Goal: Task Accomplishment & Management: Manage account settings

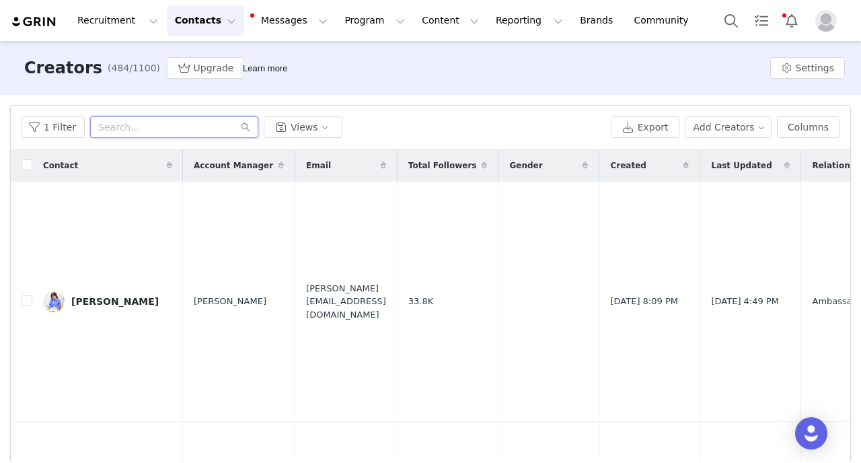
click at [133, 129] on input "text" at bounding box center [174, 127] width 168 height 22
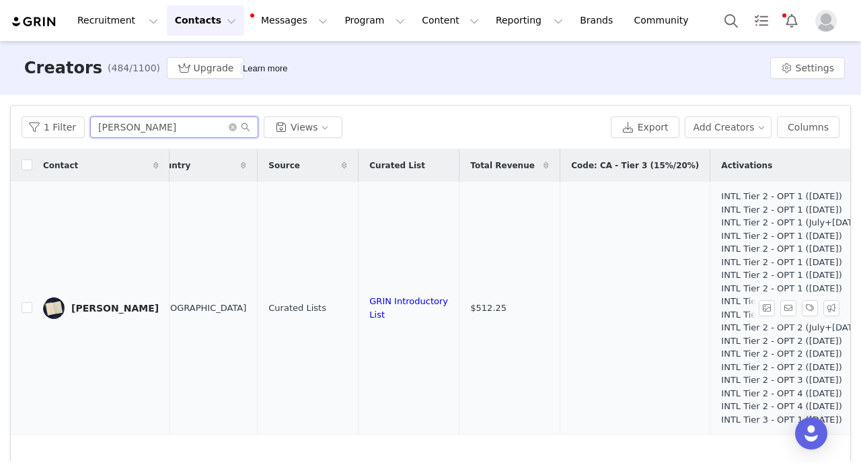
scroll to position [0, 1304]
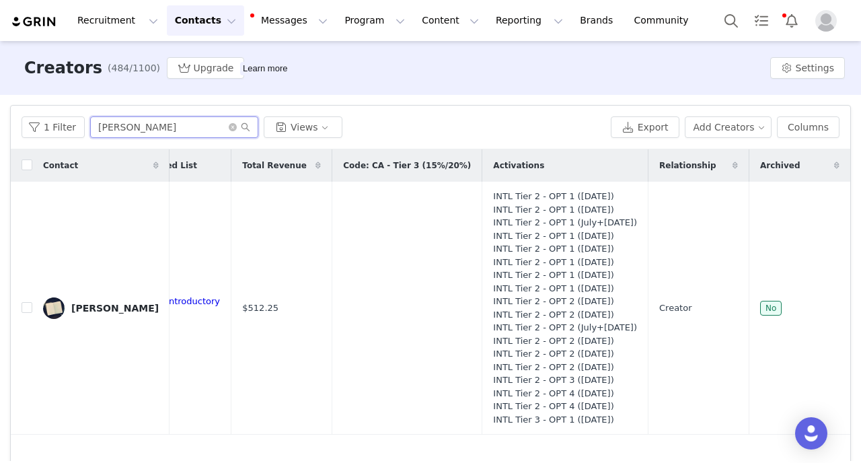
drag, startPoint x: 155, startPoint y: 131, endPoint x: 37, endPoint y: 131, distance: 118.4
click at [90, 131] on input "rina olivas" at bounding box center [174, 127] width 168 height 22
paste input "[PERSON_NAME]"
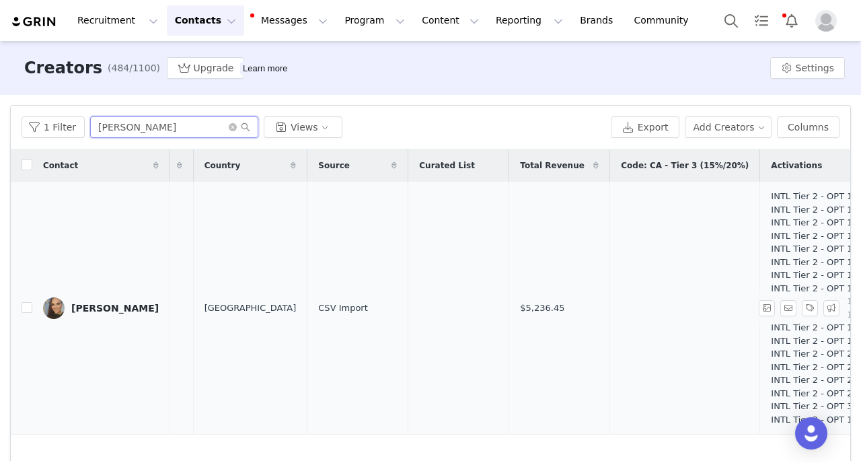
scroll to position [0, 1297]
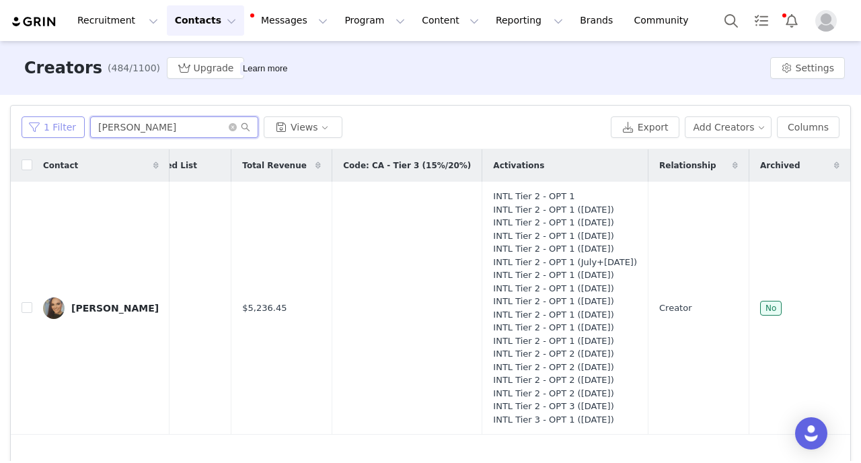
drag, startPoint x: 168, startPoint y: 134, endPoint x: 38, endPoint y: 126, distance: 130.7
click at [90, 126] on input "[PERSON_NAME]" at bounding box center [174, 127] width 168 height 22
paste input "[PERSON_NAME]"
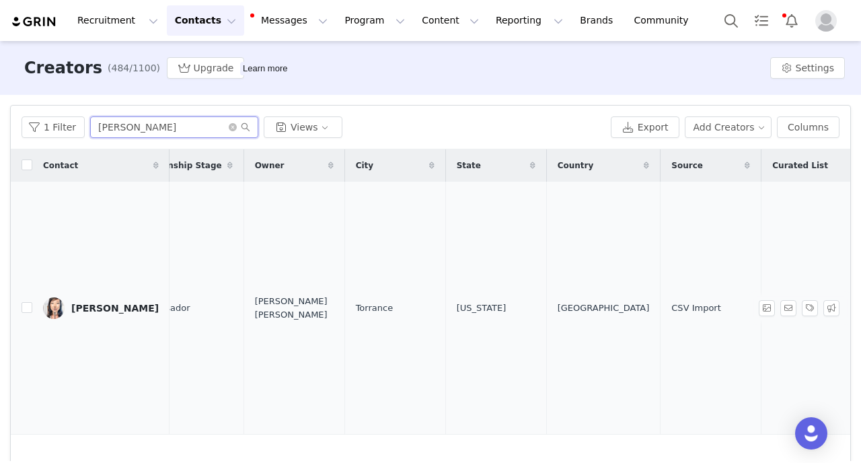
scroll to position [0, 1268]
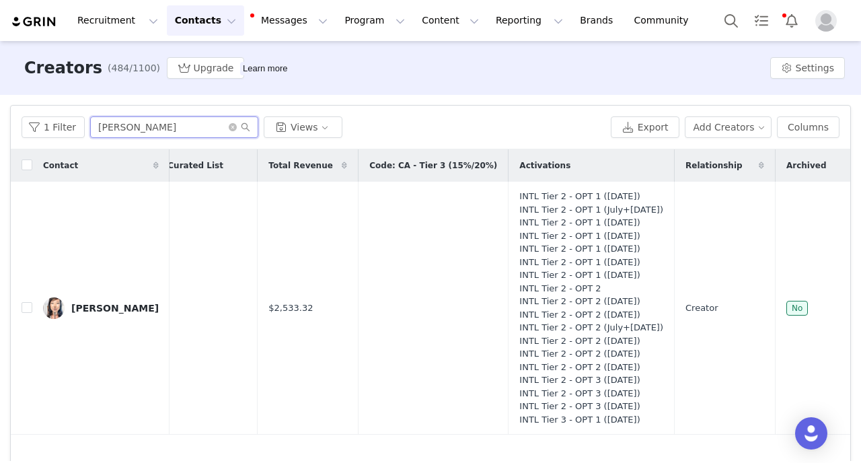
drag, startPoint x: 184, startPoint y: 137, endPoint x: 0, endPoint y: 112, distance: 186.0
click at [90, 116] on input "[PERSON_NAME]" at bounding box center [174, 127] width 168 height 22
paste input "[PERSON_NAME]"
type input "[PERSON_NAME]"
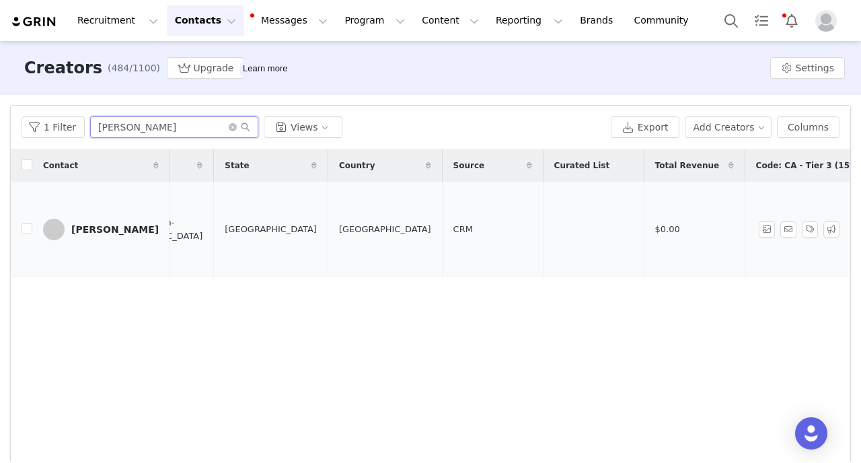
scroll to position [0, 1288]
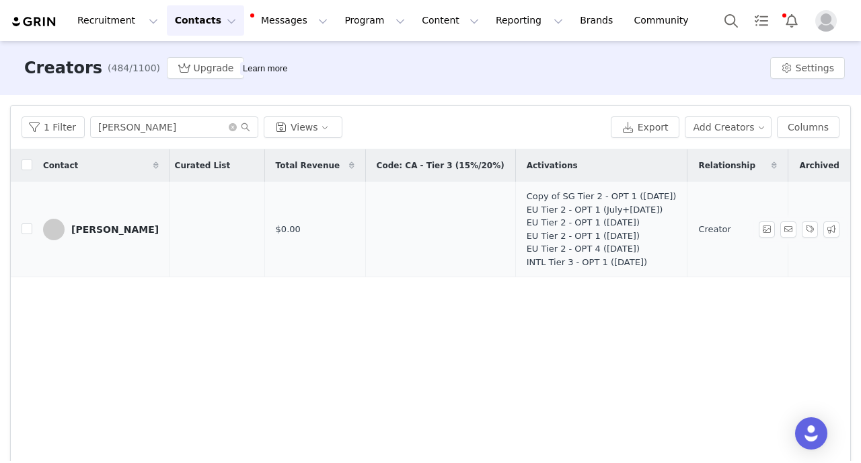
click at [135, 234] on div "[PERSON_NAME]" at bounding box center [114, 229] width 87 height 11
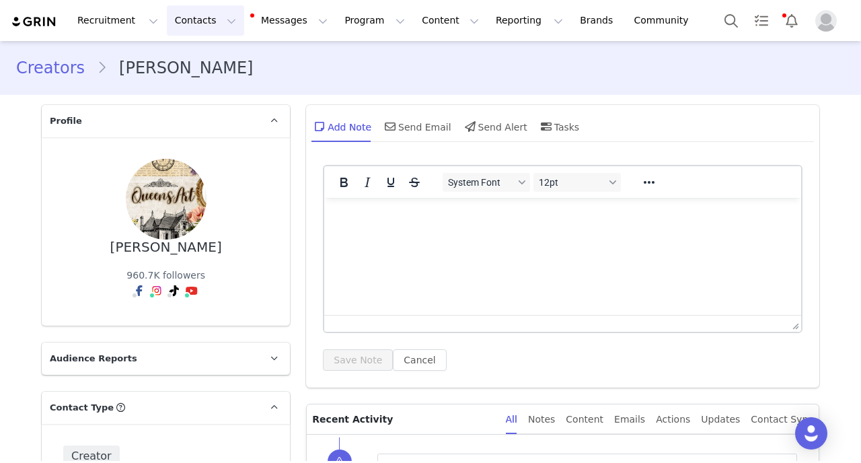
type input "+49 (Germany)"
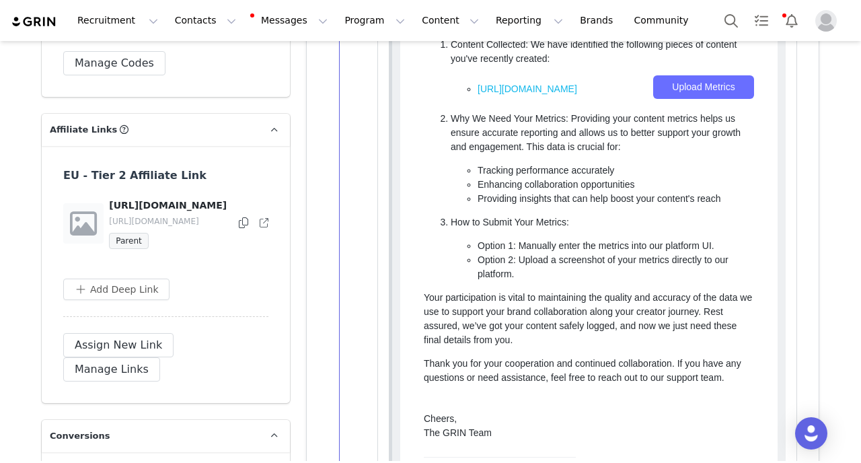
scroll to position [4105, 0]
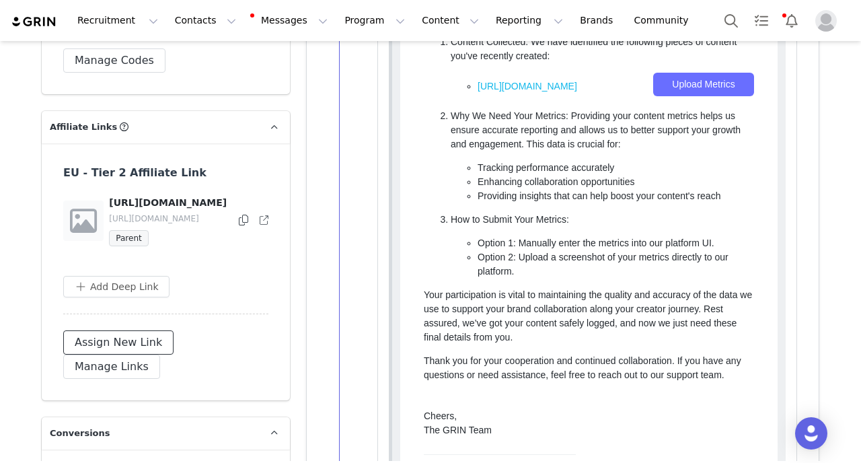
click at [143, 337] on button "Assign New Link" at bounding box center [118, 342] width 110 height 24
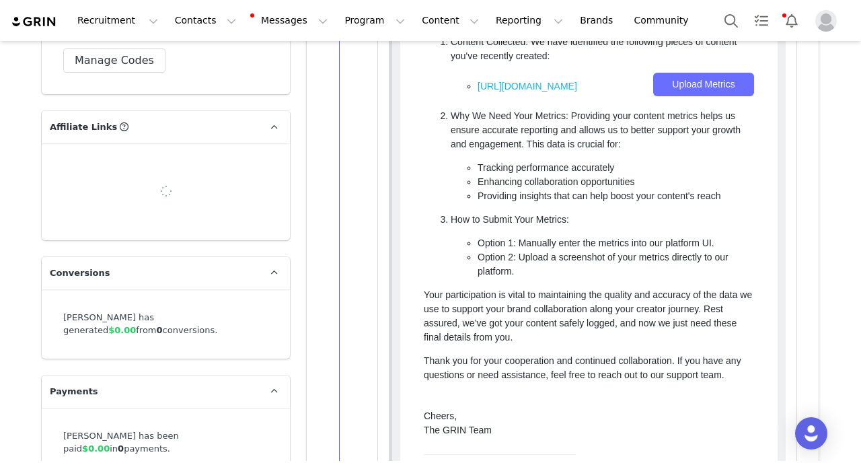
select select
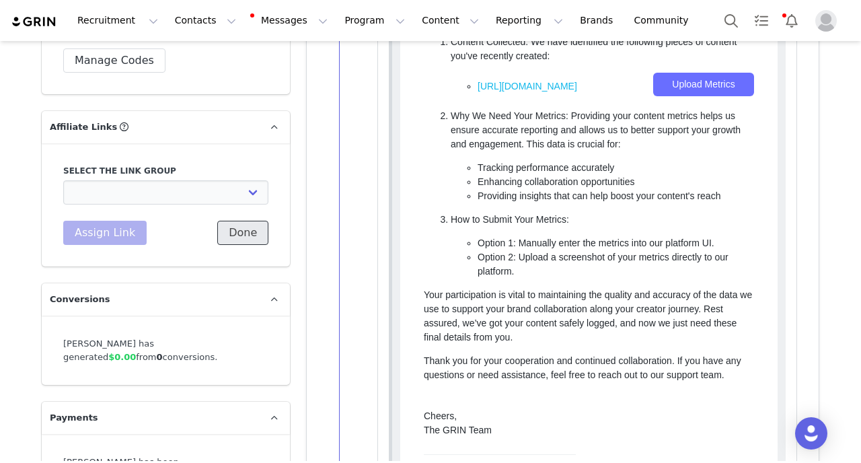
click at [238, 221] on button "Done" at bounding box center [242, 233] width 51 height 24
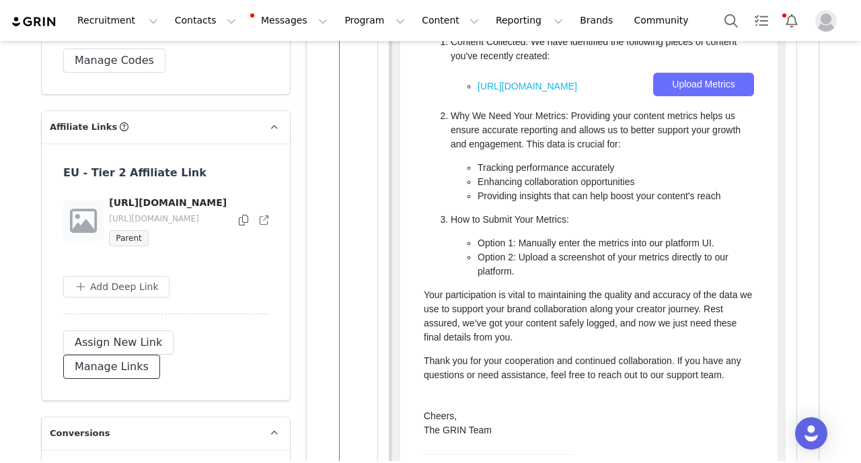
click at [160, 355] on button "Manage Links" at bounding box center [111, 367] width 97 height 24
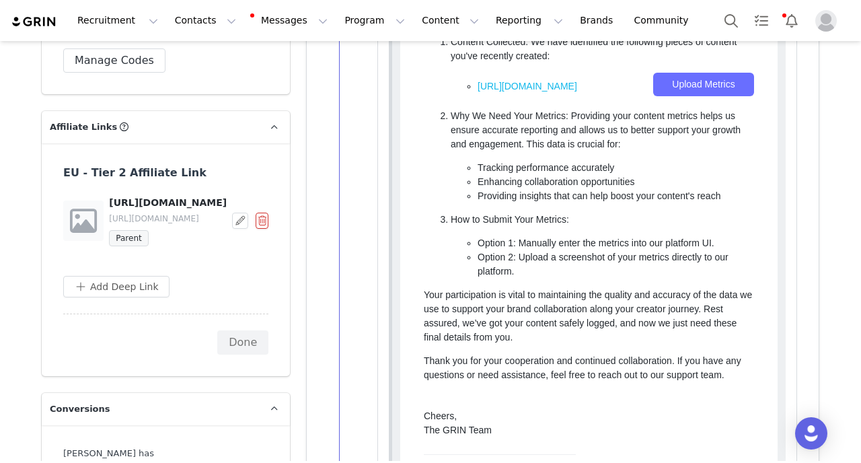
click at [264, 213] on button "button" at bounding box center [262, 221] width 13 height 16
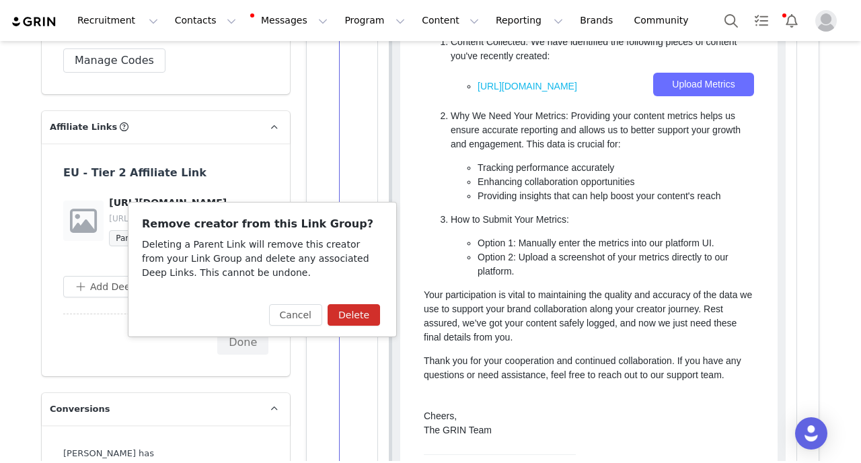
click at [365, 309] on button "Delete" at bounding box center [354, 315] width 52 height 22
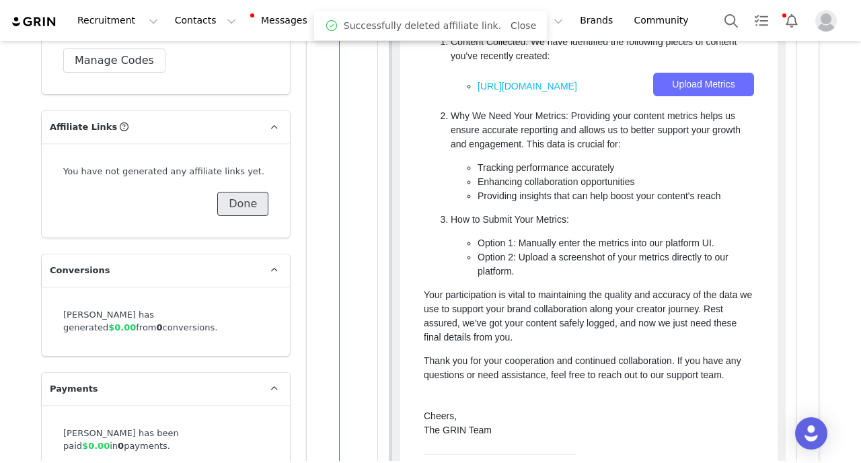
click at [246, 192] on button "Done" at bounding box center [242, 204] width 51 height 24
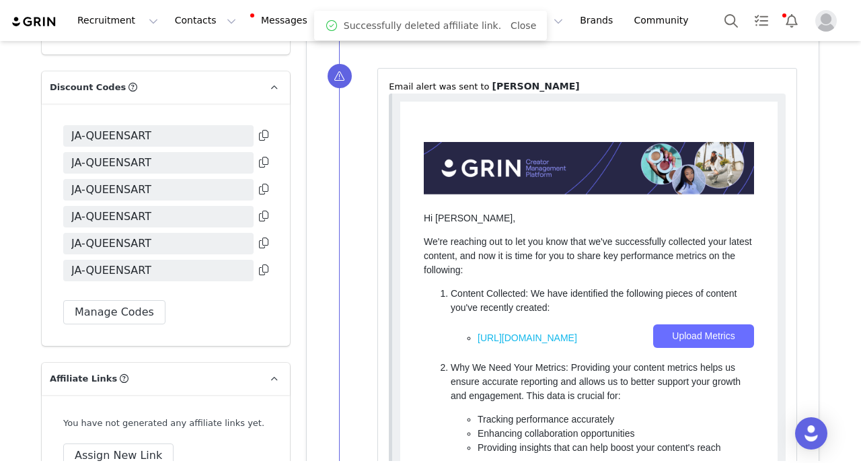
scroll to position [3851, 0]
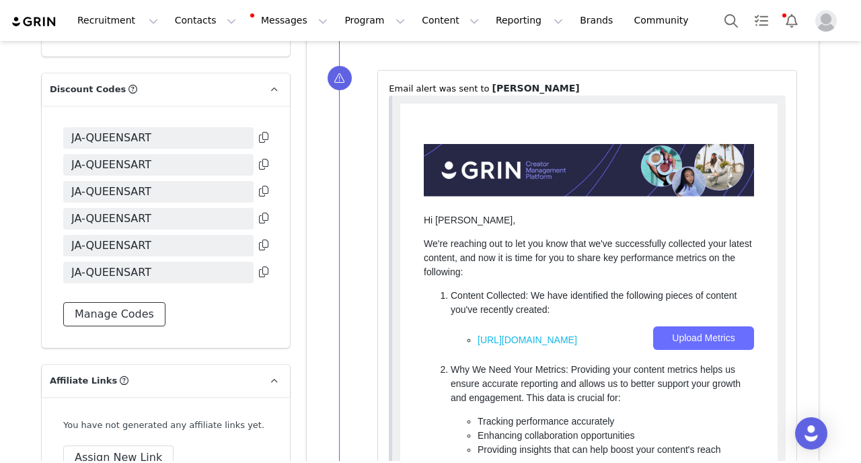
click at [129, 302] on button "Manage Codes" at bounding box center [114, 314] width 102 height 24
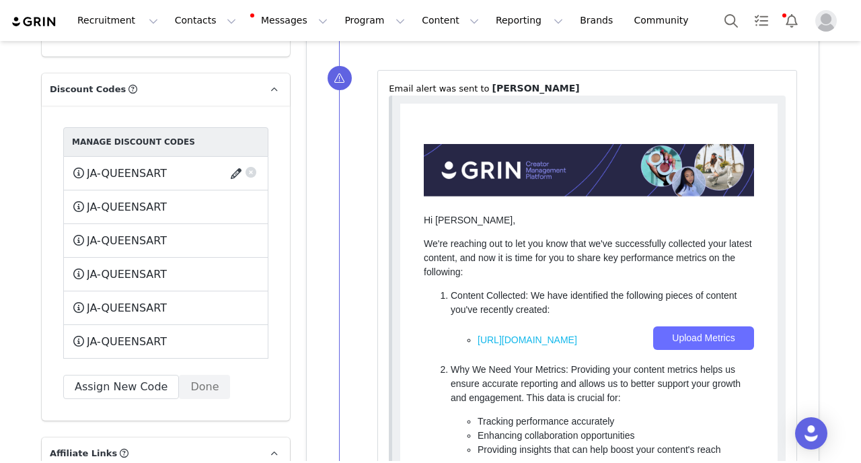
click at [235, 163] on button "button" at bounding box center [238, 174] width 18 height 22
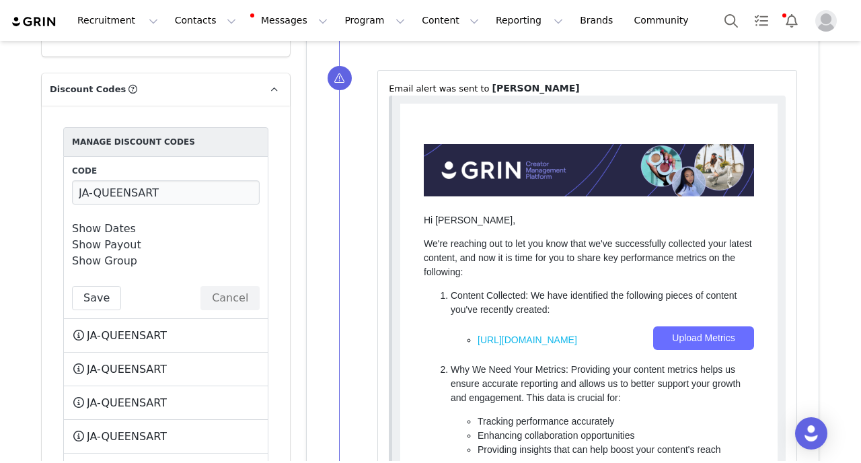
click at [129, 238] on link "Show Payout" at bounding box center [106, 244] width 69 height 13
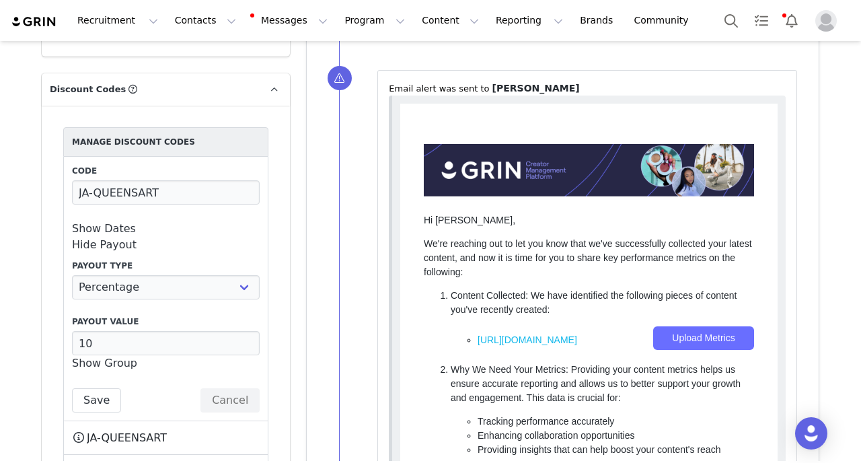
scroll to position [3935, 0]
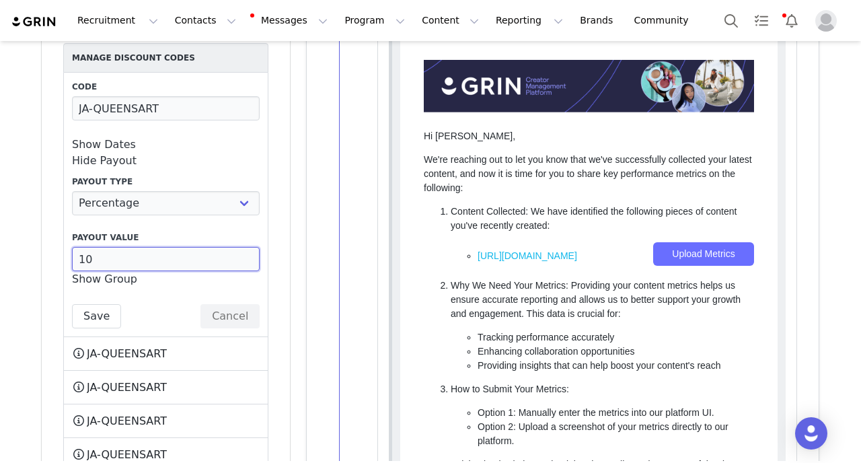
drag, startPoint x: 120, startPoint y: 213, endPoint x: 0, endPoint y: 207, distance: 119.9
click at [72, 247] on input "10" at bounding box center [166, 259] width 188 height 24
paste input "number"
drag, startPoint x: 196, startPoint y: 207, endPoint x: 13, endPoint y: 197, distance: 183.3
click at [72, 247] on input "number" at bounding box center [166, 259] width 188 height 24
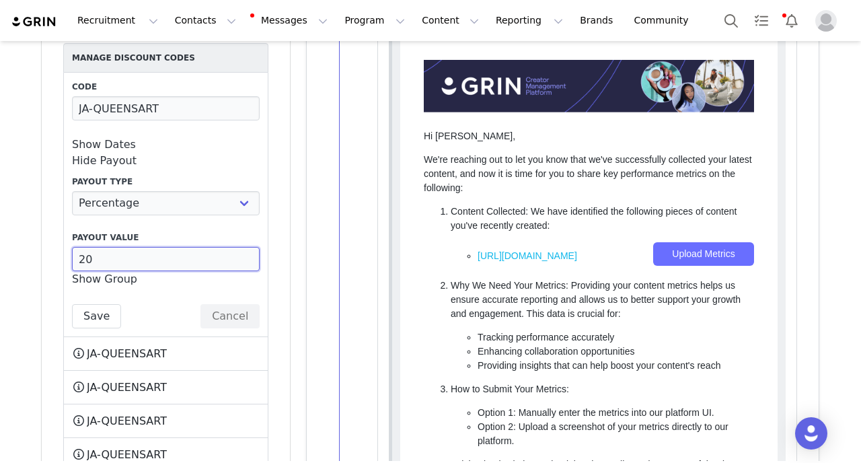
type input "20"
click at [79, 272] on link "Show Group" at bounding box center [104, 278] width 65 height 13
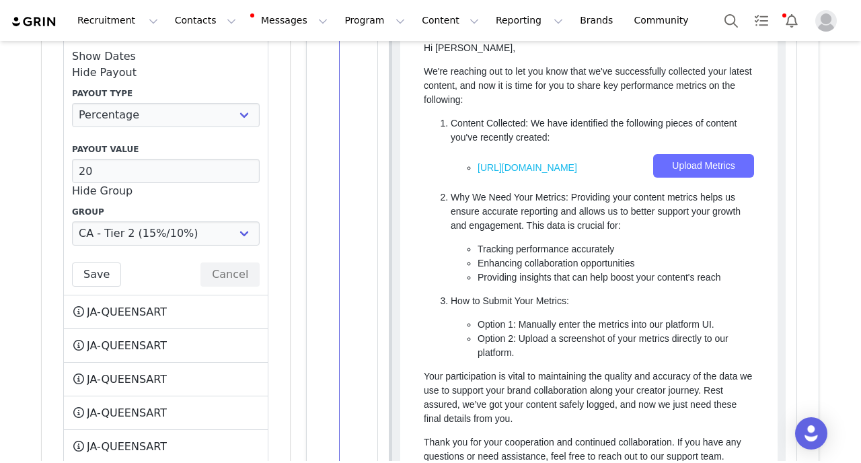
scroll to position [4040, 0]
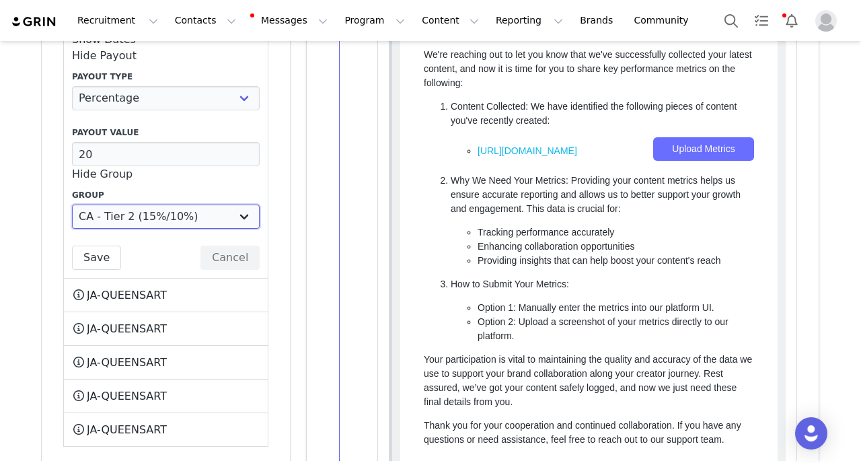
select select "10007554"
click option "CA - Tier 3 (15%/20%)" at bounding box center [0, 0] width 0 height 0
click at [98, 246] on button "Save" at bounding box center [96, 258] width 49 height 24
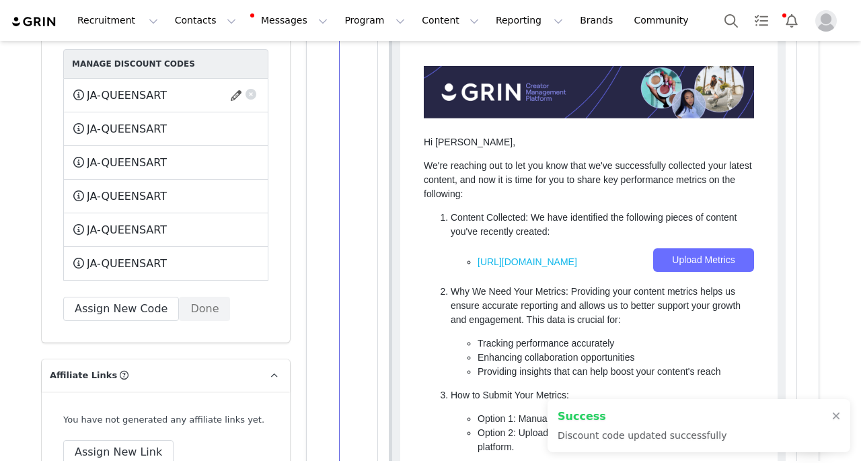
scroll to position [3897, 0]
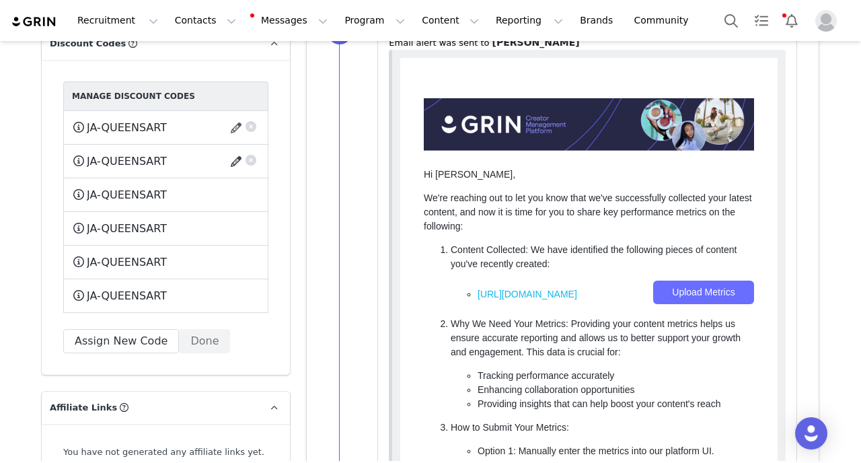
click at [239, 151] on button "button" at bounding box center [238, 162] width 18 height 22
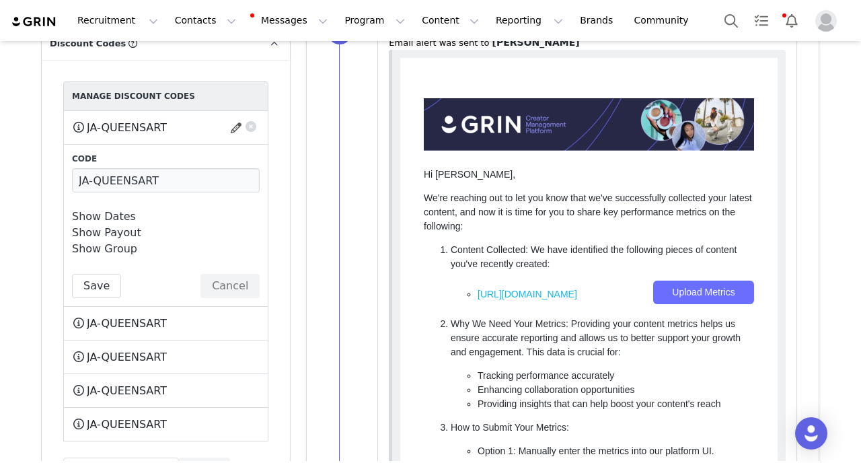
click at [124, 210] on link "Show Dates" at bounding box center [104, 216] width 64 height 13
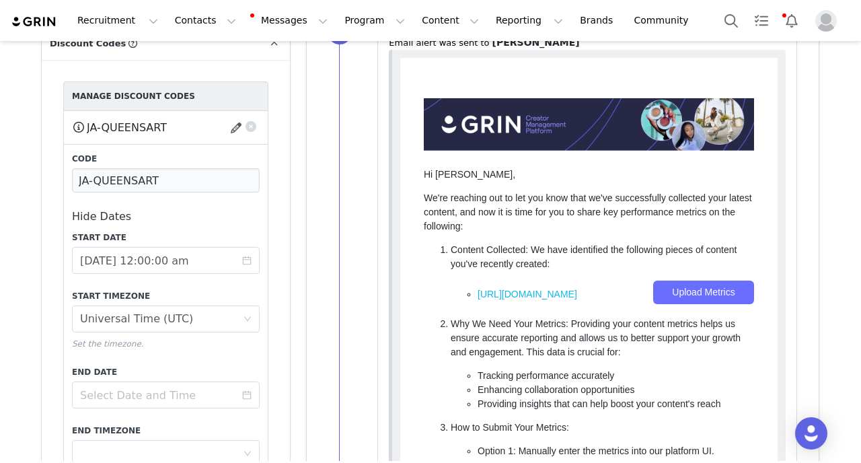
click at [114, 210] on link "Hide Dates" at bounding box center [101, 216] width 59 height 13
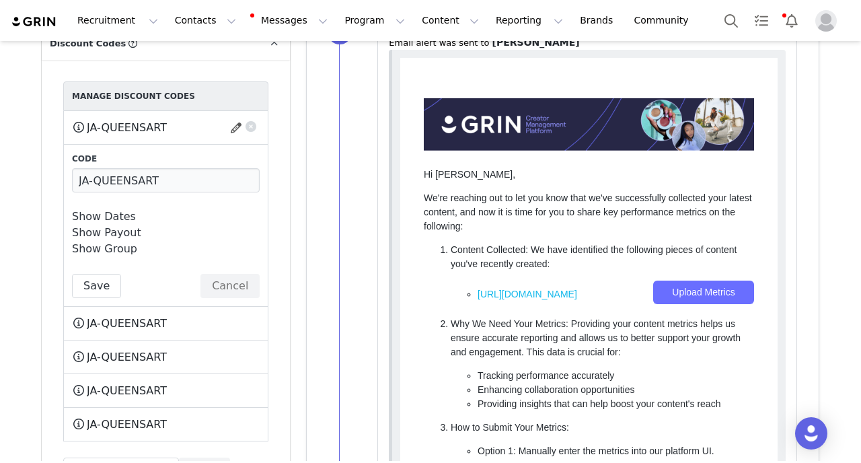
click at [116, 226] on link "Show Payout" at bounding box center [106, 232] width 69 height 13
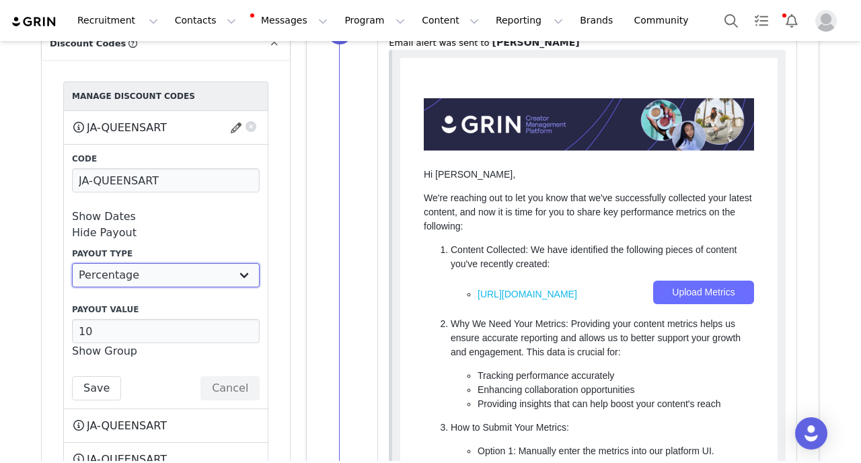
click option "Percentage" at bounding box center [0, 0] width 0 height 0
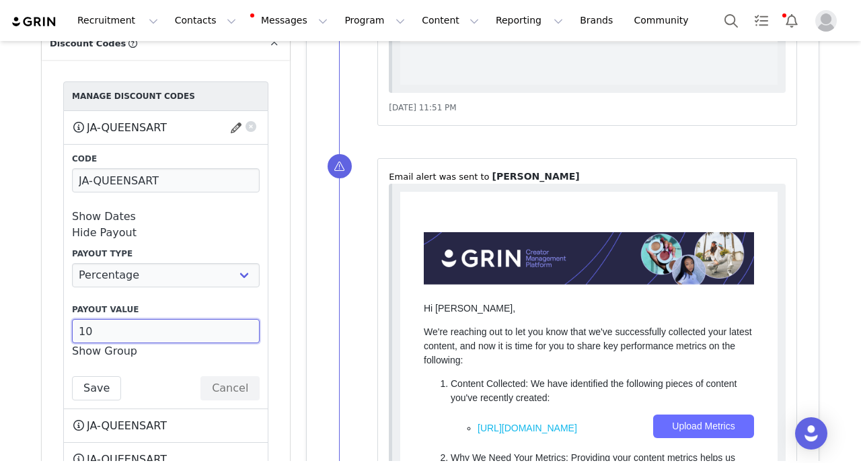
drag, startPoint x: 110, startPoint y: 287, endPoint x: 0, endPoint y: 275, distance: 111.0
click at [72, 319] on input "10" at bounding box center [166, 331] width 188 height 24
paste input "number"
drag, startPoint x: 172, startPoint y: 282, endPoint x: 0, endPoint y: 225, distance: 180.8
click at [72, 319] on input "number" at bounding box center [166, 331] width 188 height 24
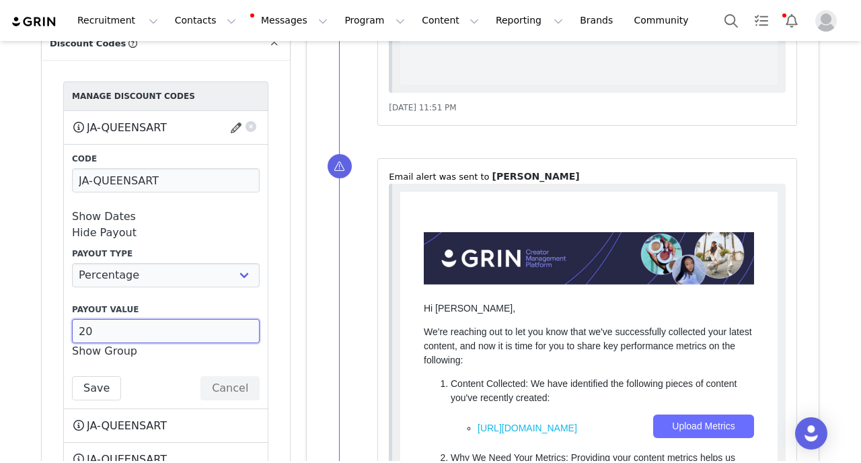
drag, startPoint x: 94, startPoint y: 281, endPoint x: 50, endPoint y: 281, distance: 44.4
click at [72, 319] on input "20" at bounding box center [166, 331] width 188 height 24
type input "20"
click at [99, 344] on link "Show Group" at bounding box center [104, 350] width 65 height 13
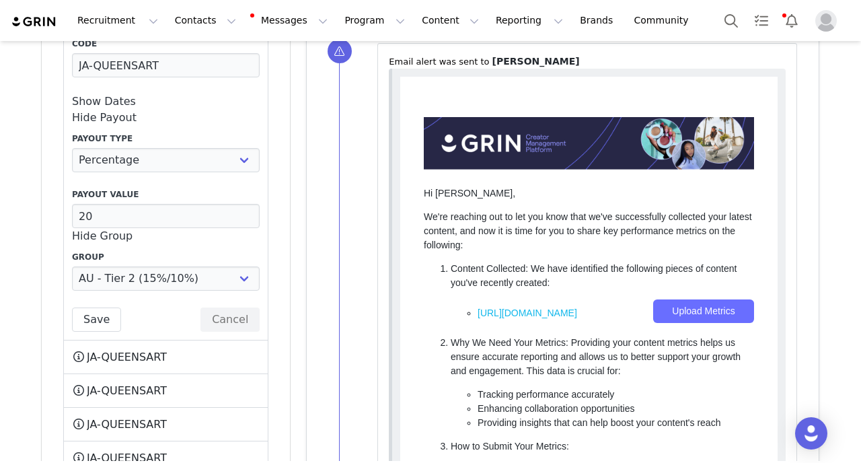
scroll to position [4025, 0]
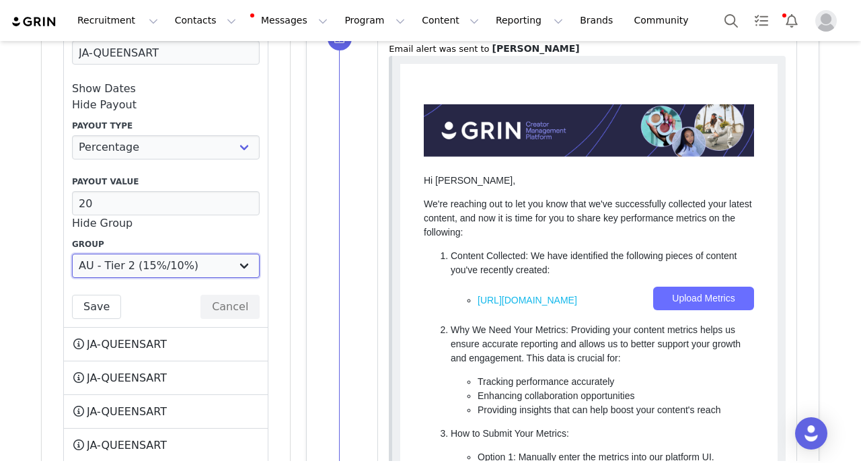
click at [148, 254] on select "AU - Tier 1 (10%/10%) AU - Tier 2 (15%/10%) AU - Tier 3 (15%/20%) One Time Coll…" at bounding box center [166, 266] width 188 height 24
select select "10007609"
click option "AU - Tier 3 (15%/20%)" at bounding box center [0, 0] width 0 height 0
click at [104, 295] on button "Save" at bounding box center [96, 307] width 49 height 24
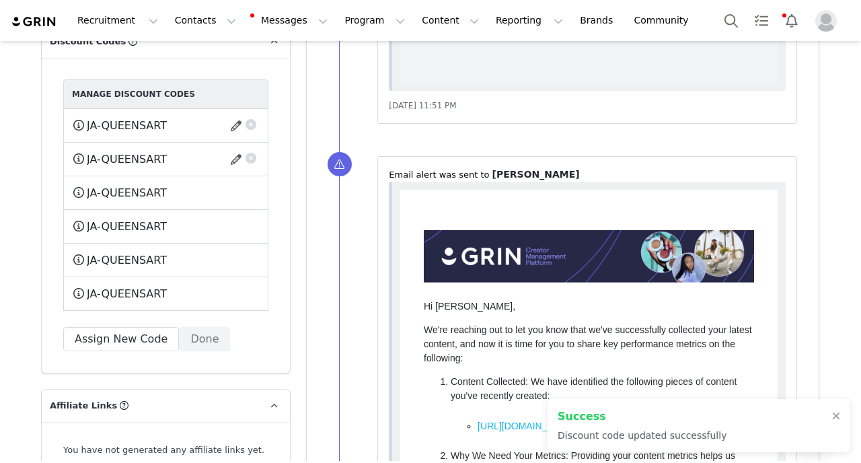
scroll to position [3894, 0]
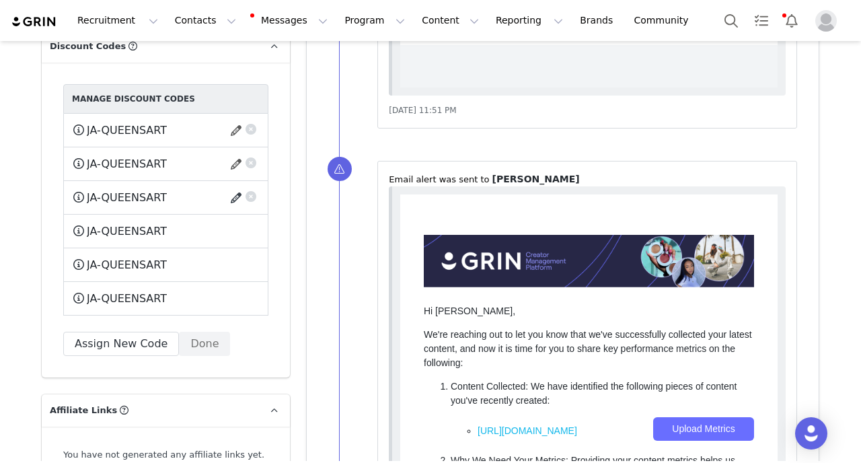
click at [240, 187] on button "button" at bounding box center [238, 198] width 18 height 22
select select "10007611"
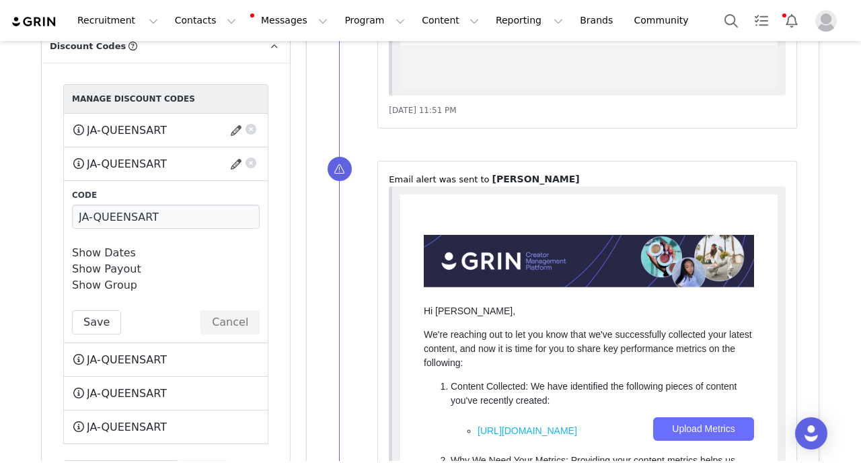
click at [115, 262] on link "Show Payout" at bounding box center [106, 268] width 69 height 13
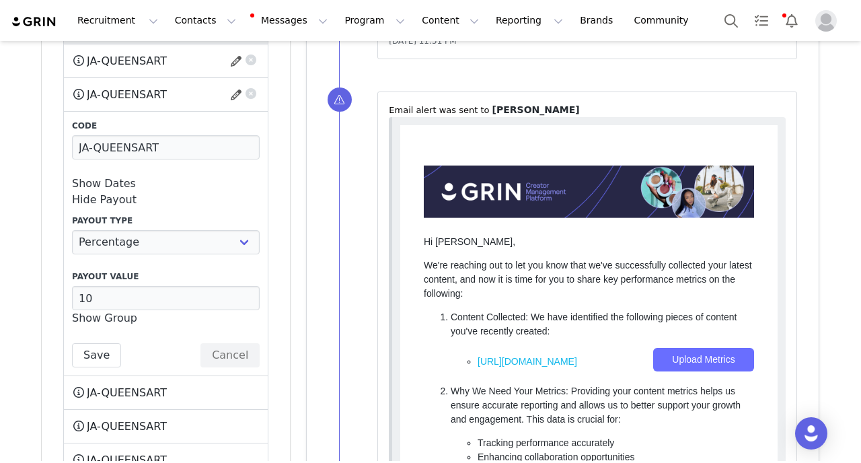
scroll to position [3966, 0]
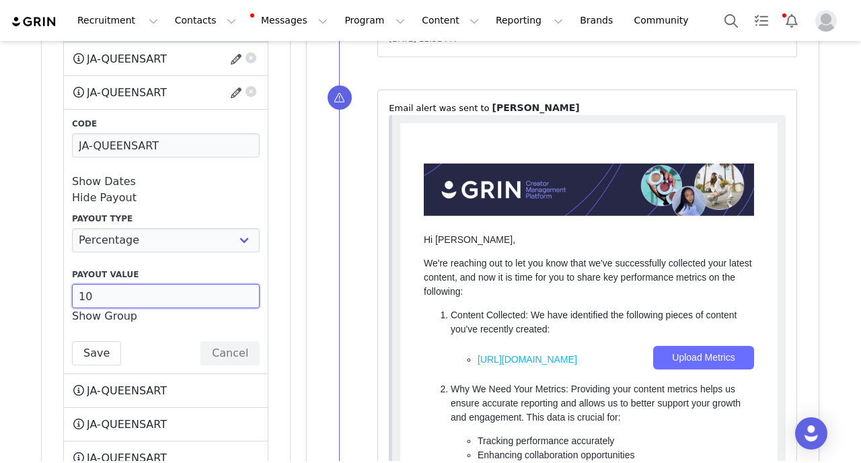
drag, startPoint x: 120, startPoint y: 243, endPoint x: 0, endPoint y: 243, distance: 119.8
click at [72, 284] on input "10" at bounding box center [166, 296] width 188 height 24
paste input "2"
type input "20"
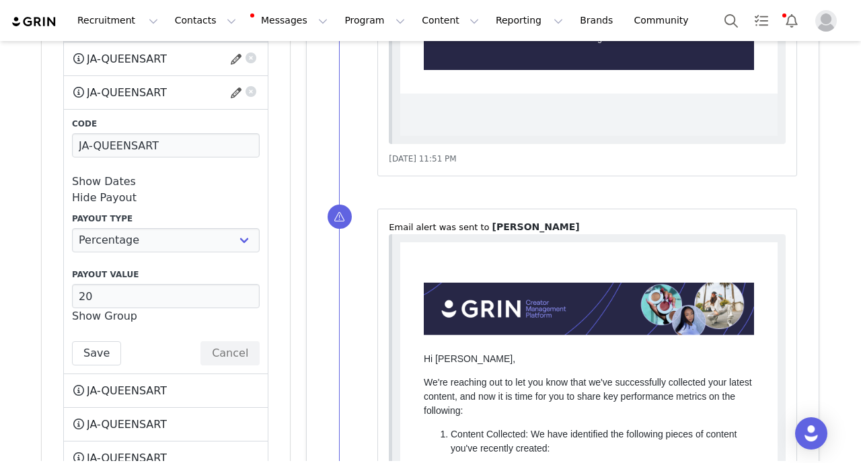
click at [92, 309] on link "Show Group" at bounding box center [104, 315] width 65 height 13
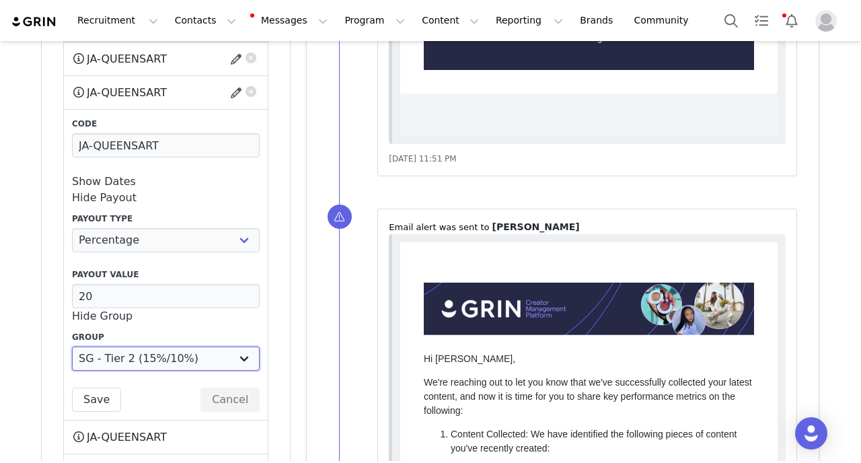
select select "10007612"
click option "SG - Tier 3 (15%/20%)" at bounding box center [0, 0] width 0 height 0
click at [104, 388] on button "Save" at bounding box center [96, 400] width 49 height 24
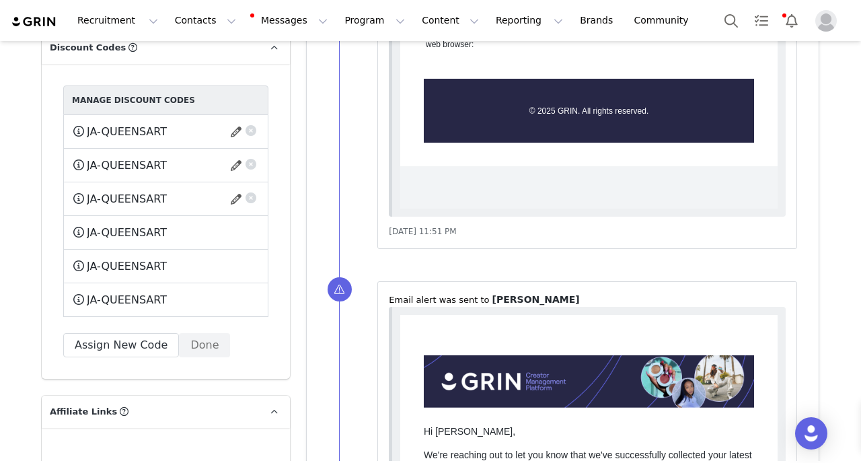
scroll to position [3867, 0]
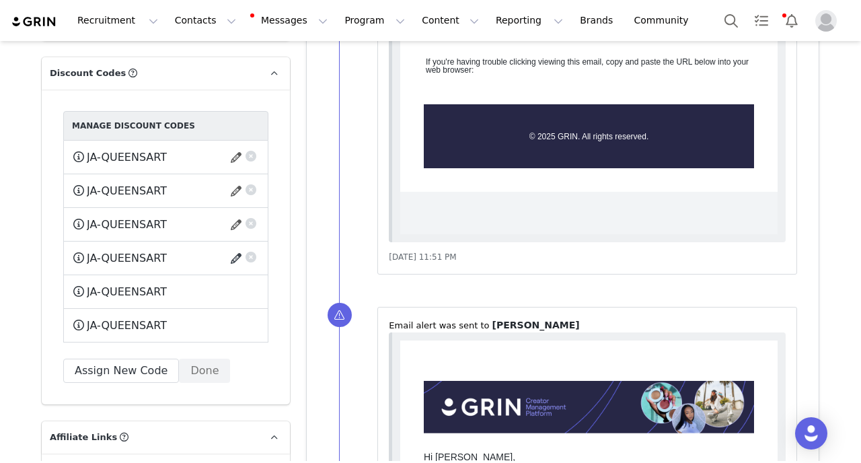
click at [233, 248] on button "button" at bounding box center [238, 259] width 18 height 22
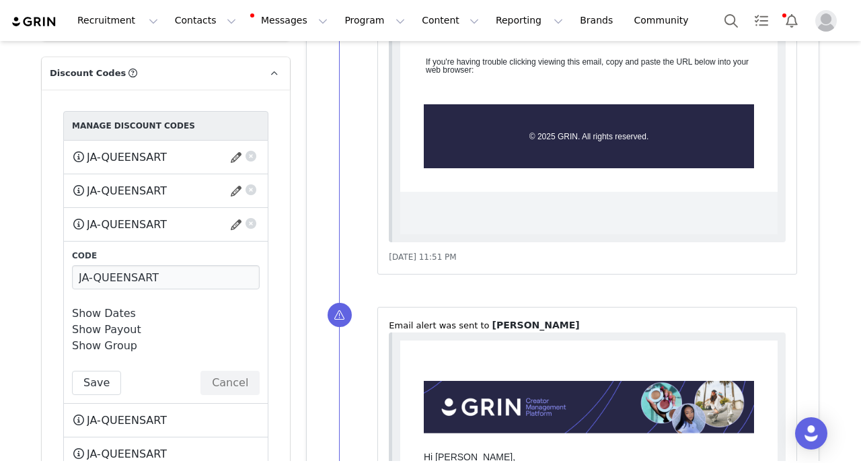
click at [108, 307] on link "Show Dates" at bounding box center [104, 313] width 64 height 13
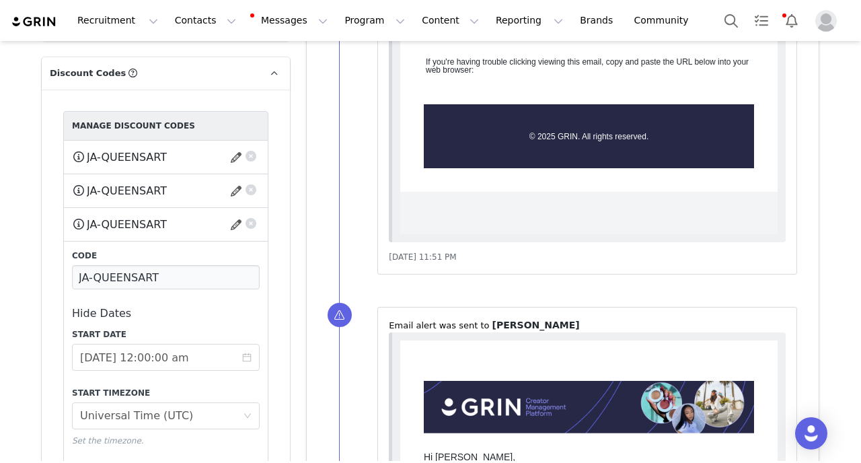
scroll to position [3949, 0]
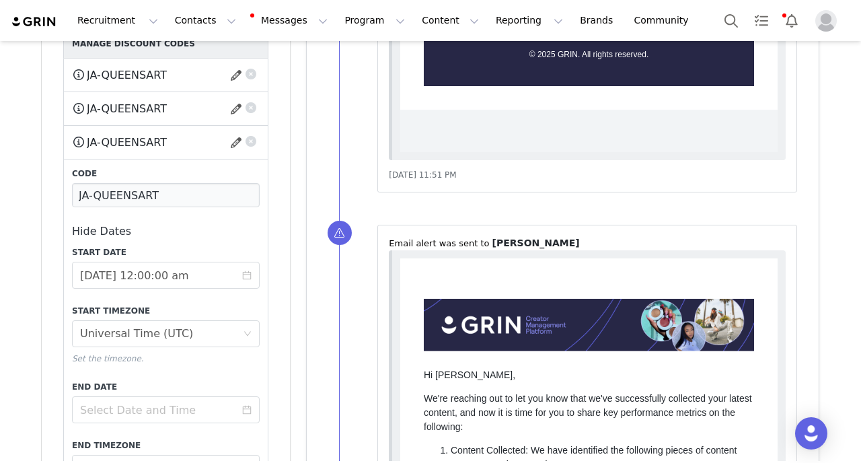
click at [112, 225] on link "Hide Dates" at bounding box center [101, 231] width 59 height 13
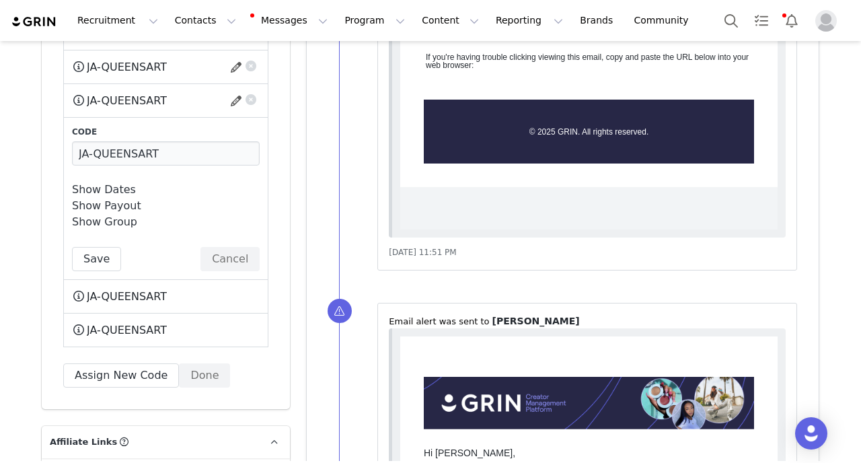
scroll to position [3994, 0]
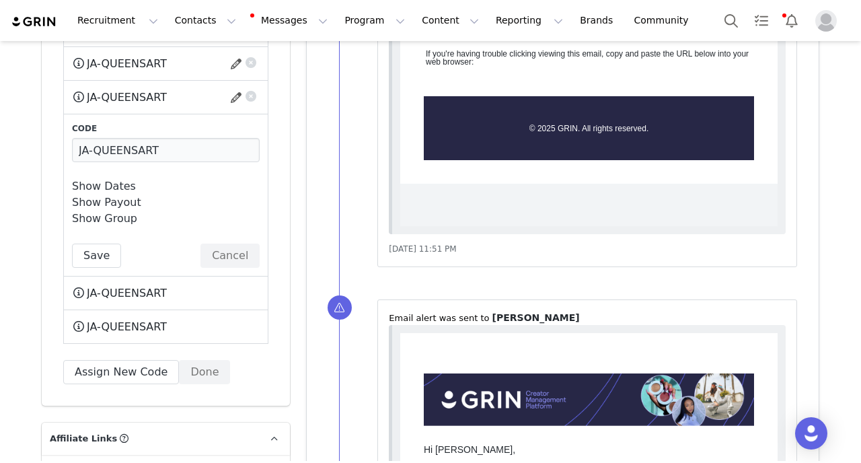
click at [122, 196] on link "Show Payout" at bounding box center [106, 202] width 69 height 13
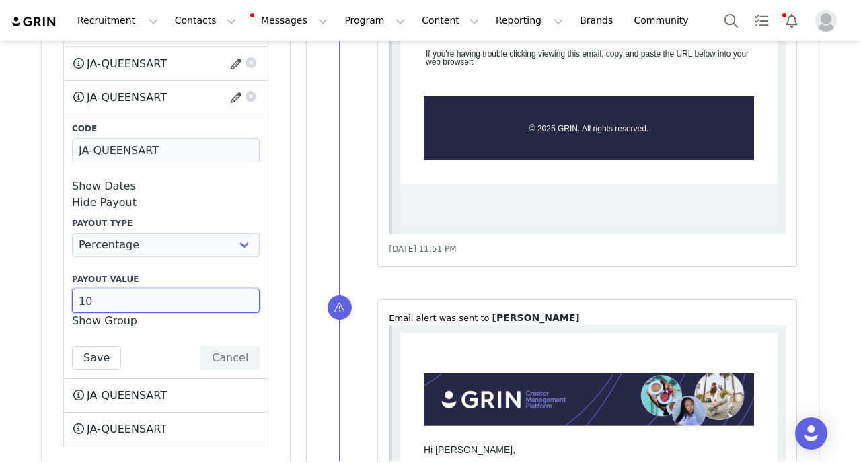
drag, startPoint x: 115, startPoint y: 251, endPoint x: 9, endPoint y: 251, distance: 105.6
click at [72, 289] on input "10" at bounding box center [166, 301] width 188 height 24
paste input "2"
type input "20"
click at [89, 314] on link "Show Group" at bounding box center [104, 320] width 65 height 13
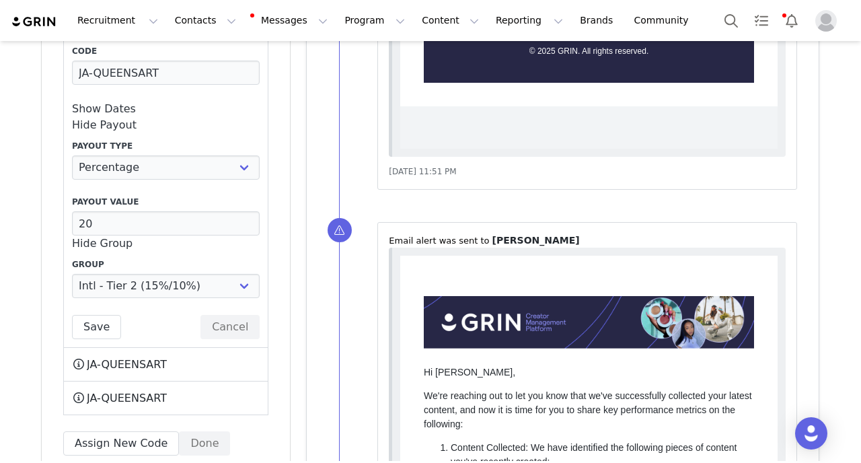
scroll to position [4073, 0]
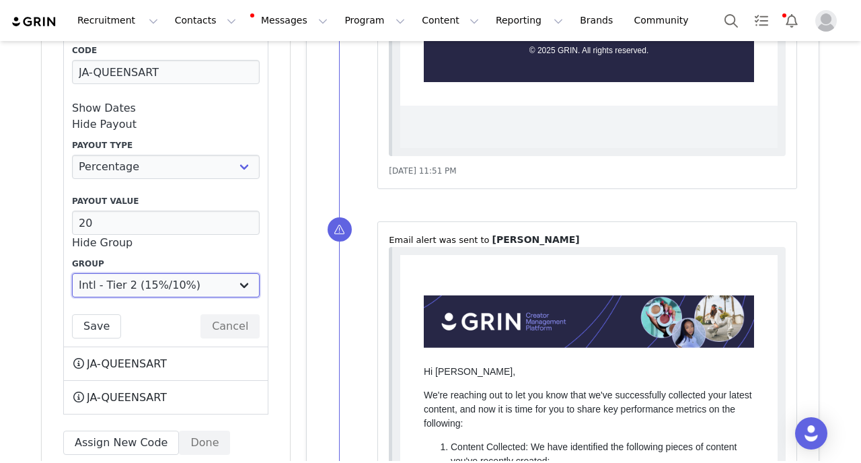
select select "10007614"
click option "Intl - Tier 3" at bounding box center [0, 0] width 0 height 0
click at [100, 314] on button "Save" at bounding box center [96, 326] width 49 height 24
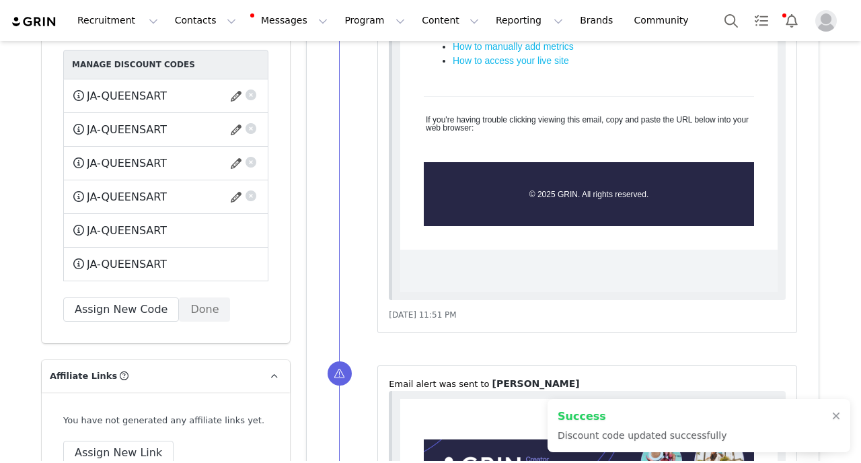
scroll to position [3929, 0]
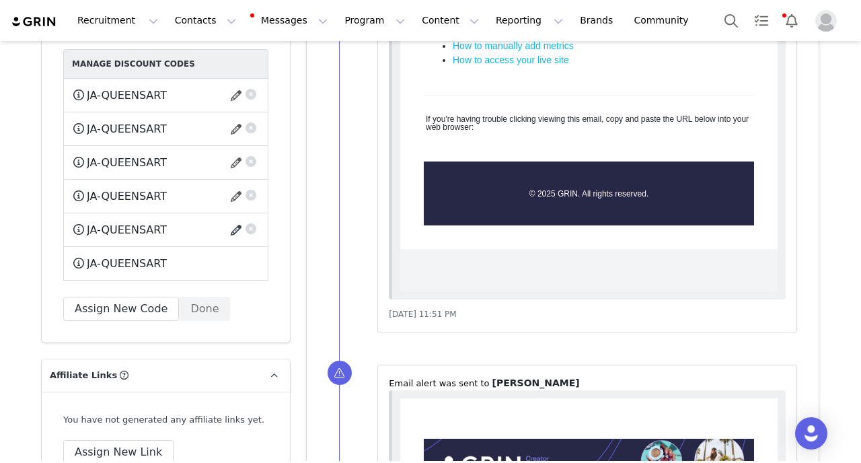
click at [235, 219] on button "button" at bounding box center [238, 230] width 18 height 22
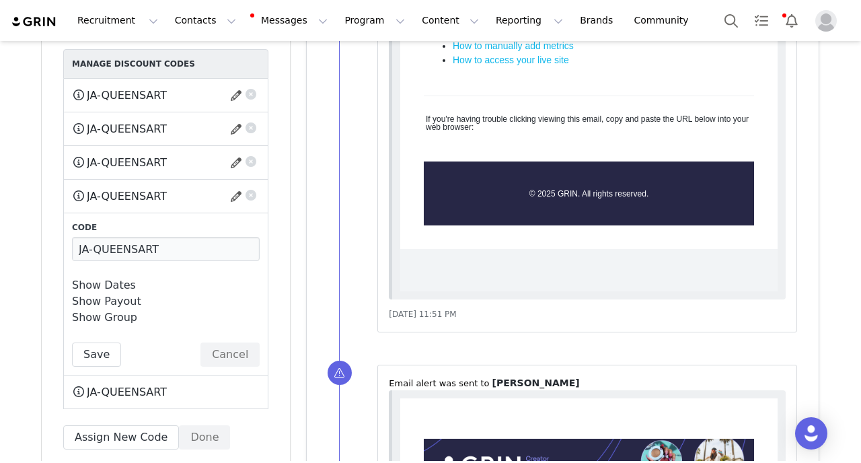
click at [126, 295] on link "Show Payout" at bounding box center [106, 301] width 69 height 13
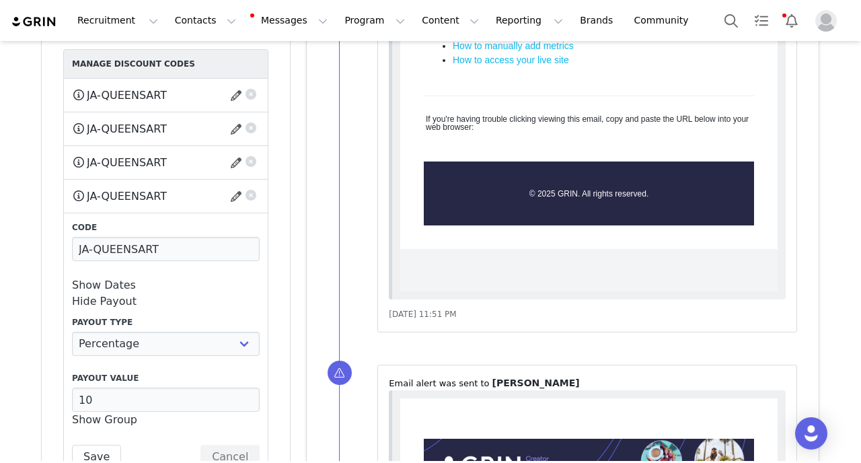
scroll to position [3994, 0]
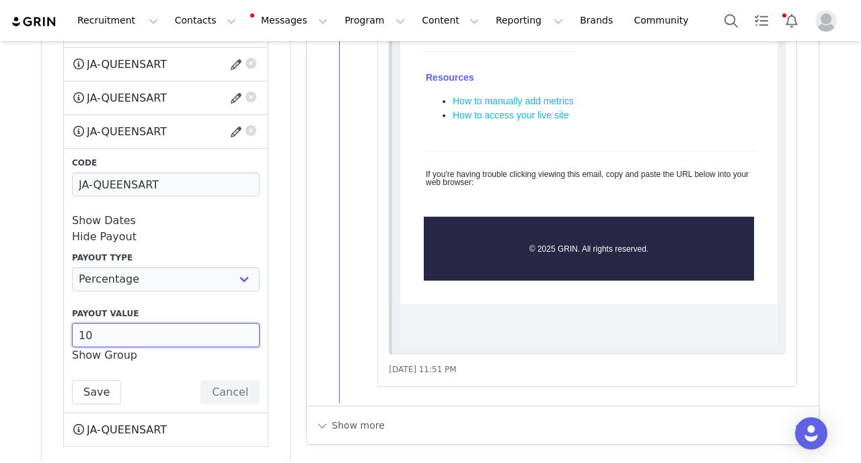
drag, startPoint x: 119, startPoint y: 283, endPoint x: 9, endPoint y: 283, distance: 109.7
click at [72, 323] on input "10" at bounding box center [166, 335] width 188 height 24
paste input "2"
type input "20"
click at [87, 349] on link "Show Group" at bounding box center [104, 355] width 65 height 13
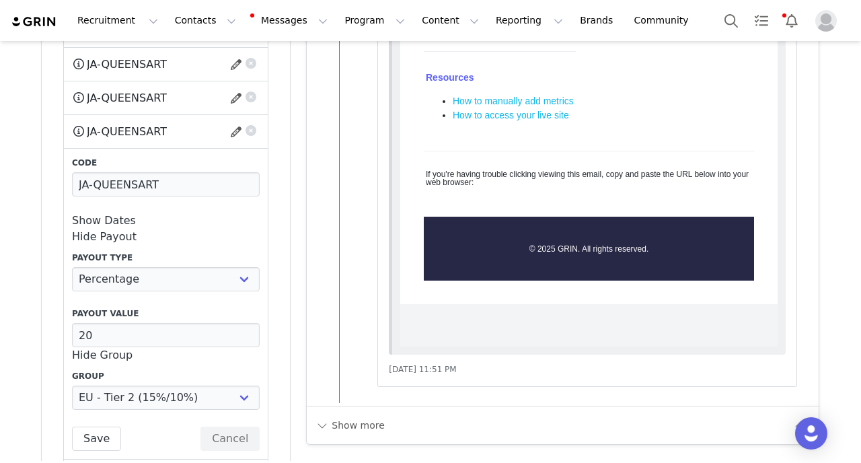
scroll to position [4060, 0]
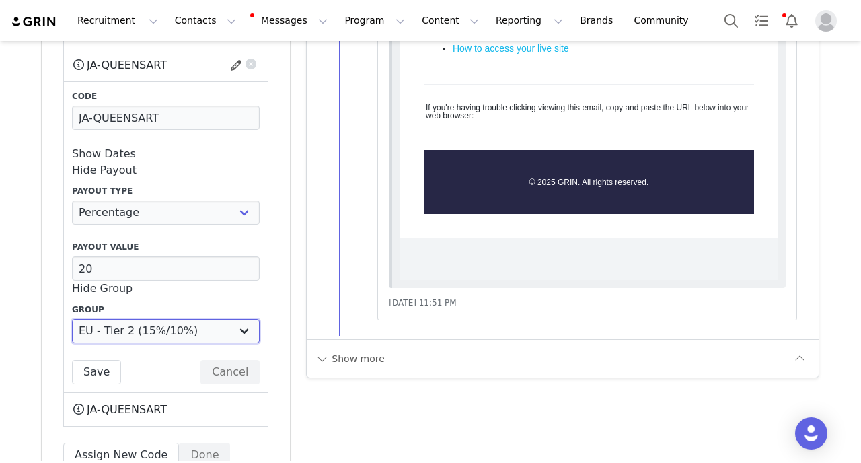
select select "10008076"
click option "EU _ Tier 3 (15%/20%)" at bounding box center [0, 0] width 0 height 0
click at [91, 360] on button "Save" at bounding box center [96, 372] width 49 height 24
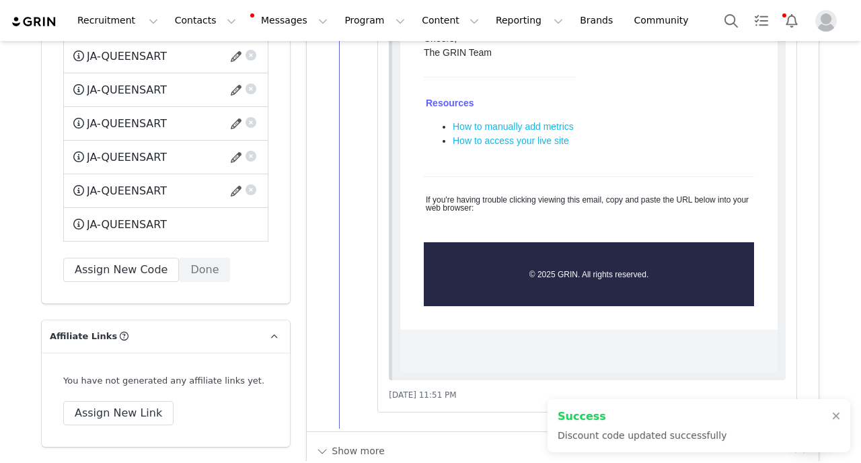
scroll to position [3964, 0]
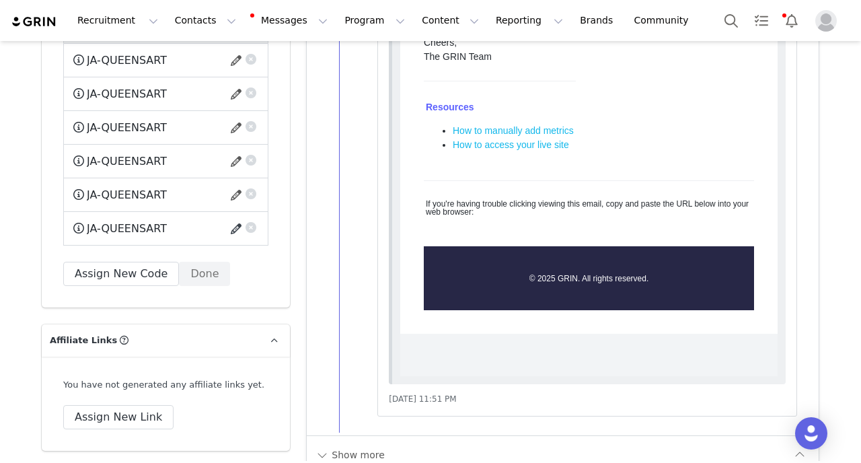
click at [236, 218] on button "button" at bounding box center [238, 229] width 18 height 22
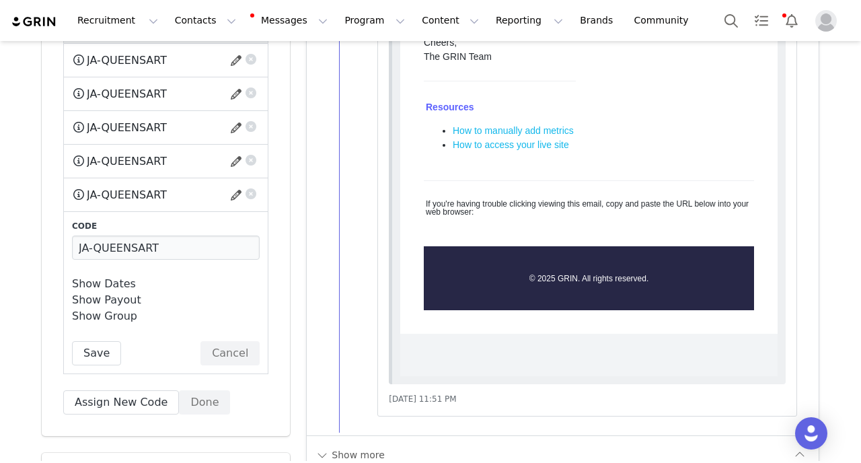
click at [124, 293] on link "Show Payout" at bounding box center [106, 299] width 69 height 13
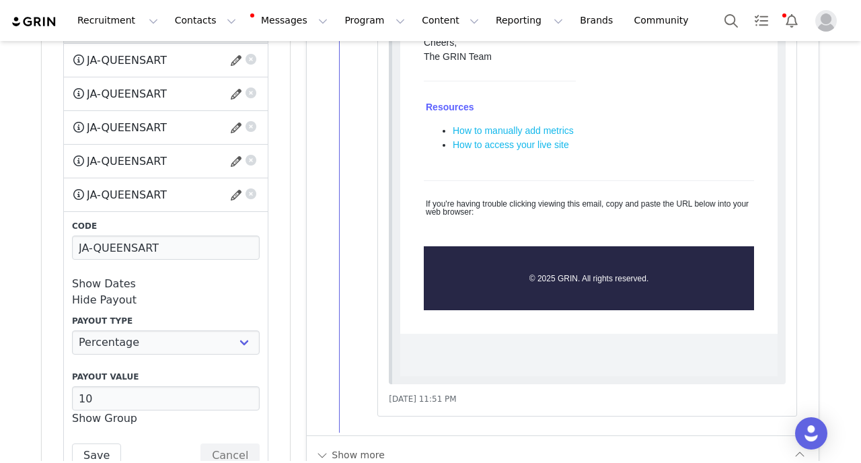
scroll to position [4066, 0]
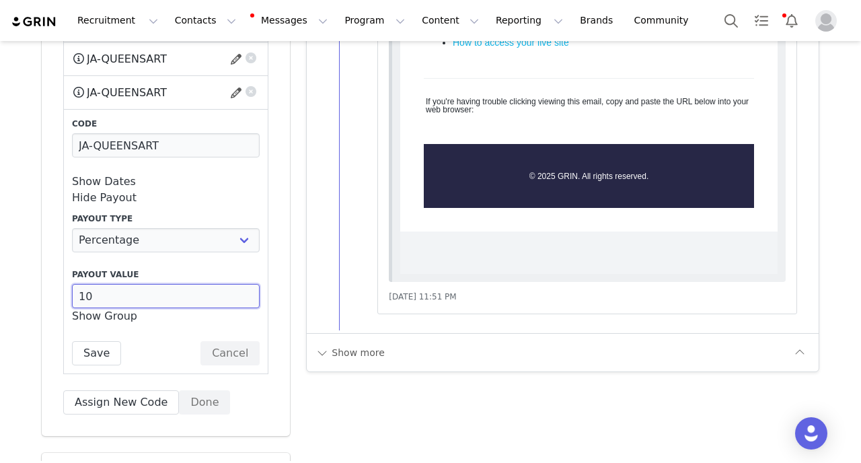
drag, startPoint x: 116, startPoint y: 247, endPoint x: 0, endPoint y: 243, distance: 116.5
click at [72, 284] on input "10" at bounding box center [166, 296] width 188 height 24
paste input "2"
type input "20"
click at [72, 309] on link "Show Group" at bounding box center [104, 315] width 65 height 13
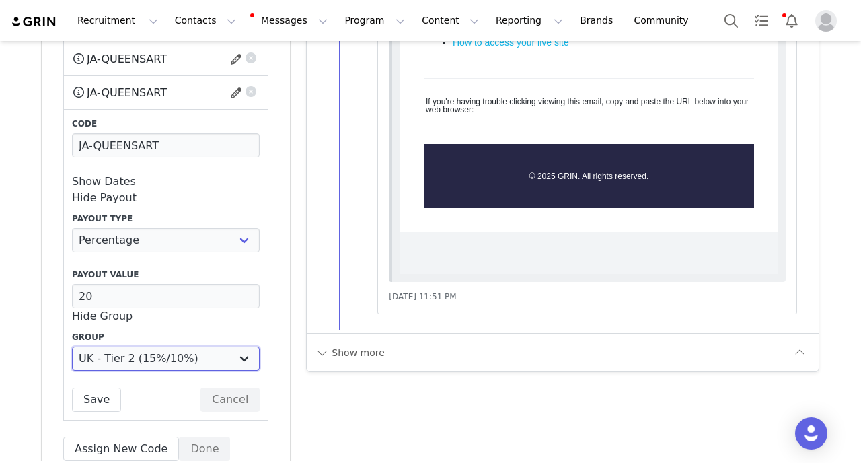
select select "10008099"
click option "UK - Tier 3 (15%/20%)" at bounding box center [0, 0] width 0 height 0
click at [102, 388] on button "Save" at bounding box center [96, 400] width 49 height 24
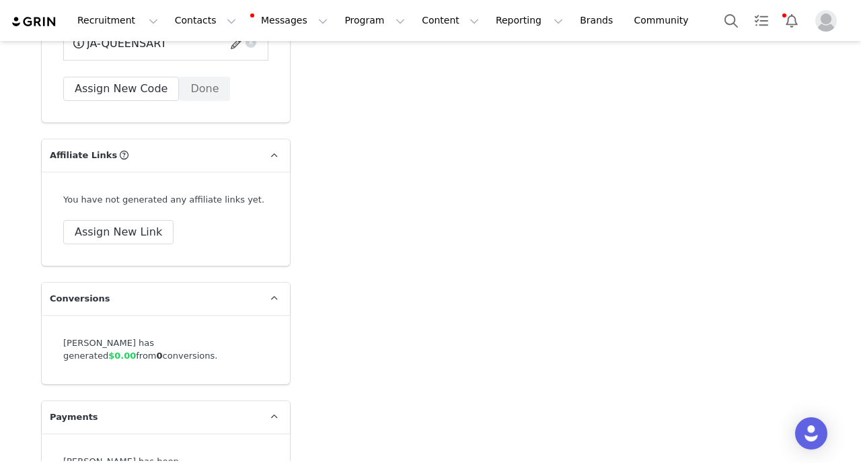
scroll to position [4159, 0]
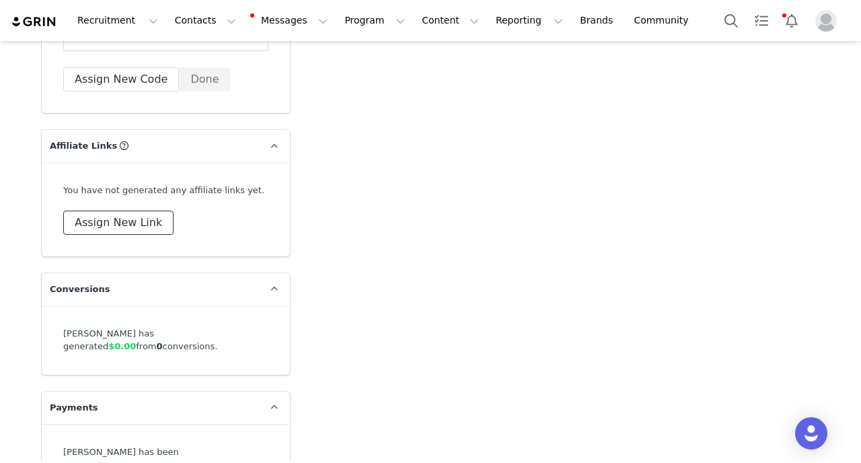
click at [120, 211] on button "Assign New Link" at bounding box center [118, 223] width 110 height 24
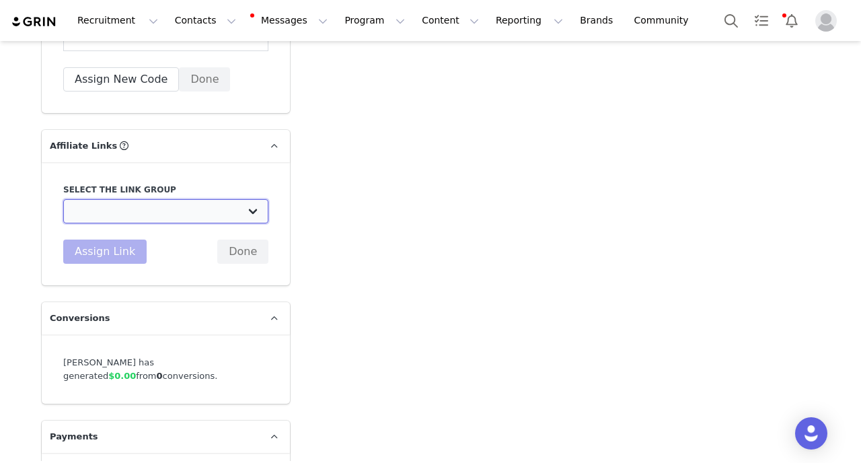
click at [63, 199] on select "CA - Tier 1: https://ferriswheelpress.ca/discount/[discount_code_group_10007592…" at bounding box center [165, 211] width 205 height 24
select select "25664"
click option "EU - Tier 3 Affiliate Link: https://ferriswheelpress.eu/discount/[discount_code…" at bounding box center [0, 0] width 0 height 0
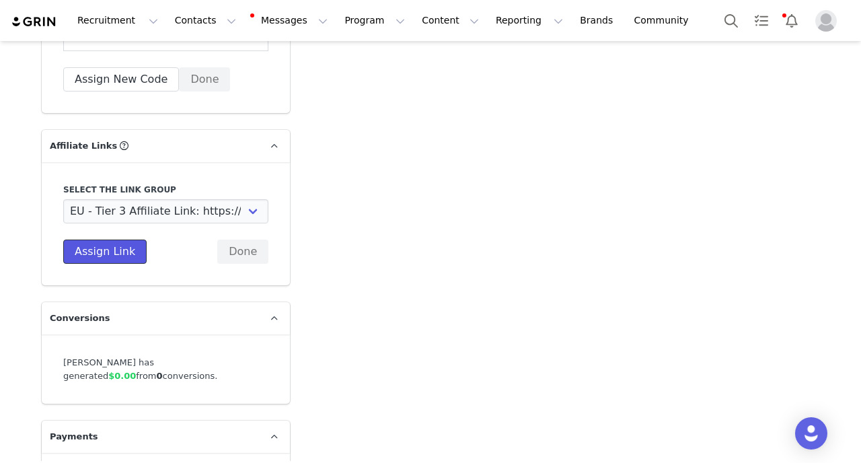
click at [107, 240] on button "Assign Link" at bounding box center [104, 252] width 83 height 24
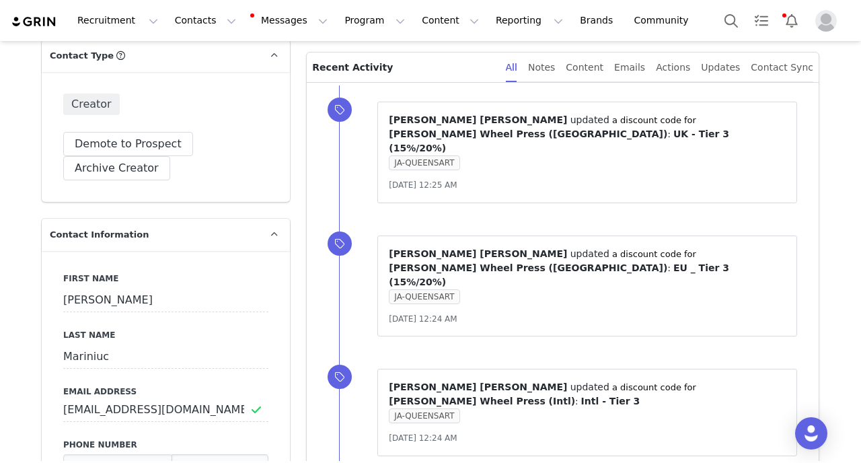
scroll to position [353, 0]
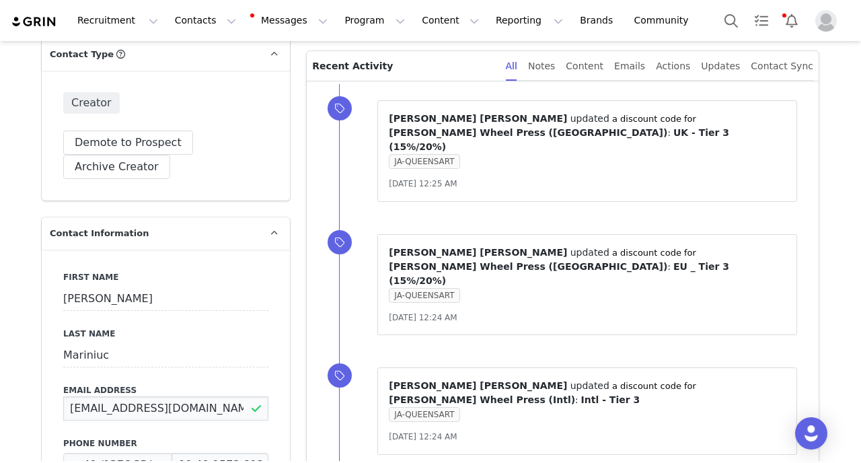
drag, startPoint x: 208, startPoint y: 411, endPoint x: 46, endPoint y: 413, distance: 161.5
click at [63, 412] on input "queensart20@yahoo.com" at bounding box center [165, 408] width 205 height 24
click at [187, 24] on button "Contacts Contacts" at bounding box center [205, 20] width 77 height 30
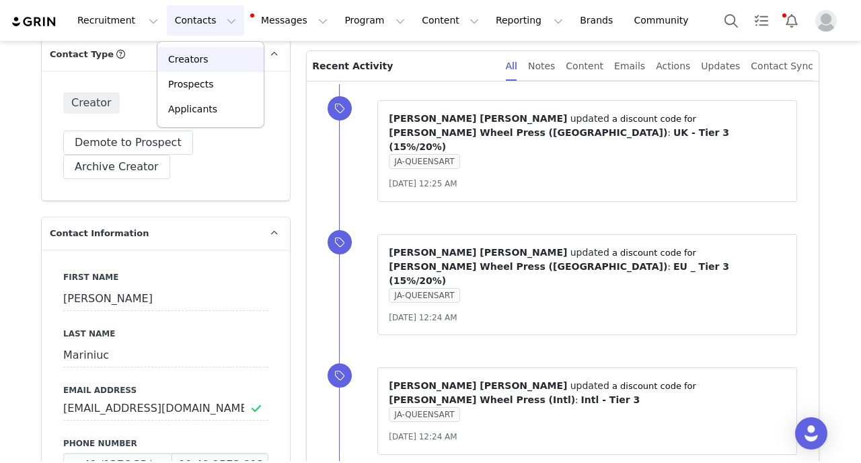
click at [192, 65] on p "Creators" at bounding box center [188, 59] width 40 height 14
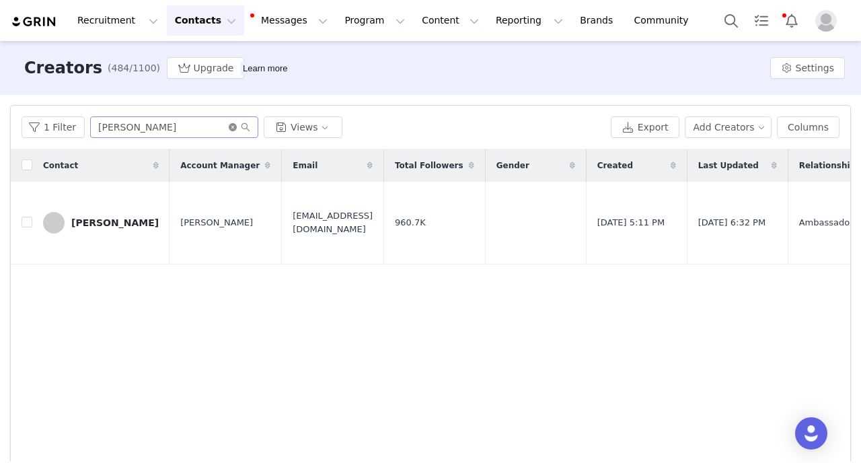
click at [229, 129] on icon "icon: close-circle" at bounding box center [233, 127] width 8 height 8
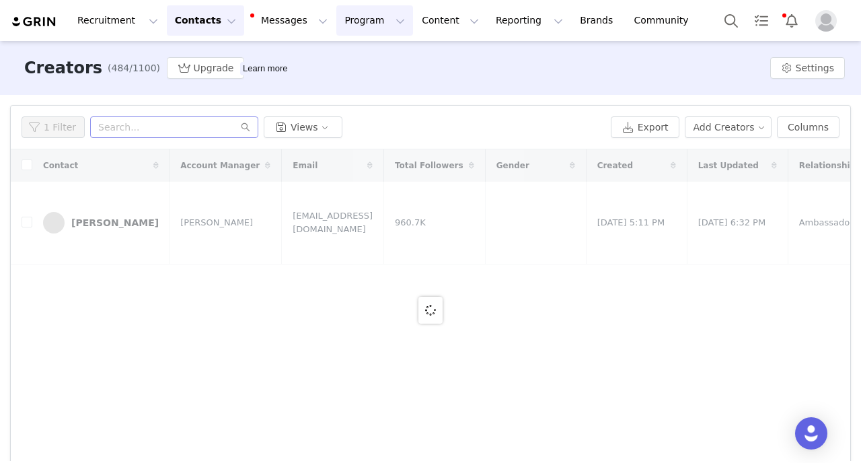
click at [370, 28] on button "Program Program" at bounding box center [374, 20] width 77 height 30
click at [375, 52] on link "Activations" at bounding box center [369, 59] width 106 height 25
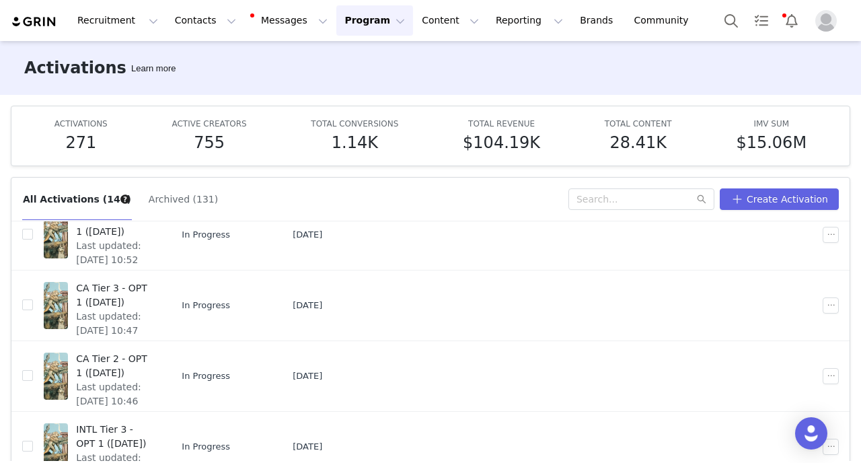
scroll to position [71, 0]
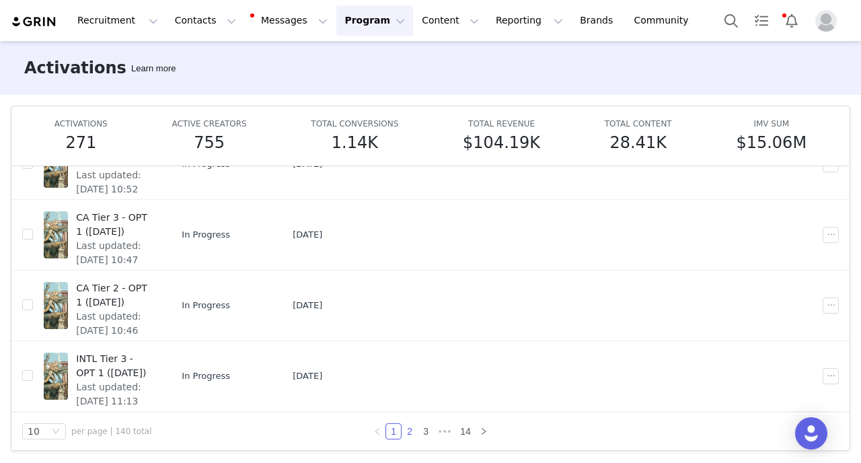
click at [405, 434] on link "2" at bounding box center [409, 431] width 15 height 15
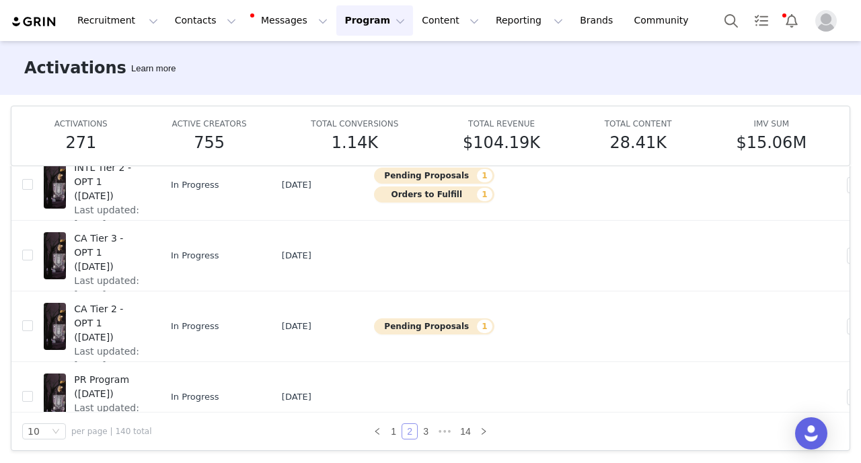
scroll to position [478, 0]
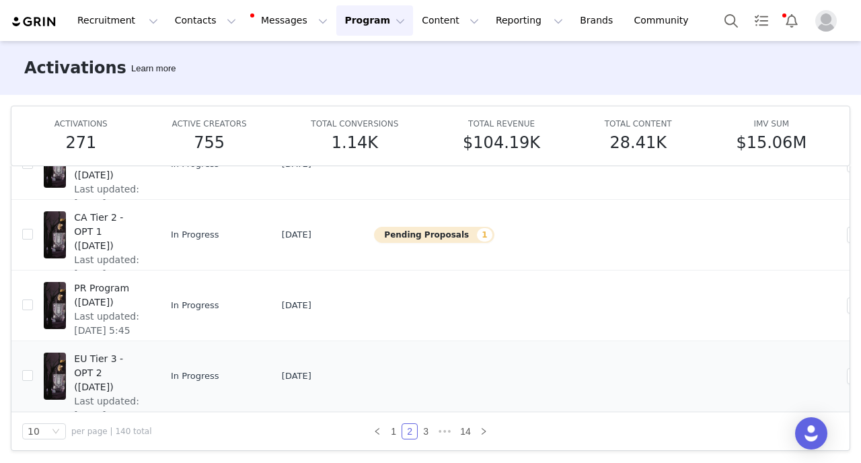
click at [129, 377] on span "EU Tier 3 - OPT 2 (Sept 2025)" at bounding box center [107, 373] width 67 height 42
click at [427, 432] on link "3" at bounding box center [425, 431] width 15 height 15
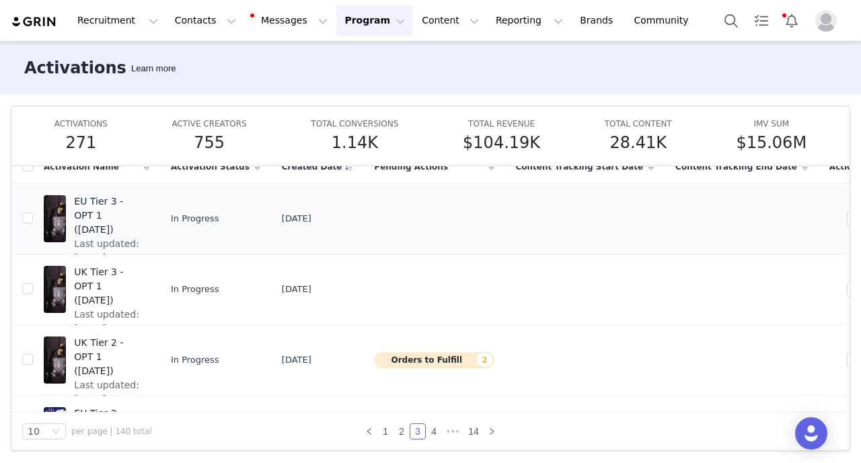
click at [121, 219] on span "EU Tier 3 - OPT 1 (Sept 2025)" at bounding box center [107, 215] width 67 height 42
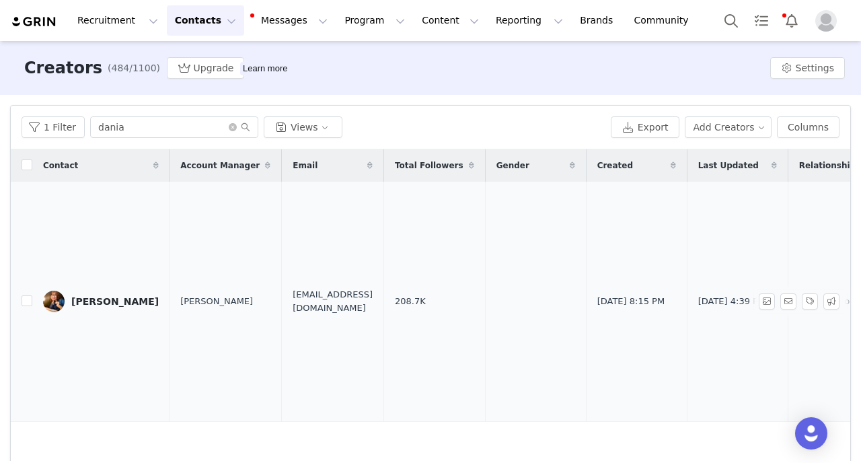
click at [108, 301] on div "[PERSON_NAME]" at bounding box center [114, 301] width 87 height 11
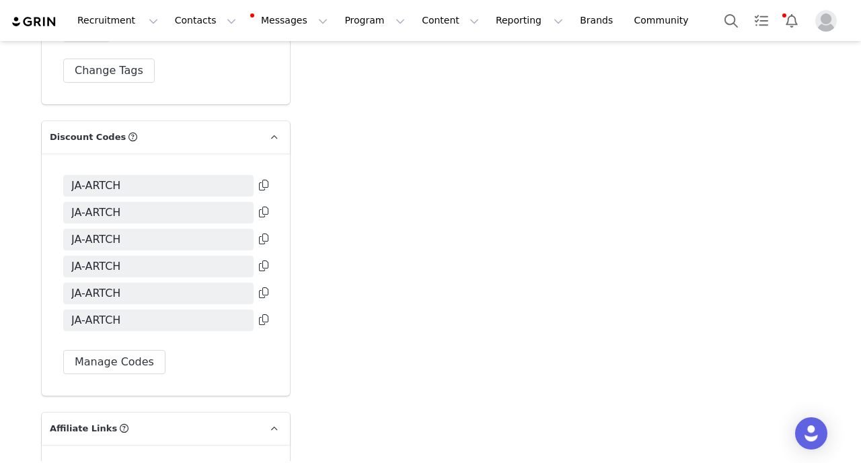
scroll to position [4126, 0]
click at [122, 351] on button "Manage Codes" at bounding box center [114, 363] width 102 height 24
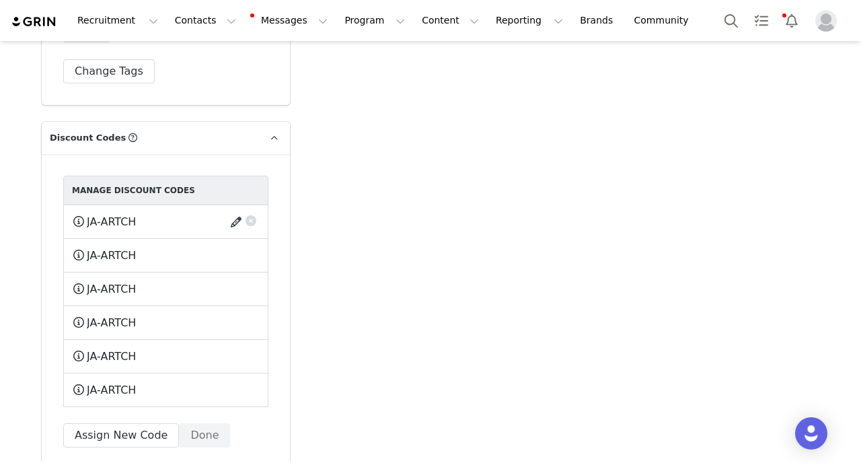
click at [236, 211] on button "button" at bounding box center [238, 222] width 18 height 22
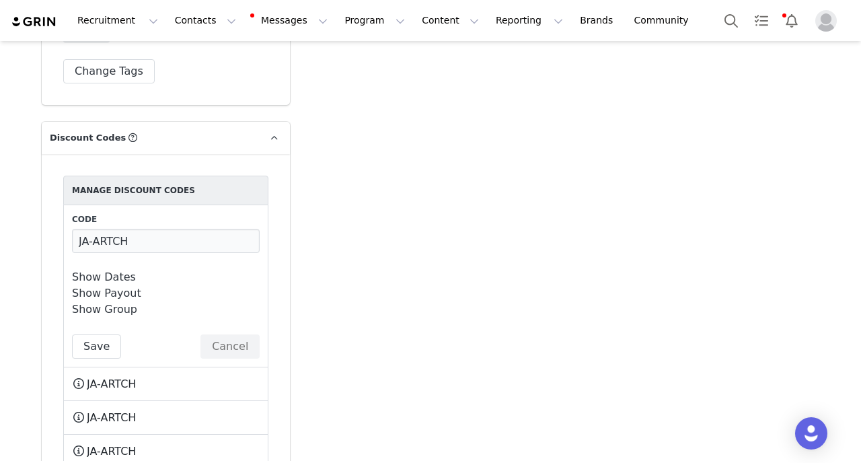
click at [121, 270] on link "Show Dates" at bounding box center [104, 276] width 64 height 13
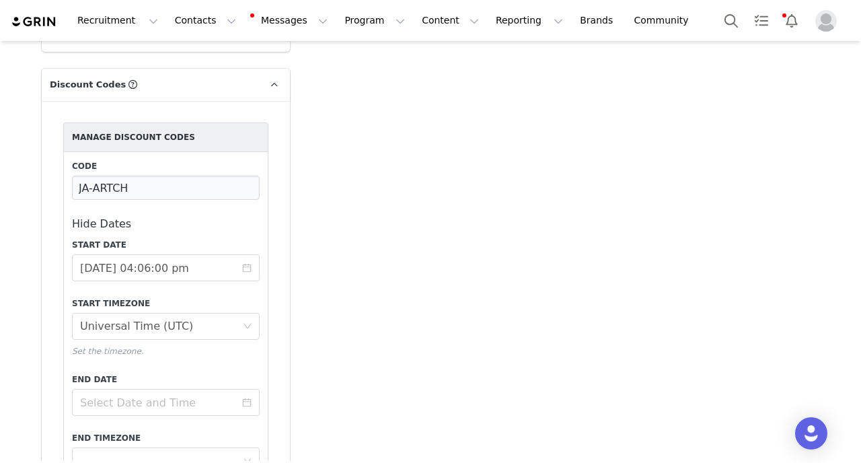
scroll to position [4196, 0]
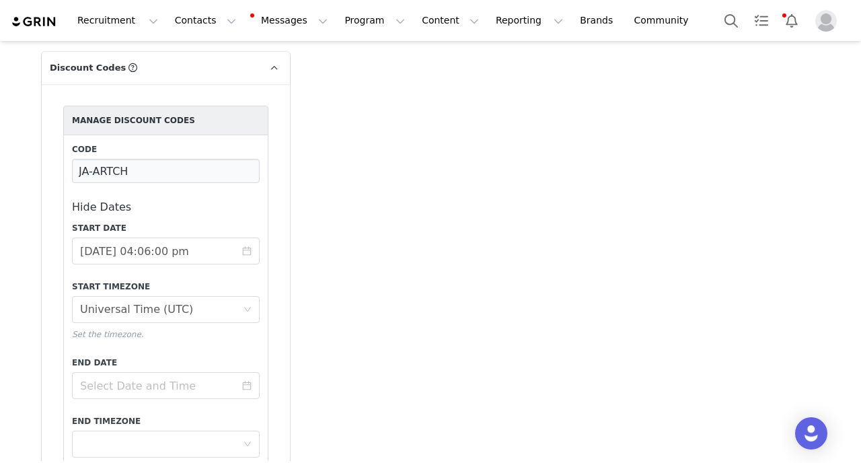
click at [116, 200] on link "Hide Dates" at bounding box center [101, 206] width 59 height 13
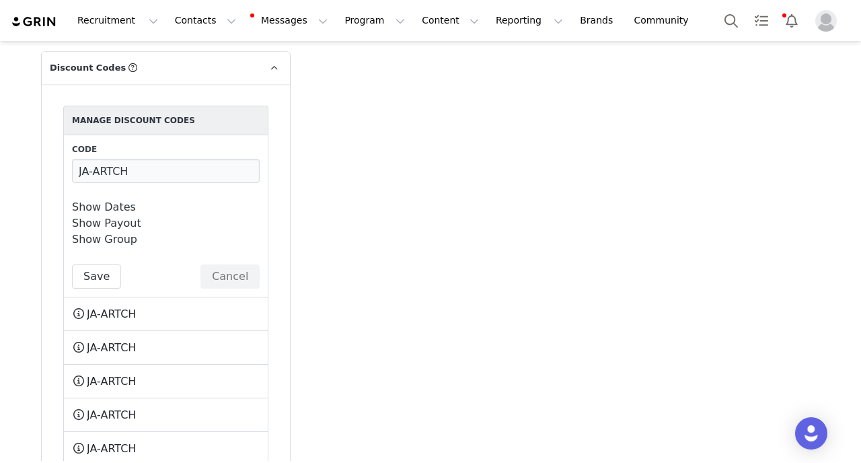
click at [116, 217] on link "Show Payout" at bounding box center [106, 223] width 69 height 13
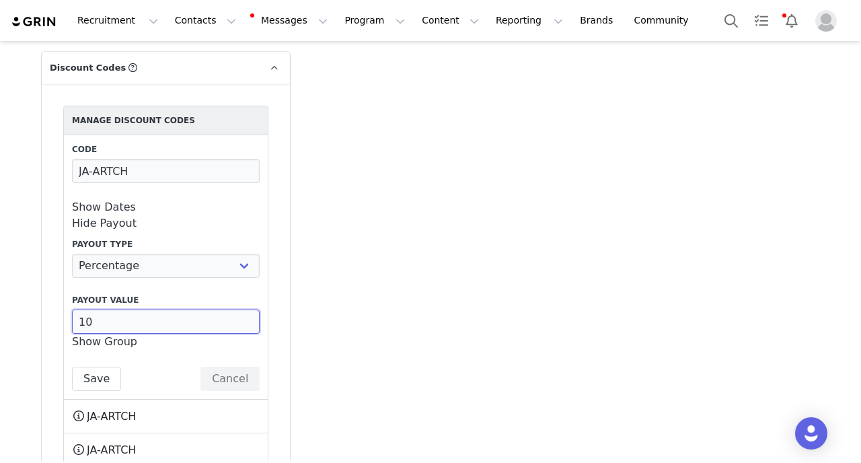
click at [84, 309] on input "10" at bounding box center [166, 321] width 188 height 24
drag, startPoint x: 108, startPoint y: 286, endPoint x: 24, endPoint y: 286, distance: 84.1
click at [72, 309] on input "20" at bounding box center [166, 321] width 188 height 24
type input "20"
click at [125, 335] on link "Show Group" at bounding box center [104, 341] width 65 height 13
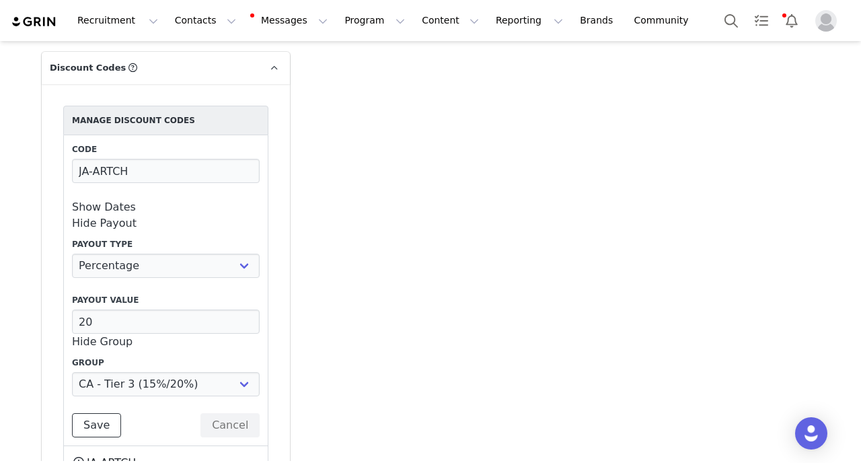
click at [110, 413] on button "Save" at bounding box center [96, 425] width 49 height 24
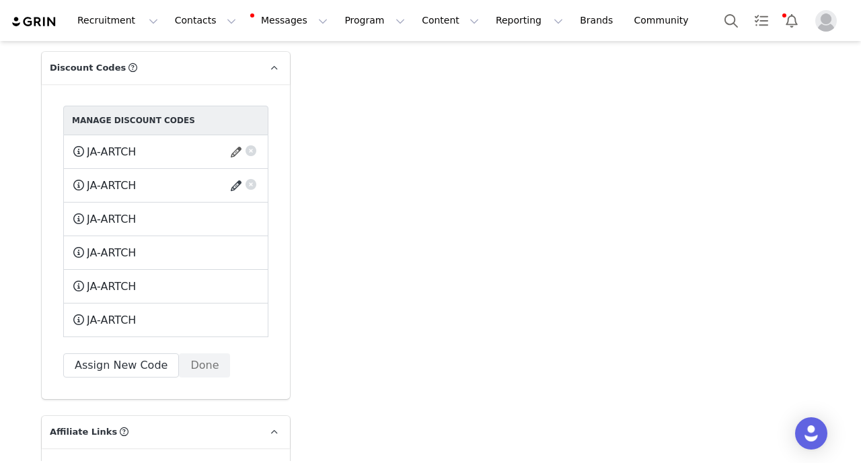
click at [234, 175] on button "button" at bounding box center [238, 186] width 18 height 22
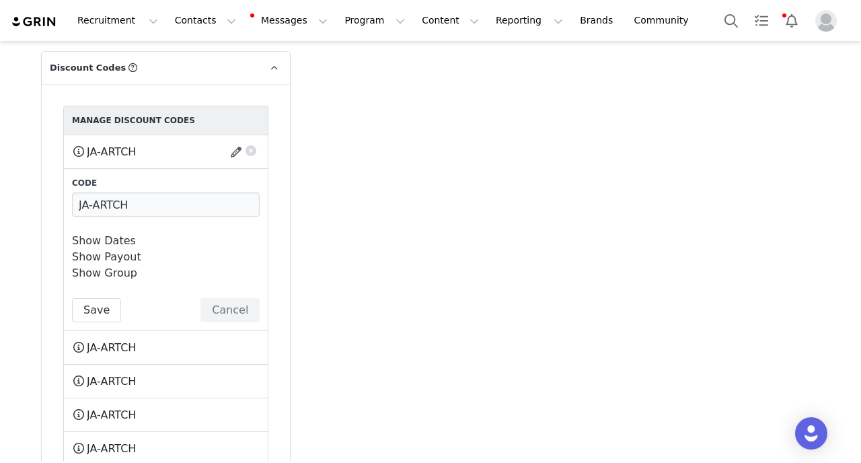
click at [128, 250] on link "Show Payout" at bounding box center [106, 256] width 69 height 13
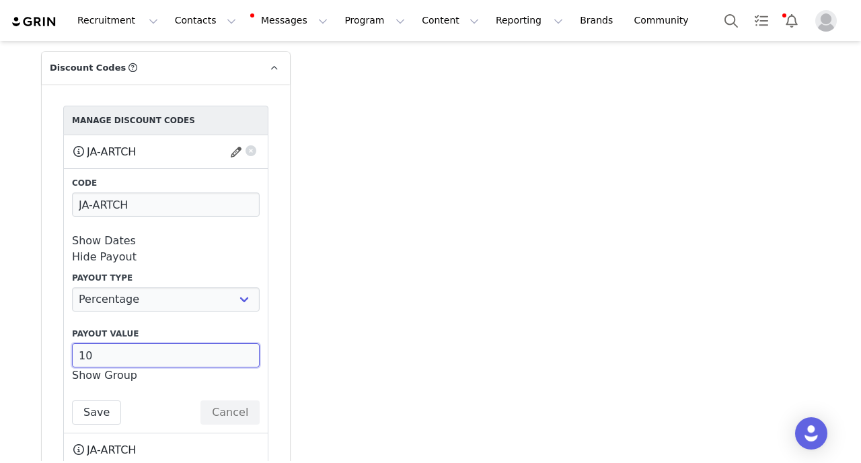
drag, startPoint x: 104, startPoint y: 320, endPoint x: 7, endPoint y: 320, distance: 97.6
click at [72, 343] on input "10" at bounding box center [166, 355] width 188 height 24
paste input "2"
type input "20"
click at [116, 369] on link "Show Group" at bounding box center [104, 375] width 65 height 13
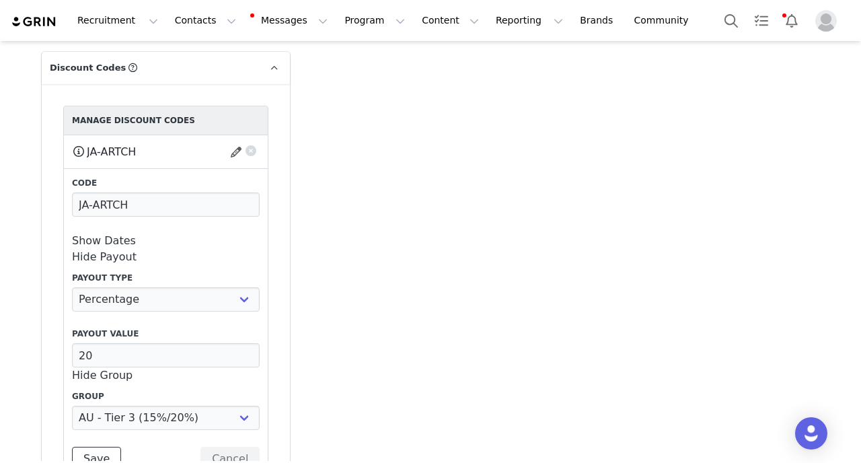
click at [106, 447] on button "Save" at bounding box center [96, 459] width 49 height 24
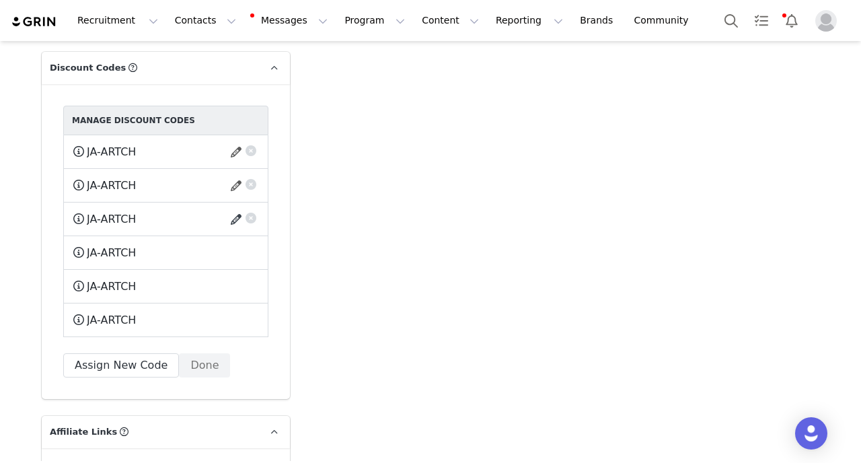
click at [232, 209] on button "button" at bounding box center [238, 220] width 18 height 22
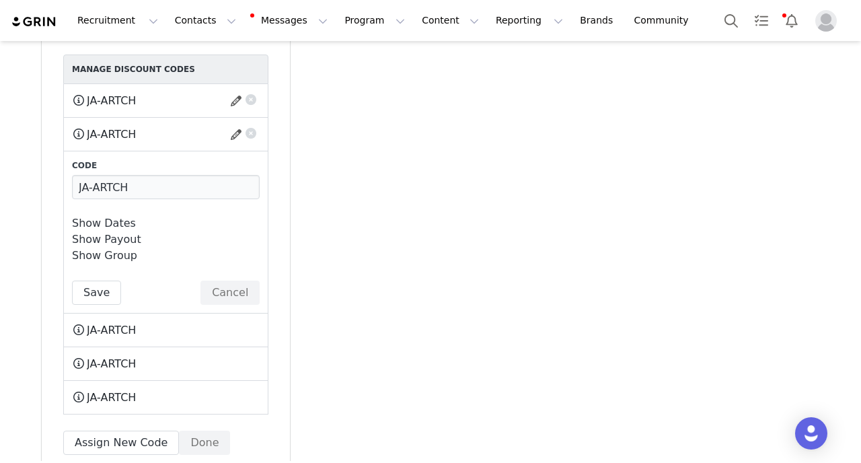
scroll to position [4254, 0]
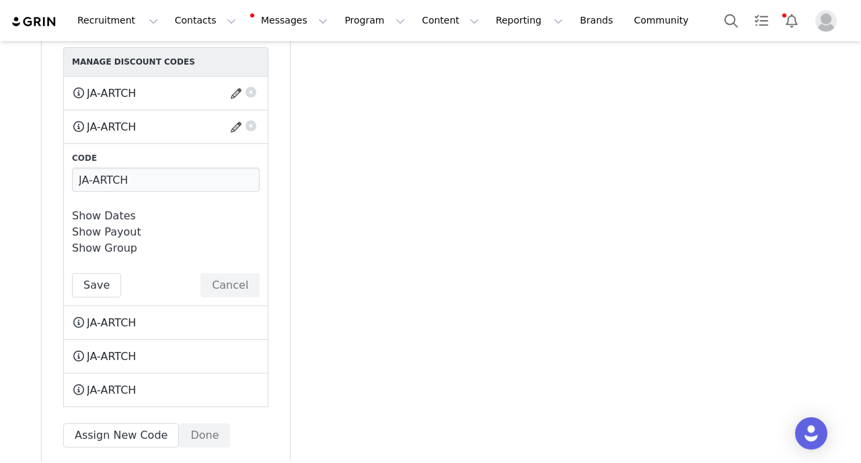
click at [120, 225] on link "Show Payout" at bounding box center [106, 231] width 69 height 13
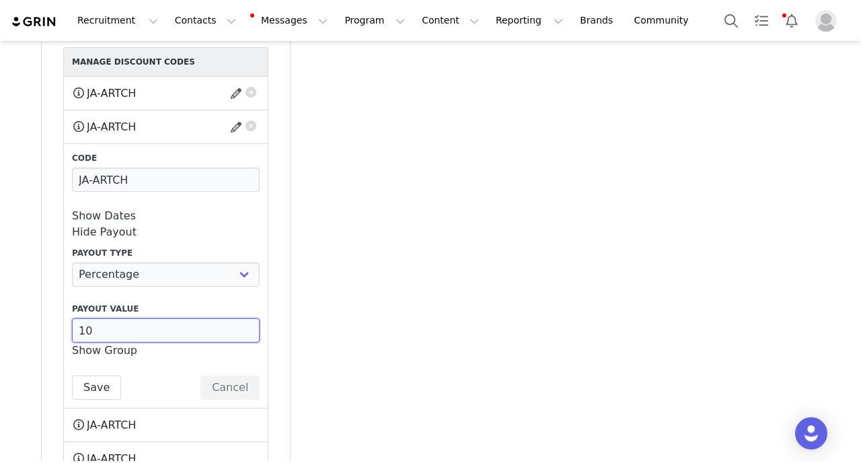
drag, startPoint x: 98, startPoint y: 303, endPoint x: 30, endPoint y: 298, distance: 68.8
click at [72, 318] on input "10" at bounding box center [166, 330] width 188 height 24
paste input "2"
type input "20"
click at [102, 375] on button "Save" at bounding box center [96, 387] width 49 height 24
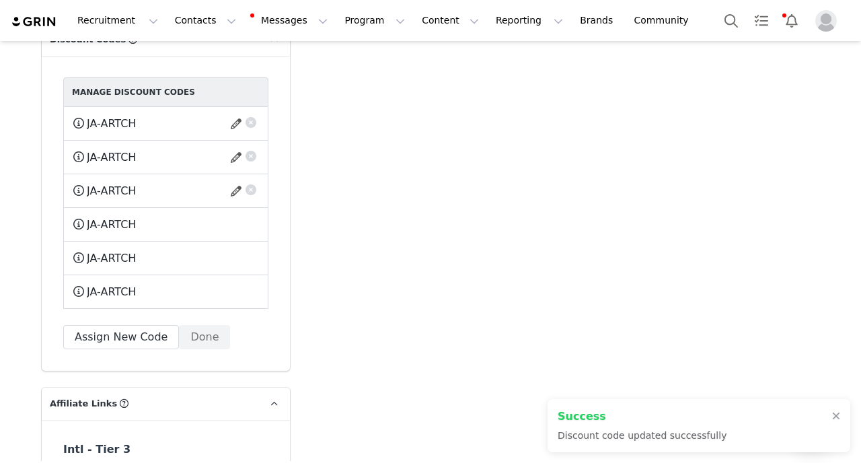
scroll to position [4209, 0]
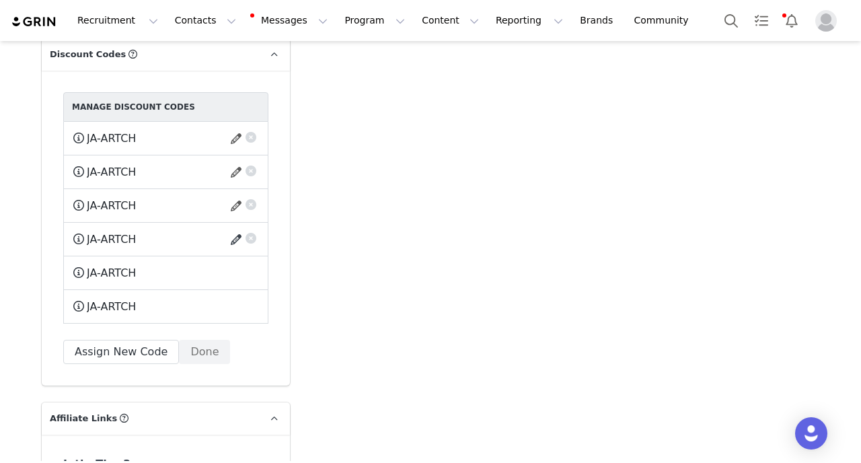
click at [234, 229] on button "button" at bounding box center [238, 240] width 18 height 22
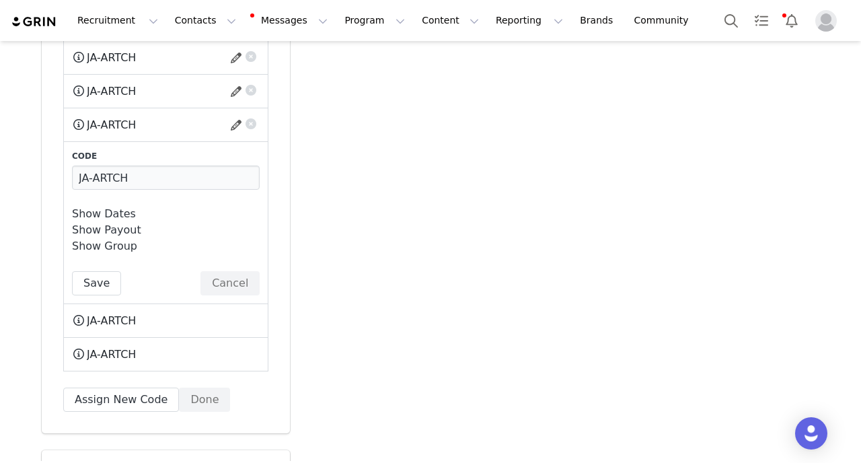
scroll to position [4292, 0]
click at [125, 220] on div "Show Payout Payout Type Percentage Fixed Amount Payout Value 10" at bounding box center [166, 228] width 188 height 16
click at [126, 221] on link "Show Payout" at bounding box center [106, 227] width 69 height 13
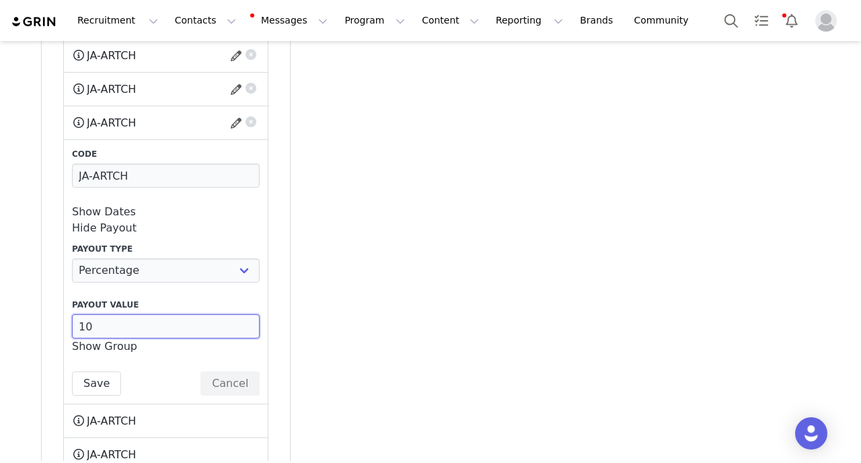
drag, startPoint x: 118, startPoint y: 287, endPoint x: 20, endPoint y: 283, distance: 99.0
click at [72, 314] on input "10" at bounding box center [166, 326] width 188 height 24
paste input "2"
type input "20"
click at [103, 371] on button "Save" at bounding box center [96, 383] width 49 height 24
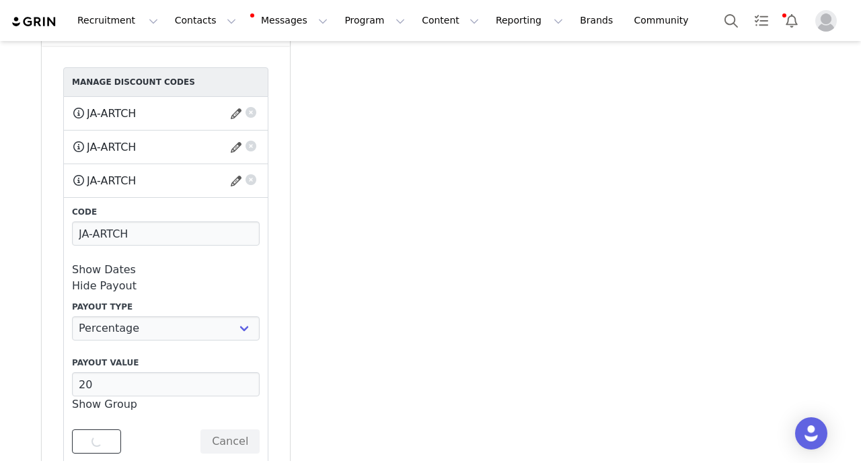
scroll to position [4228, 0]
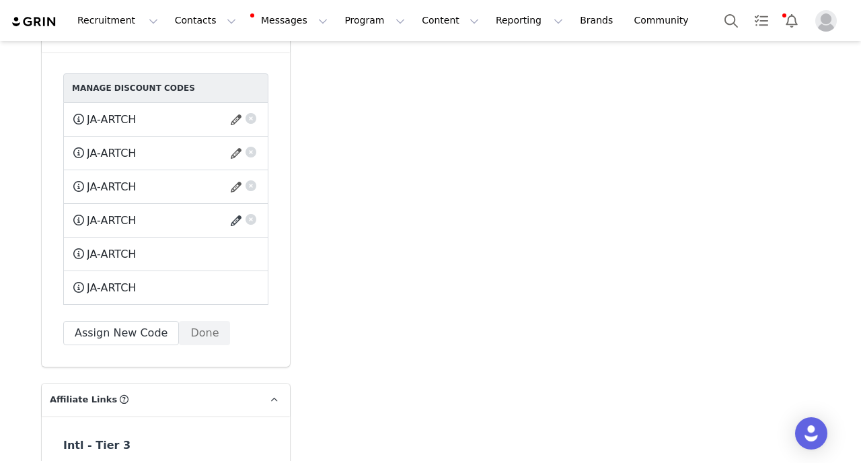
click at [238, 210] on button "button" at bounding box center [238, 221] width 18 height 22
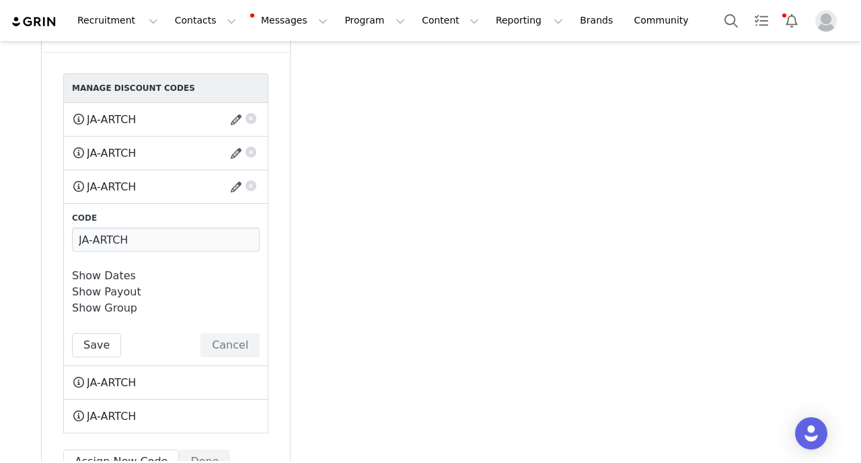
click at [123, 285] on link "Show Payout" at bounding box center [106, 291] width 69 height 13
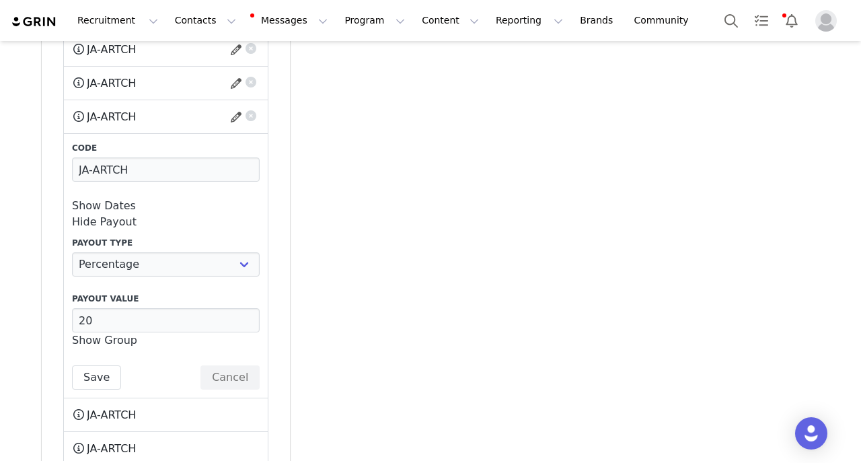
scroll to position [4315, 0]
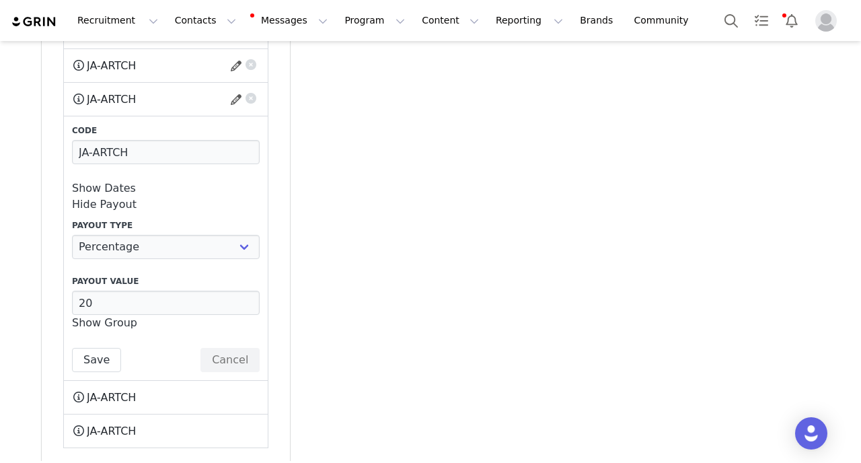
click at [126, 316] on link "Show Group" at bounding box center [104, 322] width 65 height 13
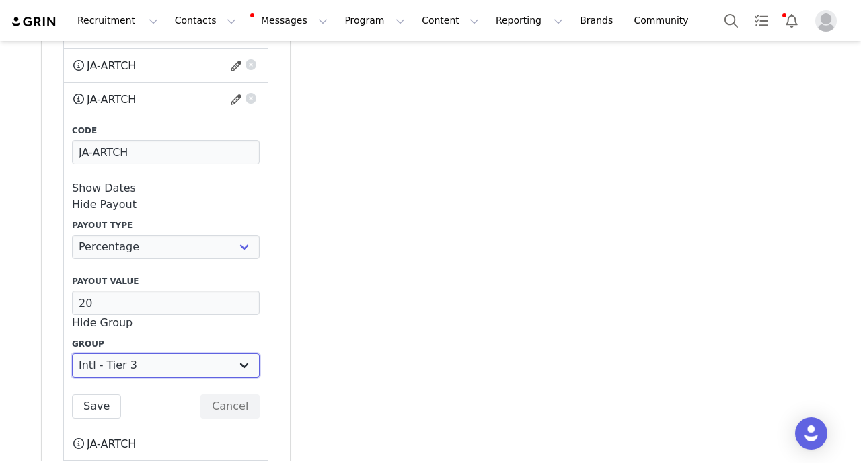
click at [132, 353] on select "Intl Tier 1 (10%10%) Intl - Tier 2 (15%/10%) Intl - Tier 3 One Time Collab PR P…" at bounding box center [166, 365] width 188 height 24
click option "Intl - Tier 3" at bounding box center [0, 0] width 0 height 0
click at [100, 394] on button "Save" at bounding box center [96, 406] width 49 height 24
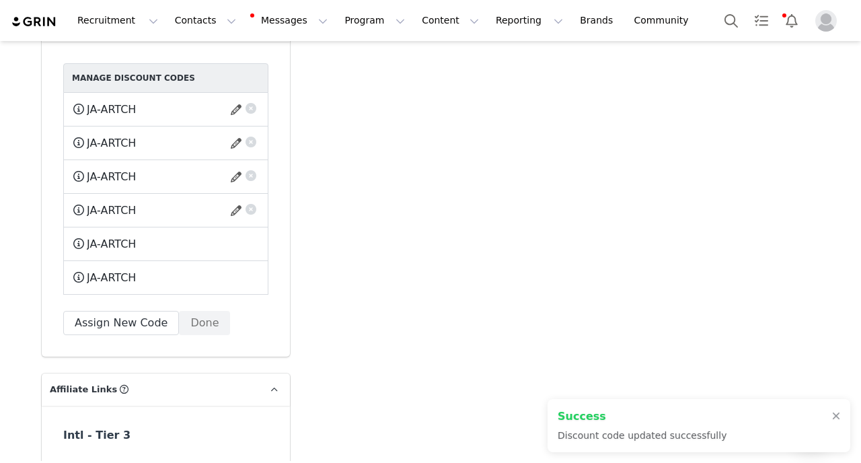
scroll to position [4217, 0]
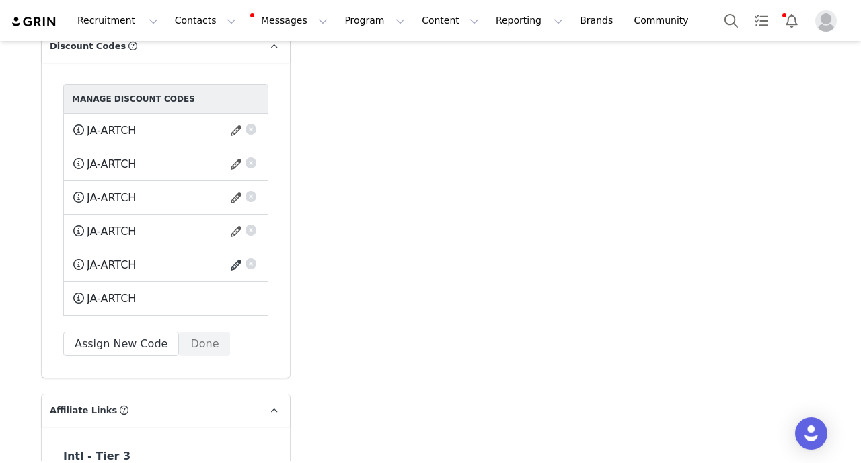
click at [238, 254] on button "button" at bounding box center [238, 265] width 18 height 22
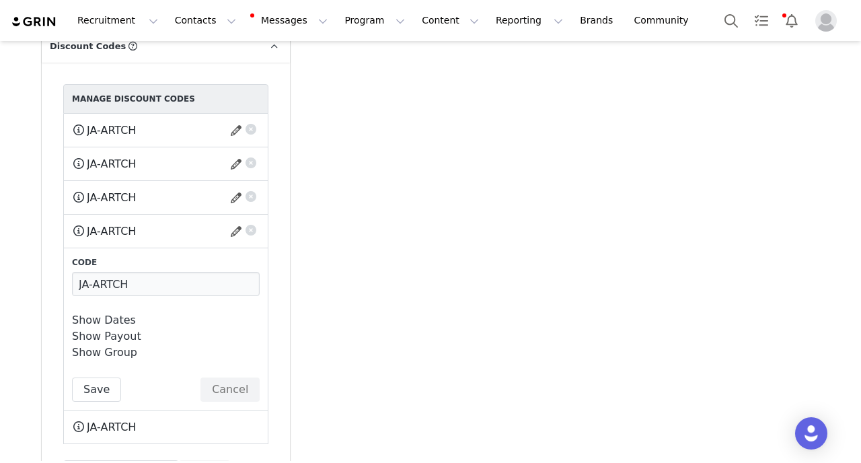
click at [126, 330] on link "Show Payout" at bounding box center [106, 336] width 69 height 13
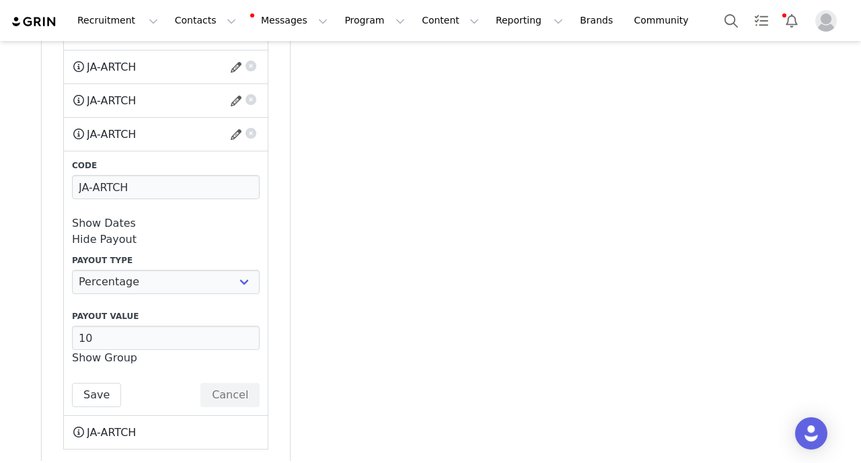
scroll to position [4340, 0]
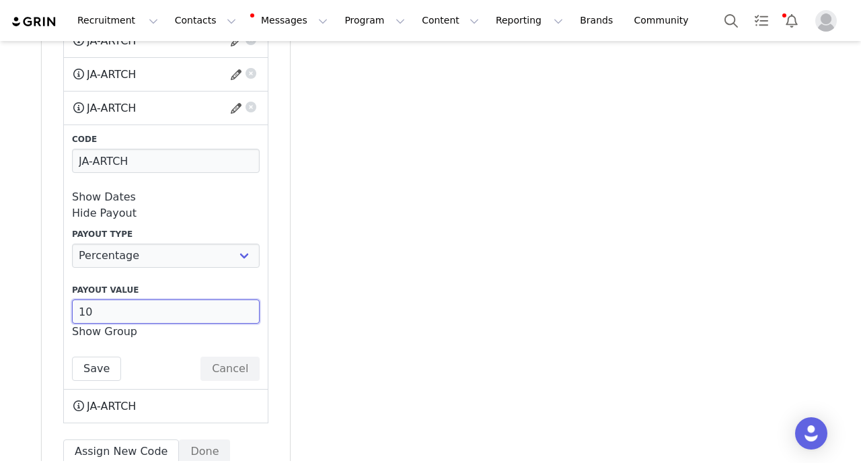
drag, startPoint x: 105, startPoint y: 274, endPoint x: 43, endPoint y: 274, distance: 61.9
click at [72, 299] on input "10" at bounding box center [166, 311] width 188 height 24
paste input "2"
type input "20"
click at [98, 325] on link "Show Group" at bounding box center [104, 331] width 65 height 13
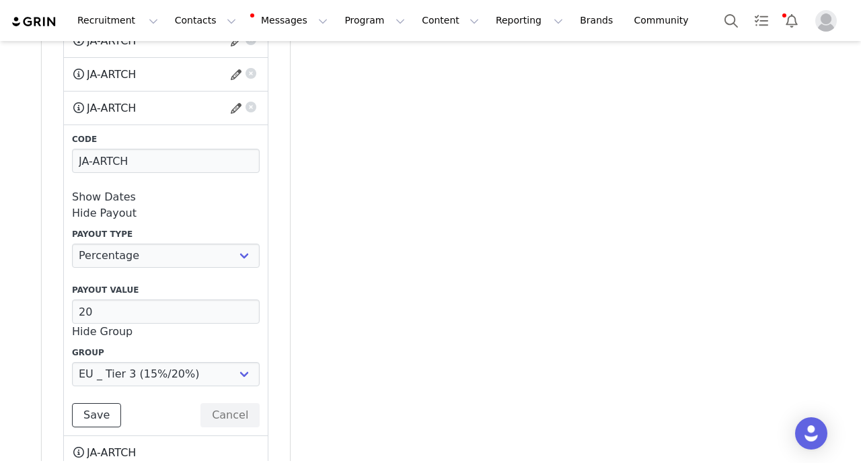
click at [96, 403] on button "Save" at bounding box center [96, 415] width 49 height 24
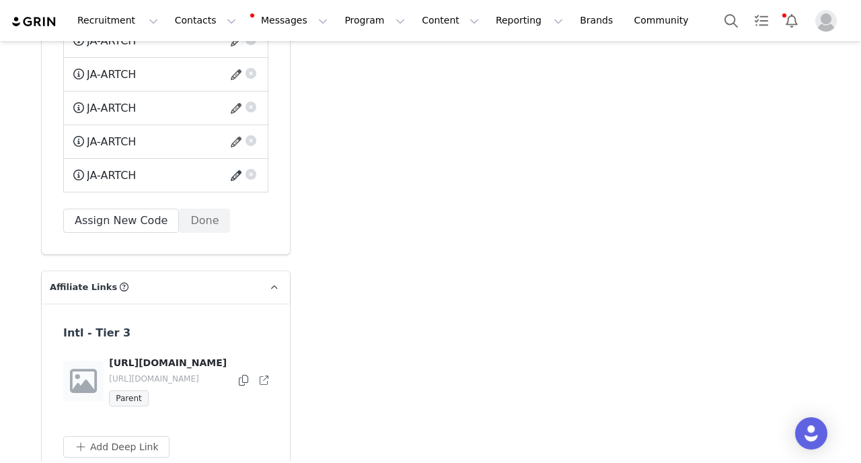
click at [236, 165] on button "button" at bounding box center [238, 176] width 18 height 22
select select "10008099"
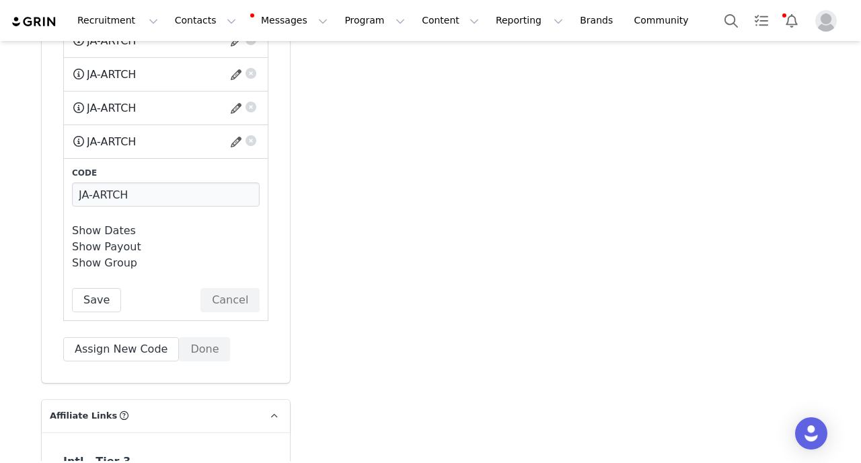
click at [133, 240] on link "Show Payout" at bounding box center [106, 246] width 69 height 13
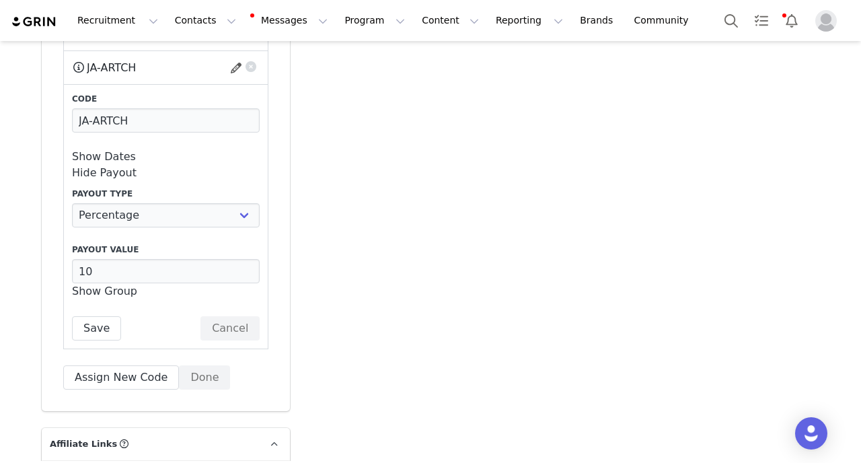
scroll to position [4416, 0]
drag, startPoint x: 128, startPoint y: 230, endPoint x: 0, endPoint y: 217, distance: 128.5
click at [72, 258] on input "10" at bounding box center [166, 270] width 188 height 24
paste input "2"
type input "20"
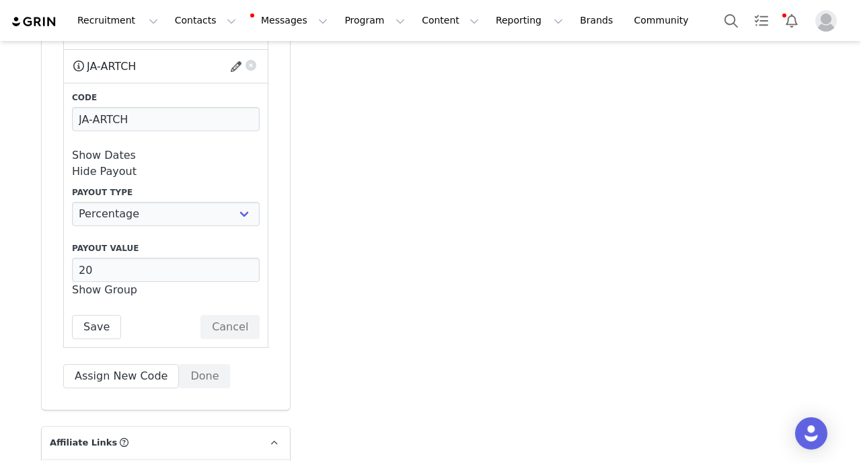
click at [98, 283] on link "Show Group" at bounding box center [104, 289] width 65 height 13
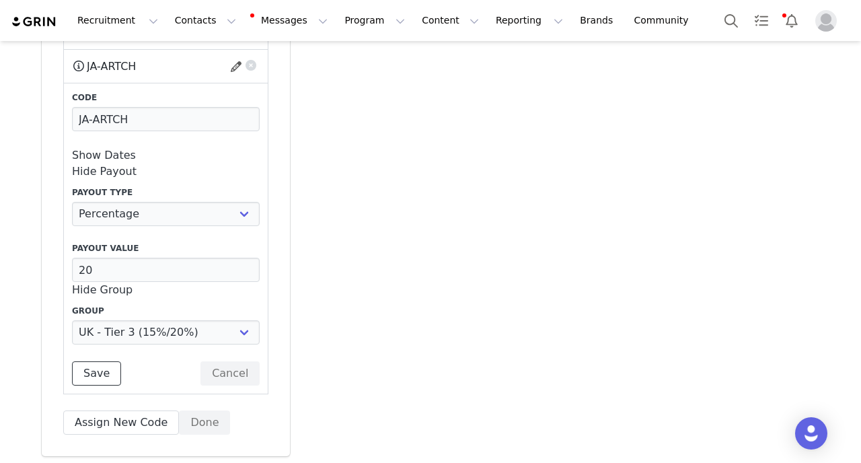
click at [90, 361] on button "Save" at bounding box center [96, 373] width 49 height 24
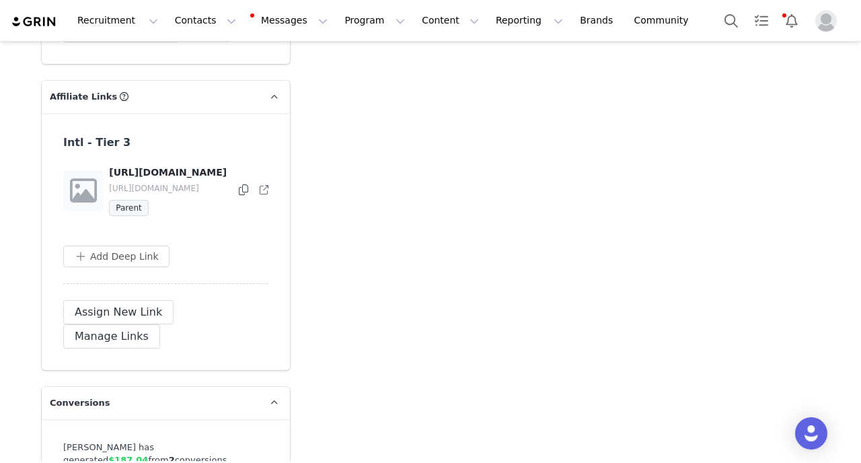
scroll to position [4531, 0]
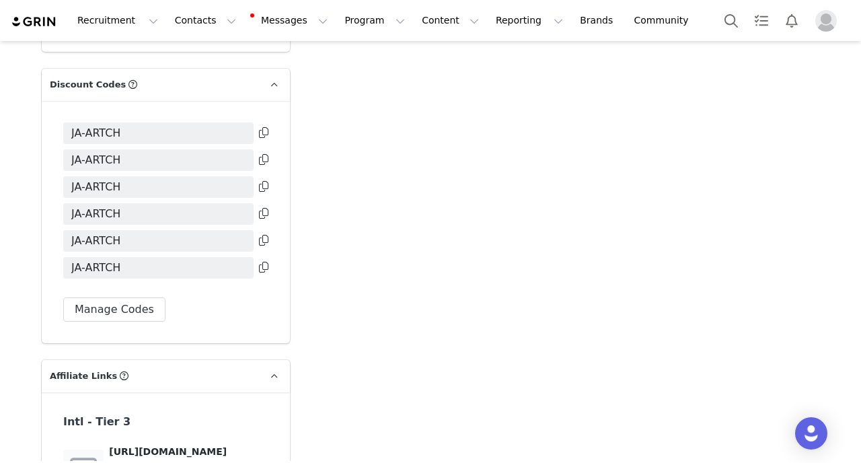
scroll to position [4337, 0]
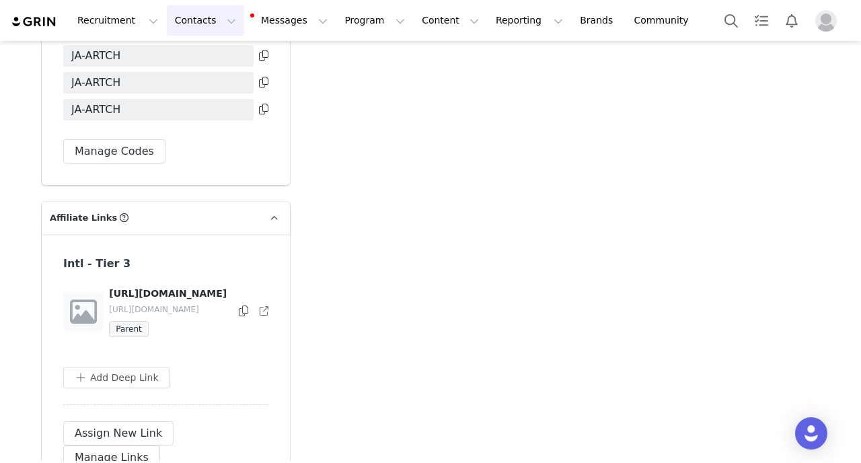
click at [195, 22] on button "Contacts Contacts" at bounding box center [205, 20] width 77 height 30
click at [213, 57] on div "Creators" at bounding box center [211, 59] width 90 height 14
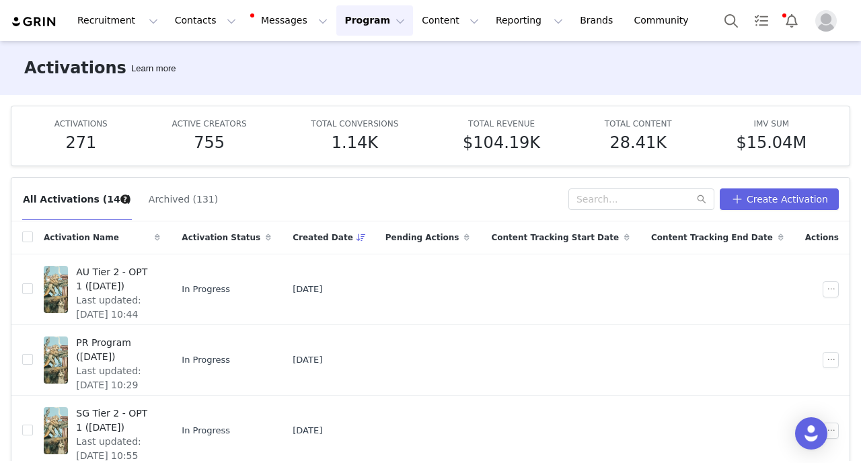
scroll to position [478, 0]
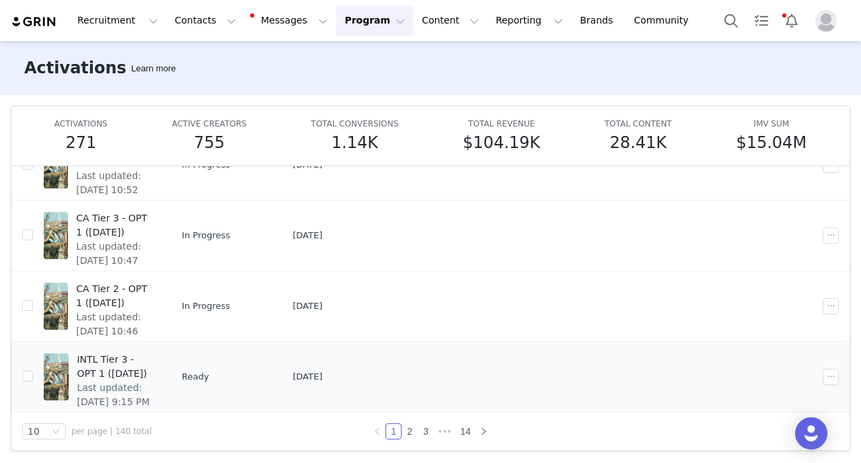
click at [147, 379] on span "INTL Tier 3 - OPT 1 ([DATE])" at bounding box center [114, 367] width 75 height 28
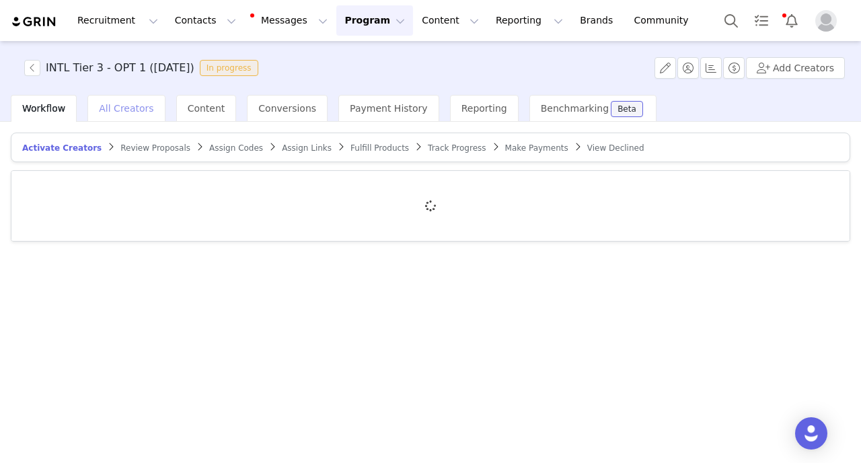
click at [131, 111] on span "All Creators" at bounding box center [126, 108] width 54 height 11
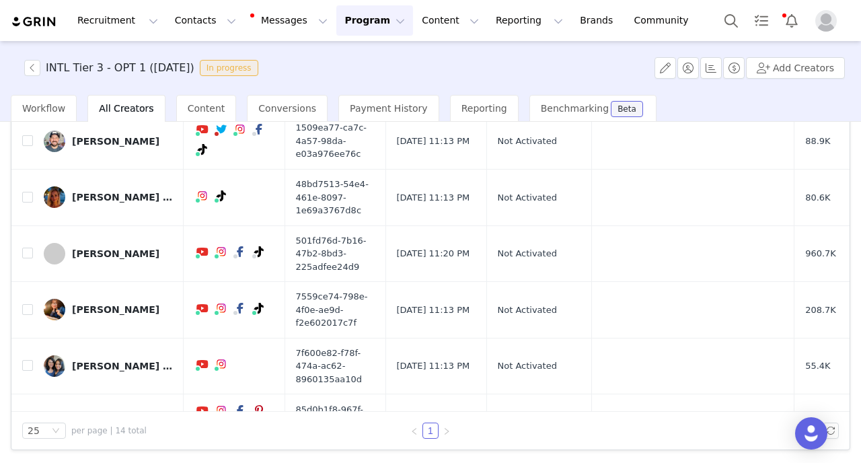
scroll to position [120, 0]
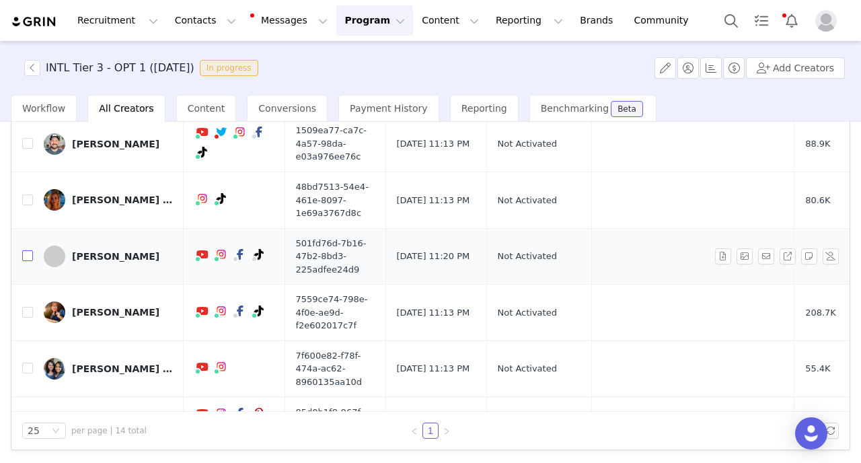
click at [30, 250] on input "checkbox" at bounding box center [27, 255] width 11 height 11
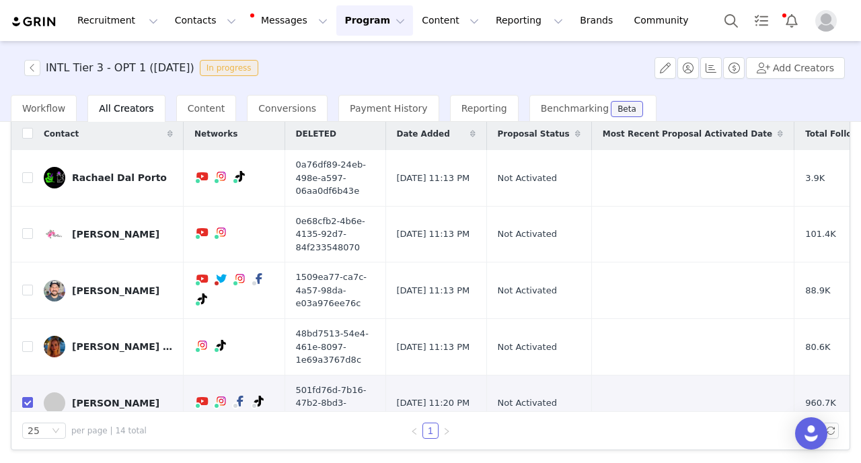
scroll to position [0, 0]
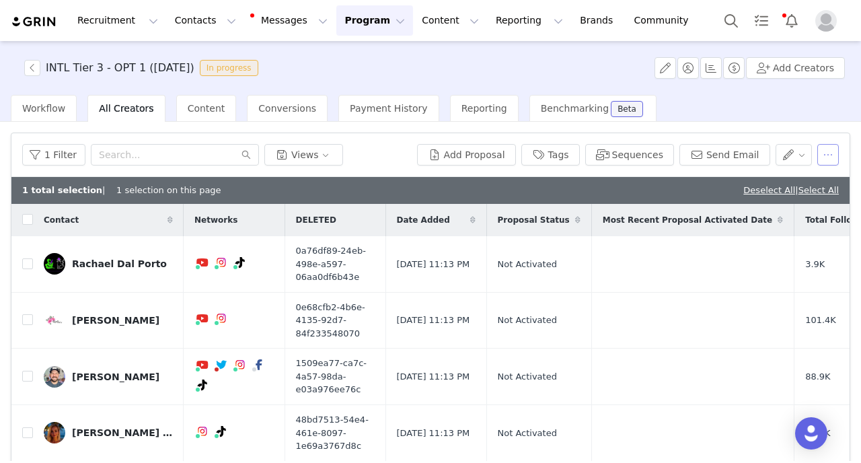
click at [834, 159] on button "button" at bounding box center [828, 155] width 22 height 22
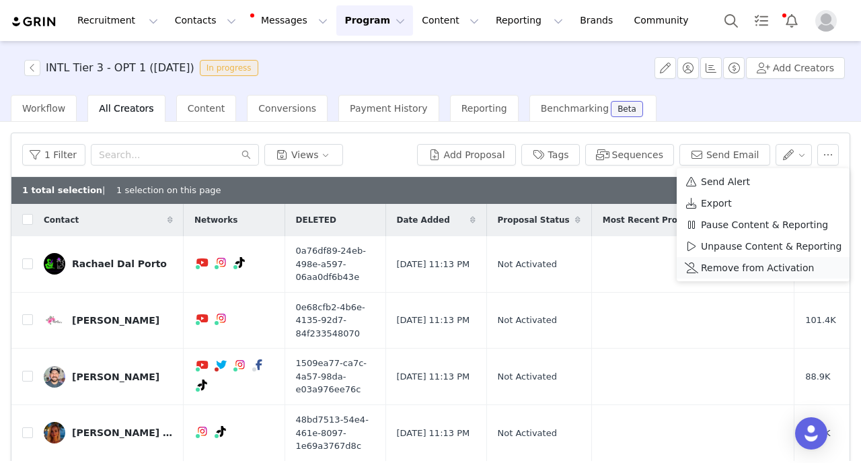
click at [765, 269] on span "Remove from Activation" at bounding box center [757, 267] width 113 height 15
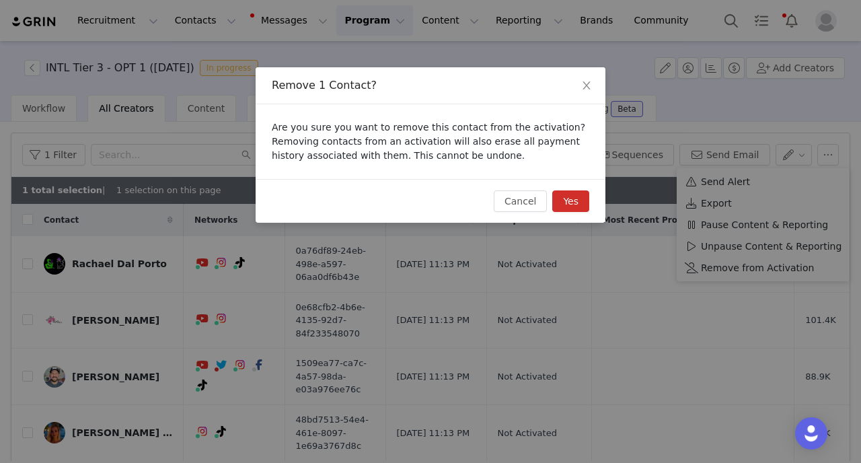
click at [579, 206] on button "Yes" at bounding box center [570, 201] width 37 height 22
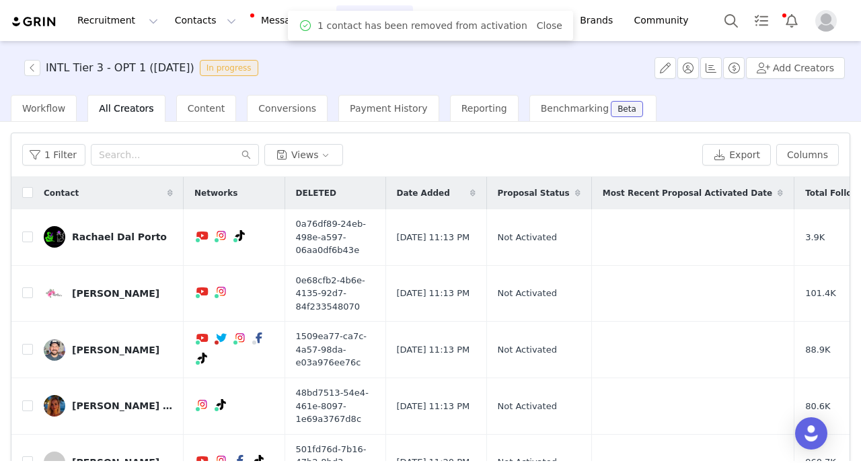
checkbox input "false"
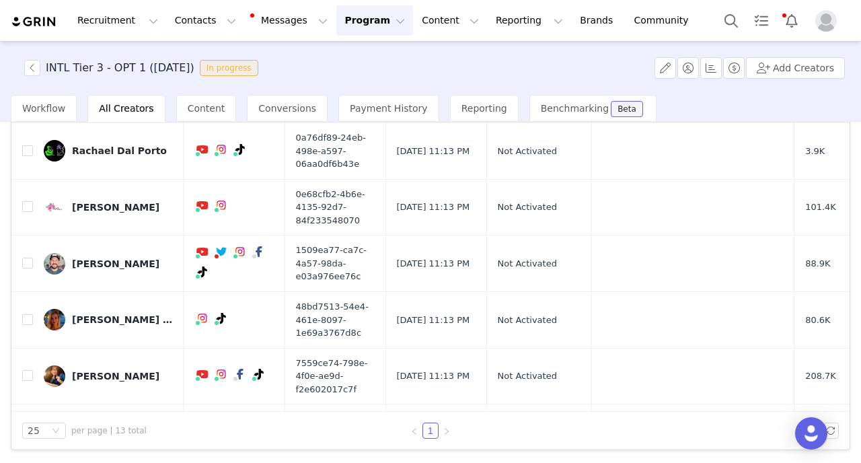
click at [349, 20] on button "Program Program" at bounding box center [374, 20] width 77 height 30
click at [361, 65] on p "Activations" at bounding box center [352, 59] width 52 height 14
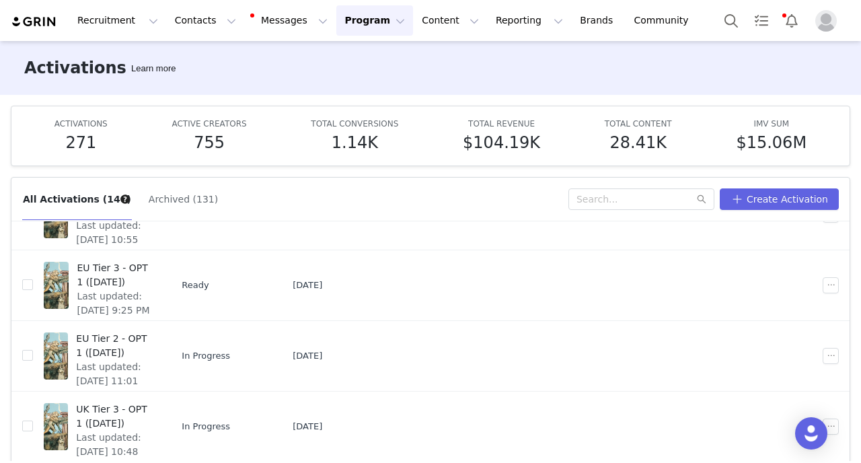
scroll to position [218, 0]
click at [143, 270] on span "EU Tier 3 - OPT 1 (Oct 2025)" at bounding box center [114, 273] width 75 height 28
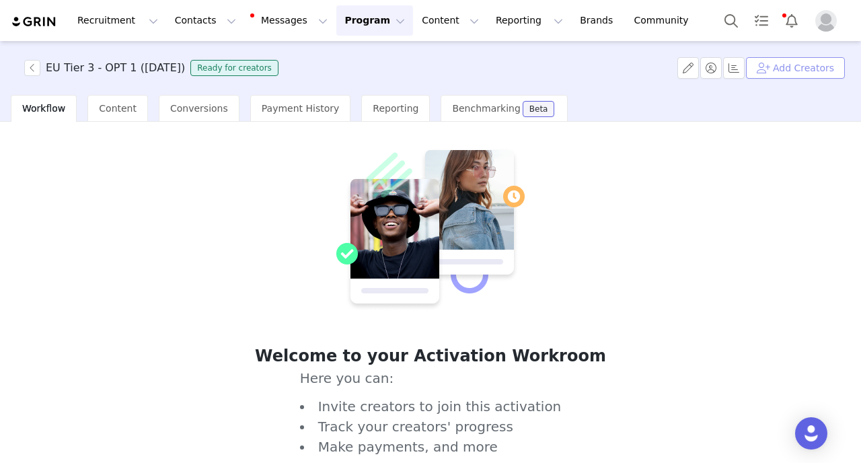
click at [799, 63] on button "Add Creators" at bounding box center [795, 68] width 99 height 22
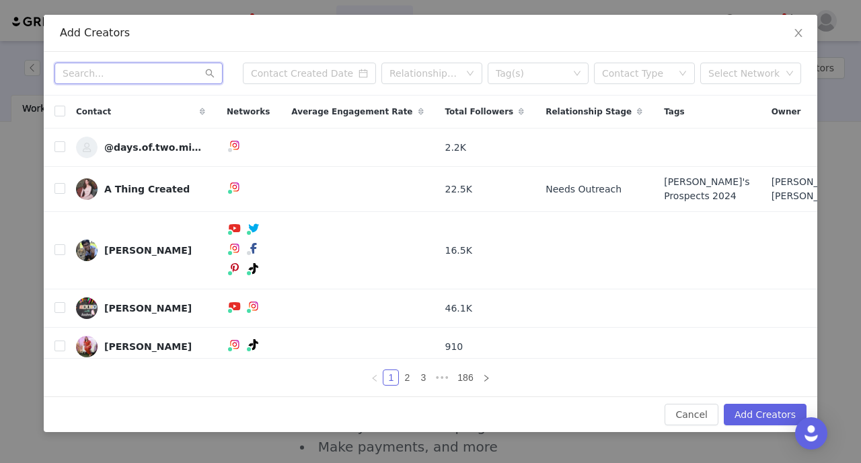
click at [174, 71] on input "text" at bounding box center [138, 74] width 168 height 22
paste input "queensart20@yahoo.com"
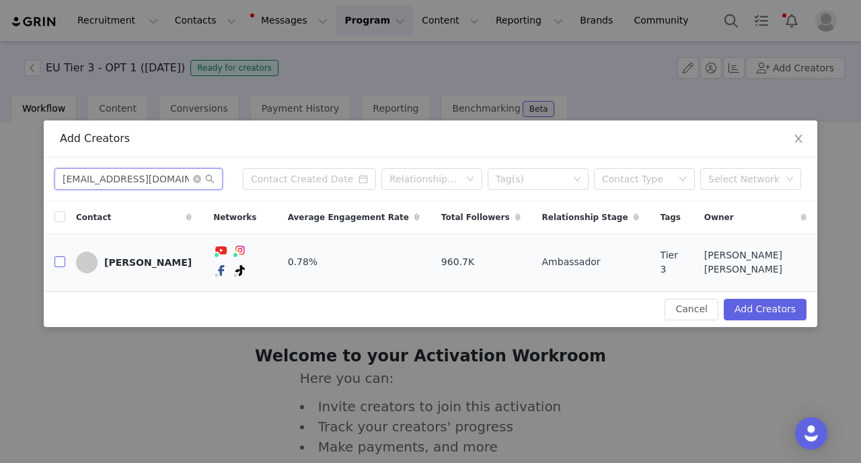
type input "queensart20@yahoo.com"
click at [58, 264] on input "checkbox" at bounding box center [59, 261] width 11 height 11
checkbox input "true"
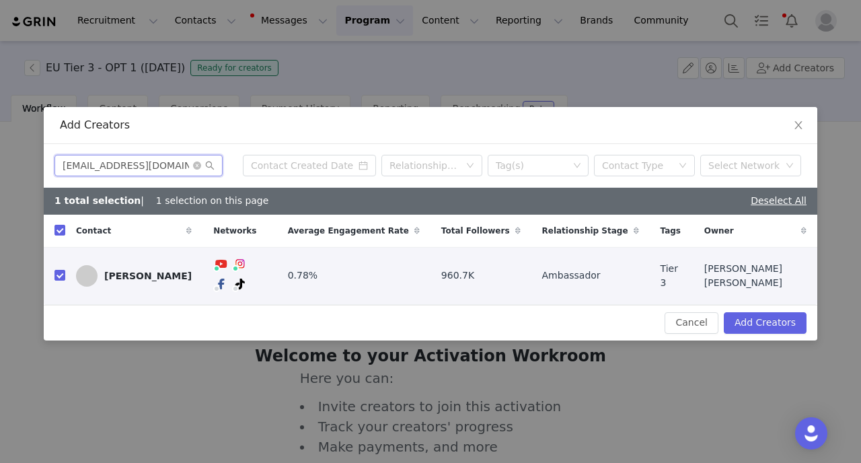
drag, startPoint x: 178, startPoint y: 179, endPoint x: 0, endPoint y: 173, distance: 178.4
click at [54, 174] on input "queensart20@yahoo.com" at bounding box center [138, 166] width 168 height 22
paste input "Youstina MICKHAIL"
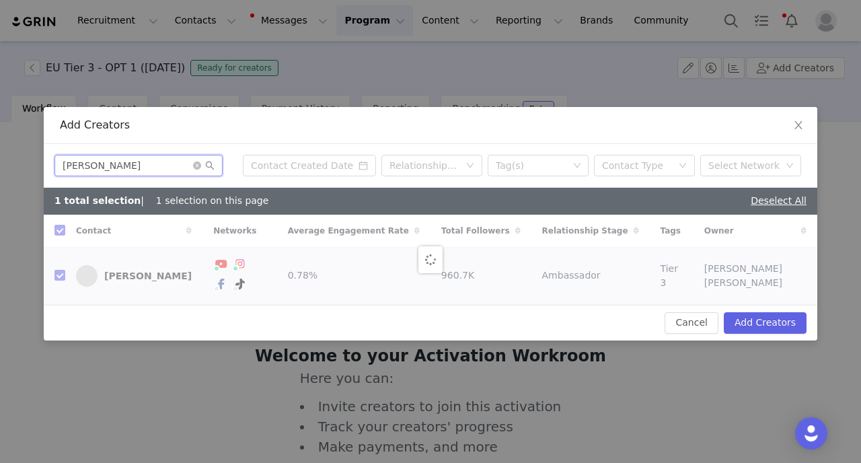
type input "Youstina MICKHAIL"
checkbox input "false"
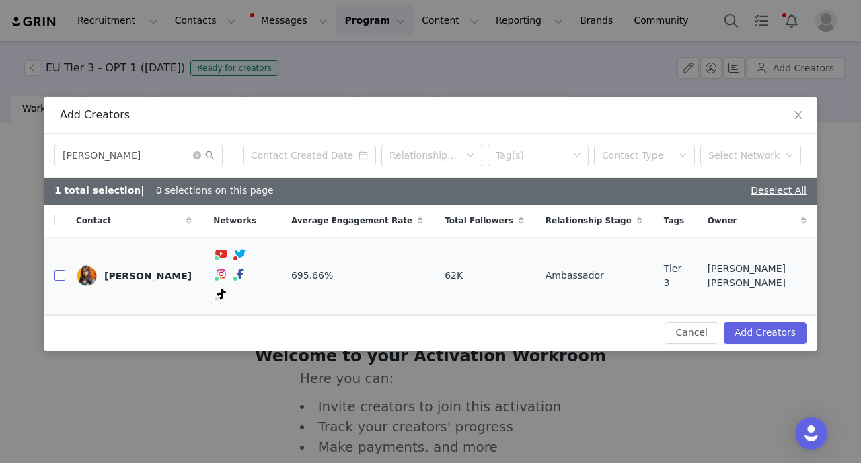
click at [60, 277] on input "checkbox" at bounding box center [59, 275] width 11 height 11
checkbox input "true"
drag, startPoint x: 162, startPoint y: 178, endPoint x: 0, endPoint y: 147, distance: 165.1
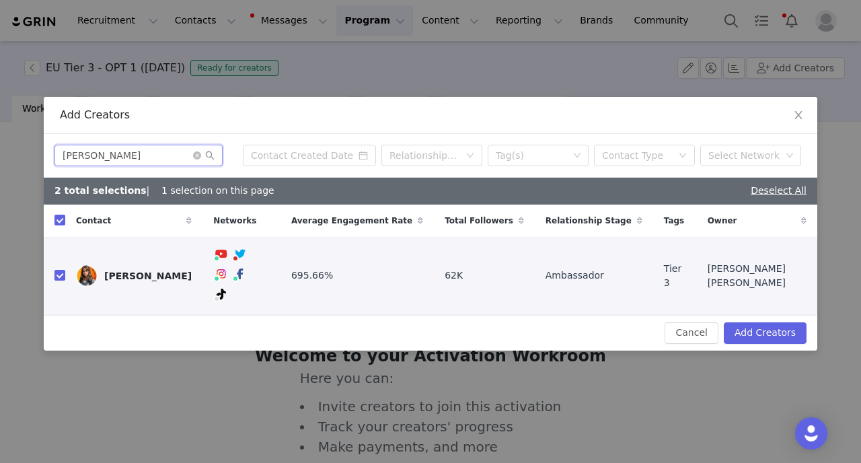
click at [54, 147] on input "Youstina MICKHAIL" at bounding box center [138, 156] width 168 height 22
paste input "Isabel Ramirez Torres"
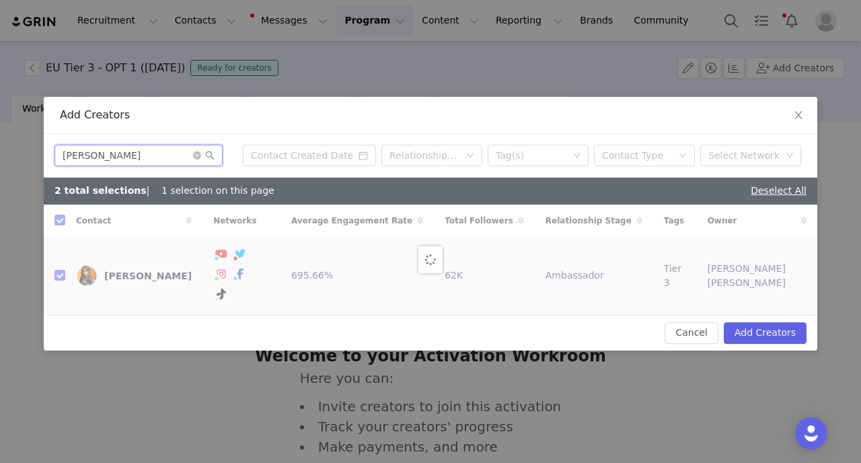
type input "Isabel Ramirez Torres"
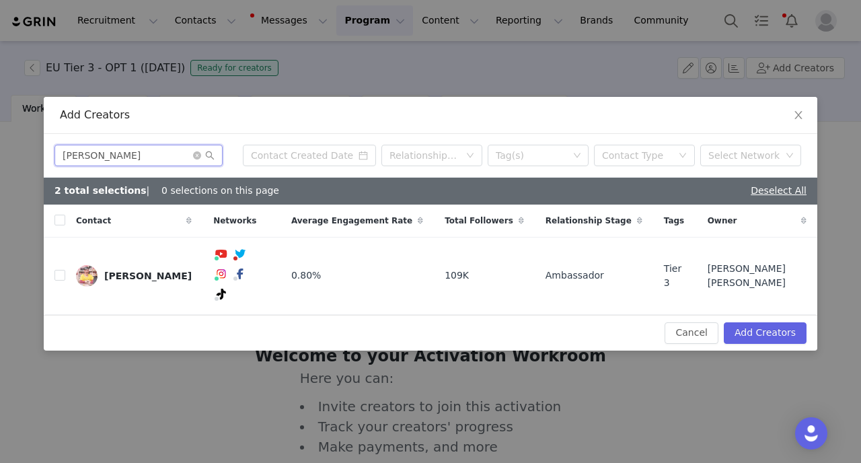
checkbox input "false"
click at [63, 278] on input "checkbox" at bounding box center [59, 275] width 11 height 11
checkbox input "true"
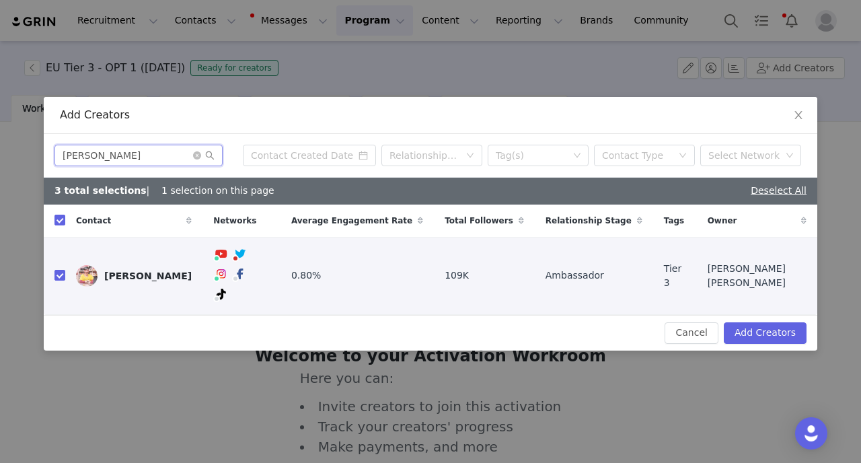
drag, startPoint x: 168, startPoint y: 176, endPoint x: 0, endPoint y: 163, distance: 168.0
click at [54, 166] on input "Isabel Ramirez Torres" at bounding box center [138, 156] width 168 height 22
paste input "Maike Knutz"
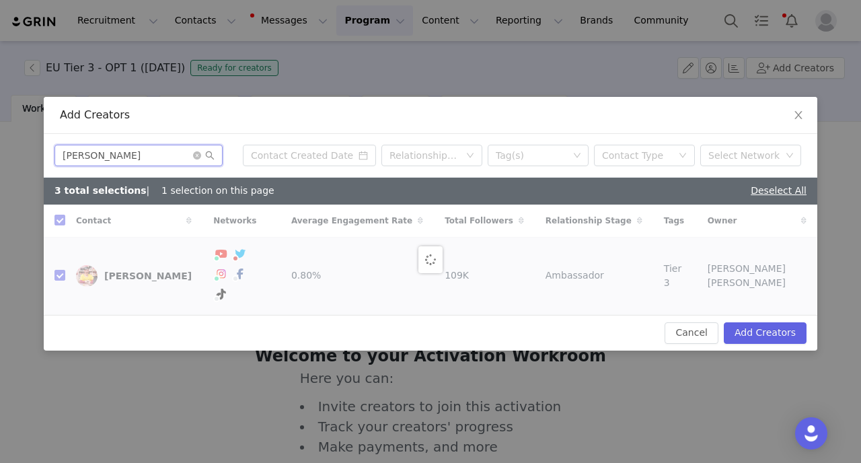
type input "Maike Knutz"
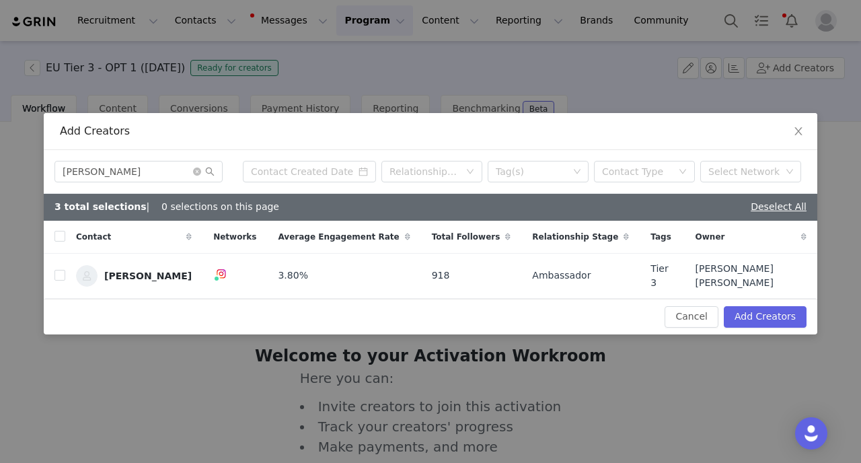
checkbox input "false"
click at [62, 279] on input "checkbox" at bounding box center [59, 275] width 11 height 11
checkbox input "true"
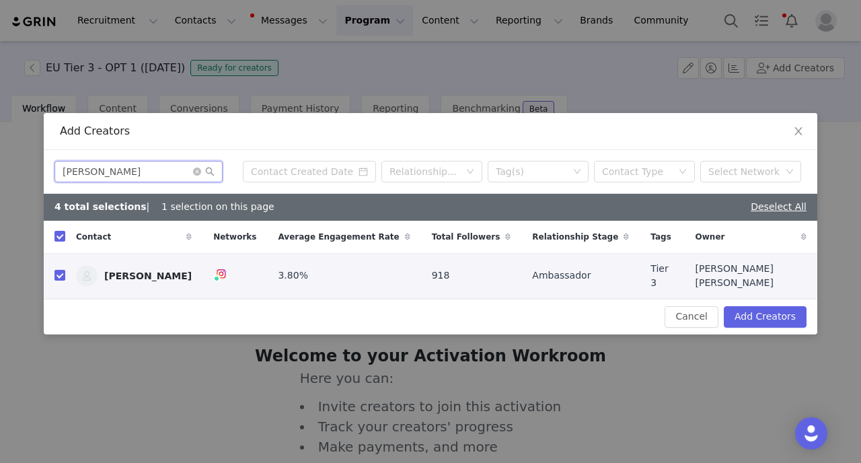
drag, startPoint x: 147, startPoint y: 173, endPoint x: 0, endPoint y: 170, distance: 146.7
click at [54, 170] on input "Maike Knutz" at bounding box center [138, 172] width 168 height 22
paste input "Bernice van Overbeek"
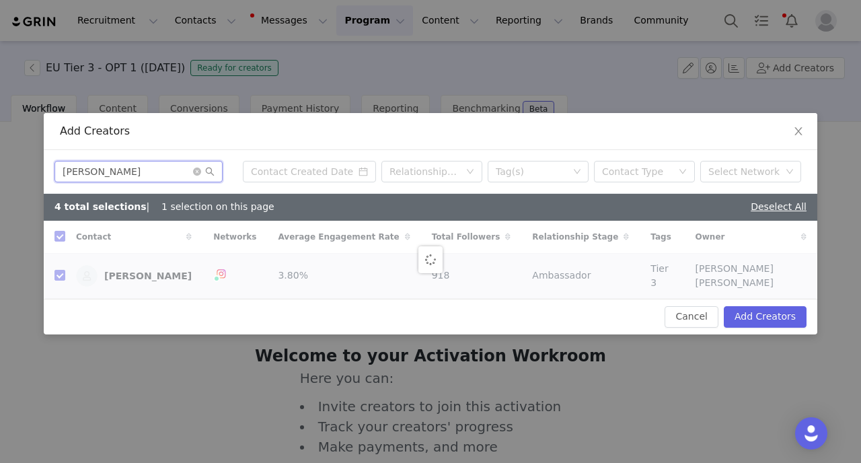
type input "Bernice van Overbeek"
checkbox input "false"
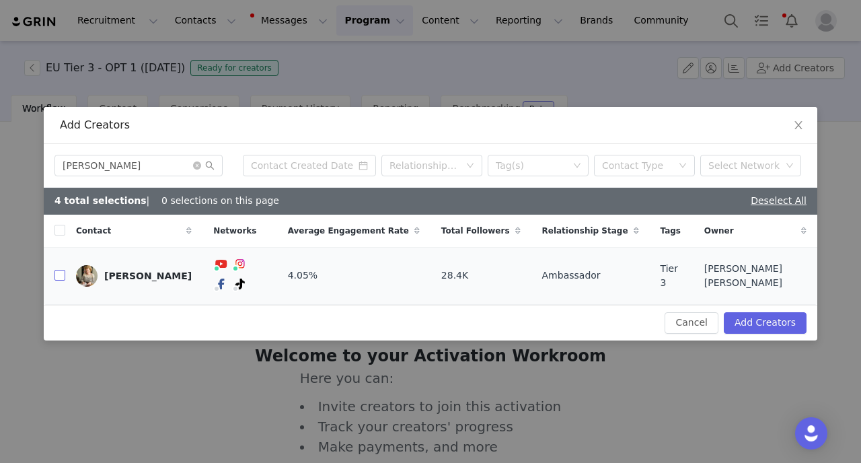
click at [62, 279] on input "checkbox" at bounding box center [59, 275] width 11 height 11
checkbox input "true"
drag, startPoint x: 174, startPoint y: 174, endPoint x: 0, endPoint y: 166, distance: 173.8
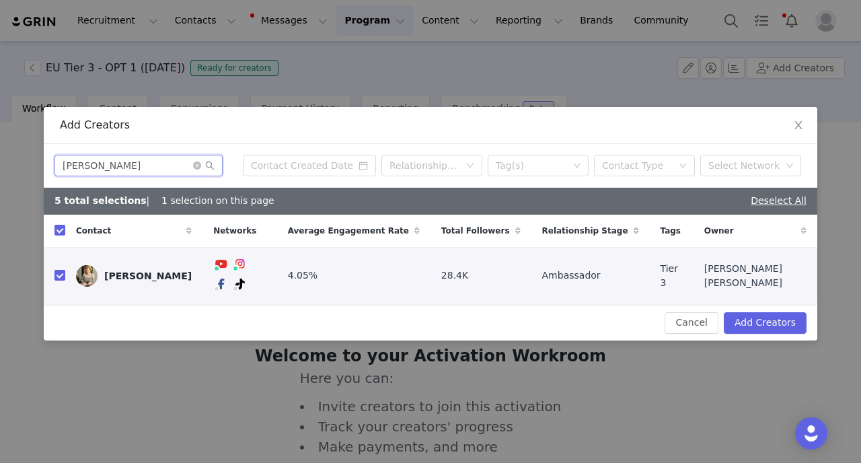
click at [54, 168] on input "[PERSON_NAME]" at bounding box center [138, 166] width 168 height 22
paste input "Renata Krawczy"
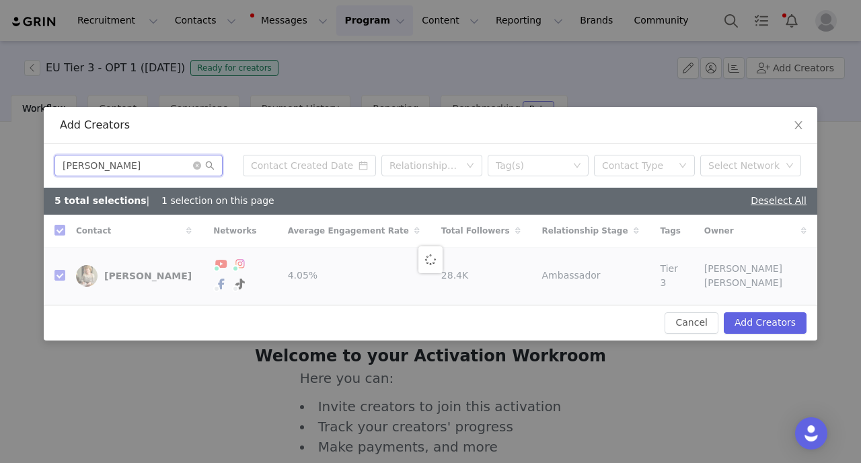
type input "[PERSON_NAME]"
click at [62, 279] on div at bounding box center [431, 260] width 774 height 90
checkbox input "false"
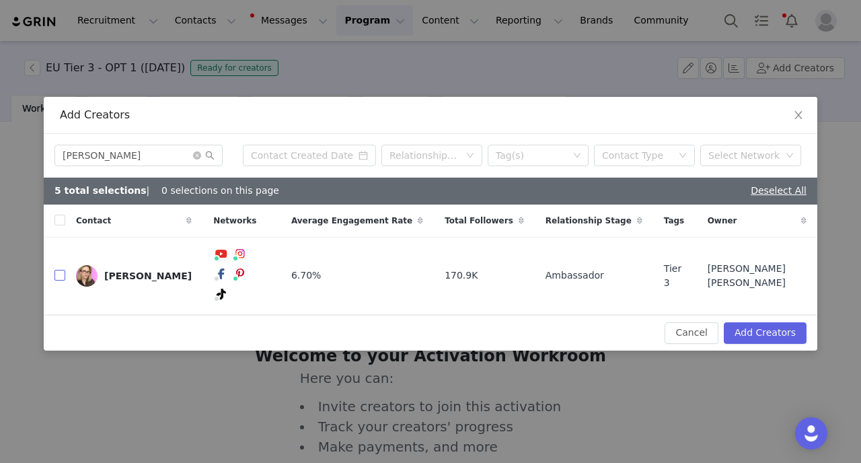
click at [62, 279] on input "checkbox" at bounding box center [59, 275] width 11 height 11
checkbox input "true"
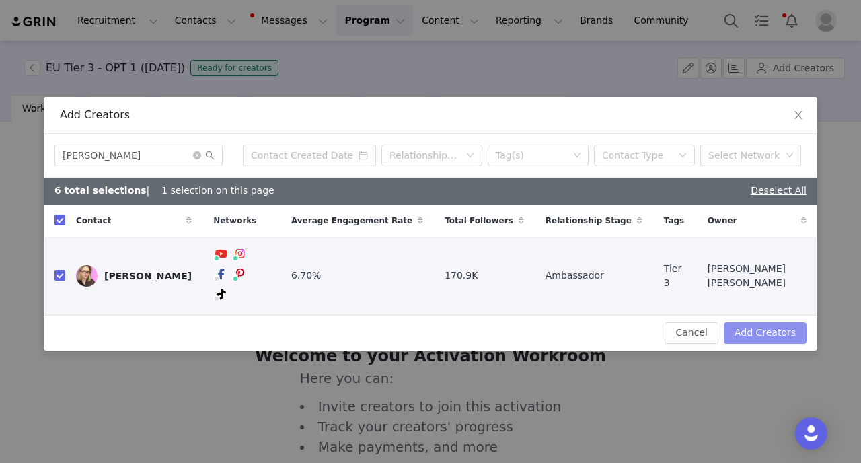
click at [758, 322] on button "Add Creators" at bounding box center [765, 333] width 83 height 22
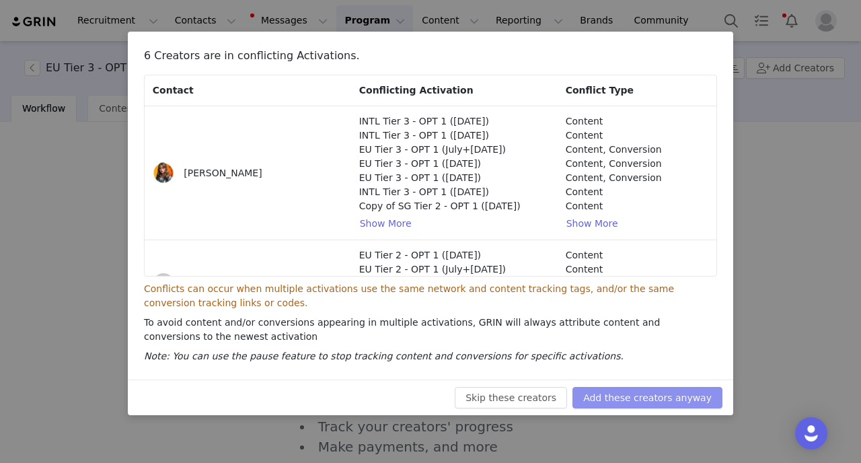
click at [615, 402] on button "Add these creators anyway" at bounding box center [648, 398] width 150 height 22
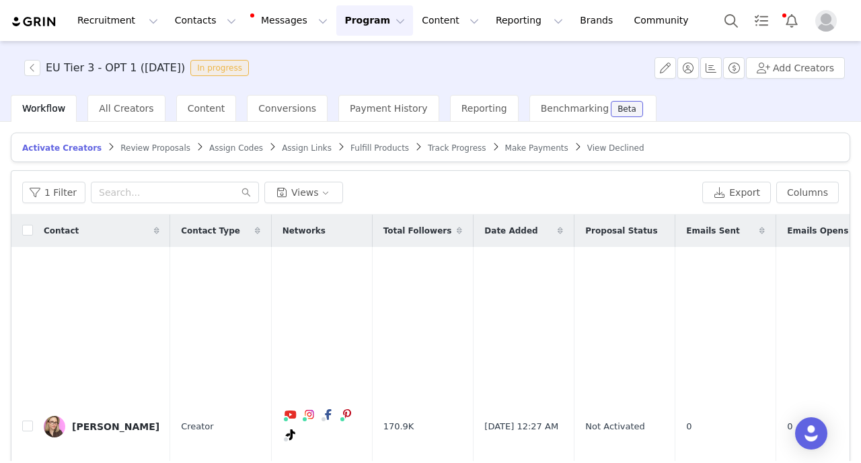
click at [346, 28] on button "Program Program" at bounding box center [374, 20] width 77 height 30
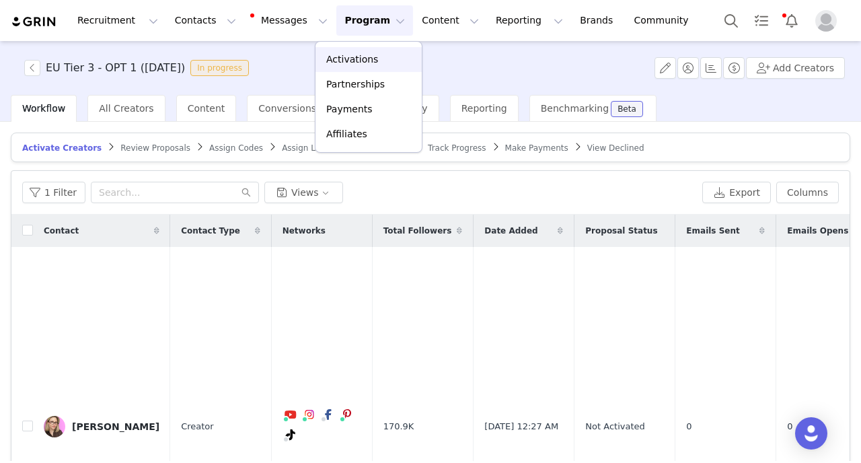
click at [350, 68] on link "Activations" at bounding box center [369, 59] width 106 height 25
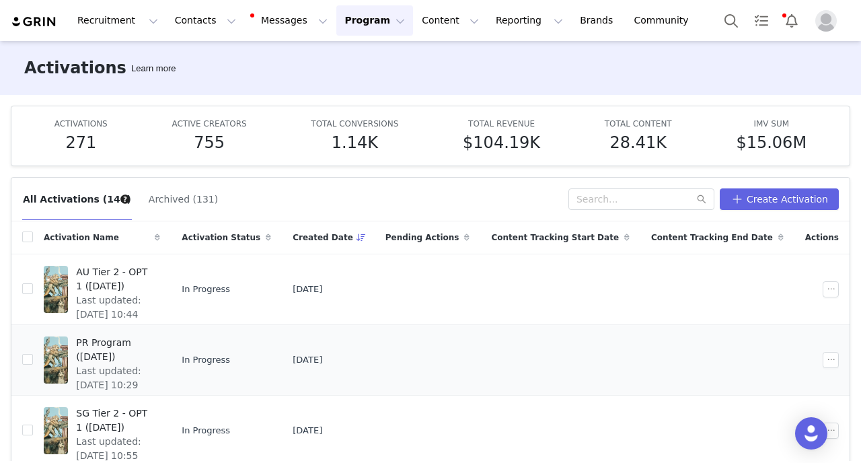
click at [127, 337] on span "PR Program (Oct 2025)" at bounding box center [114, 350] width 76 height 28
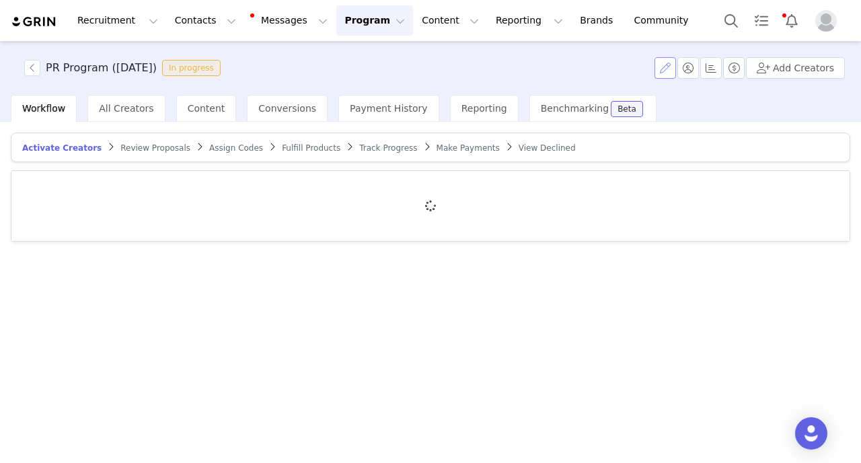
click at [663, 74] on button "button" at bounding box center [666, 68] width 22 height 22
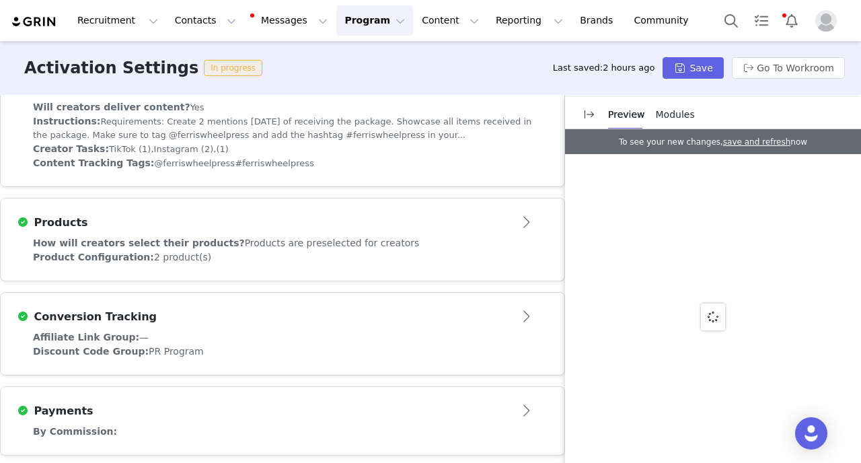
scroll to position [511, 0]
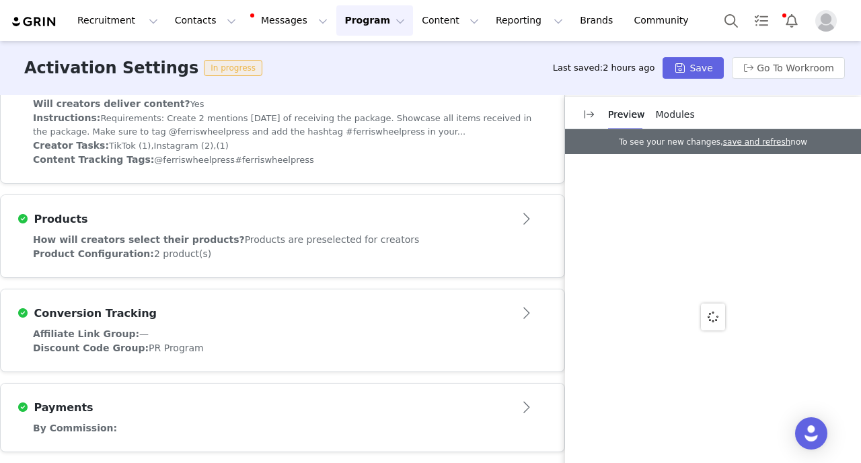
click at [309, 248] on div "Product Configuration: 2 product(s)" at bounding box center [282, 254] width 499 height 14
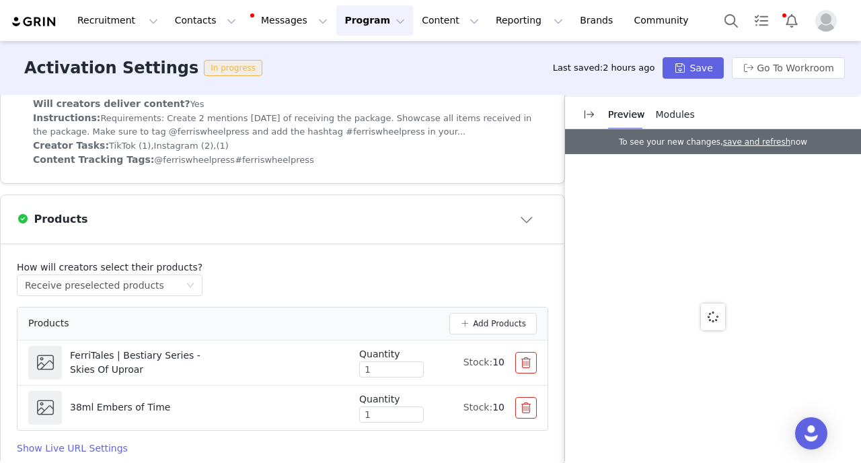
click at [357, 26] on button "Program Program" at bounding box center [374, 20] width 77 height 30
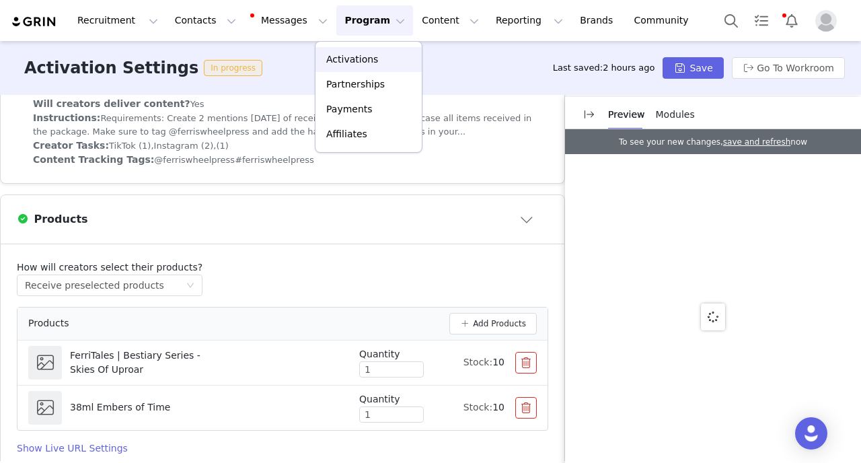
click at [355, 61] on p "Activations" at bounding box center [352, 59] width 52 height 14
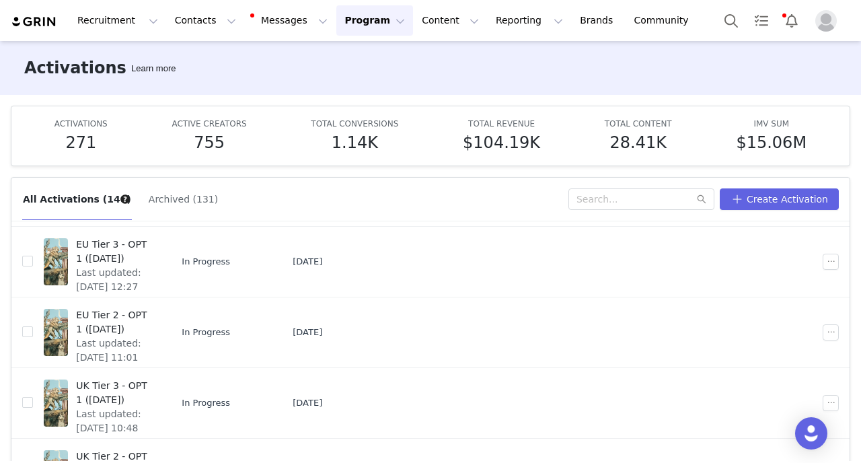
scroll to position [171, 0]
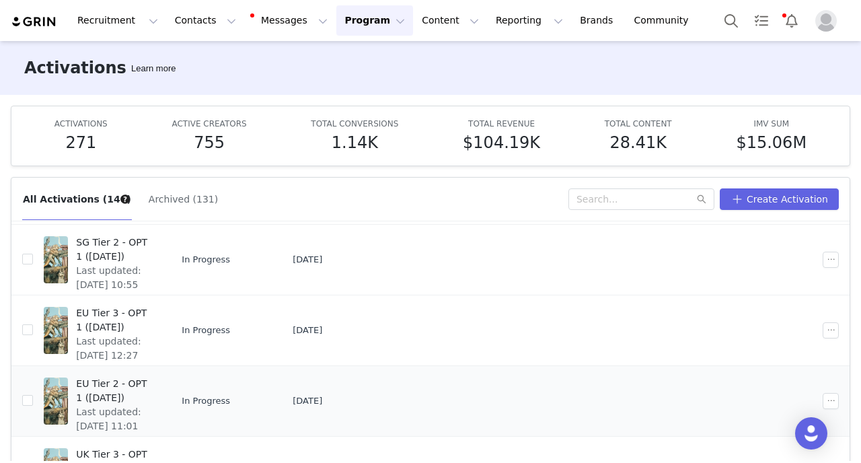
click at [152, 400] on span "EU Tier 2 - OPT 1 (Oct 2025)" at bounding box center [114, 391] width 76 height 28
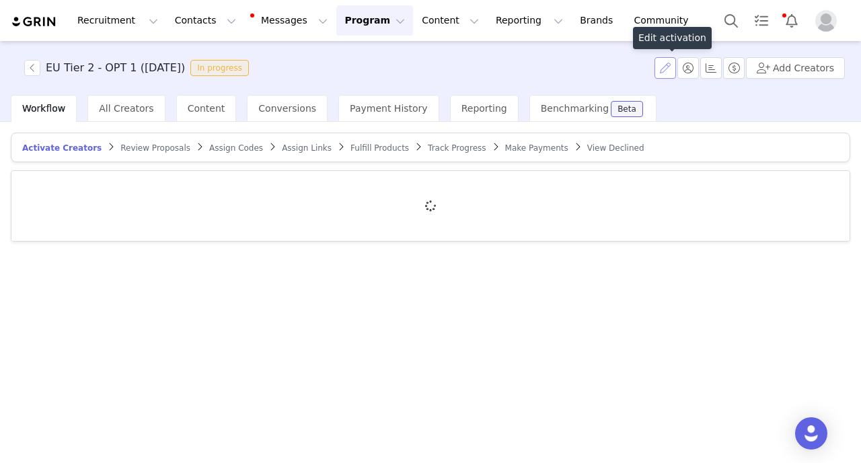
click at [671, 66] on button "button" at bounding box center [666, 68] width 22 height 22
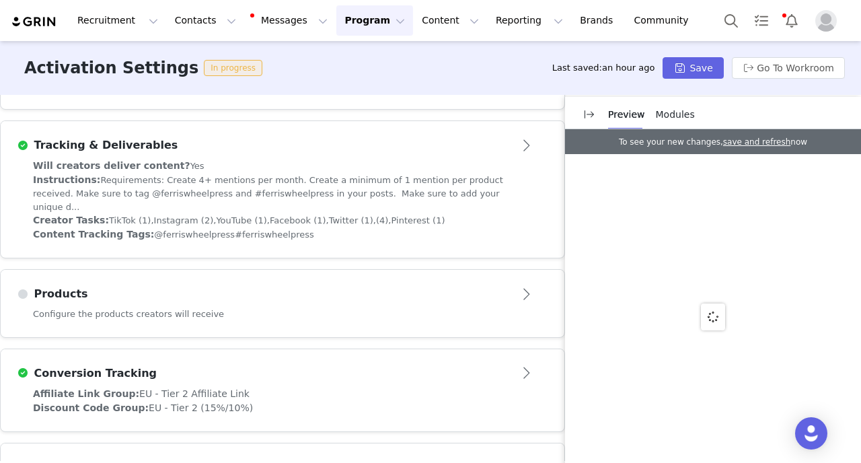
scroll to position [452, 0]
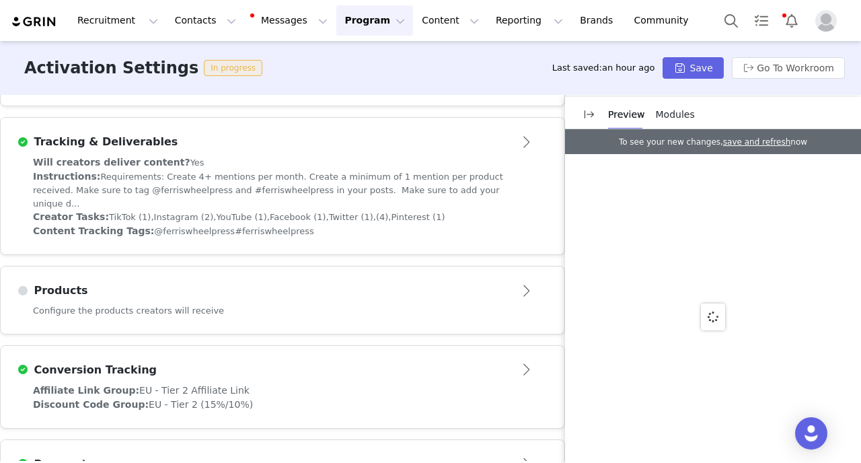
click at [262, 304] on div "Configure the products creators will receive" at bounding box center [283, 319] width 564 height 30
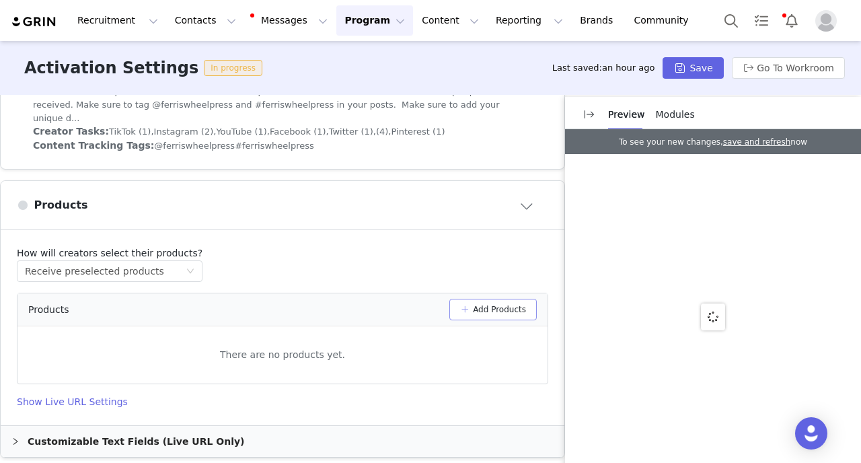
scroll to position [540, 0]
click at [476, 299] on button "Add Products" at bounding box center [492, 308] width 87 height 22
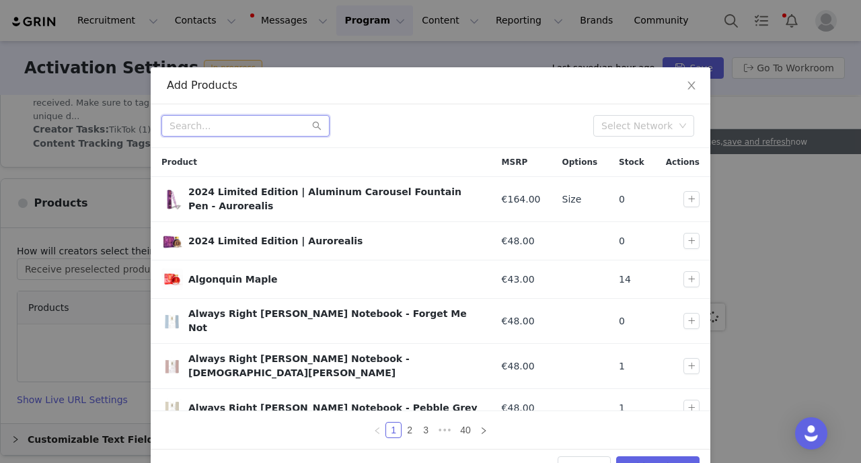
click at [220, 135] on input "text" at bounding box center [245, 126] width 168 height 22
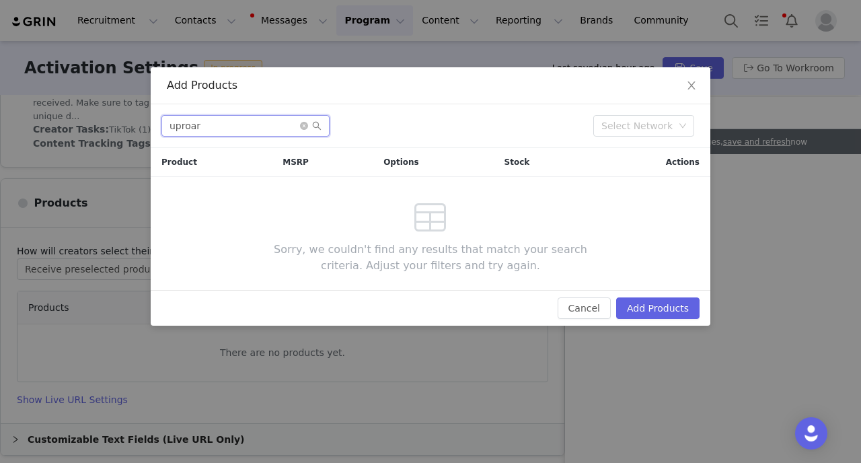
type input "uproar"
click at [580, 310] on button "Cancel" at bounding box center [584, 308] width 53 height 22
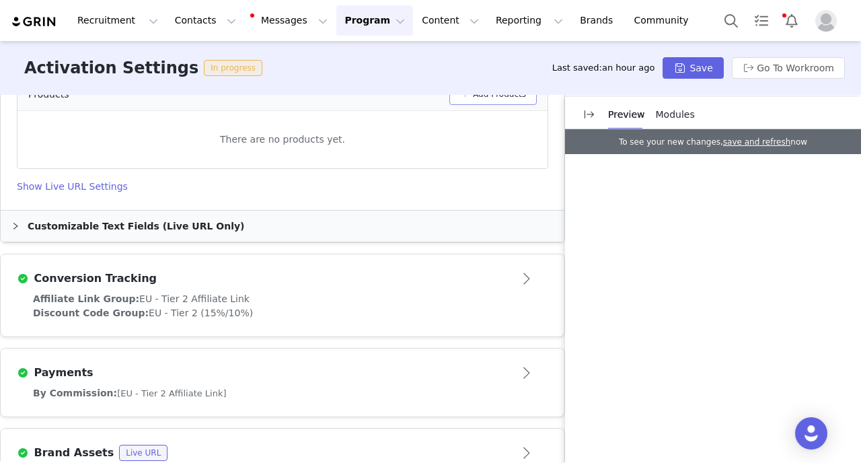
scroll to position [844, 0]
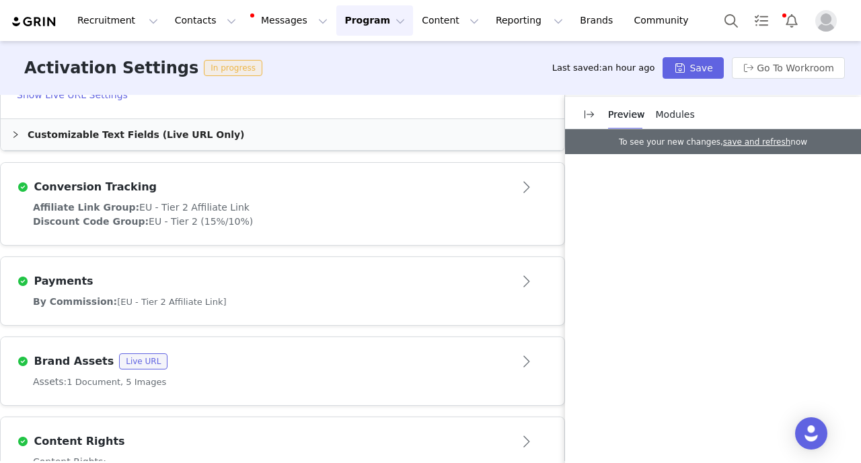
click at [365, 22] on button "Program Program" at bounding box center [374, 20] width 77 height 30
click at [361, 67] on p "Activations" at bounding box center [352, 59] width 52 height 14
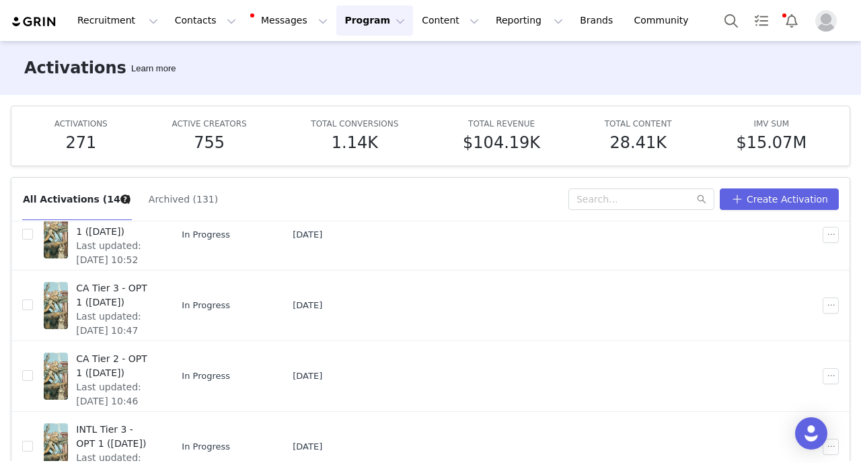
scroll to position [71, 0]
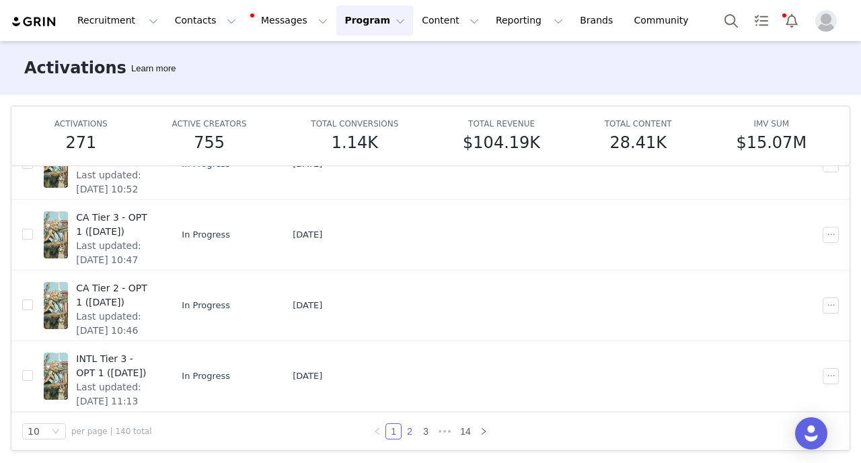
click at [407, 432] on link "2" at bounding box center [409, 431] width 15 height 15
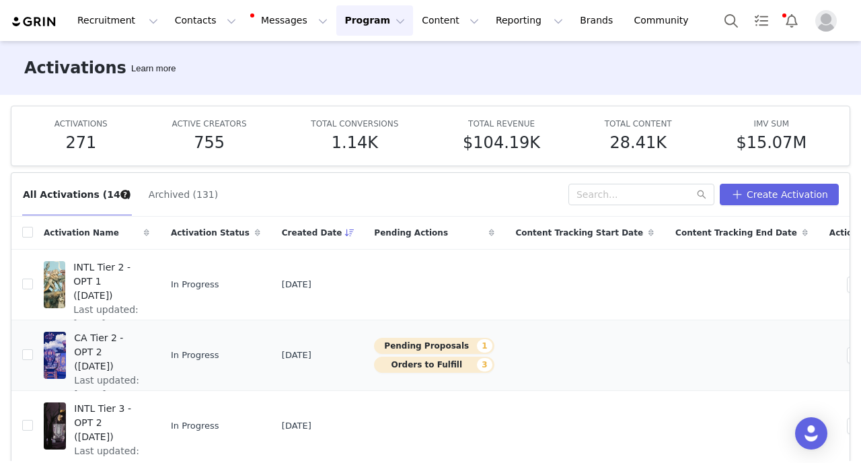
scroll to position [0, 0]
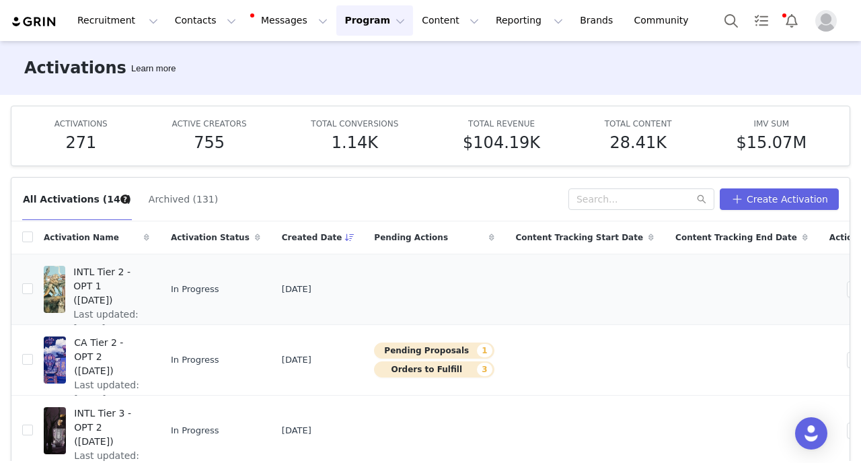
click at [107, 279] on span "INTL Tier 2 - OPT 1 ([DATE])" at bounding box center [107, 286] width 68 height 42
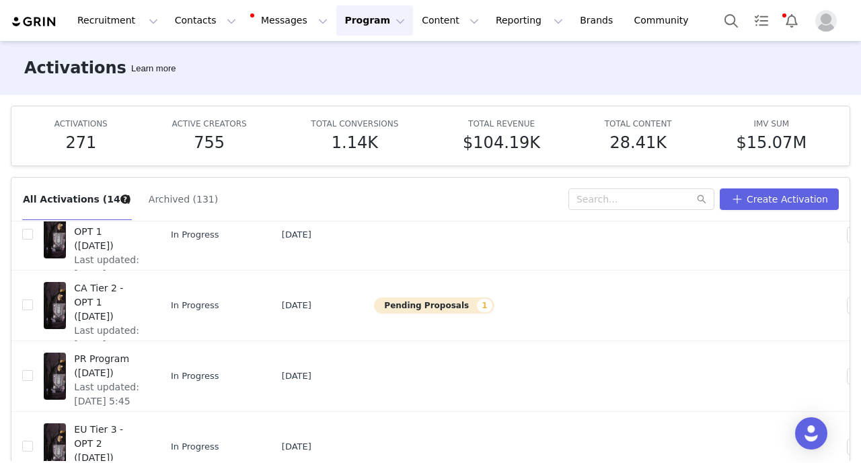
scroll to position [71, 0]
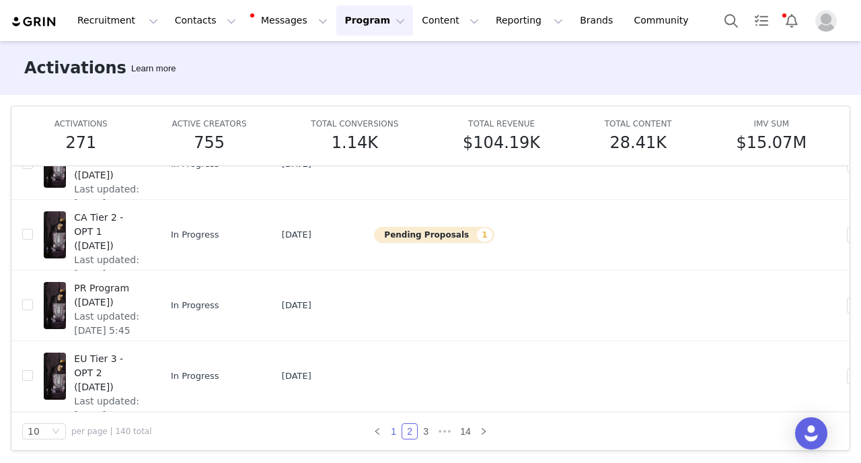
click at [391, 432] on link "1" at bounding box center [393, 431] width 15 height 15
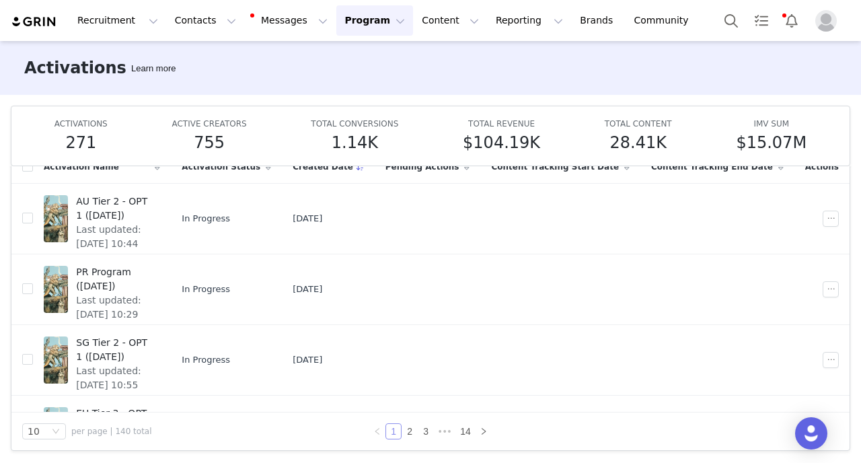
scroll to position [478, 0]
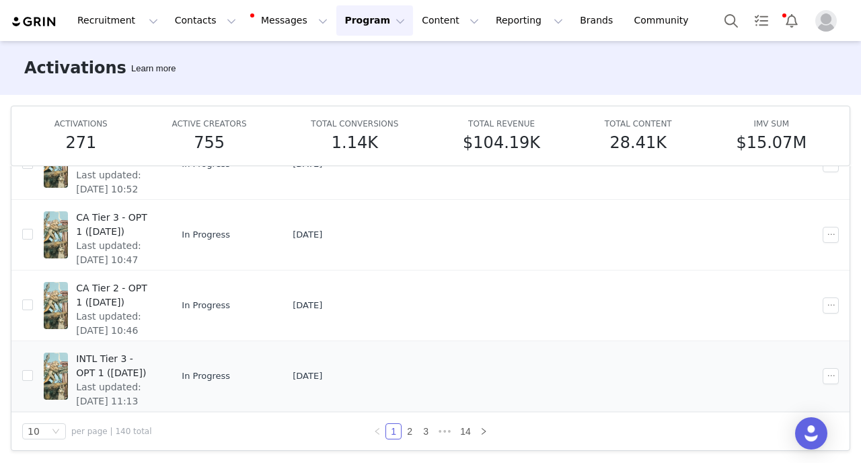
click at [135, 371] on span "INTL Tier 3 - OPT 1 ([DATE])" at bounding box center [114, 366] width 76 height 28
click at [148, 308] on span "CA Tier 2 - OPT 1 ([DATE])" at bounding box center [114, 295] width 76 height 28
click at [147, 238] on span "CA Tier 3 - OPT 1 ([DATE])" at bounding box center [114, 225] width 76 height 28
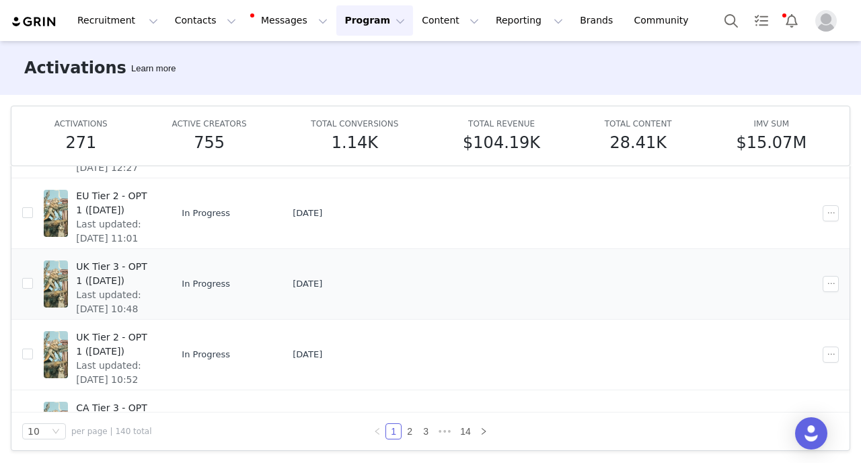
scroll to position [287, 0]
click at [133, 344] on span "UK Tier 2 - OPT 1 ([DATE])" at bounding box center [114, 346] width 76 height 28
click at [135, 282] on span "UK Tier 3 - OPT 1 ([DATE])" at bounding box center [114, 275] width 76 height 28
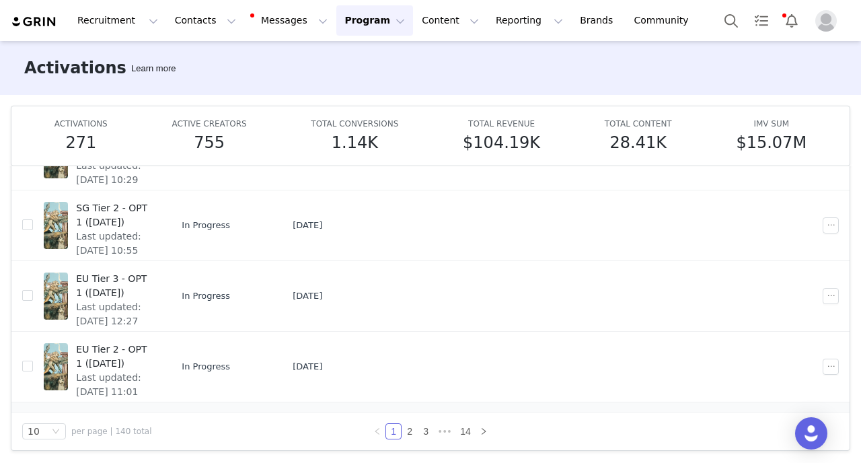
scroll to position [126, 0]
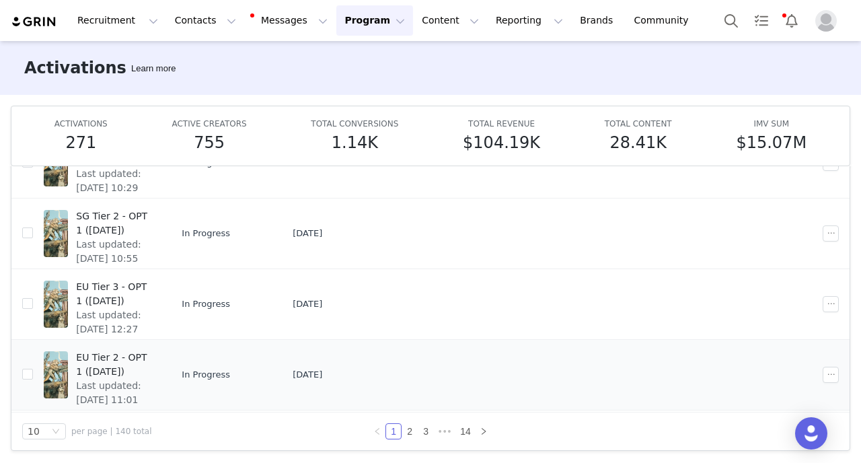
click at [137, 357] on span "EU Tier 2 - OPT 1 ([DATE])" at bounding box center [114, 365] width 76 height 28
click at [141, 294] on span "EU Tier 3 - OPT 1 ([DATE])" at bounding box center [114, 294] width 76 height 28
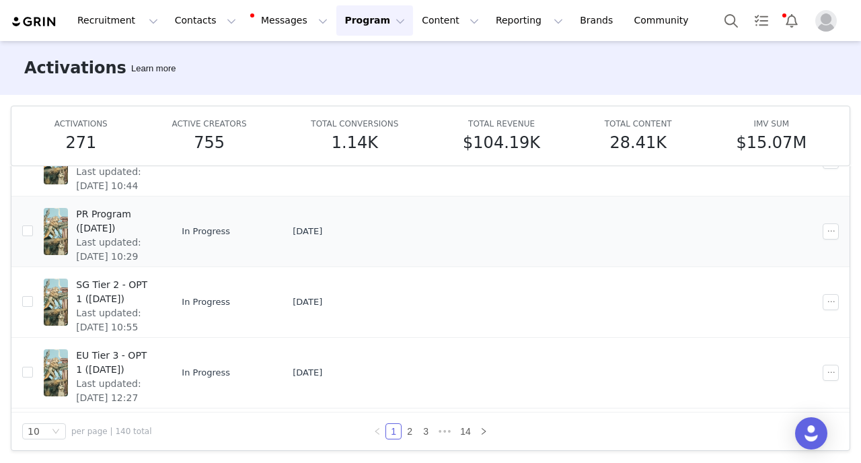
scroll to position [0, 0]
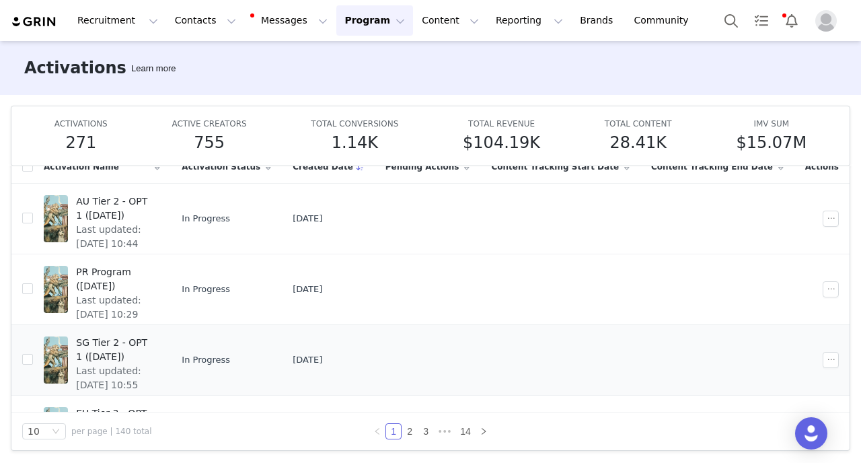
click at [152, 340] on span "SG Tier 2 - OPT 1 ([DATE])" at bounding box center [114, 350] width 76 height 28
click at [152, 269] on span "PR Program ([DATE])" at bounding box center [114, 279] width 76 height 28
click at [152, 225] on span "Last updated: Sep 30, 2025 10:44 PM" at bounding box center [114, 244] width 76 height 42
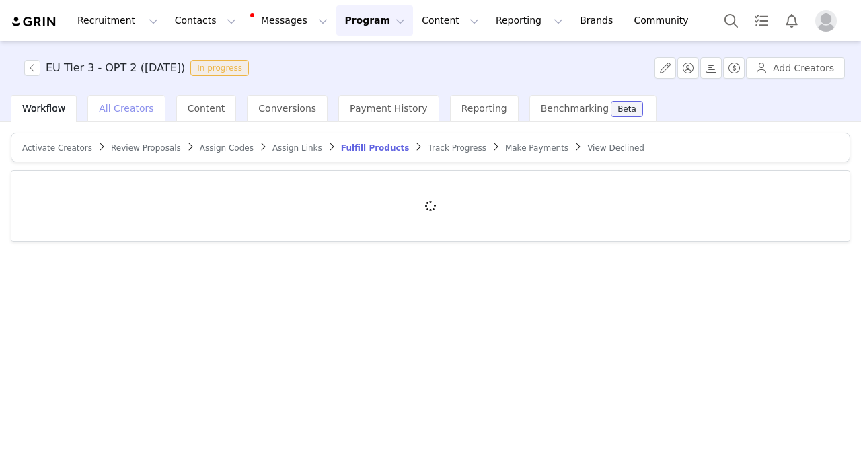
click at [122, 115] on div "All Creators" at bounding box center [125, 108] width 77 height 27
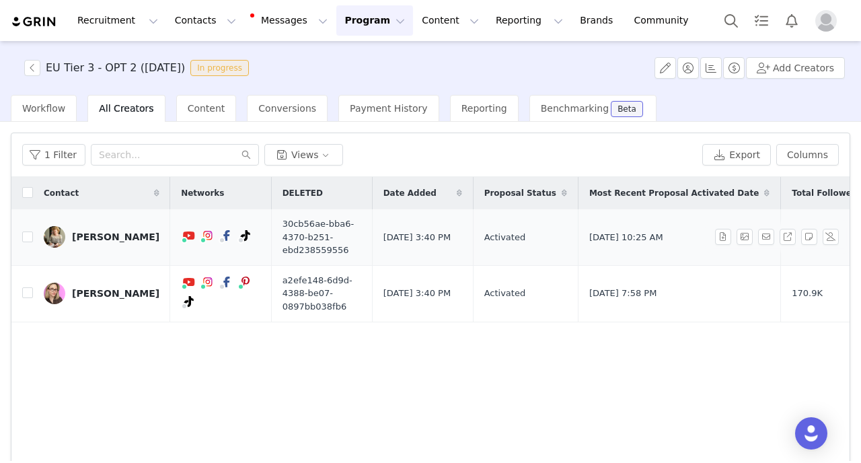
drag, startPoint x: 110, startPoint y: 215, endPoint x: 174, endPoint y: 242, distance: 68.7
click at [170, 242] on td "[PERSON_NAME]" at bounding box center [101, 237] width 137 height 56
copy link "[PERSON_NAME]"
drag, startPoint x: 90, startPoint y: 268, endPoint x: 151, endPoint y: 293, distance: 65.8
click at [151, 293] on td "[PERSON_NAME]" at bounding box center [101, 293] width 137 height 57
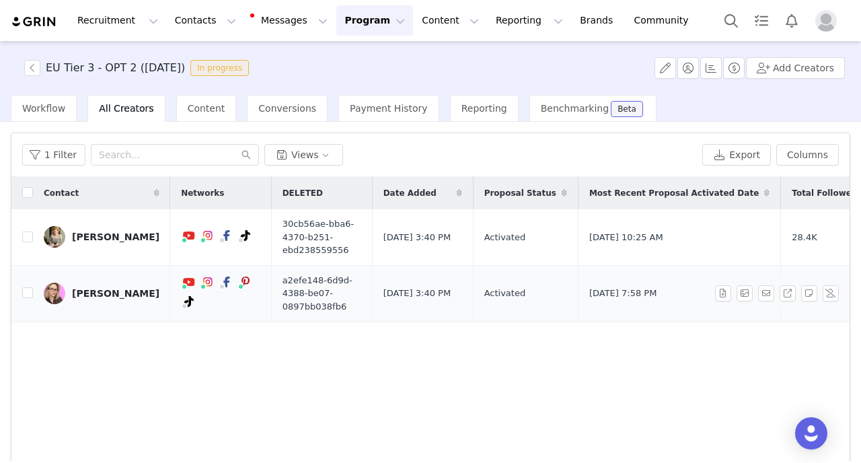
copy link "[PERSON_NAME]"
click at [183, 21] on button "Contacts Contacts" at bounding box center [205, 20] width 77 height 30
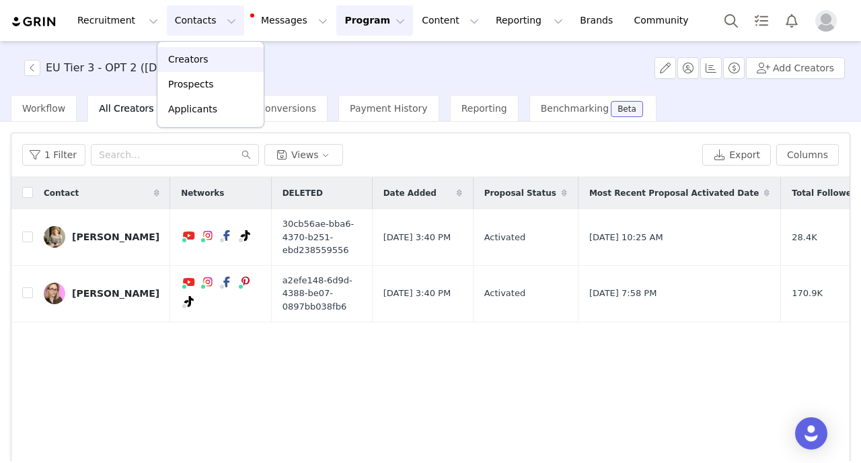
click at [195, 67] on link "Creators" at bounding box center [210, 59] width 106 height 25
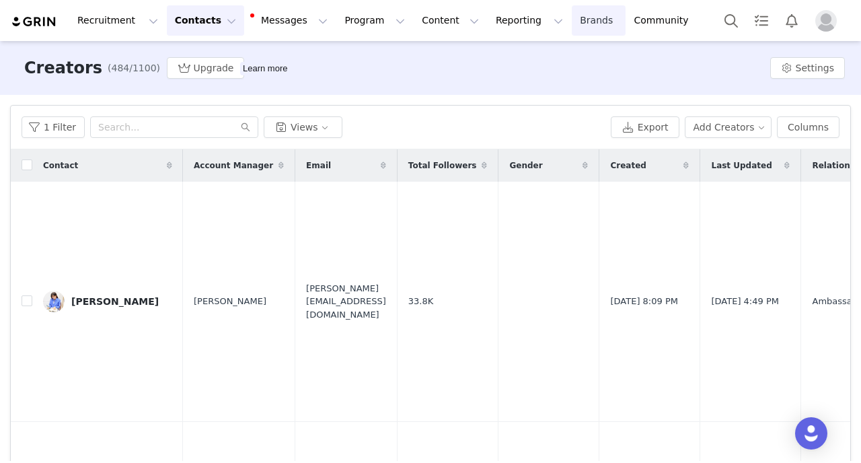
click at [572, 22] on link "Brands Brands" at bounding box center [598, 20] width 53 height 30
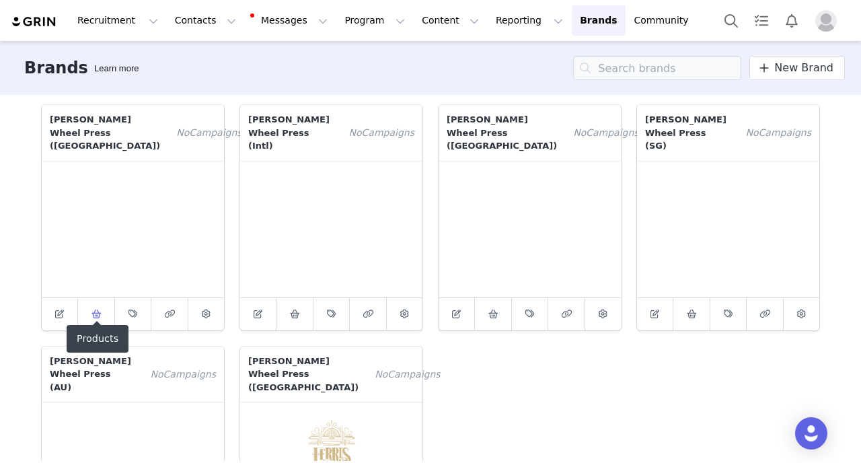
click at [99, 309] on icon at bounding box center [97, 313] width 10 height 9
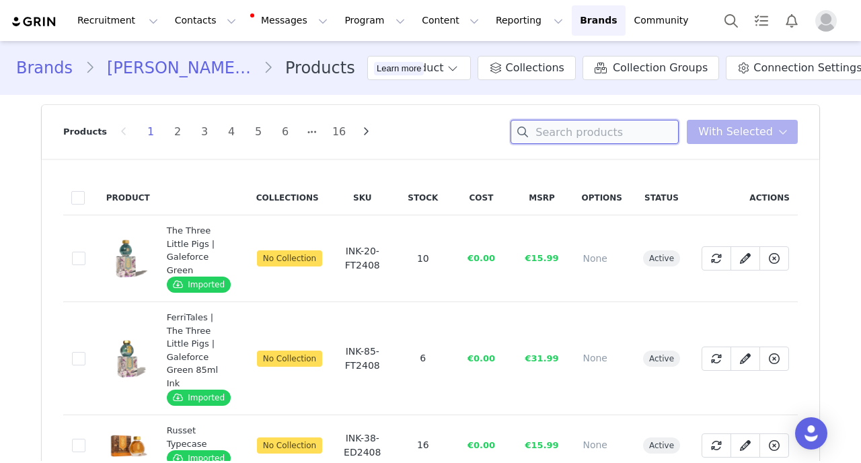
click at [604, 131] on input at bounding box center [595, 132] width 168 height 24
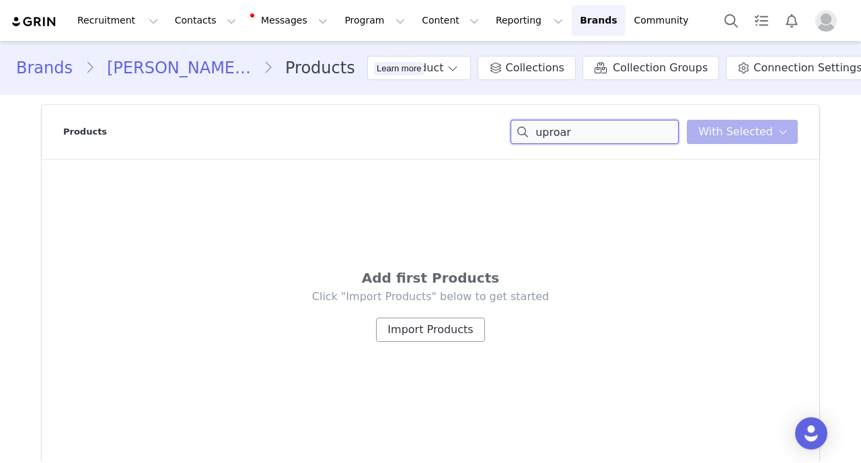
type input "uproar"
click at [408, 332] on button "Import Products" at bounding box center [430, 330] width 108 height 24
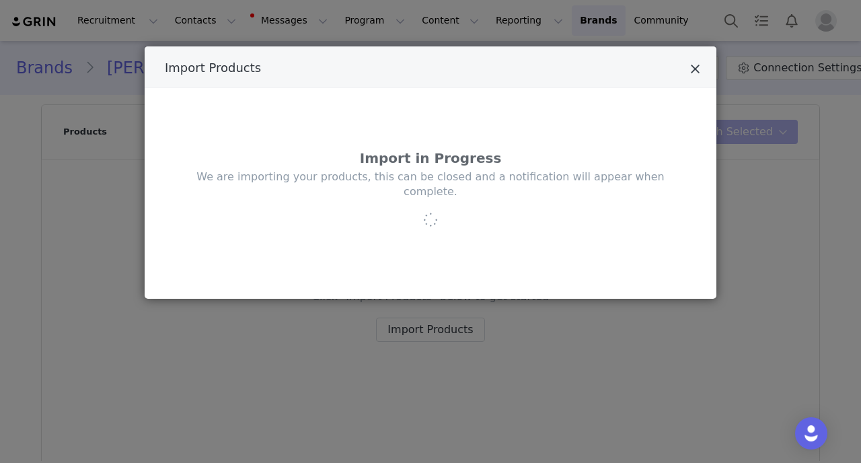
click at [699, 72] on icon "Close" at bounding box center [695, 69] width 10 height 13
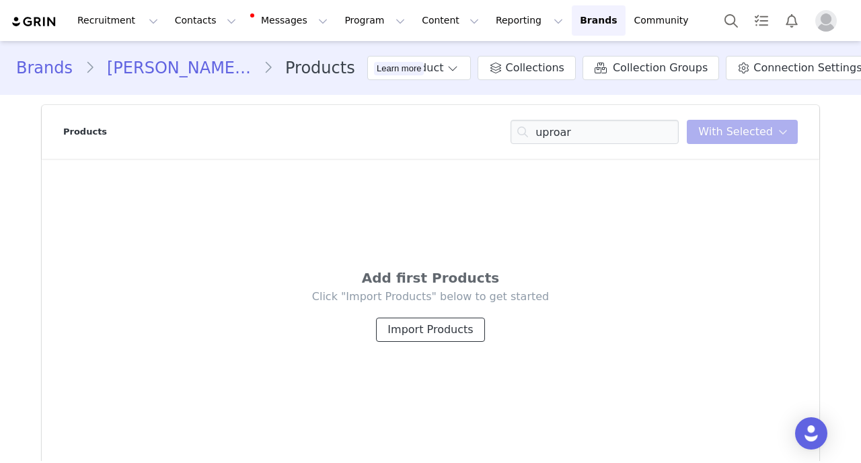
click at [399, 329] on button "Import Products" at bounding box center [430, 330] width 108 height 24
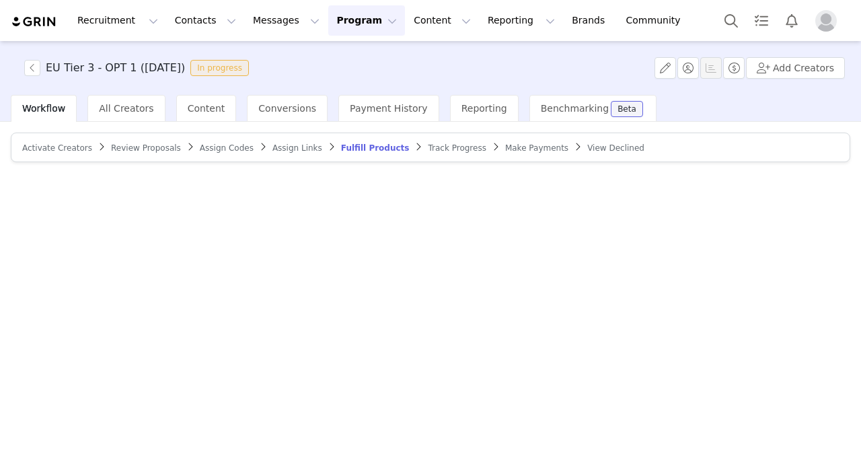
click at [99, 112] on span "All Creators" at bounding box center [126, 108] width 54 height 11
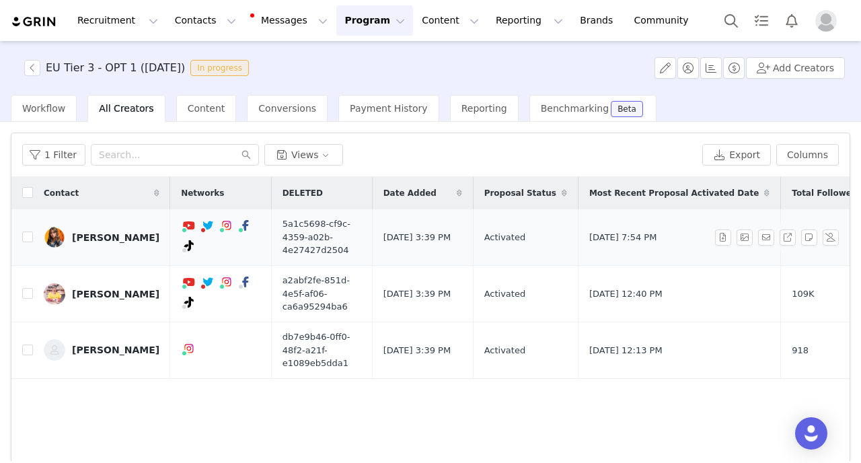
drag, startPoint x: 94, startPoint y: 211, endPoint x: 166, endPoint y: 238, distance: 76.9
click at [166, 235] on td "[PERSON_NAME]" at bounding box center [101, 237] width 137 height 57
copy link "[PERSON_NAME]"
drag, startPoint x: 102, startPoint y: 272, endPoint x: 173, endPoint y: 293, distance: 74.3
click at [170, 293] on td "[PERSON_NAME]" at bounding box center [101, 294] width 137 height 57
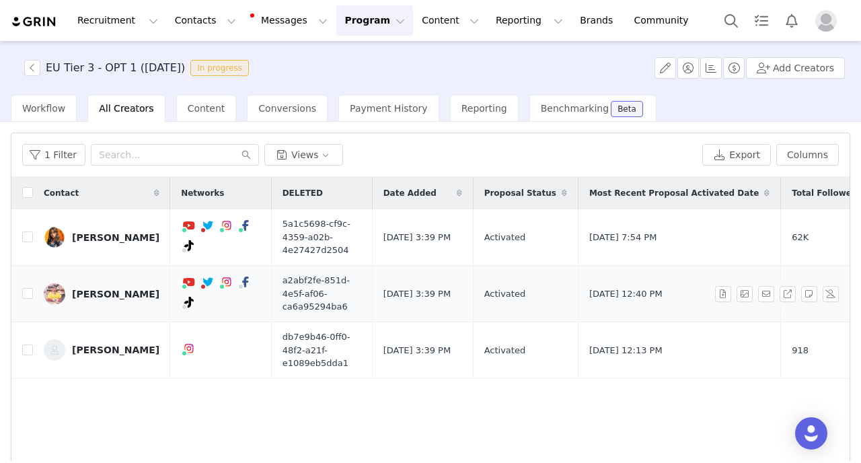
copy link "[PERSON_NAME]"
drag, startPoint x: 101, startPoint y: 328, endPoint x: 134, endPoint y: 346, distance: 37.6
click at [133, 346] on td "[PERSON_NAME]" at bounding box center [101, 350] width 137 height 57
copy link "[PERSON_NAME]"
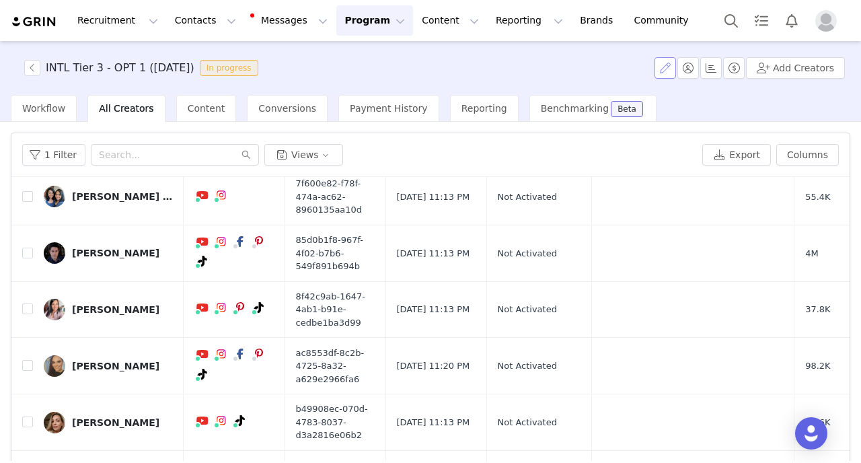
scroll to position [86, 0]
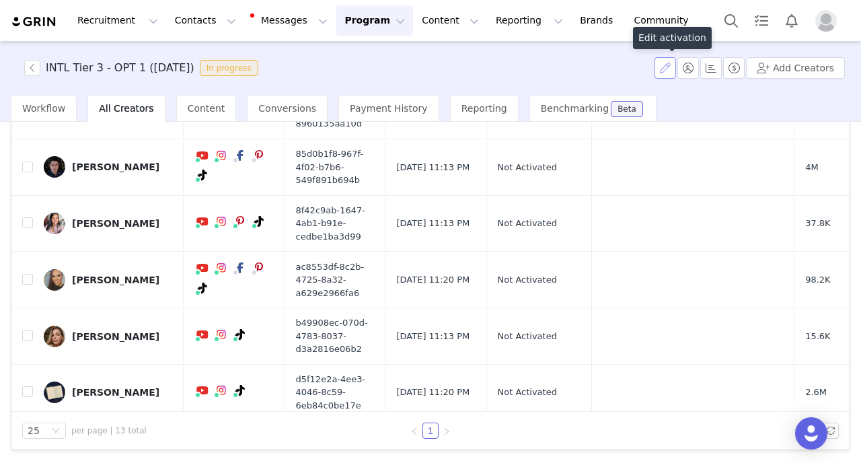
click at [667, 71] on button "button" at bounding box center [666, 68] width 22 height 22
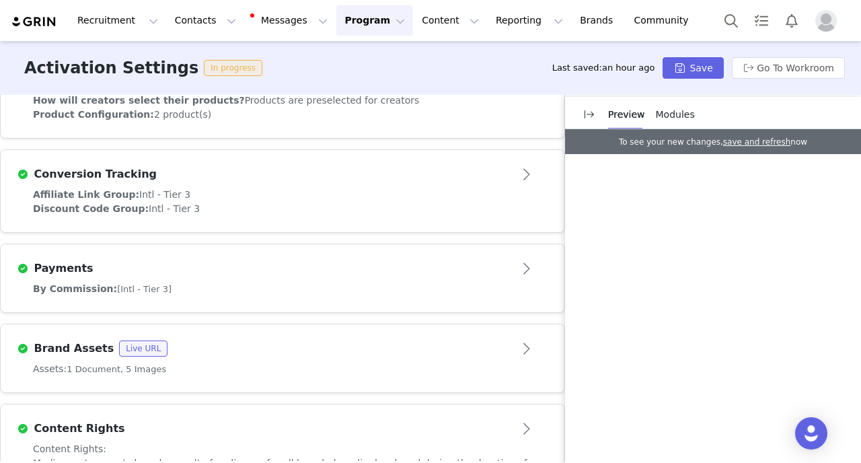
scroll to position [663, 0]
click at [224, 281] on div "By Commission: [Intl - Tier 3]" at bounding box center [282, 288] width 499 height 14
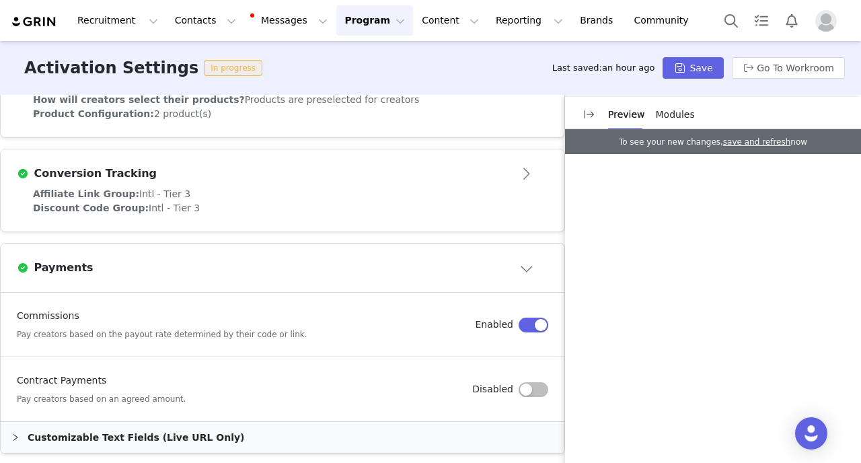
scroll to position [764, 0]
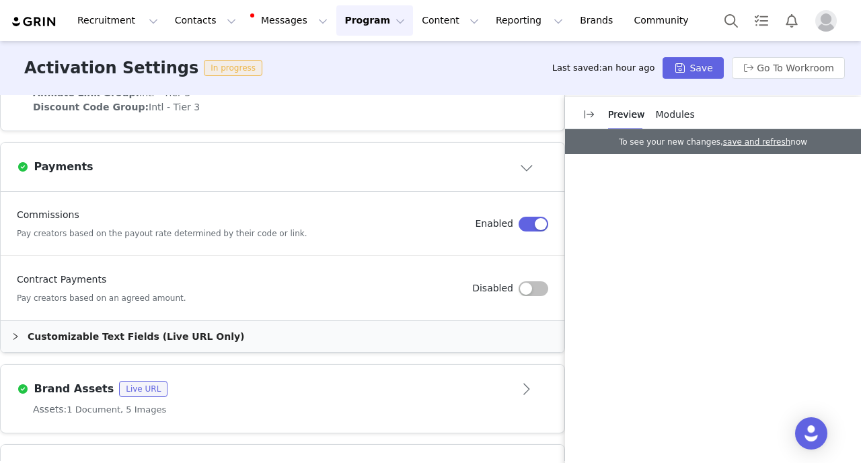
click at [160, 321] on div "Customizable Text Fields (Live URL Only)" at bounding box center [283, 336] width 564 height 31
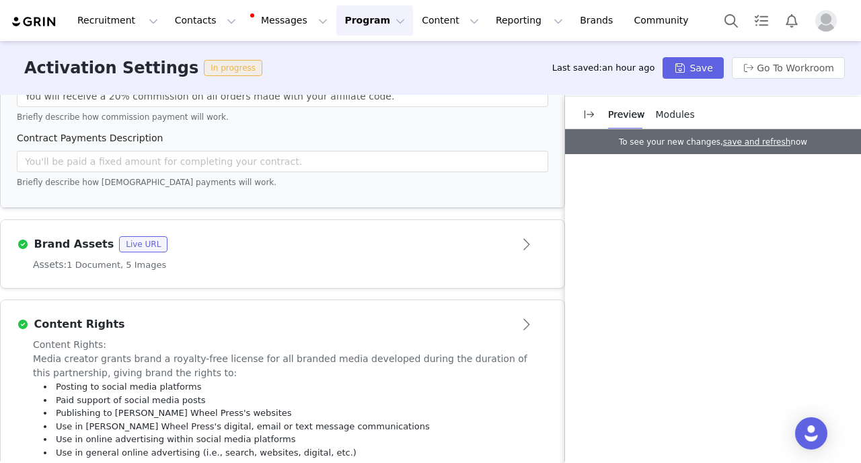
scroll to position [1199, 0]
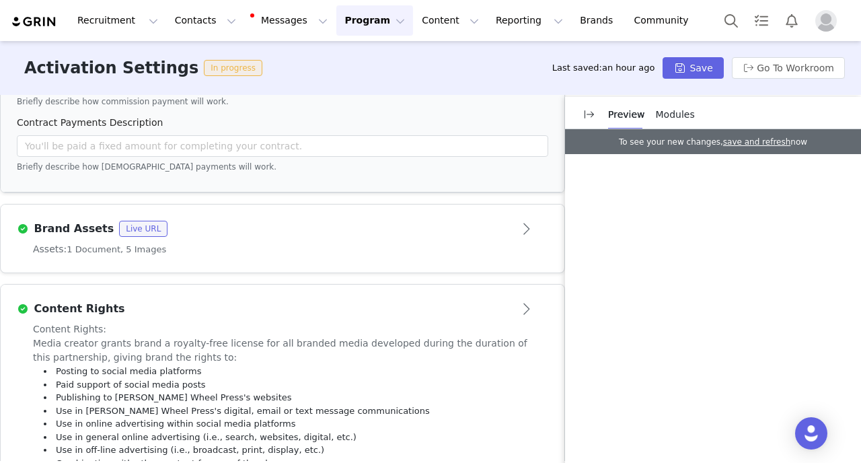
click at [313, 221] on div "Brand Assets Live URL" at bounding box center [260, 229] width 487 height 16
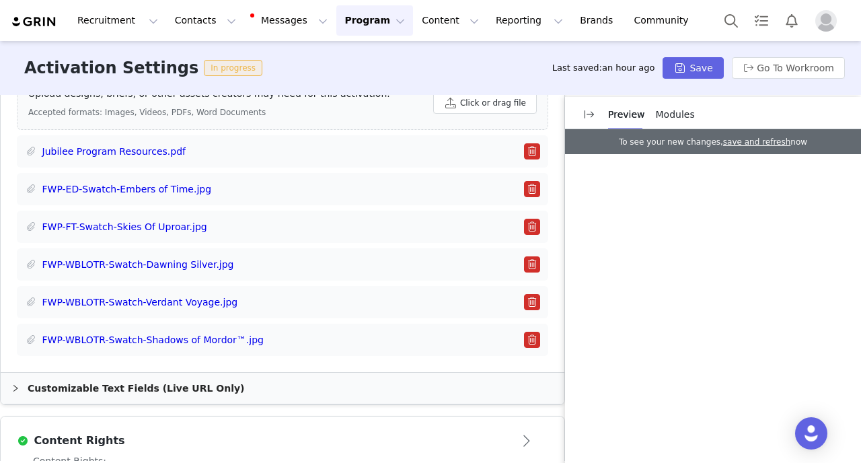
scroll to position [939, 0]
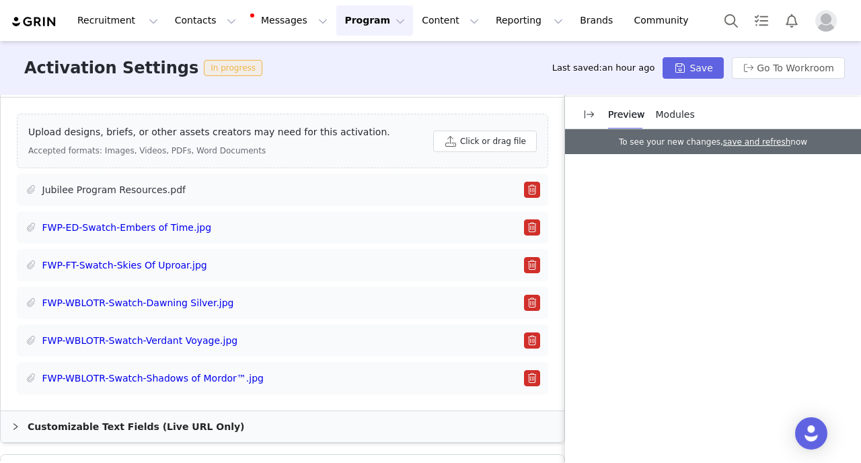
click at [159, 183] on link "Jubilee Program Resources.pdf" at bounding box center [114, 190] width 144 height 14
click at [530, 182] on button "button" at bounding box center [532, 190] width 16 height 16
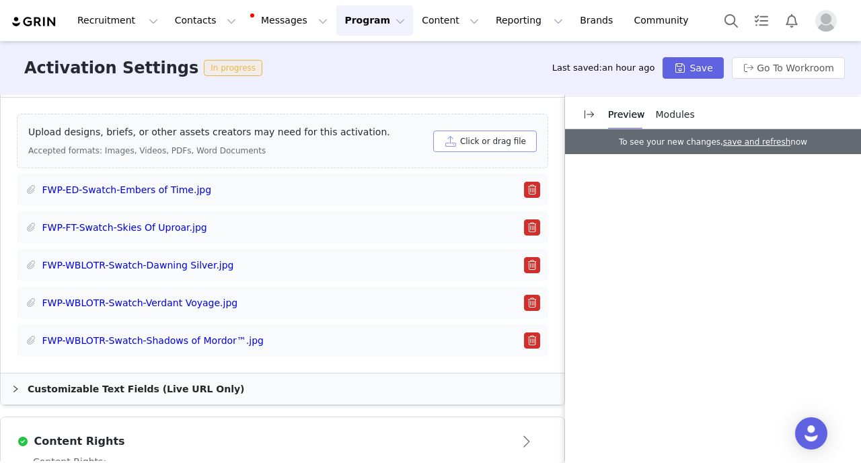
click at [474, 131] on button "Click or drag file" at bounding box center [485, 142] width 104 height 22
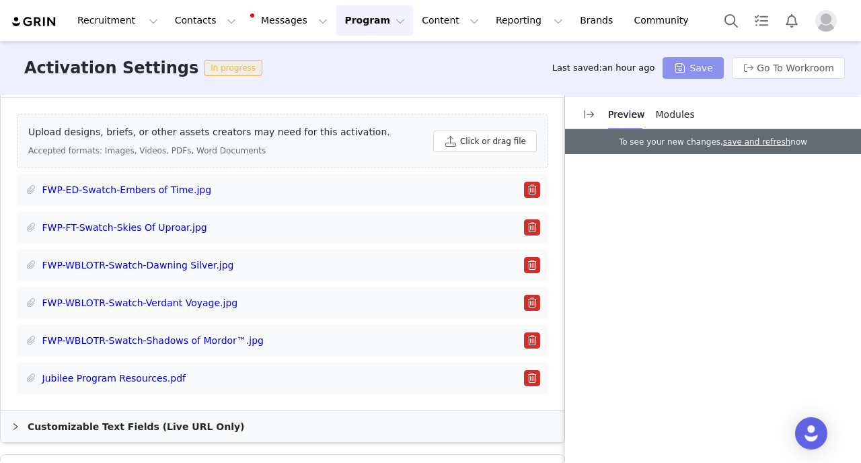
click at [687, 65] on button "Save" at bounding box center [693, 68] width 61 height 22
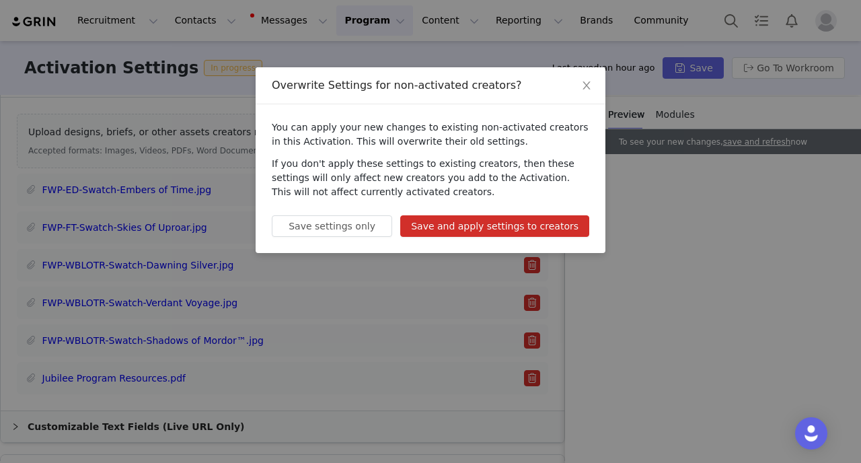
click at [505, 227] on button "Save and apply settings to creators" at bounding box center [494, 226] width 189 height 22
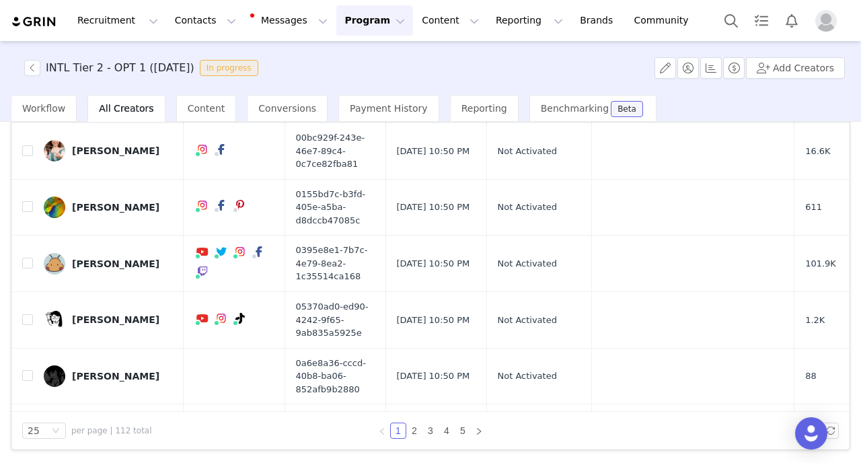
scroll to position [801, 0]
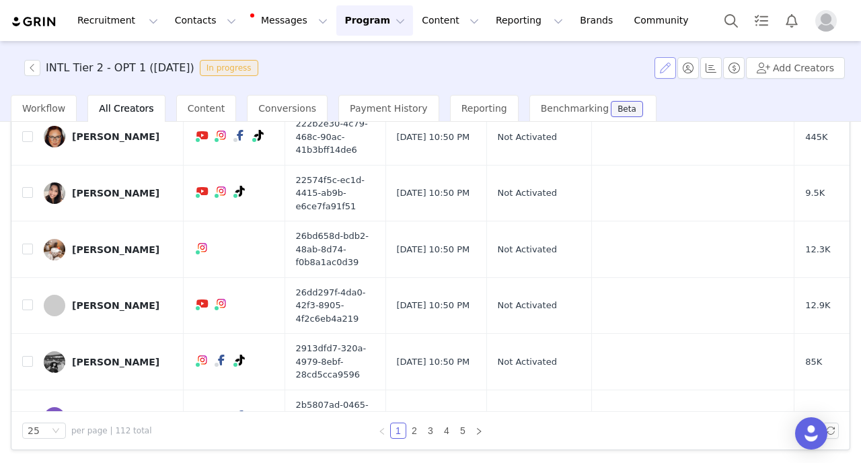
click at [669, 72] on button "button" at bounding box center [666, 68] width 22 height 22
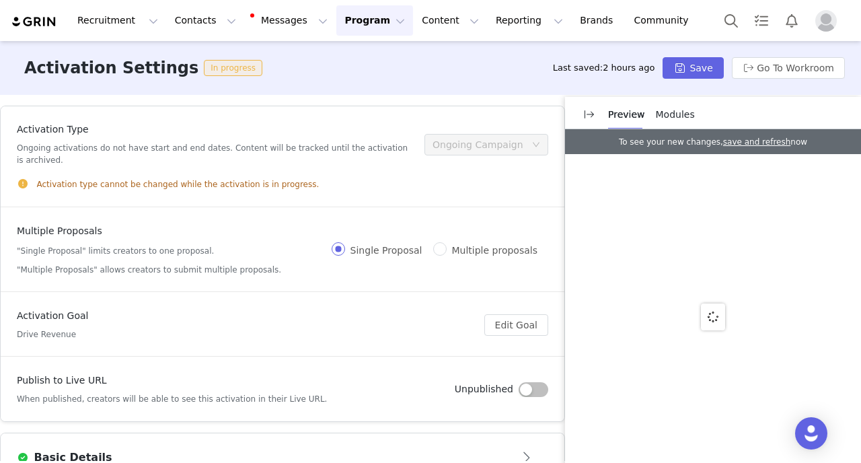
click at [527, 447] on button "Open module" at bounding box center [528, 458] width 42 height 22
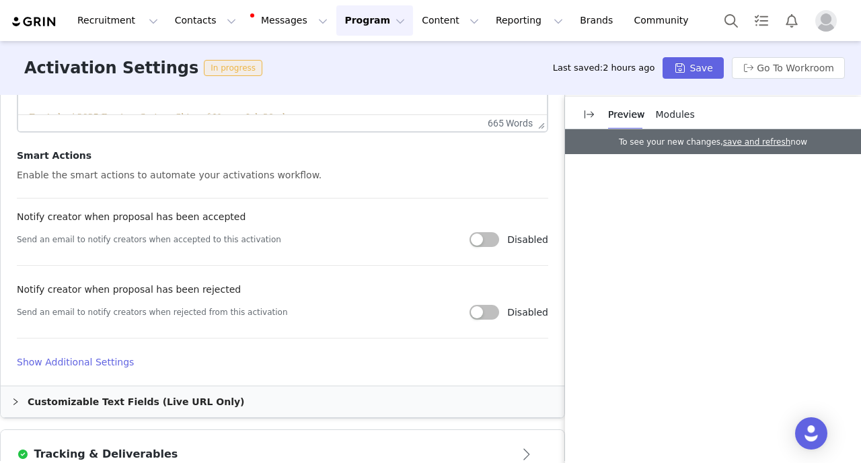
scroll to position [748, 0]
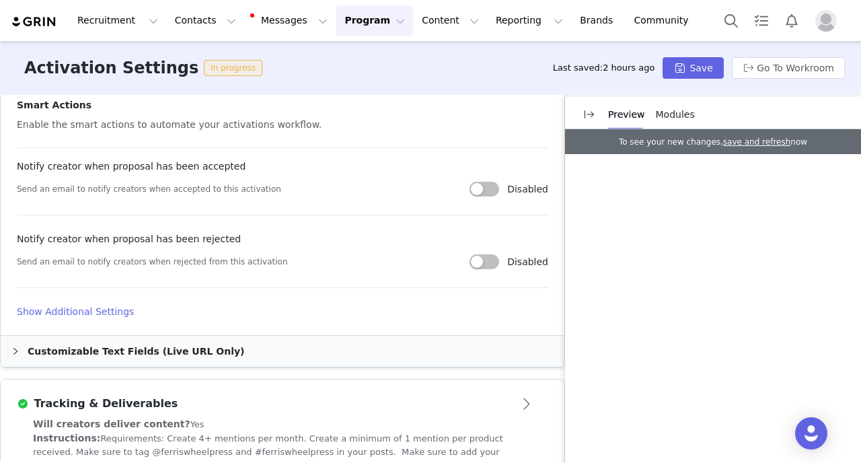
click at [114, 314] on h4 "Show Additional Settings" at bounding box center [283, 312] width 532 height 14
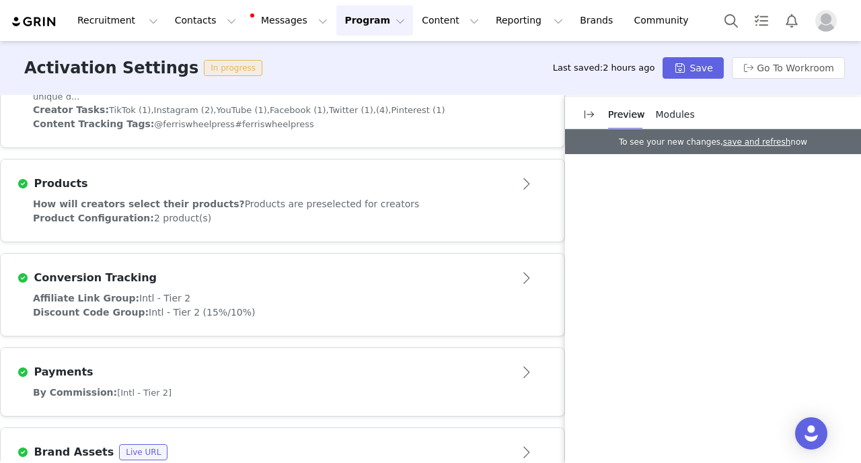
scroll to position [1329, 0]
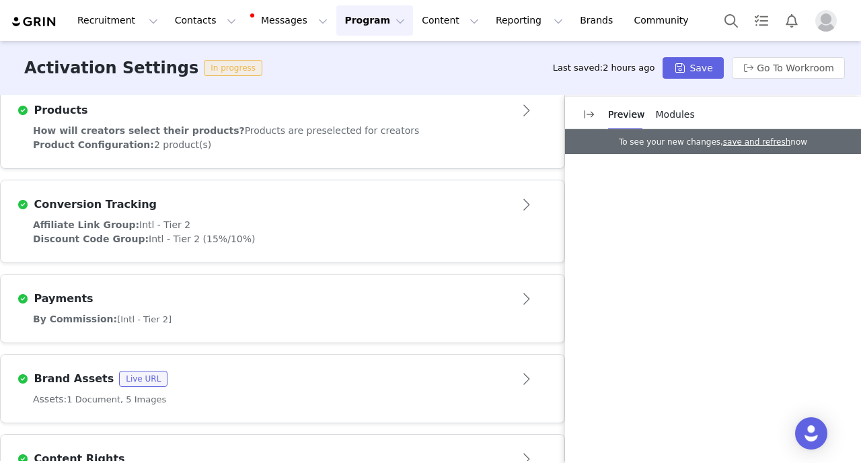
click at [259, 125] on span "Products are preselected for creators" at bounding box center [332, 130] width 175 height 11
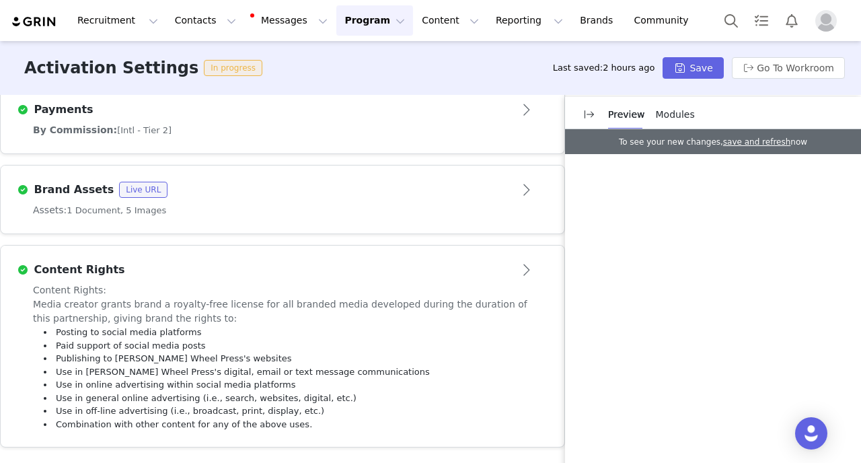
scroll to position [998, 0]
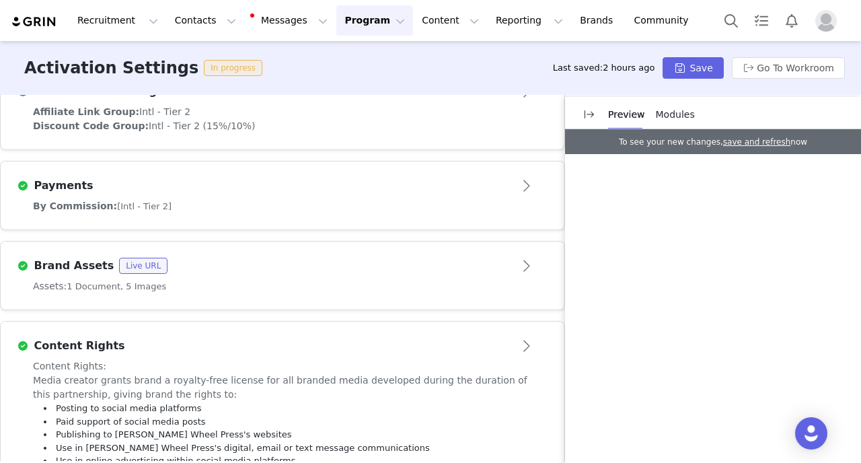
click at [188, 185] on article "Payments" at bounding box center [283, 180] width 564 height 38
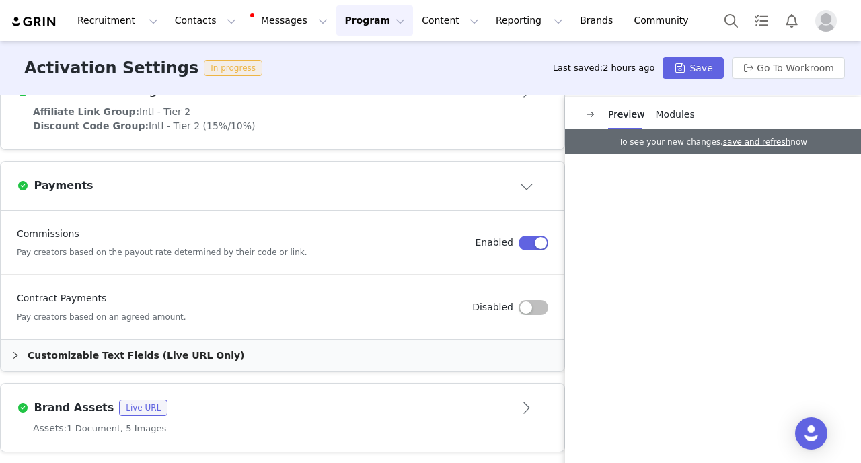
scroll to position [855, 0]
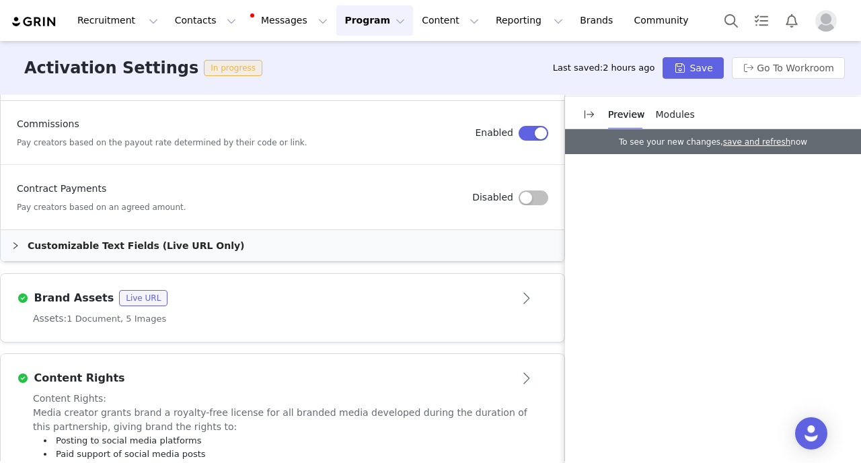
click at [164, 230] on div "Customizable Text Fields (Live URL Only)" at bounding box center [283, 245] width 564 height 31
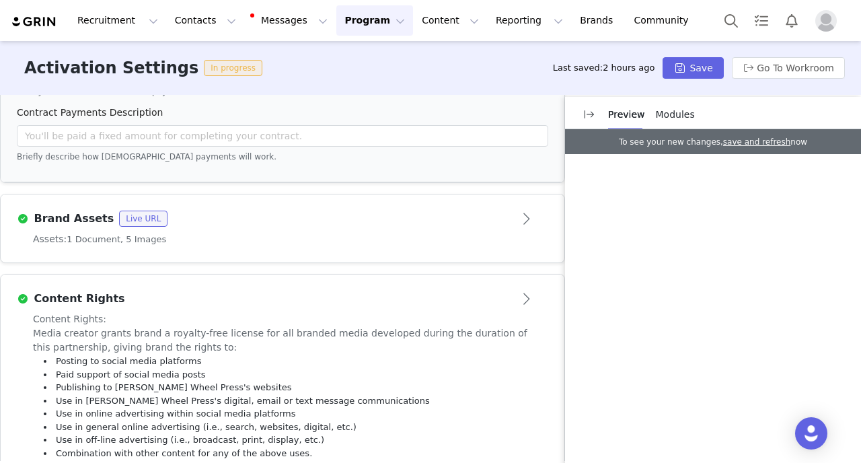
scroll to position [1213, 0]
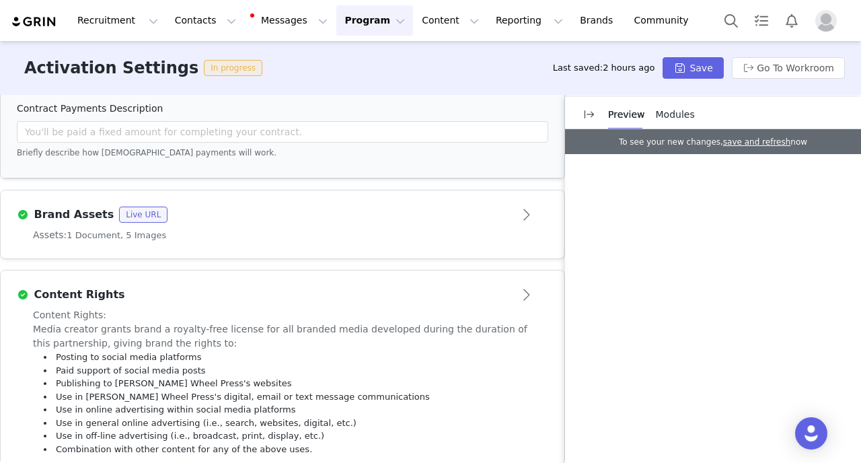
click at [222, 228] on div "Assets: 1 Document, 5 Images" at bounding box center [282, 235] width 499 height 14
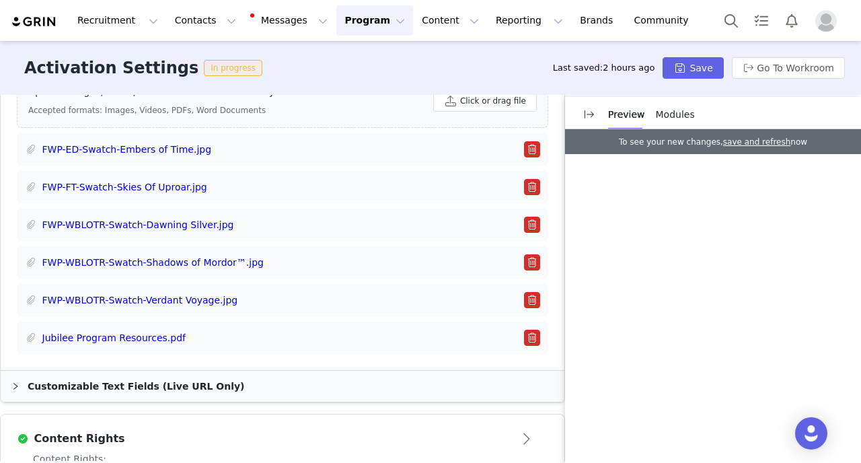
scroll to position [977, 0]
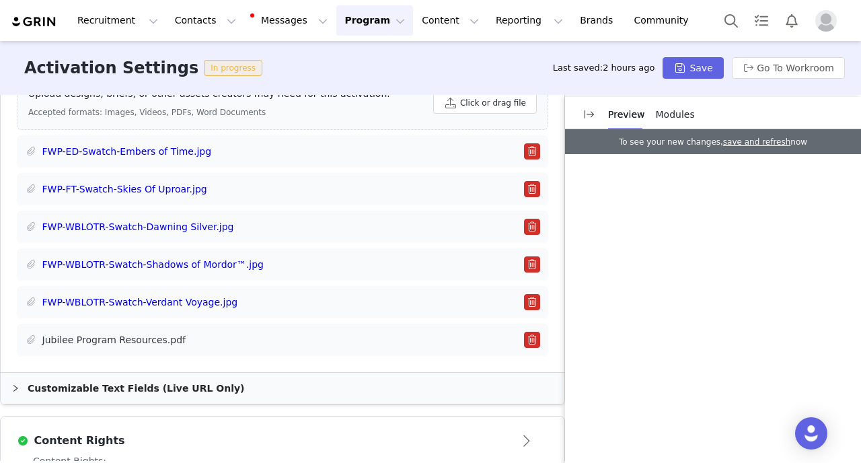
click at [150, 333] on link "Jubilee Program Resources.pdf" at bounding box center [114, 340] width 144 height 14
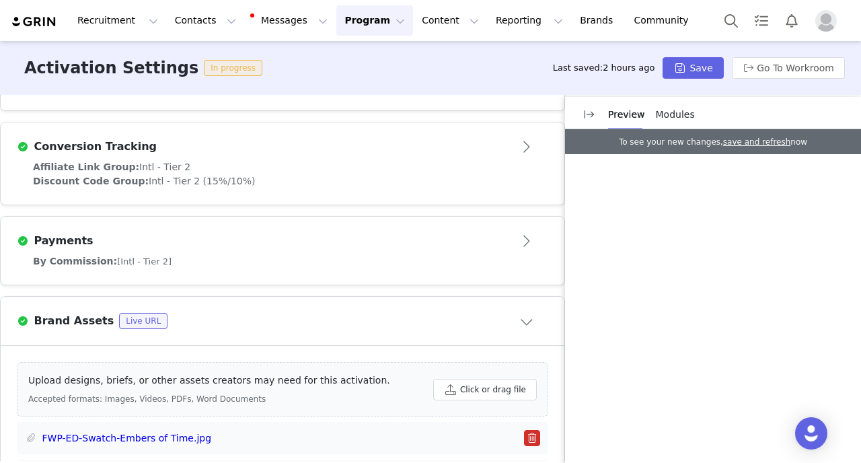
scroll to position [407, 0]
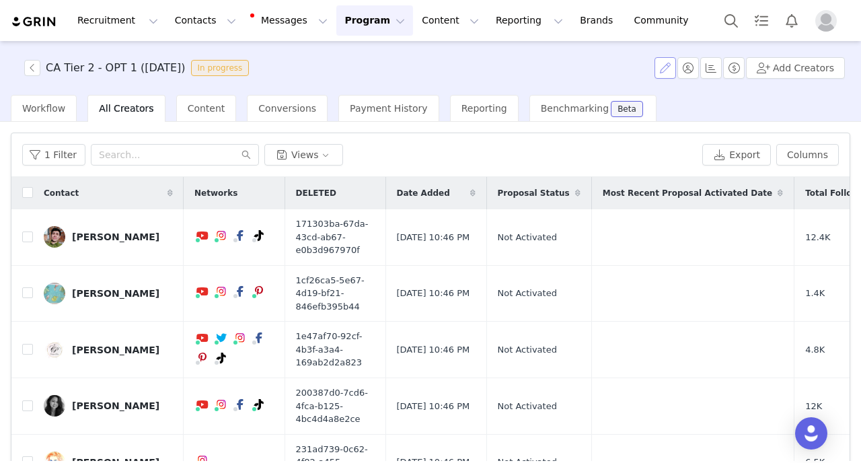
click at [669, 73] on button "button" at bounding box center [666, 68] width 22 height 22
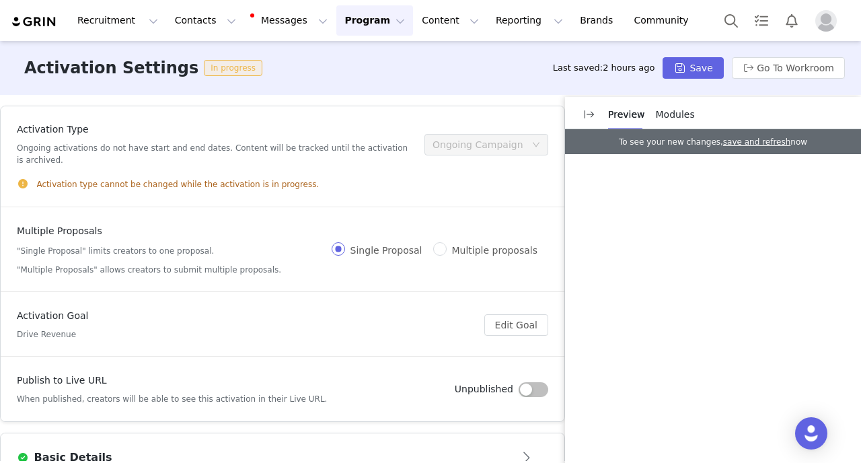
click at [536, 447] on button "Open module" at bounding box center [528, 458] width 42 height 22
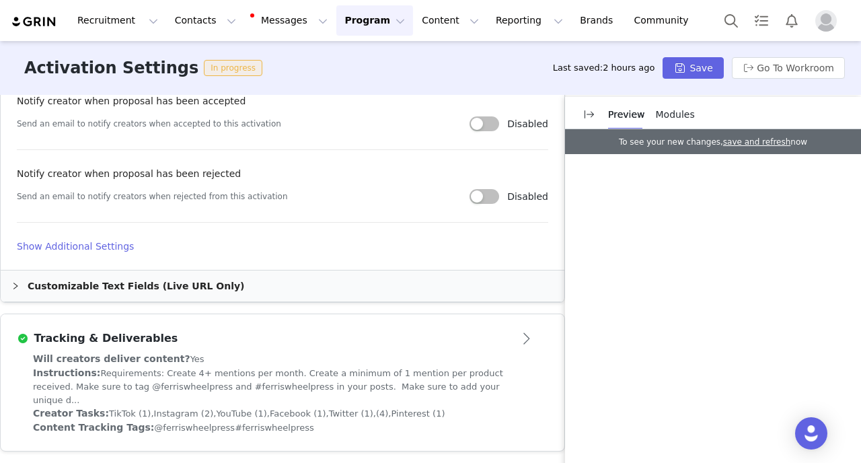
scroll to position [824, 0]
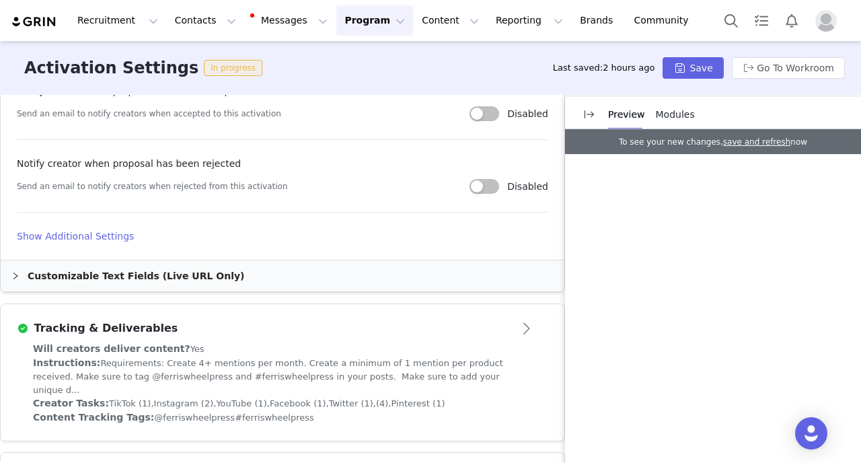
click at [115, 240] on h4 "Show Additional Settings" at bounding box center [283, 236] width 532 height 14
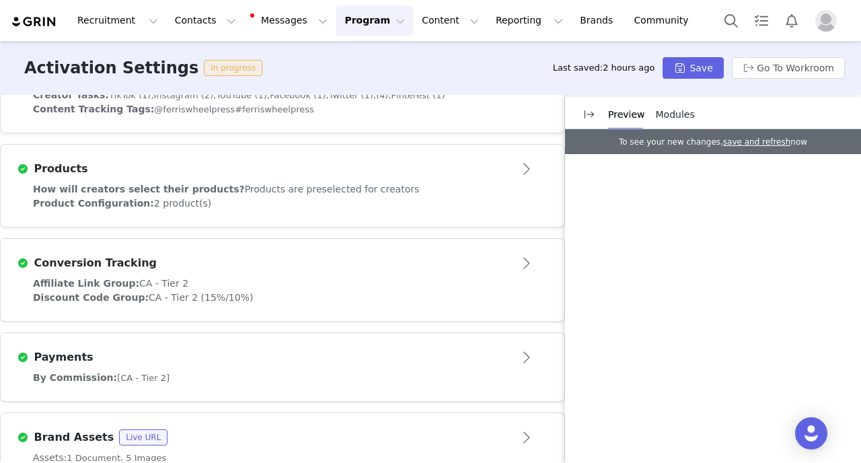
click at [303, 168] on article "Products" at bounding box center [283, 164] width 564 height 38
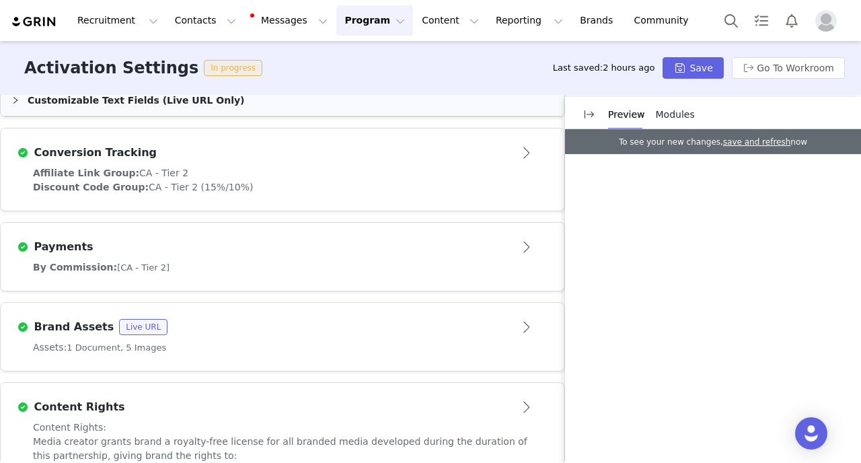
scroll to position [913, 0]
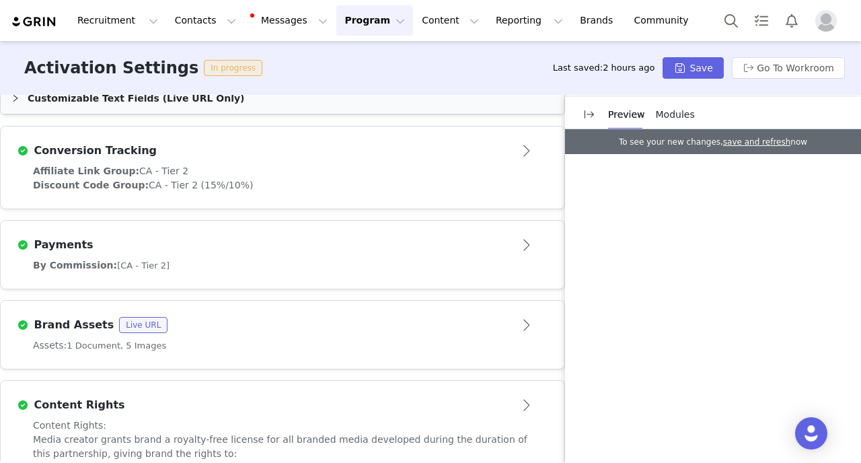
click at [164, 258] on div "By Commission: [CA - Tier 2]" at bounding box center [282, 265] width 499 height 14
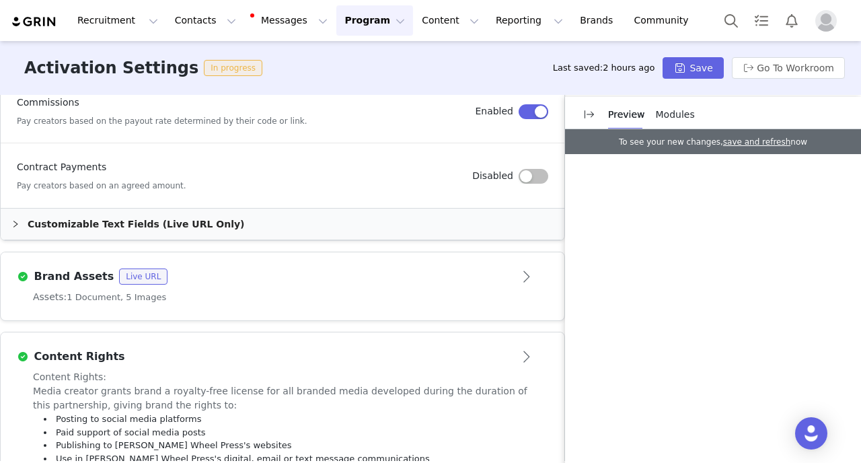
scroll to position [869, 0]
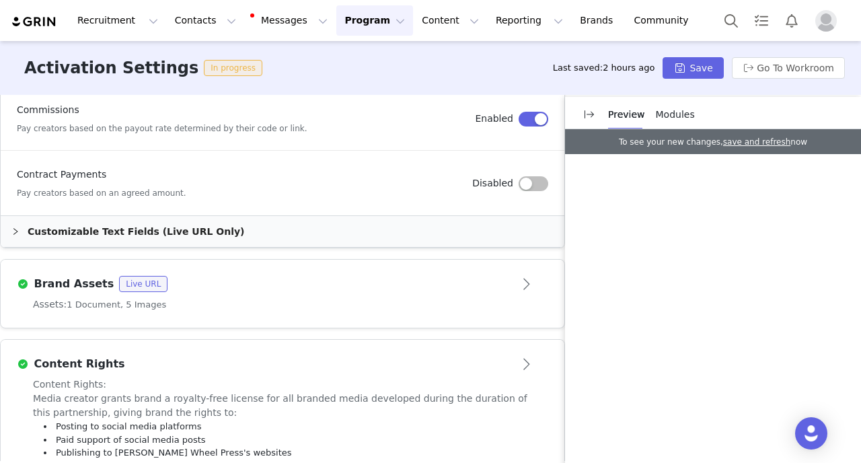
click at [155, 216] on div "Customizable Text Fields (Live URL Only)" at bounding box center [283, 231] width 564 height 31
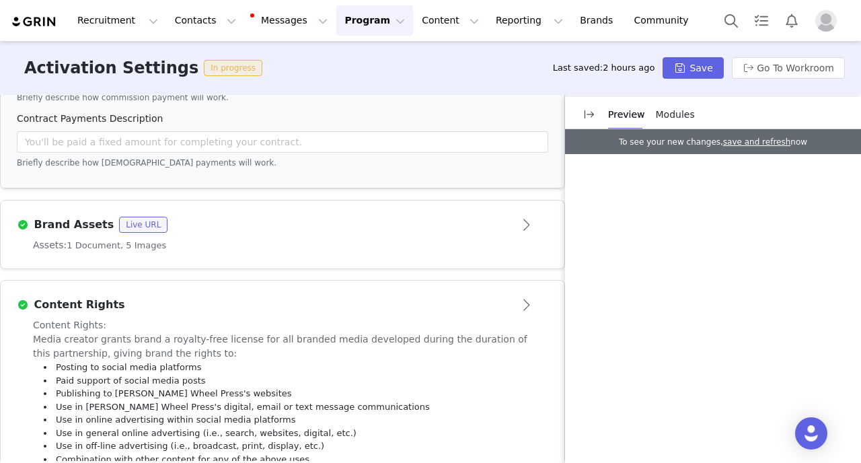
scroll to position [1213, 0]
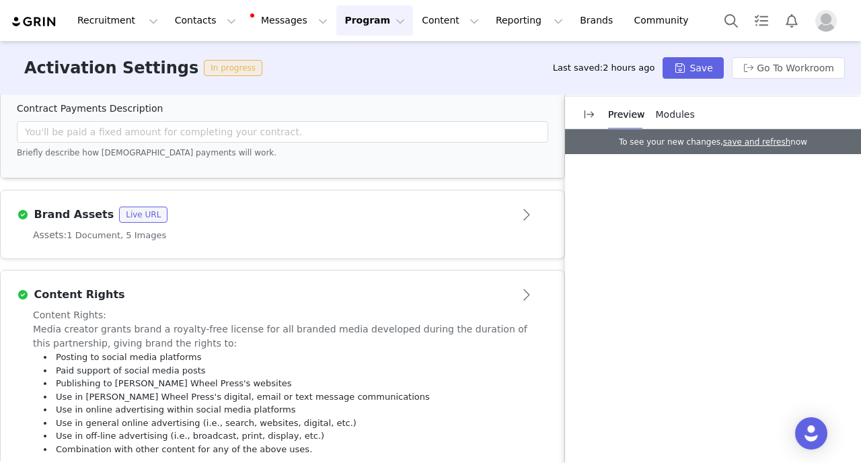
click at [271, 209] on div "Brand Assets Live URL" at bounding box center [260, 215] width 487 height 16
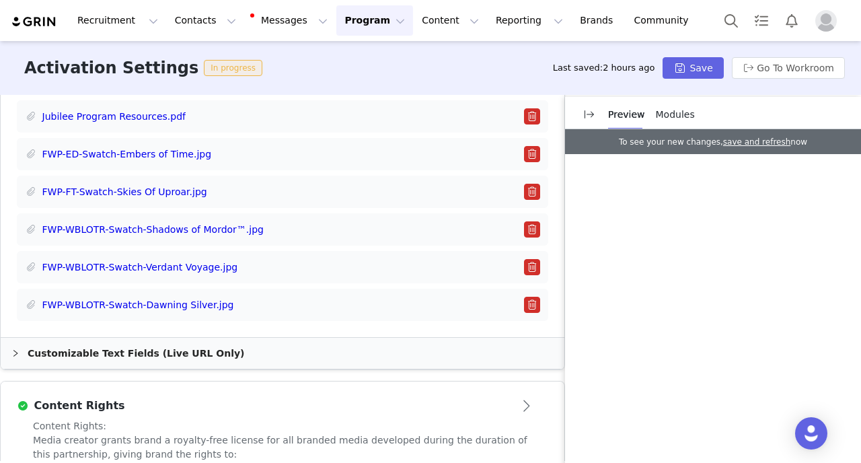
scroll to position [999, 0]
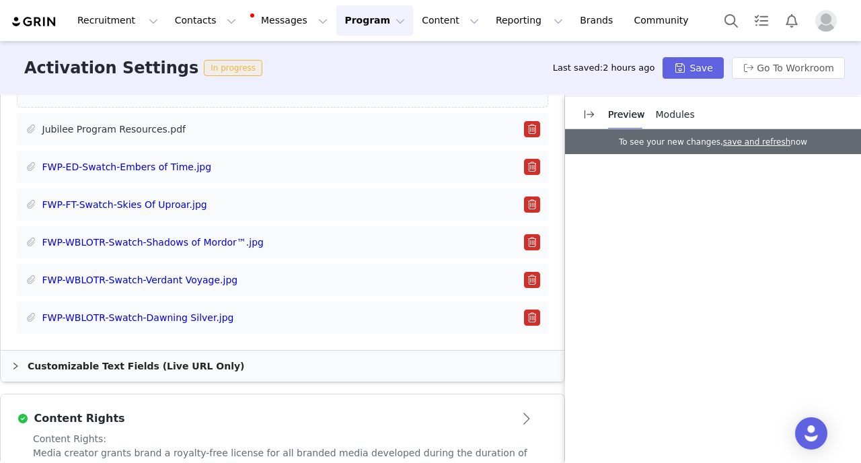
click at [95, 122] on link "Jubilee Program Resources.pdf" at bounding box center [114, 129] width 144 height 14
click at [534, 113] on li "Jubilee Program Resources.pdf" at bounding box center [283, 129] width 532 height 32
click at [534, 121] on button "button" at bounding box center [532, 129] width 16 height 16
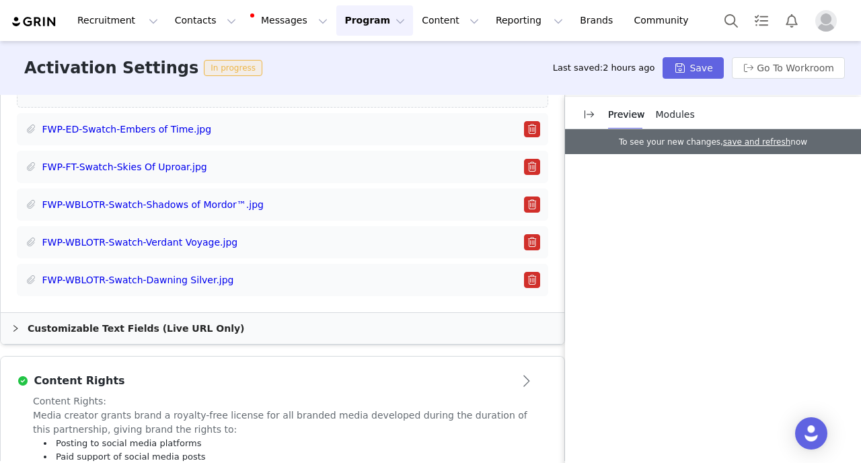
scroll to position [914, 0]
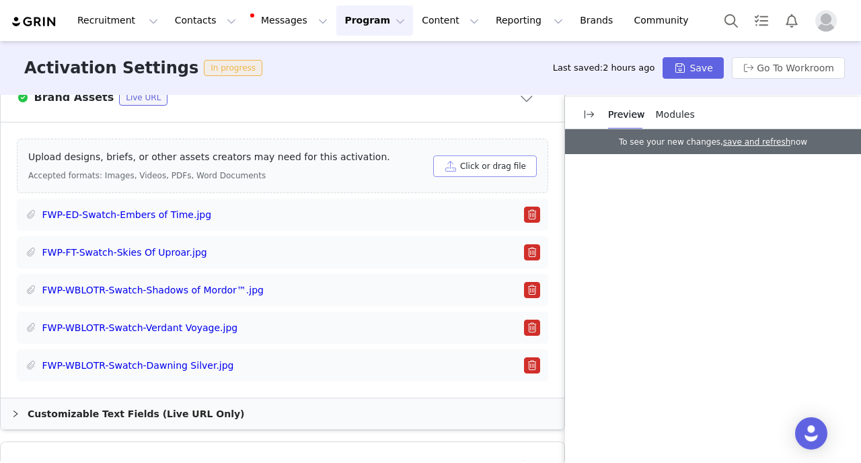
click at [496, 155] on button "Click or drag file" at bounding box center [485, 166] width 104 height 22
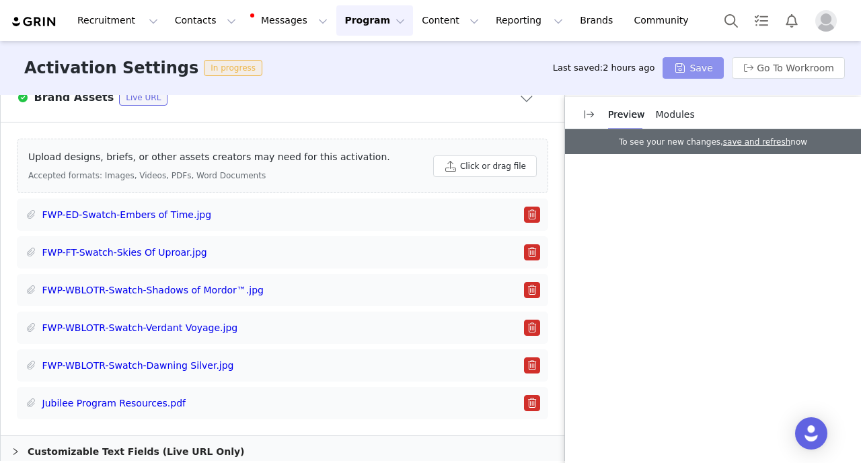
click at [702, 67] on button "Save" at bounding box center [693, 68] width 61 height 22
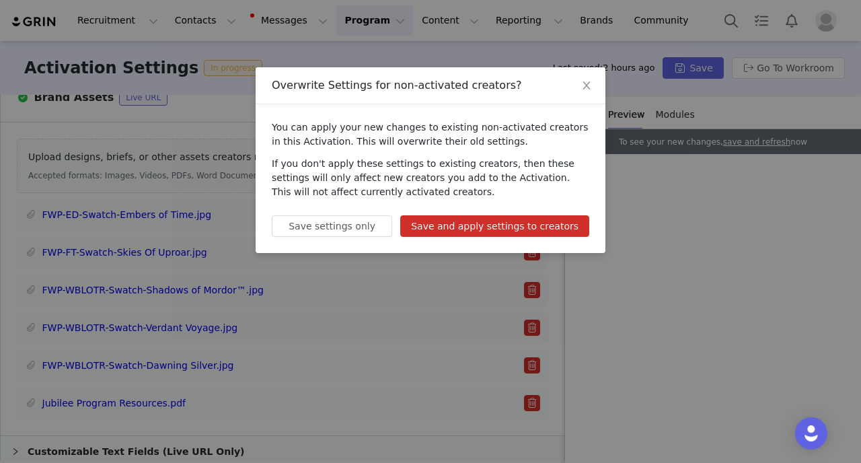
click at [484, 224] on button "Save and apply settings to creators" at bounding box center [494, 226] width 189 height 22
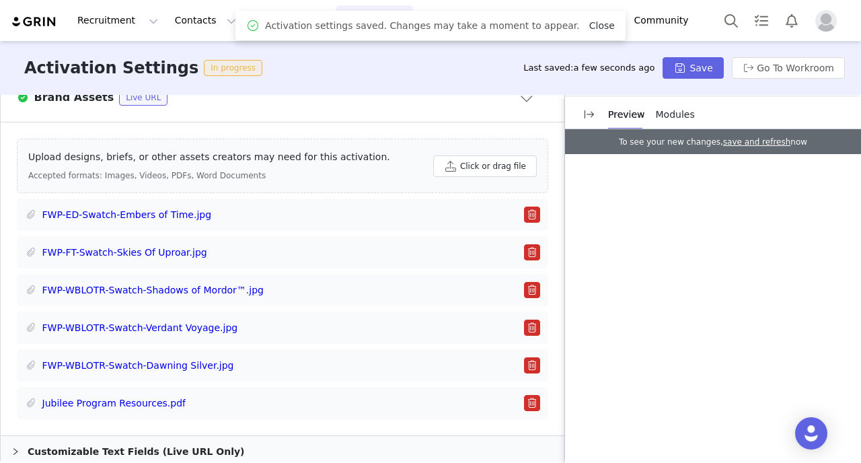
click at [589, 27] on link "Close" at bounding box center [602, 25] width 26 height 11
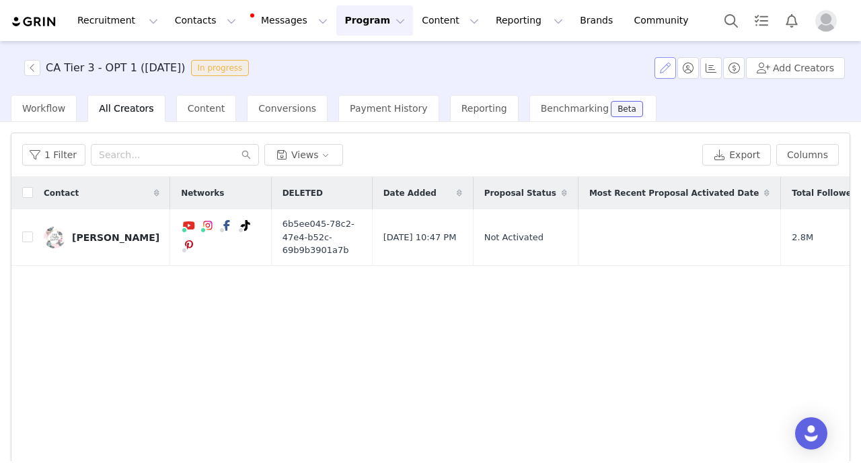
click at [671, 73] on button "button" at bounding box center [666, 68] width 22 height 22
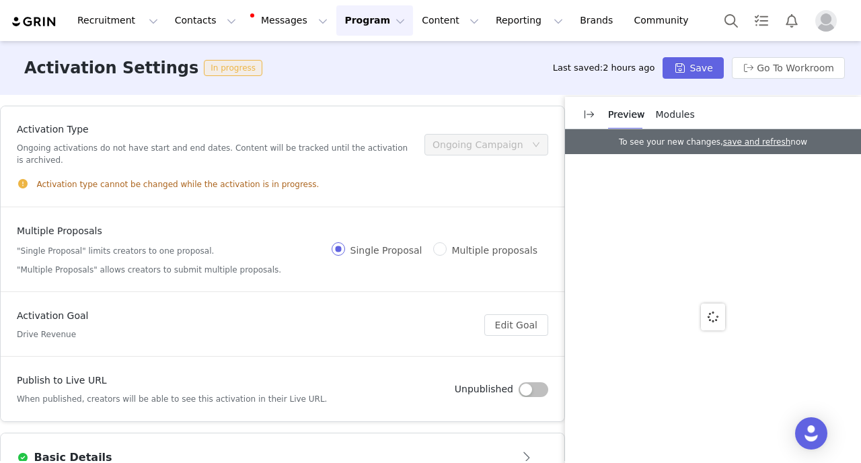
scroll to position [209, 0]
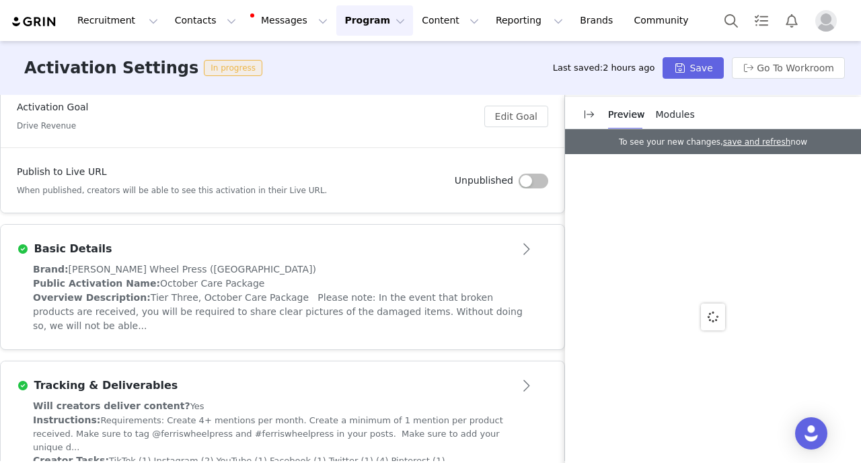
click at [527, 250] on button "Open module" at bounding box center [528, 249] width 42 height 22
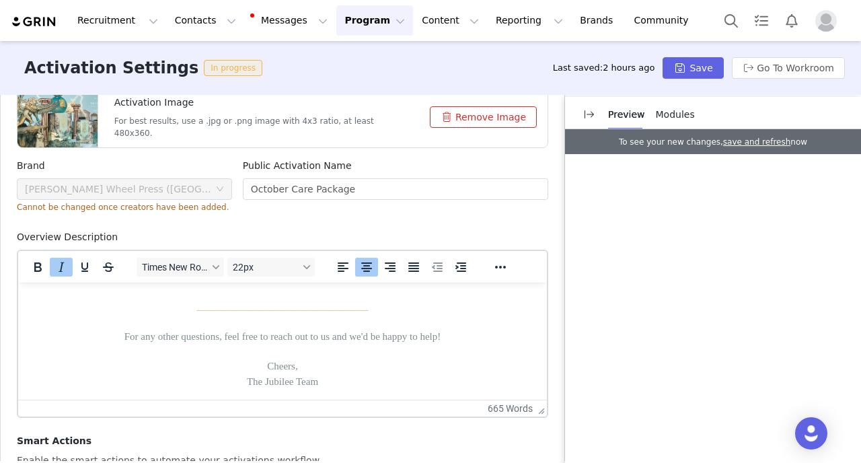
scroll to position [760, 0]
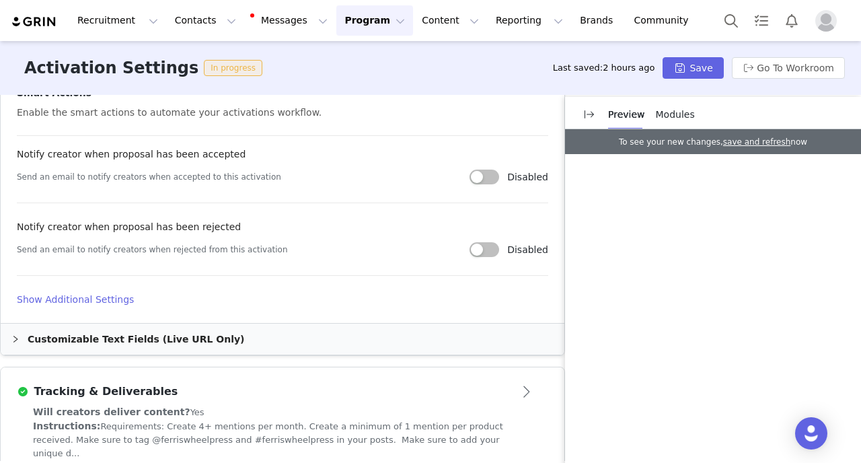
click at [86, 299] on h4 "Show Additional Settings" at bounding box center [283, 300] width 532 height 14
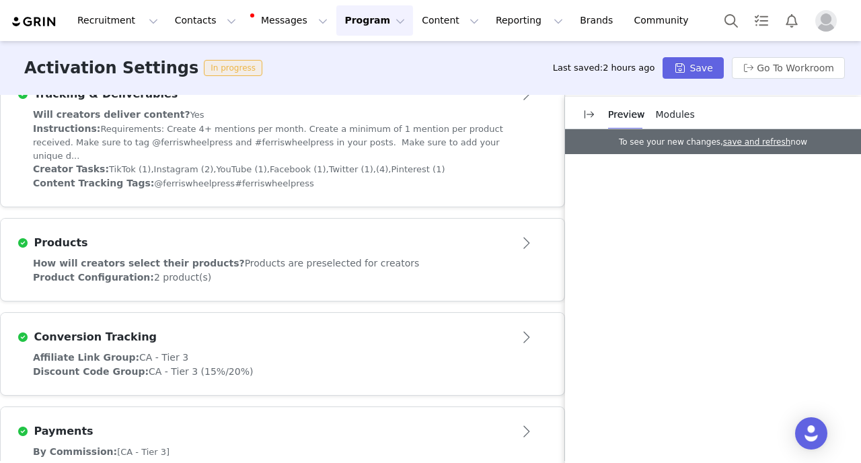
scroll to position [1282, 0]
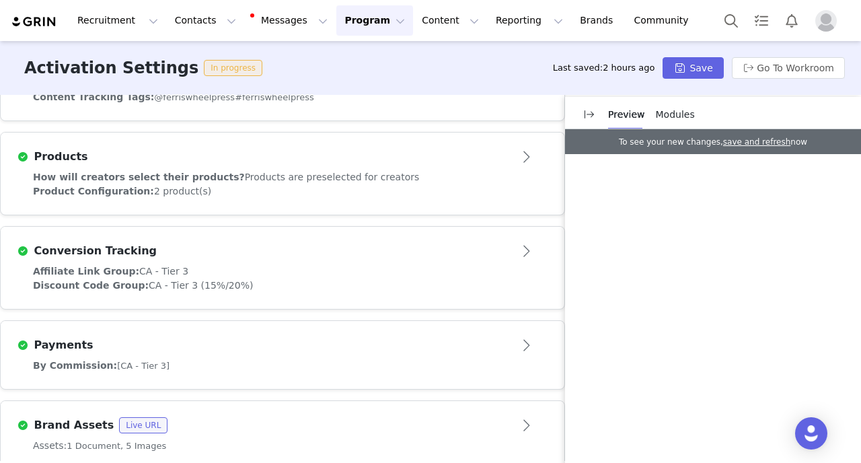
click at [312, 170] on div "How will creators select their products? Products are preselected for creators" at bounding box center [282, 177] width 499 height 14
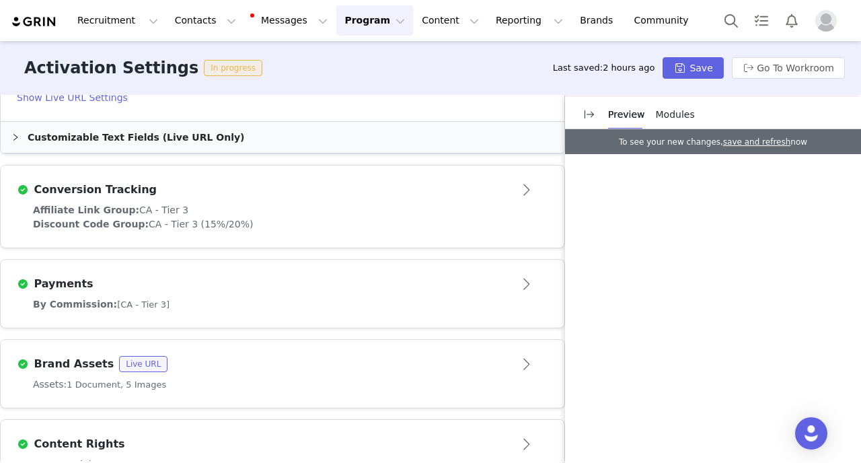
scroll to position [924, 0]
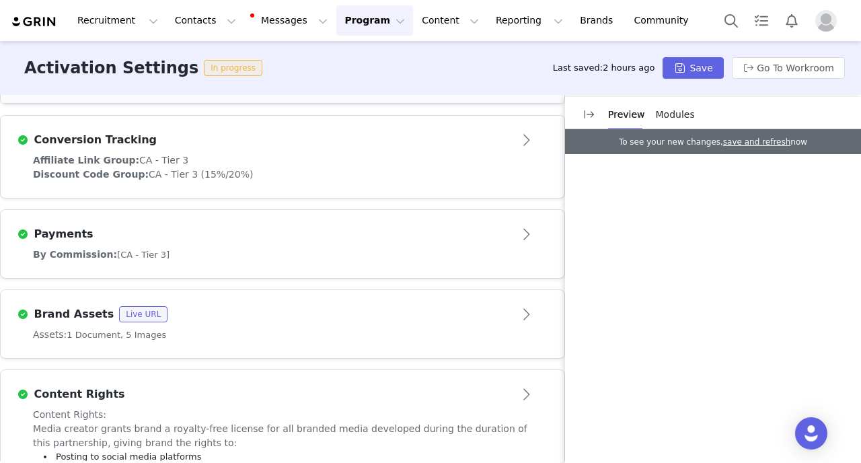
click at [135, 223] on div "Payments" at bounding box center [283, 234] width 532 height 22
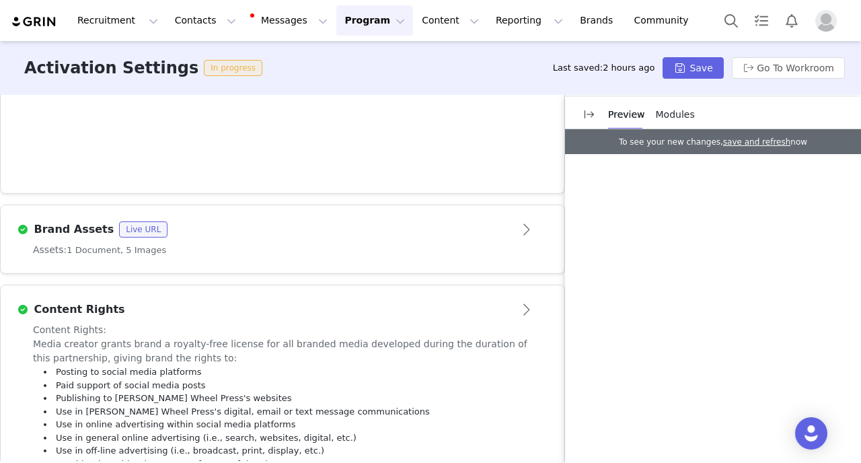
scroll to position [697, 0]
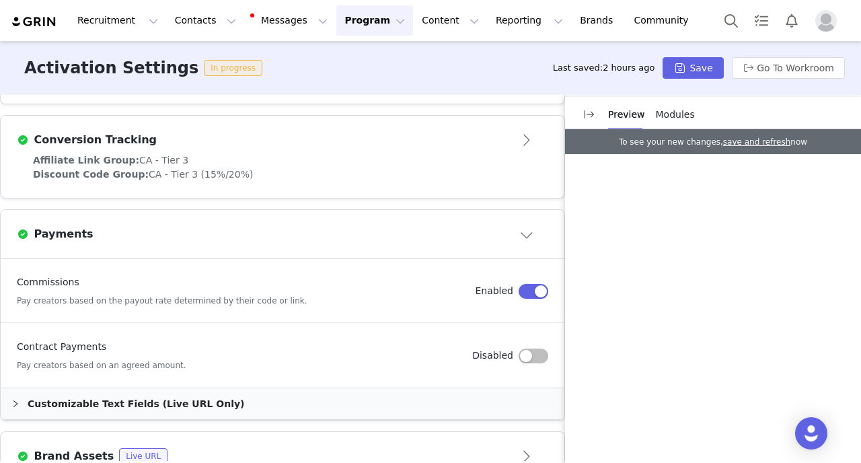
click at [185, 388] on div "Customizable Text Fields (Live URL Only)" at bounding box center [283, 403] width 564 height 31
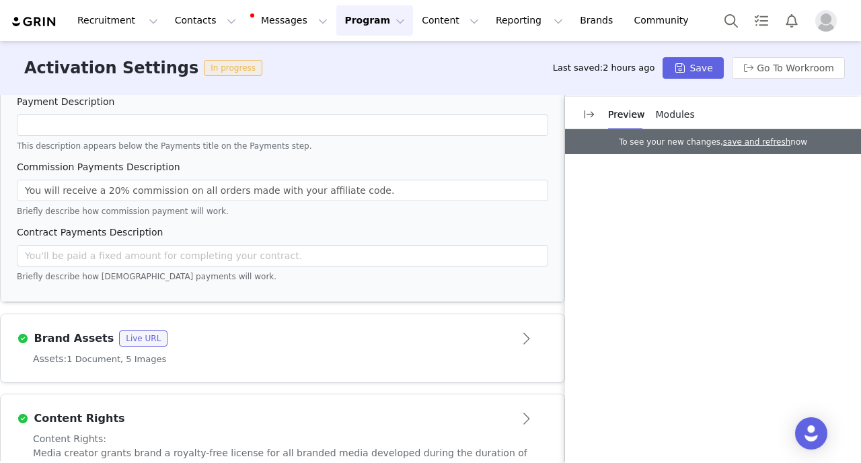
scroll to position [1173, 0]
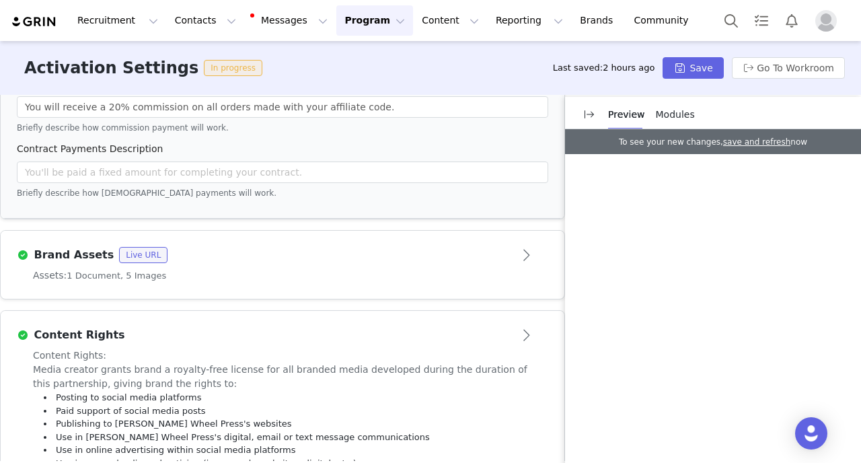
click at [392, 268] on div "Assets: 1 Document, 5 Images" at bounding box center [282, 275] width 499 height 14
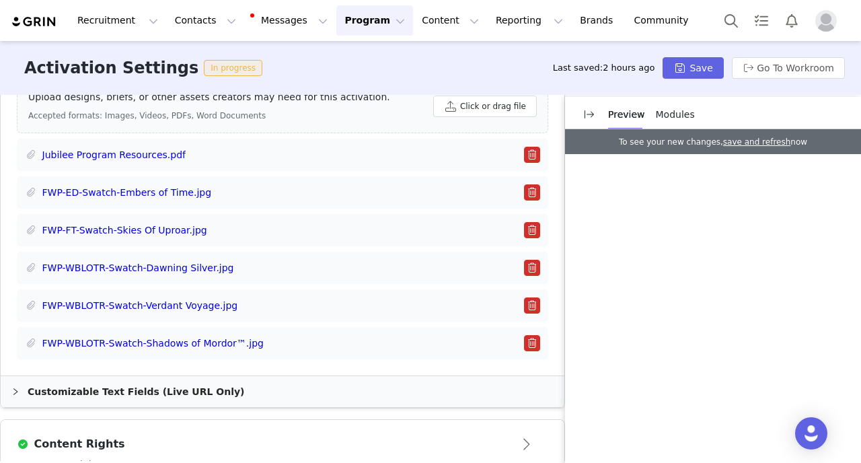
scroll to position [972, 0]
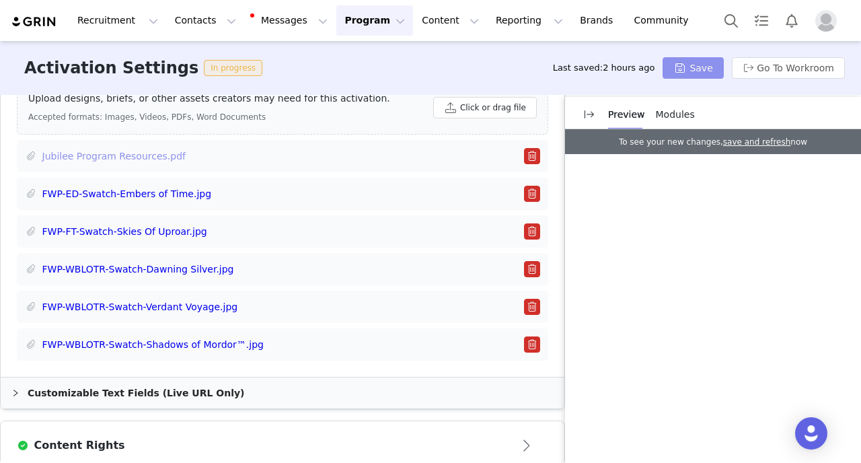
click at [164, 149] on link "Jubilee Program Resources.pdf" at bounding box center [114, 156] width 144 height 14
click at [533, 148] on button "button" at bounding box center [532, 156] width 16 height 16
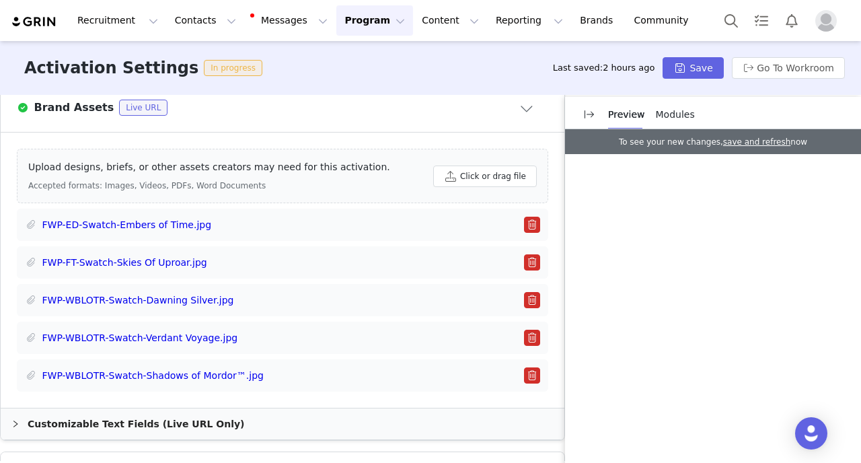
scroll to position [852, 0]
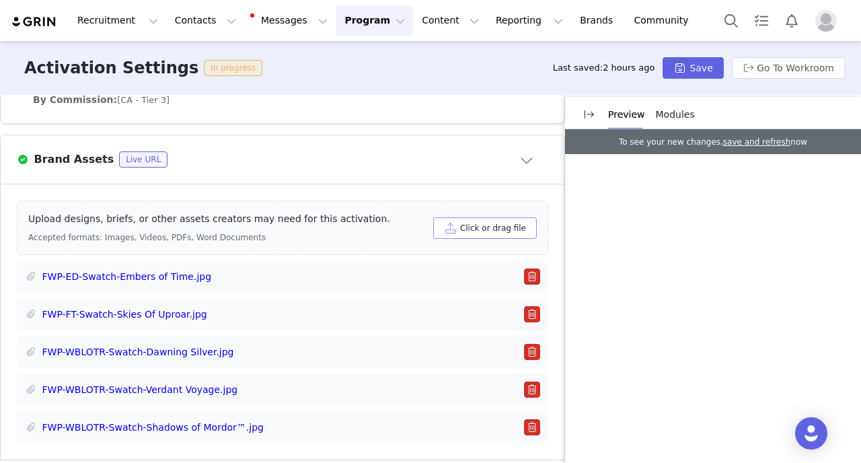
click at [490, 217] on button "Click or drag file" at bounding box center [485, 228] width 104 height 22
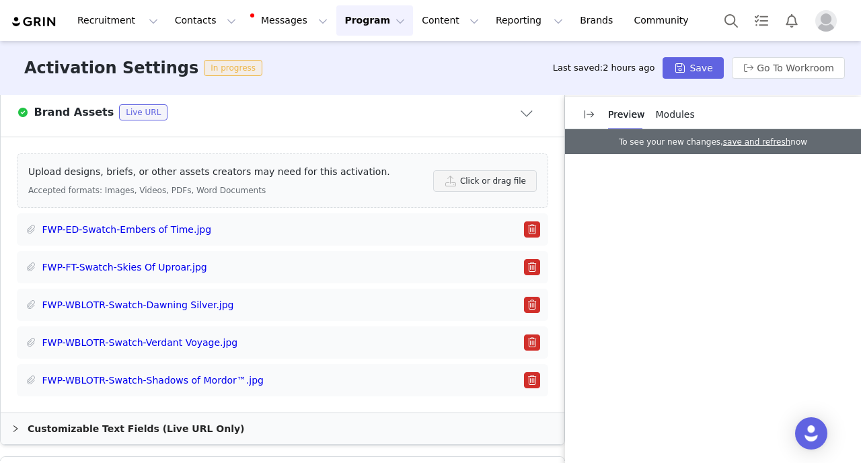
scroll to position [941, 0]
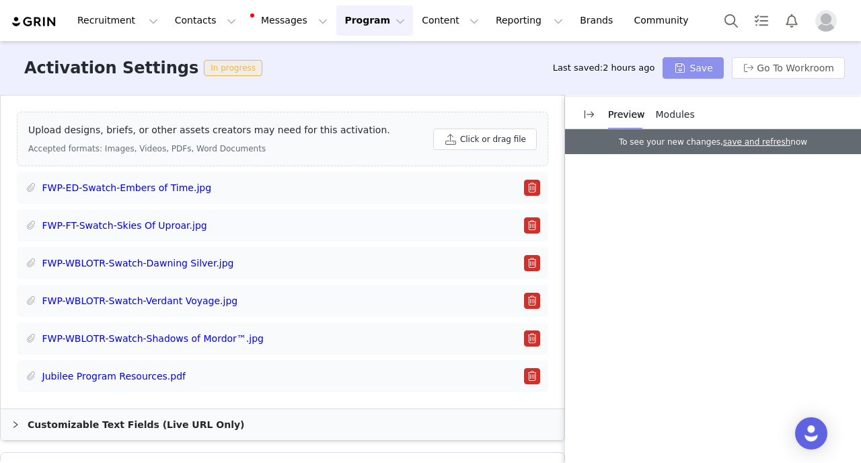
click at [708, 69] on button "Save" at bounding box center [693, 68] width 61 height 22
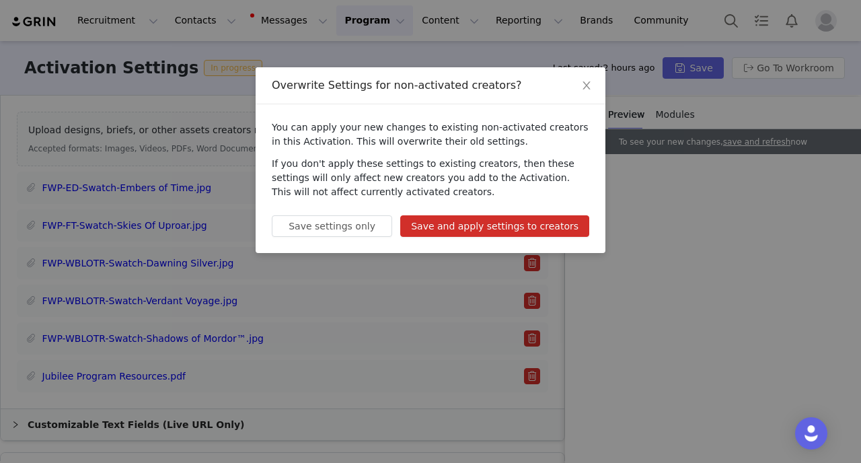
click at [465, 231] on button "Save and apply settings to creators" at bounding box center [494, 226] width 189 height 22
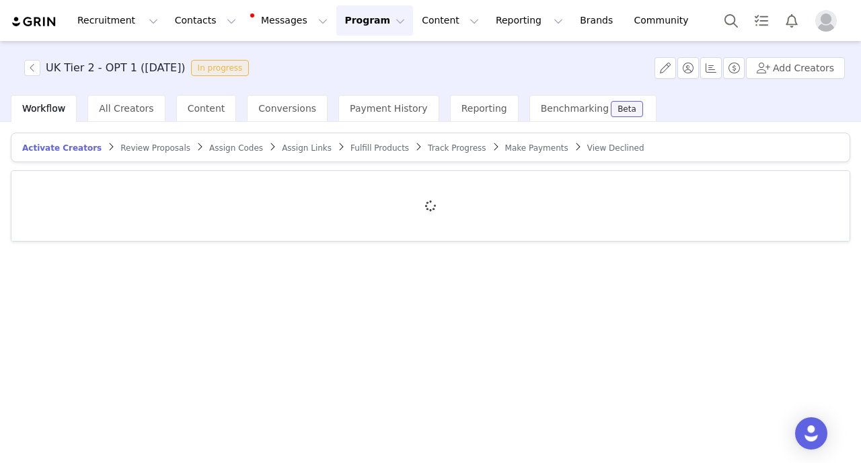
click at [121, 105] on span "All Creators" at bounding box center [126, 108] width 54 height 11
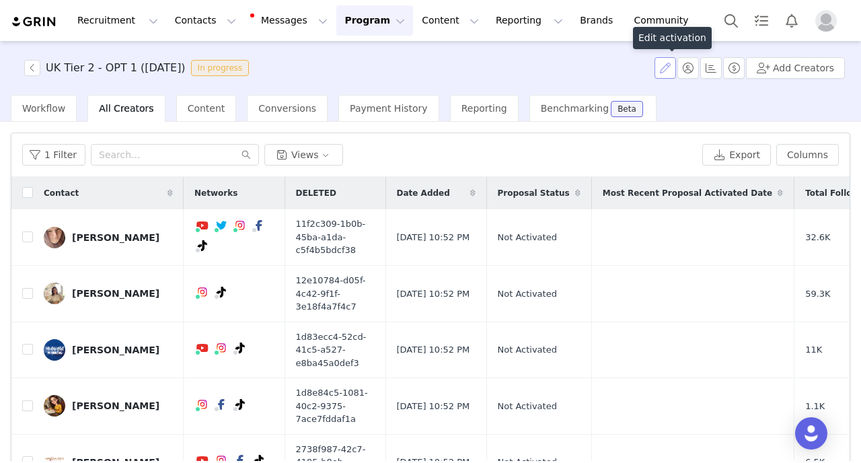
click at [667, 67] on button "button" at bounding box center [666, 68] width 22 height 22
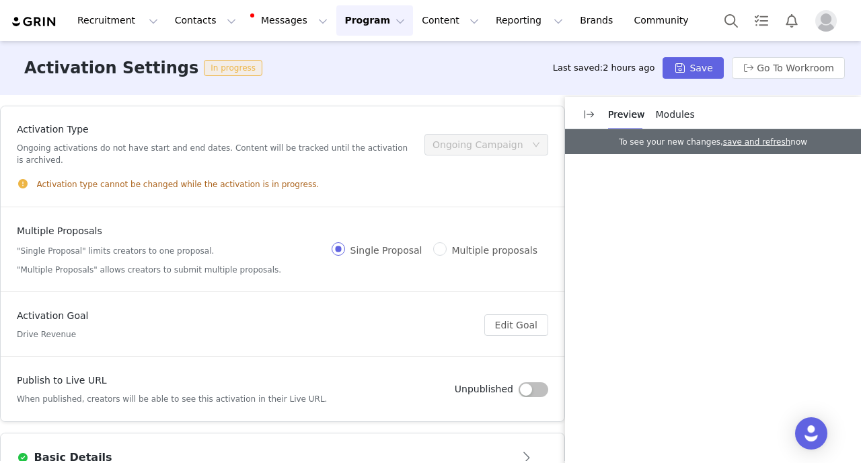
click at [527, 447] on button "Open module" at bounding box center [528, 458] width 42 height 22
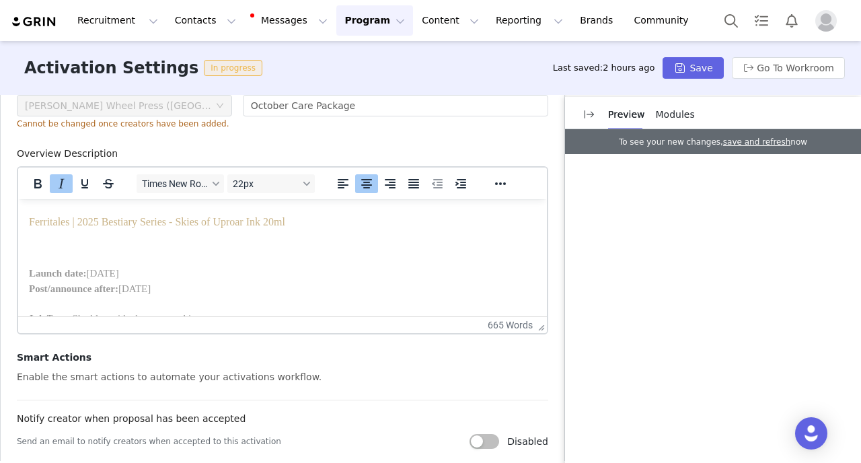
scroll to position [235, 0]
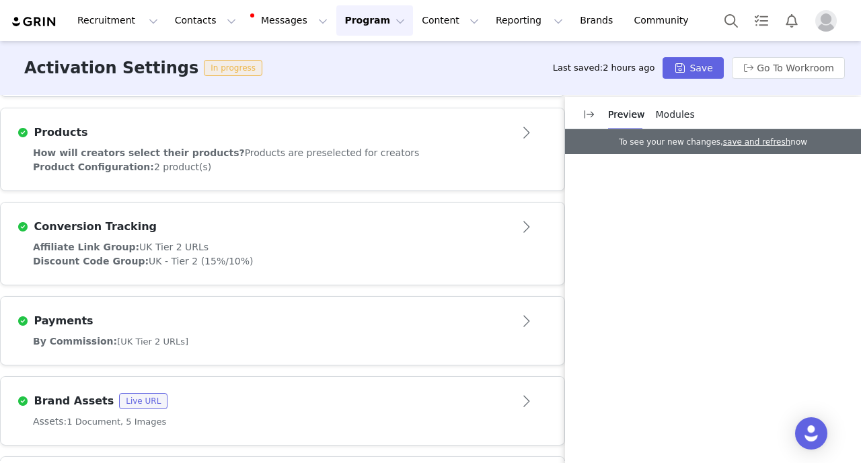
click at [314, 147] on span "Products are preselected for creators" at bounding box center [332, 152] width 175 height 11
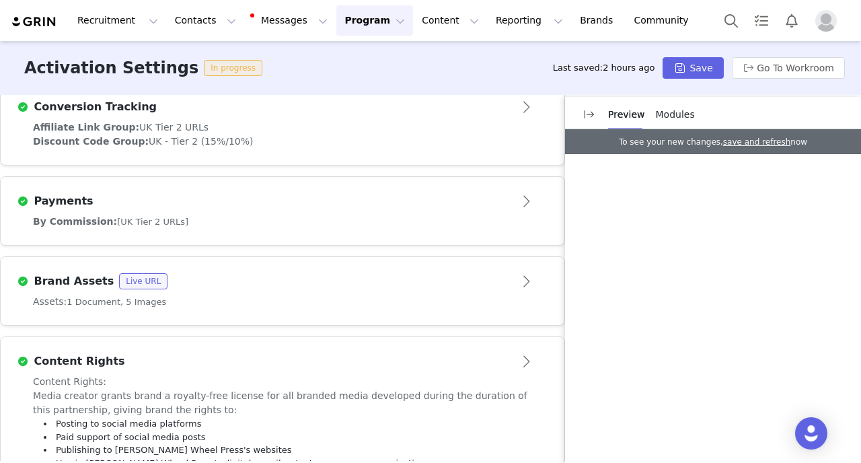
scroll to position [976, 0]
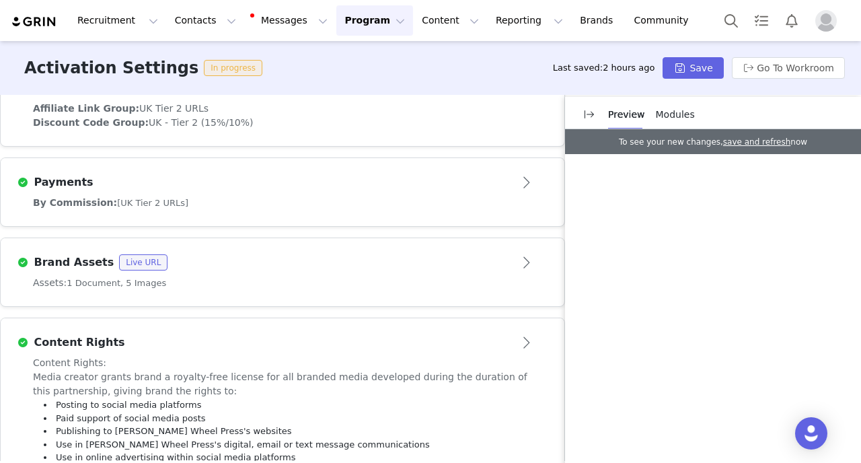
click at [261, 276] on div "Assets: 1 Document, 5 Images" at bounding box center [282, 283] width 499 height 14
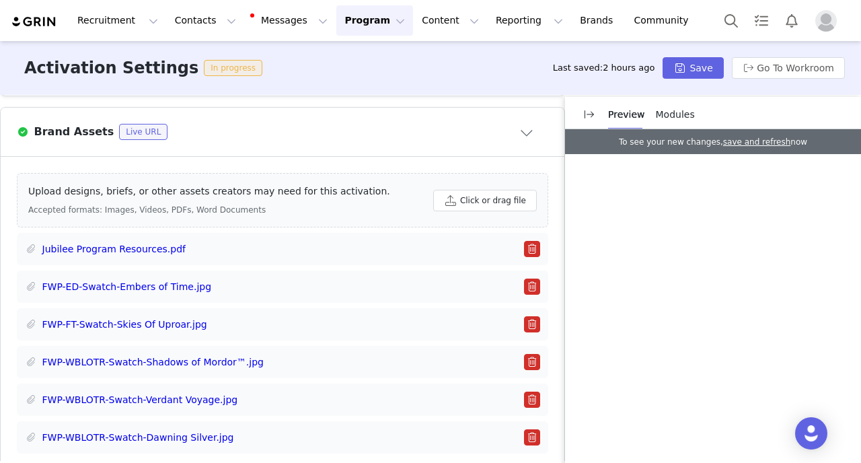
scroll to position [923, 0]
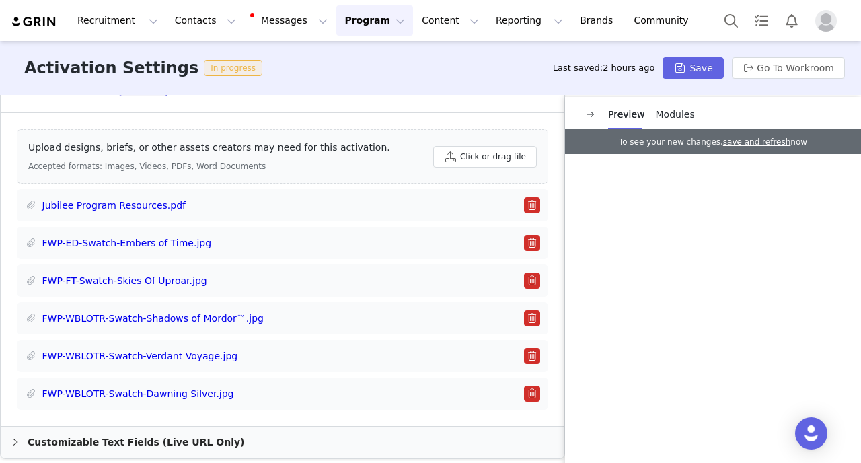
click at [533, 197] on button "button" at bounding box center [532, 205] width 16 height 16
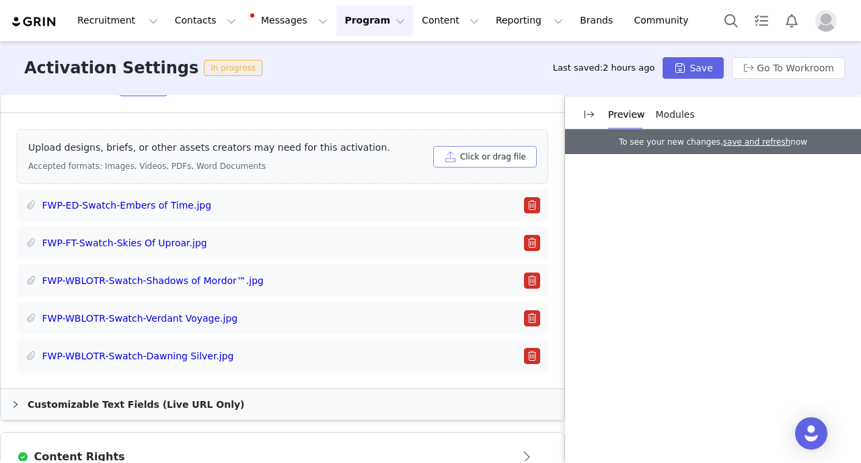
click at [452, 146] on button "Click or drag file" at bounding box center [485, 157] width 104 height 22
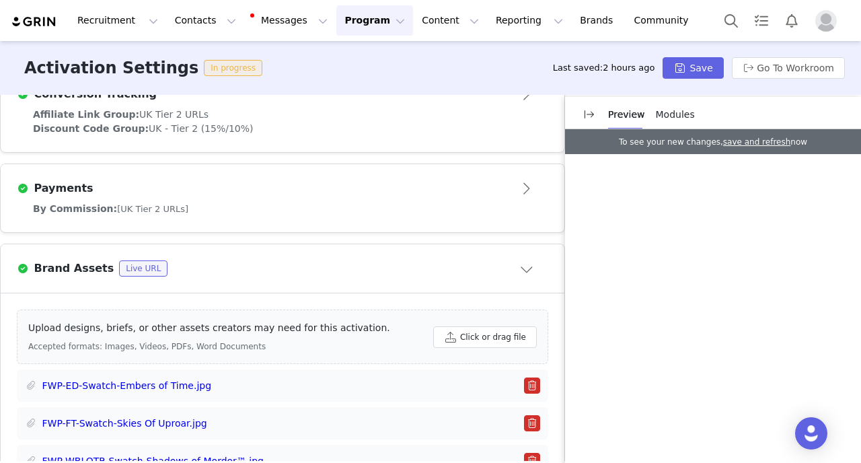
scroll to position [742, 0]
click at [309, 186] on div "Payments" at bounding box center [283, 189] width 532 height 22
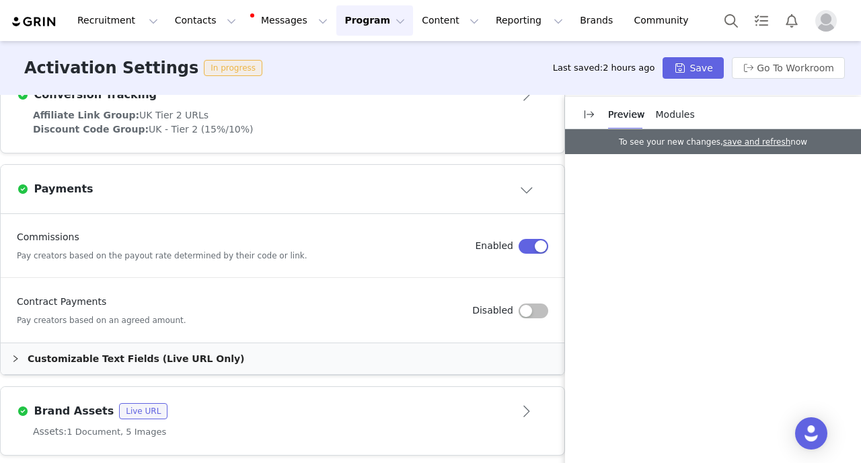
scroll to position [805, 0]
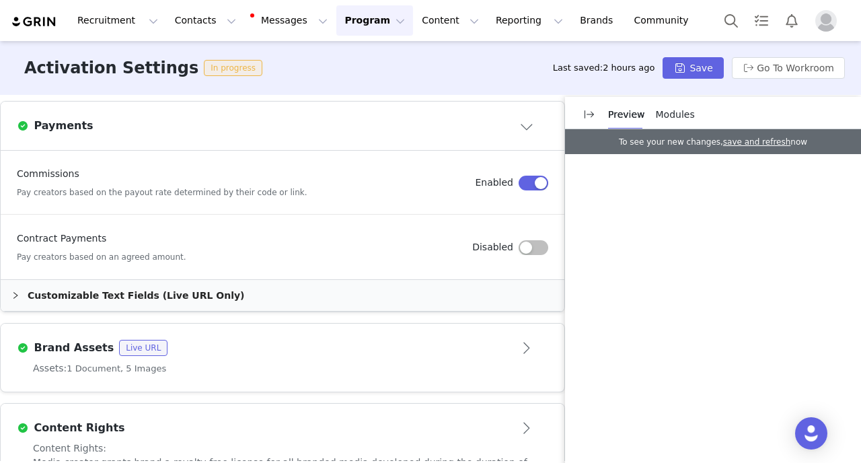
click at [211, 280] on div "Customizable Text Fields (Live URL Only)" at bounding box center [283, 295] width 564 height 31
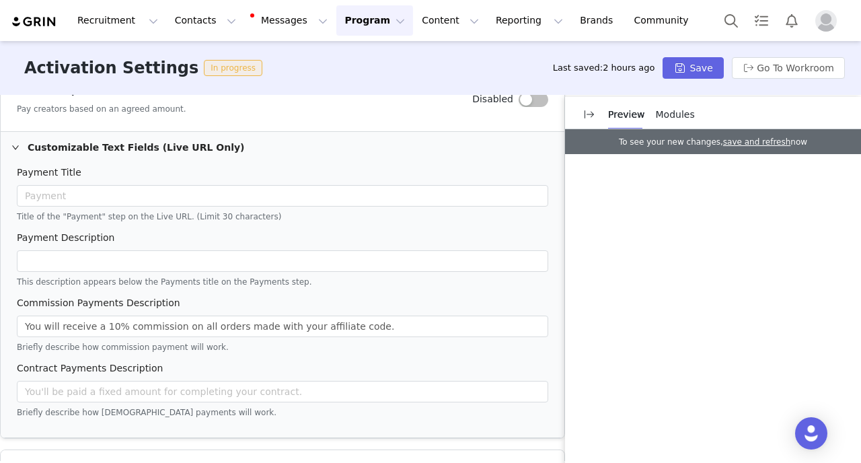
scroll to position [956, 0]
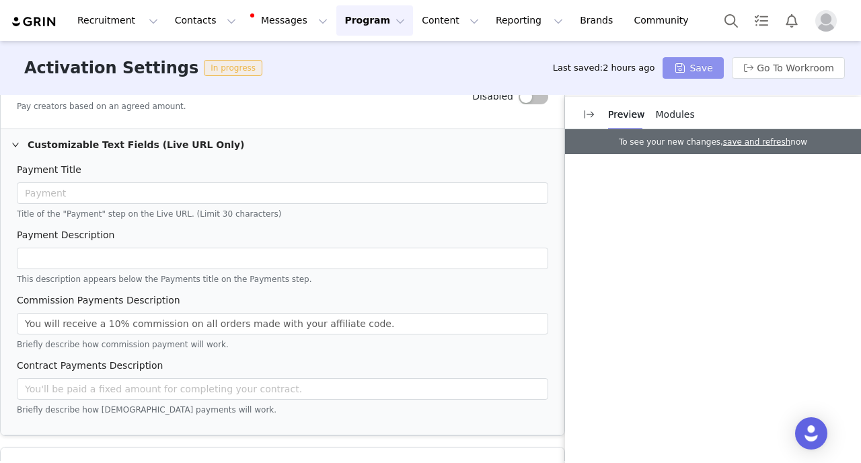
click at [688, 73] on button "Save" at bounding box center [693, 68] width 61 height 22
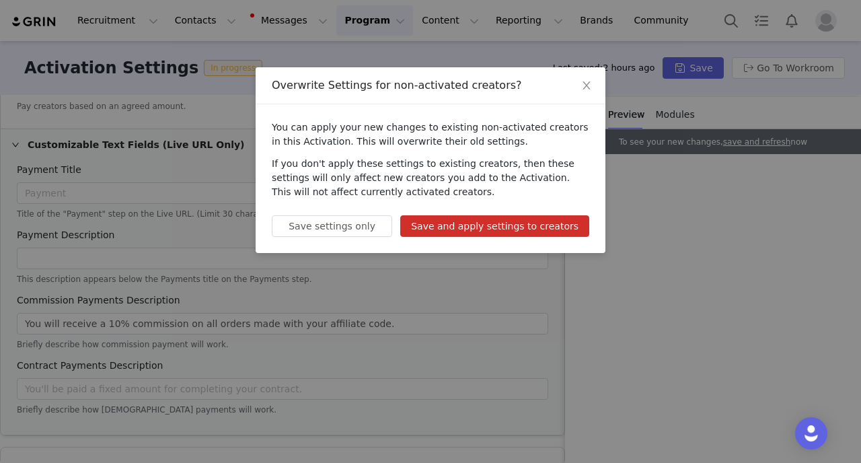
click at [515, 229] on button "Save and apply settings to creators" at bounding box center [494, 226] width 189 height 22
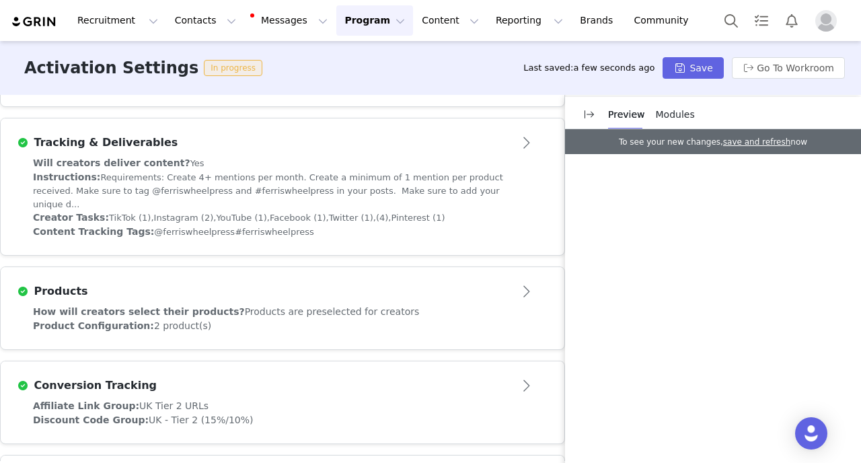
scroll to position [601, 0]
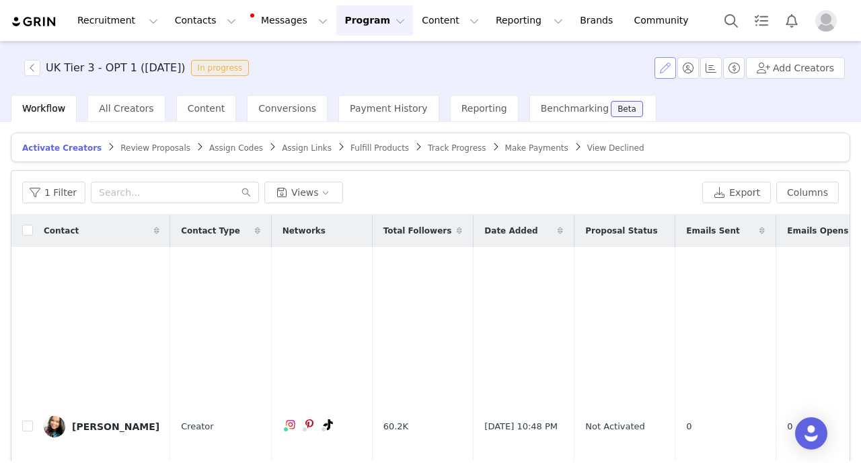
scroll to position [26, 0]
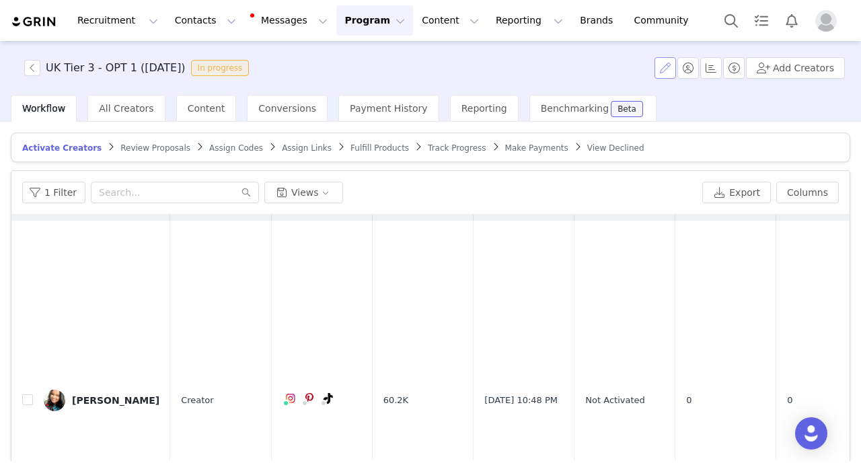
click at [665, 69] on button "button" at bounding box center [666, 68] width 22 height 22
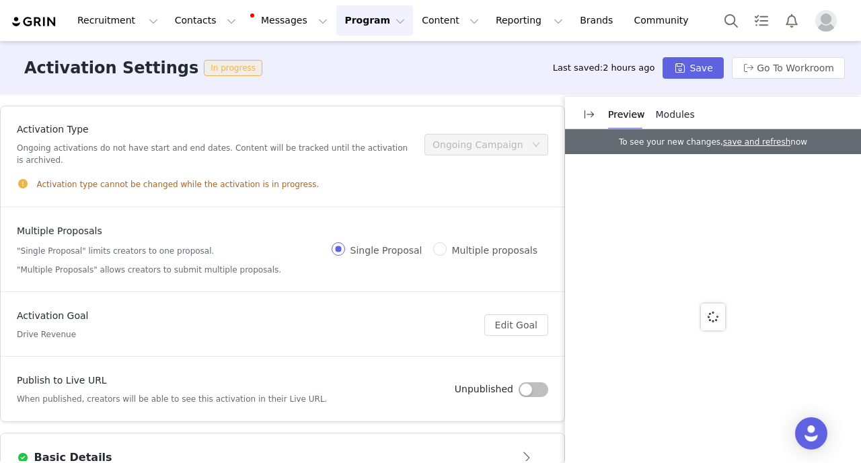
click at [525, 447] on button "Open module" at bounding box center [528, 458] width 42 height 22
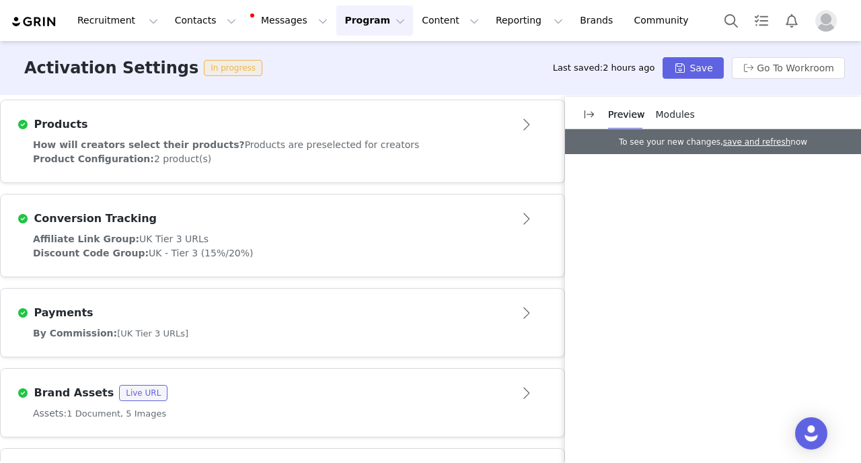
scroll to position [1259, 0]
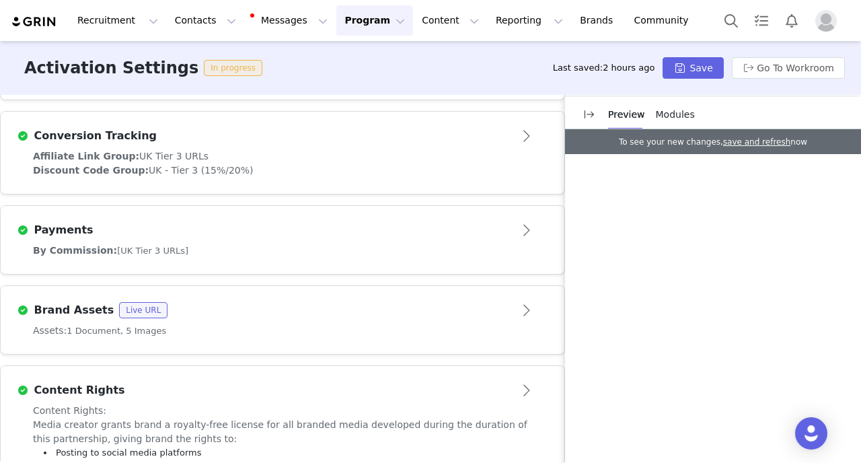
click at [232, 244] on div "By Commission: [UK Tier 3 URLs]" at bounding box center [282, 251] width 499 height 14
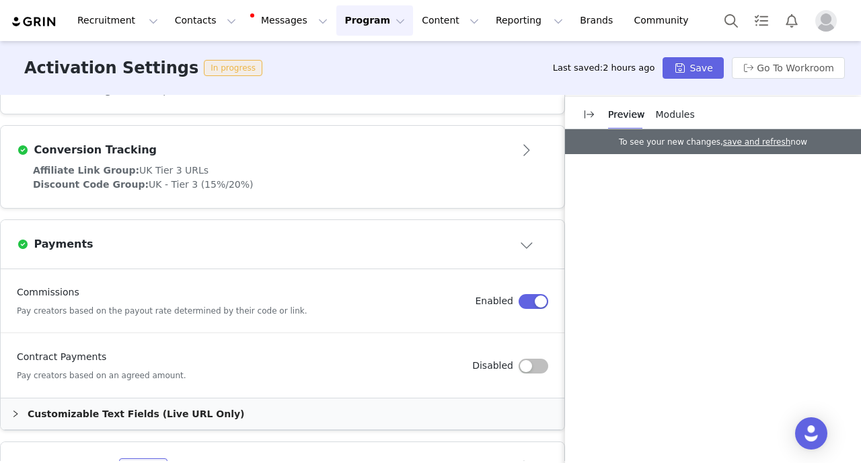
scroll to position [762, 0]
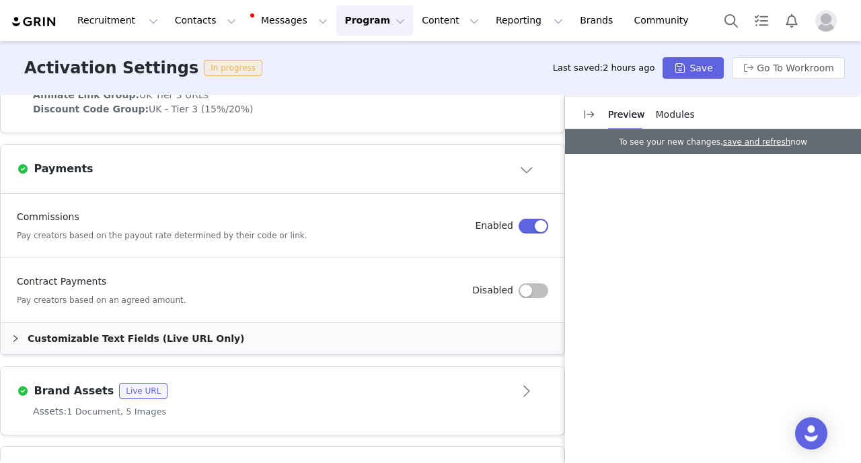
click at [172, 323] on div "Customizable Text Fields (Live URL Only)" at bounding box center [283, 338] width 564 height 31
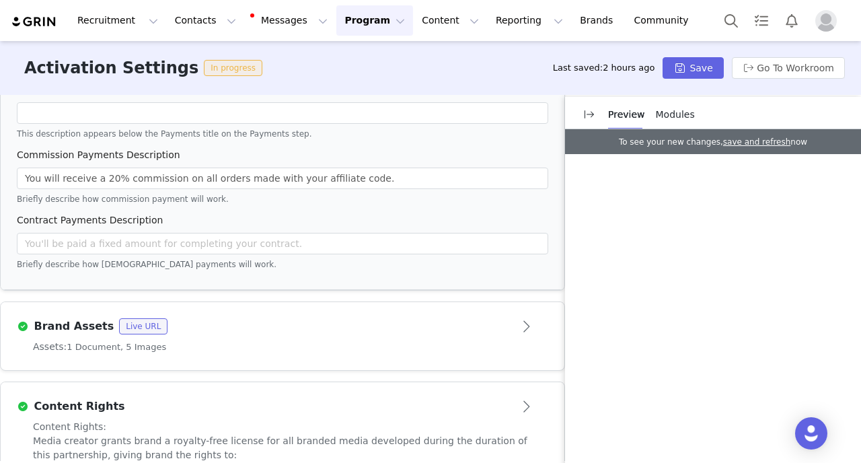
scroll to position [1199, 0]
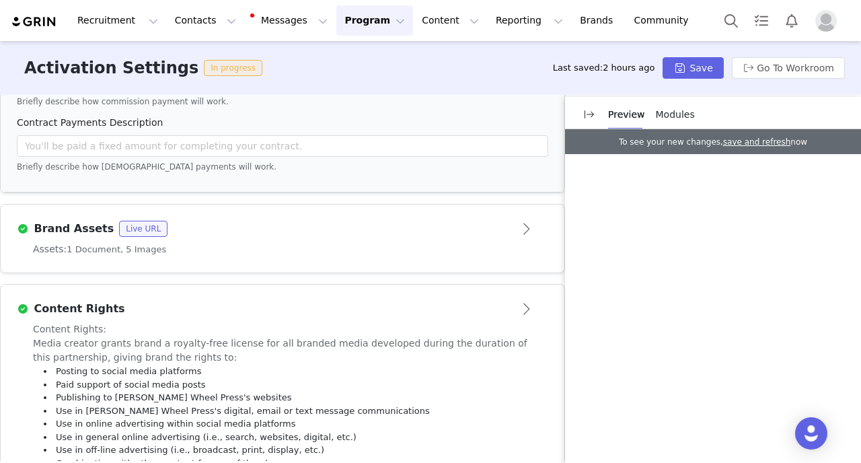
click at [308, 242] on div "Assets: 1 Document, 5 Images" at bounding box center [282, 249] width 499 height 14
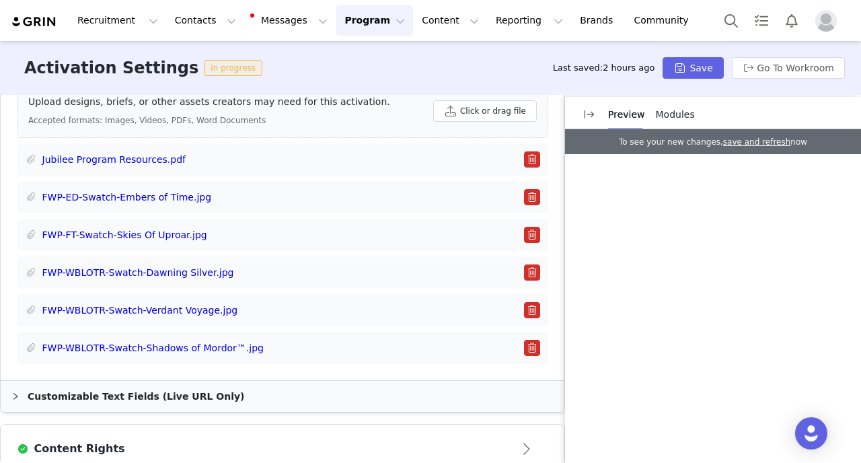
scroll to position [957, 0]
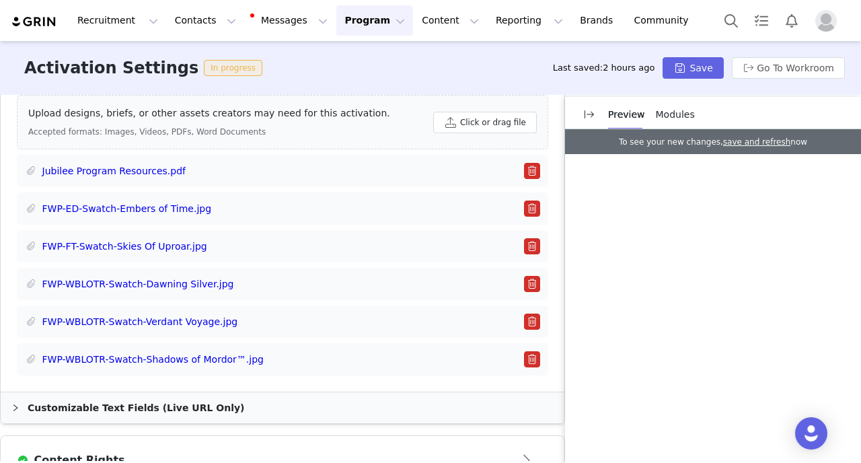
click at [536, 163] on button "button" at bounding box center [532, 171] width 16 height 16
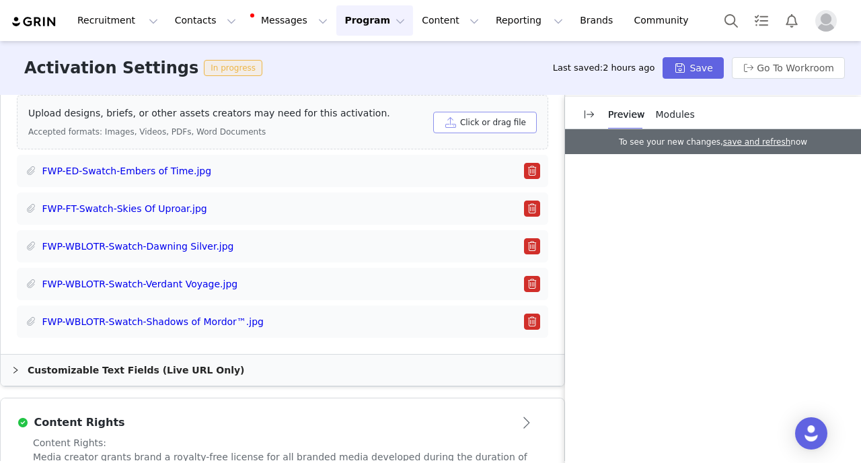
click at [463, 95] on div "Activation Settings In progress Last saved: 2 hours ago Save Go To Workroom" at bounding box center [430, 68] width 861 height 54
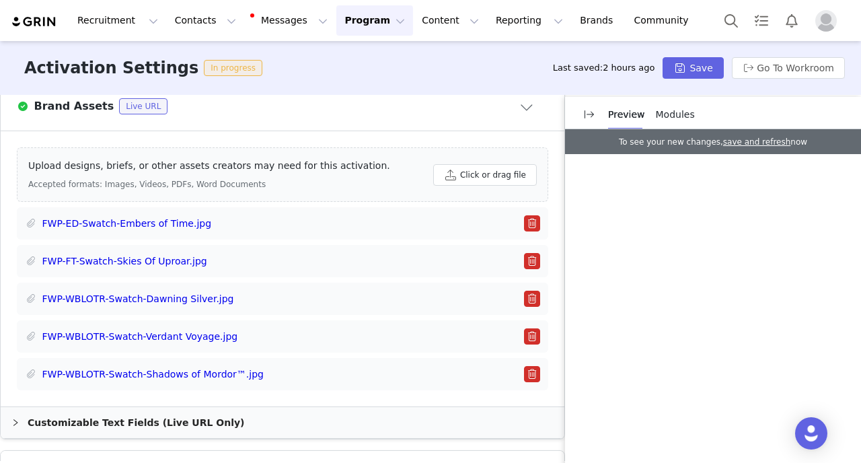
scroll to position [883, 0]
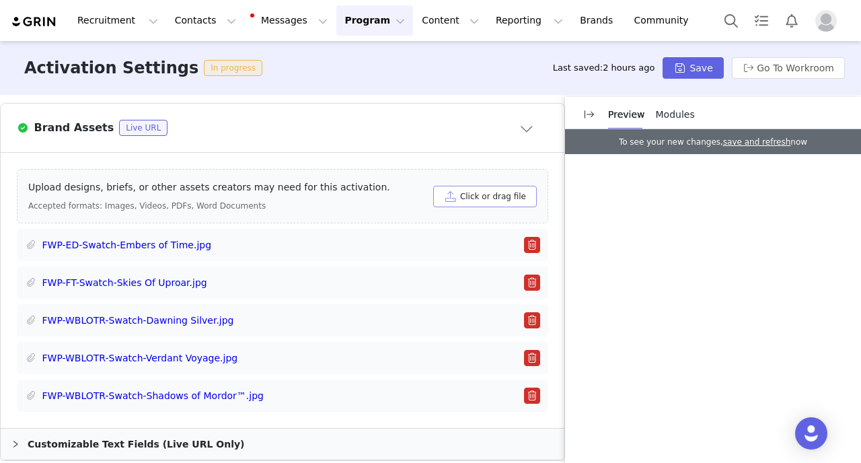
click at [460, 186] on button "Click or drag file" at bounding box center [485, 197] width 104 height 22
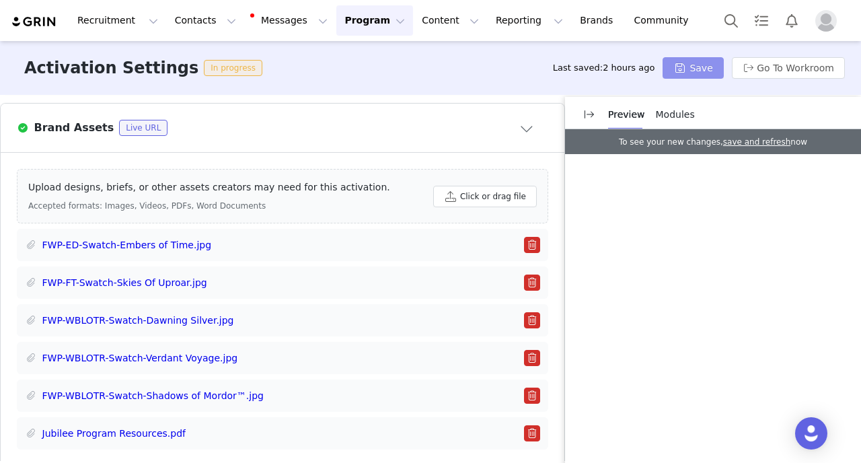
click at [678, 75] on button "Save" at bounding box center [693, 68] width 61 height 22
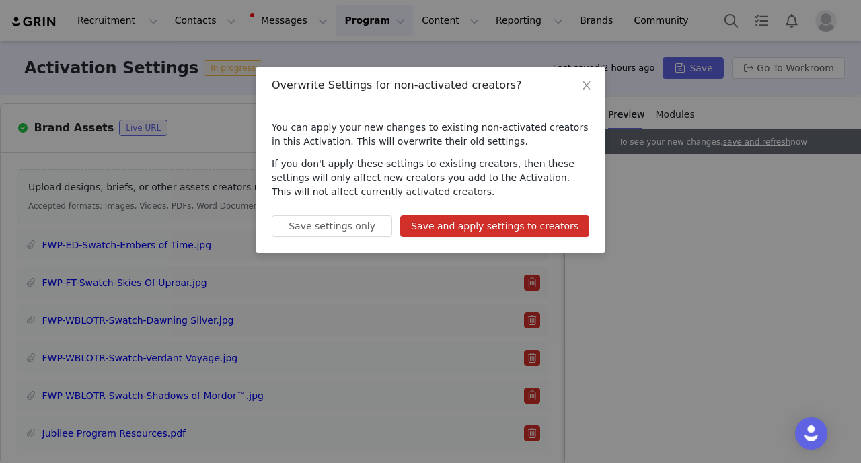
click at [444, 224] on button "Save and apply settings to creators" at bounding box center [494, 226] width 189 height 22
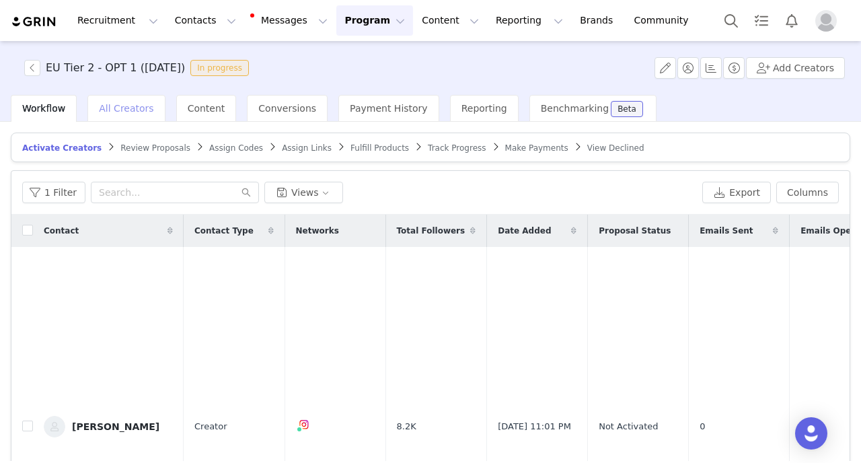
click at [136, 110] on span "All Creators" at bounding box center [126, 108] width 54 height 11
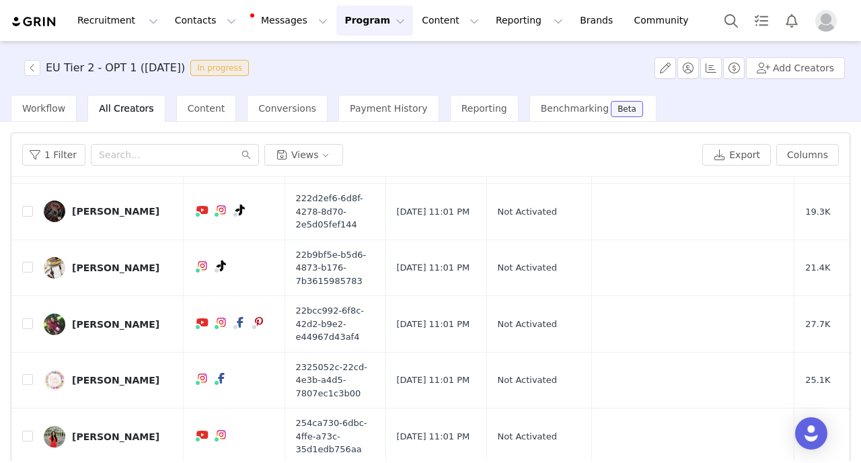
scroll to position [86, 0]
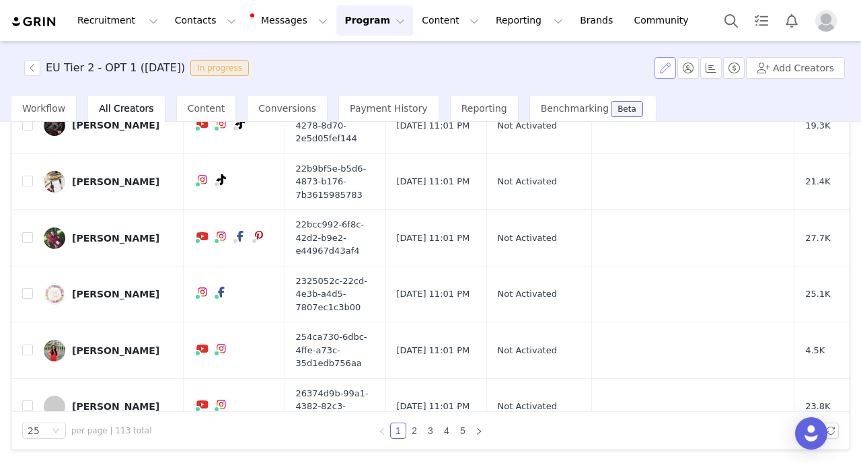
click at [667, 71] on button "button" at bounding box center [666, 68] width 22 height 22
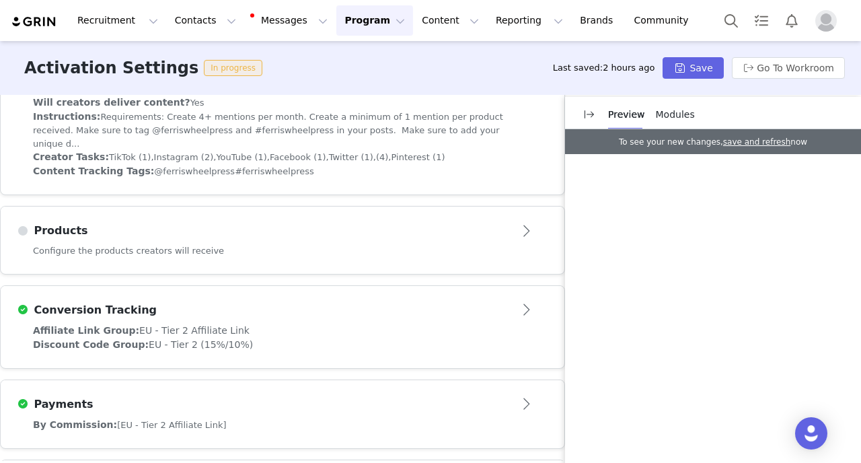
scroll to position [1070, 0]
click at [339, 222] on div "Products" at bounding box center [260, 230] width 487 height 16
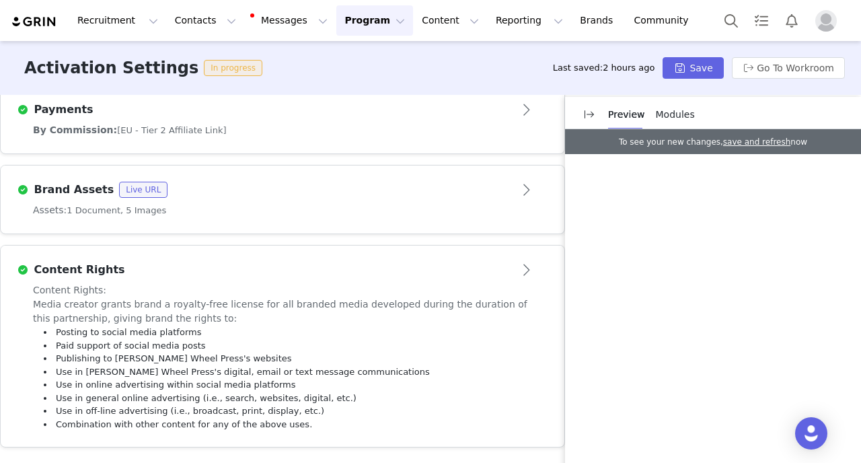
scroll to position [513, 0]
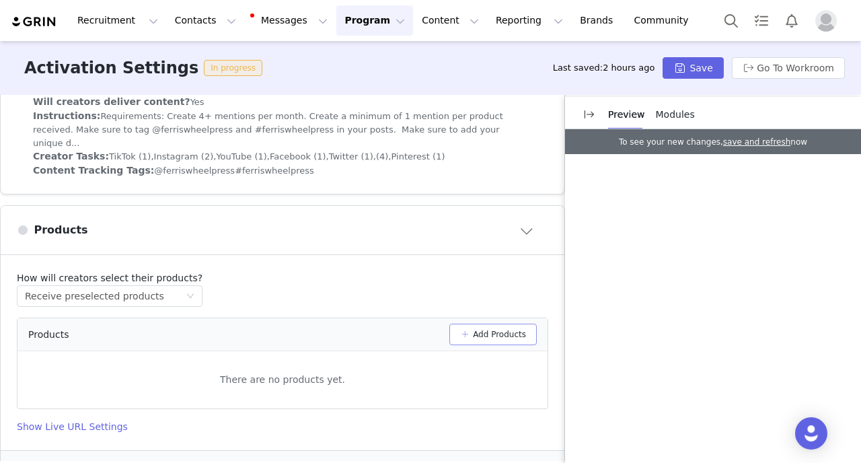
click at [490, 327] on button "Add Products" at bounding box center [492, 335] width 87 height 22
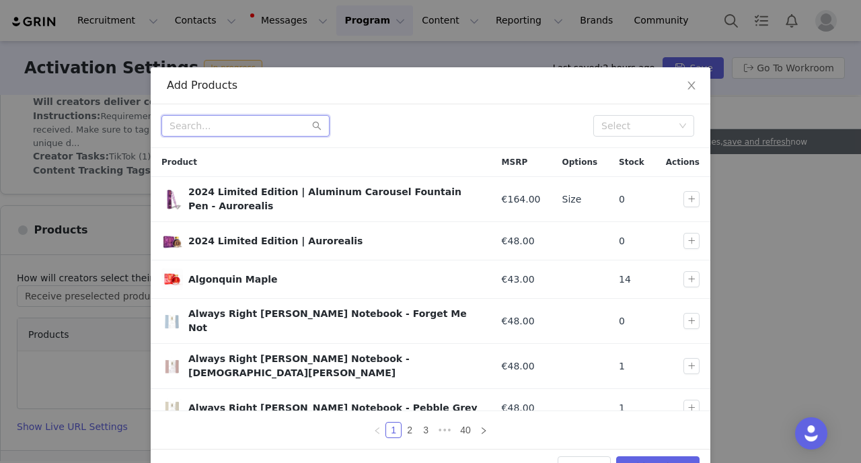
click at [234, 125] on input "text" at bounding box center [245, 126] width 168 height 22
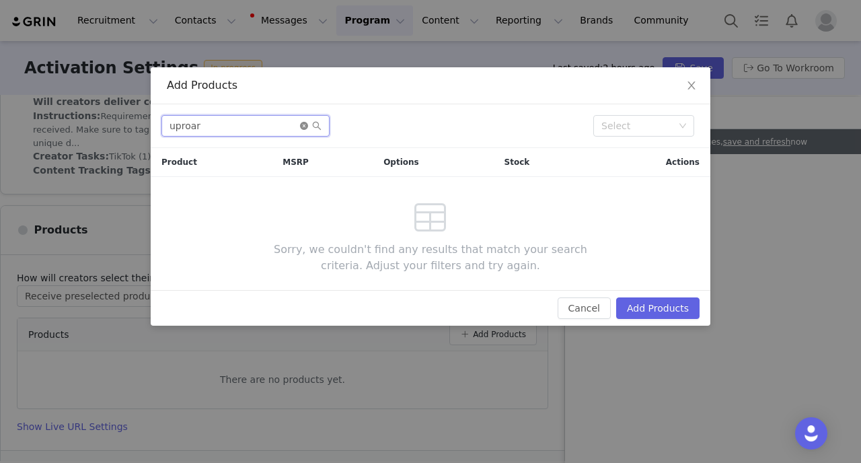
type input "uproar"
click at [305, 126] on icon "icon: close-circle" at bounding box center [304, 126] width 8 height 8
click at [692, 87] on icon "icon: close" at bounding box center [691, 85] width 7 height 8
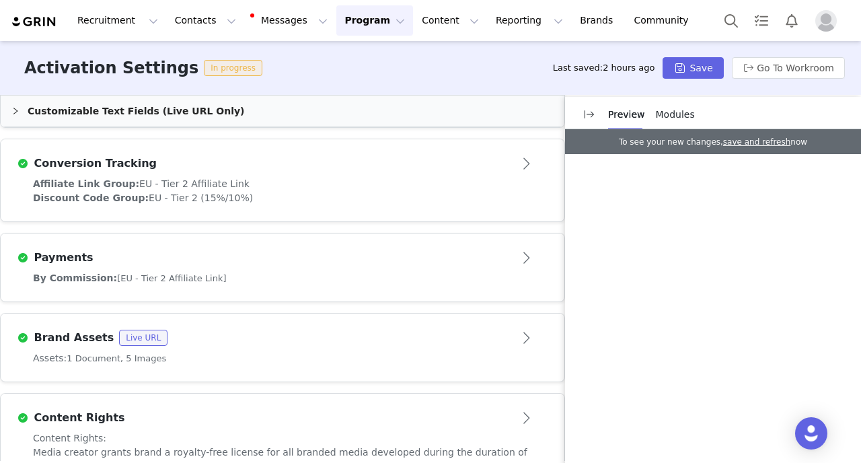
scroll to position [891, 0]
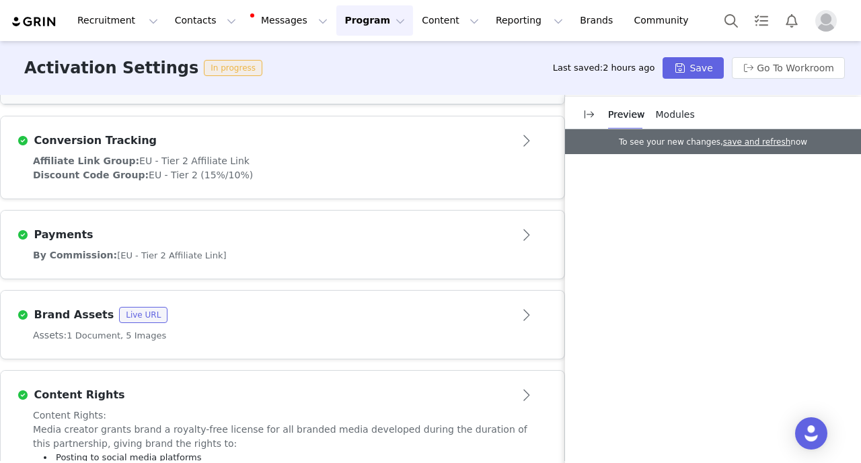
click at [234, 251] on div "By Commission: [EU - Tier 2 Affiliate Link]" at bounding box center [283, 263] width 564 height 30
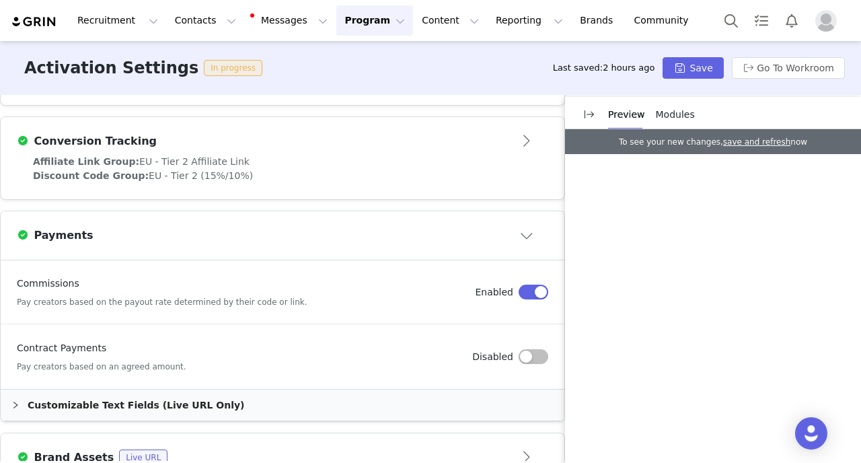
scroll to position [791, 0]
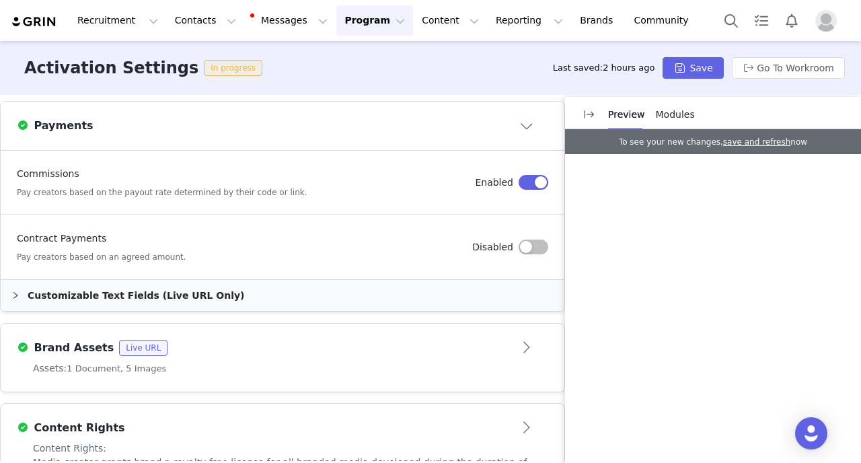
click at [190, 287] on div "Customizable Text Fields (Live URL Only)" at bounding box center [283, 295] width 564 height 31
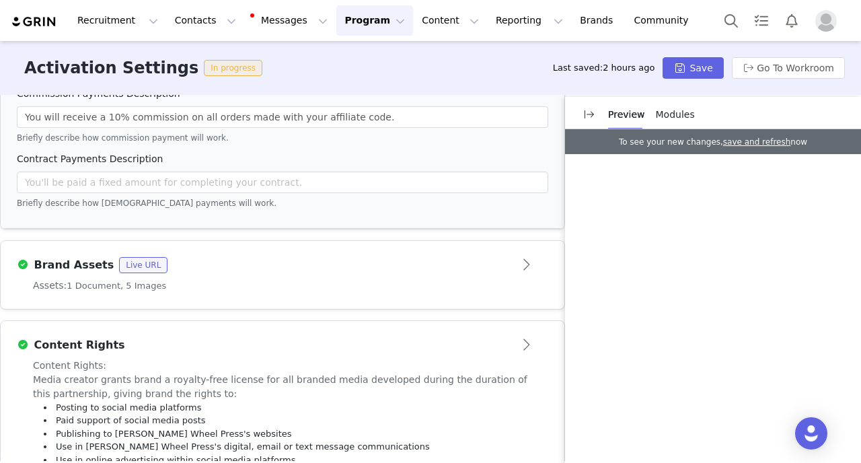
scroll to position [1198, 0]
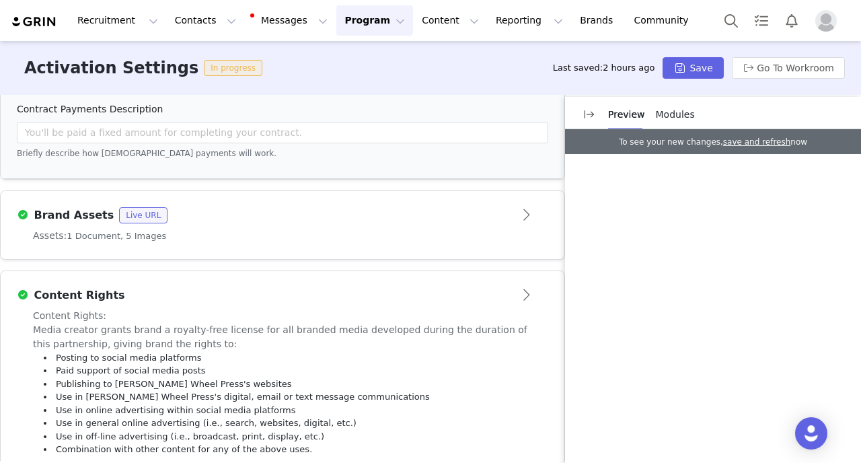
click at [322, 207] on div "Brand Assets Live URL" at bounding box center [260, 215] width 487 height 16
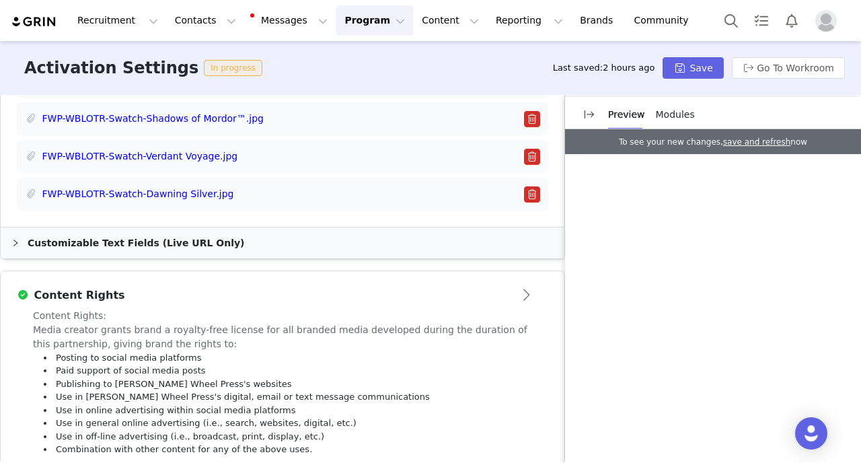
scroll to position [965, 0]
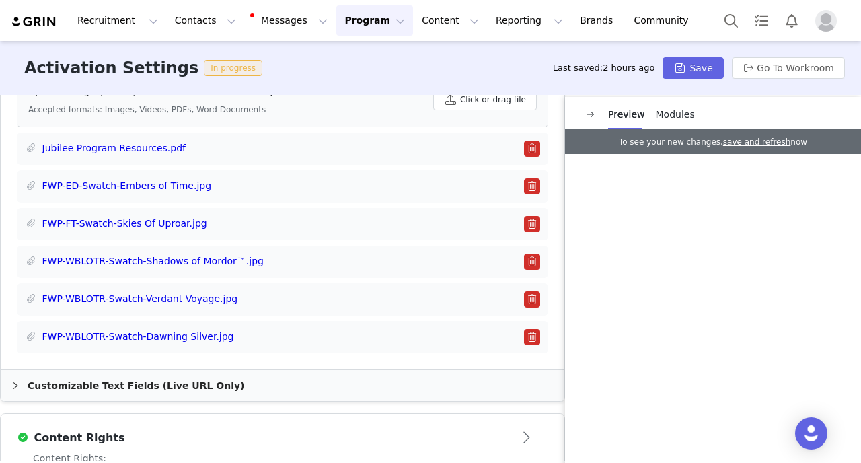
click at [533, 141] on button "button" at bounding box center [532, 149] width 16 height 16
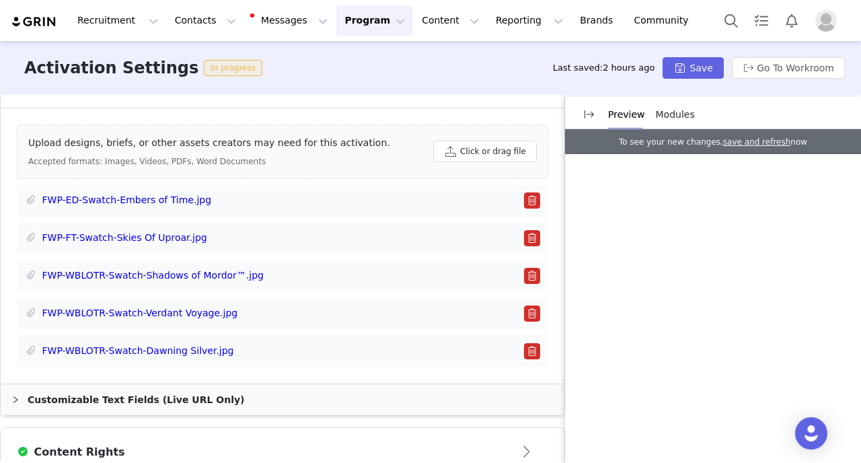
scroll to position [891, 0]
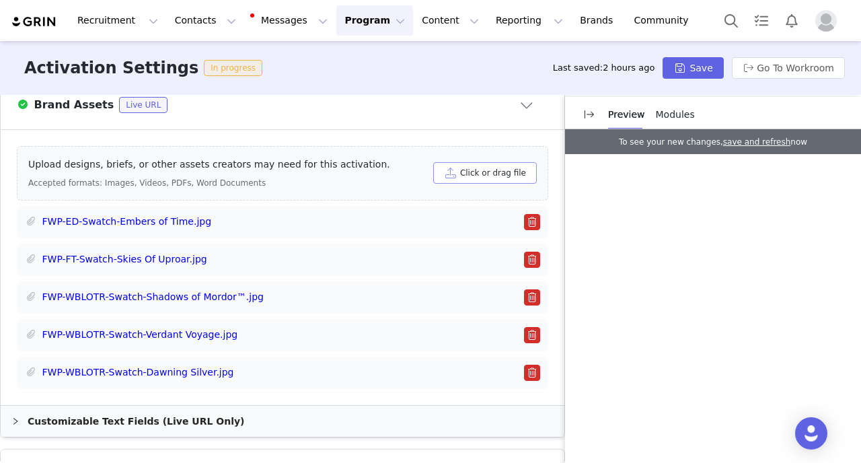
click at [472, 163] on button "Click or drag file" at bounding box center [485, 173] width 104 height 22
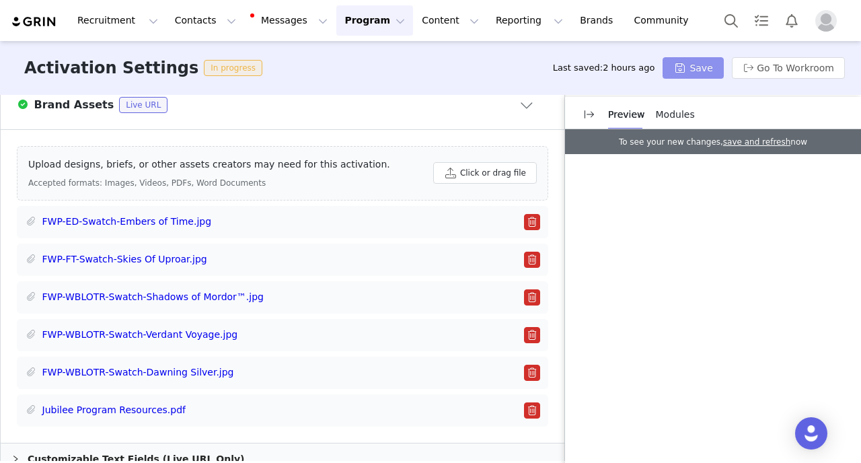
click at [699, 69] on button "Save" at bounding box center [693, 68] width 61 height 22
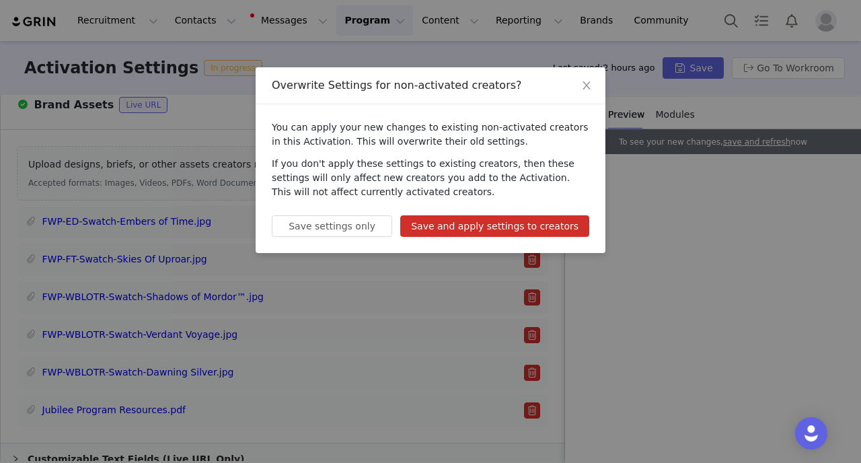
click at [472, 225] on button "Save and apply settings to creators" at bounding box center [494, 226] width 189 height 22
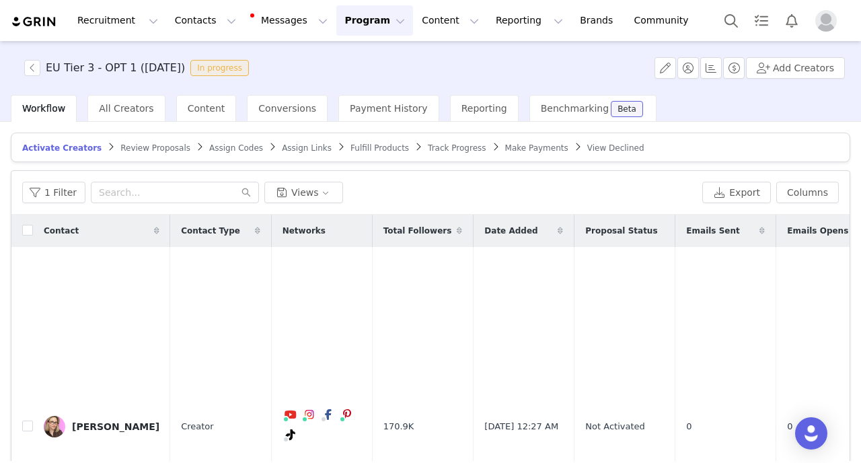
click at [142, 144] on span "Review Proposals" at bounding box center [155, 147] width 70 height 9
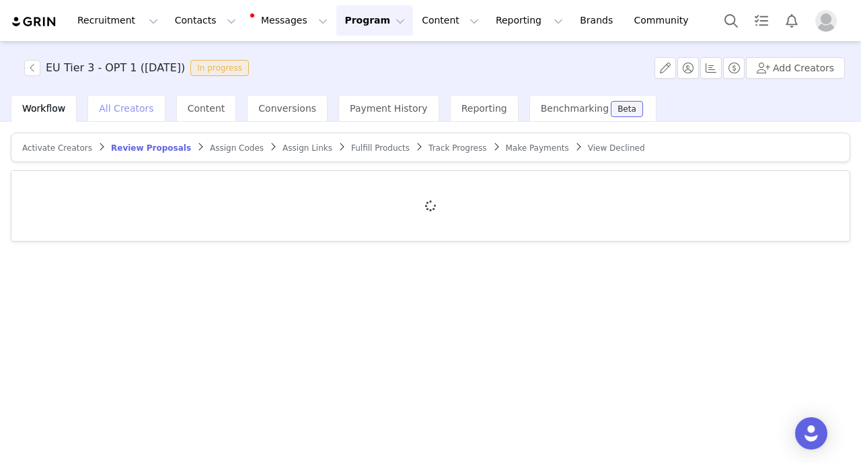
click at [131, 113] on span "All Creators" at bounding box center [126, 108] width 54 height 11
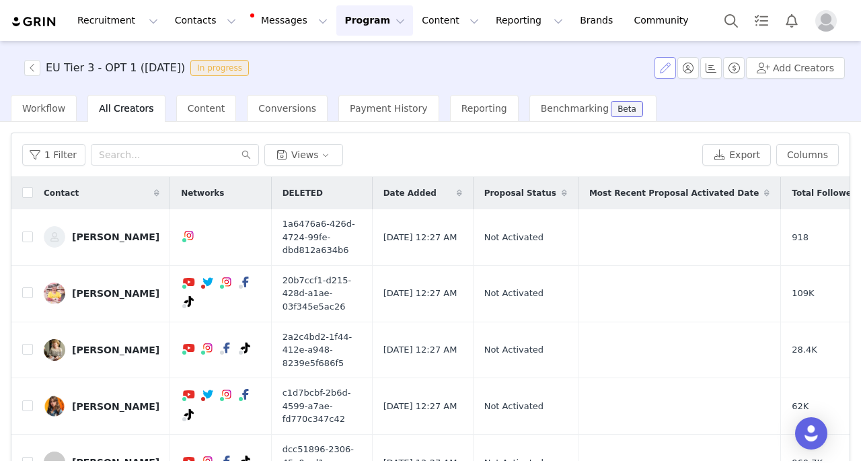
click at [666, 73] on button "button" at bounding box center [666, 68] width 22 height 22
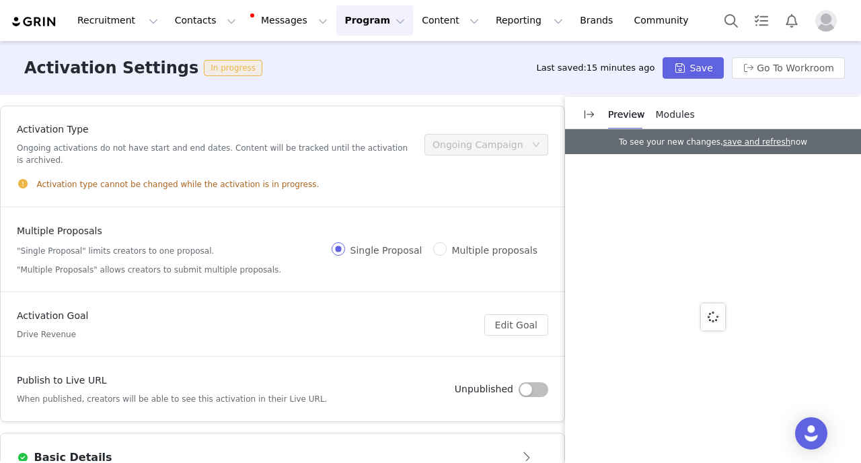
scroll to position [213, 0]
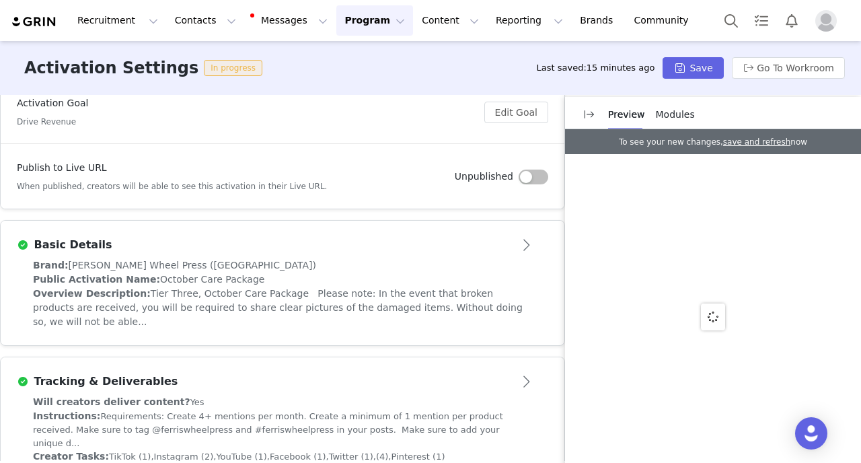
click at [522, 249] on button "Open module" at bounding box center [528, 245] width 42 height 22
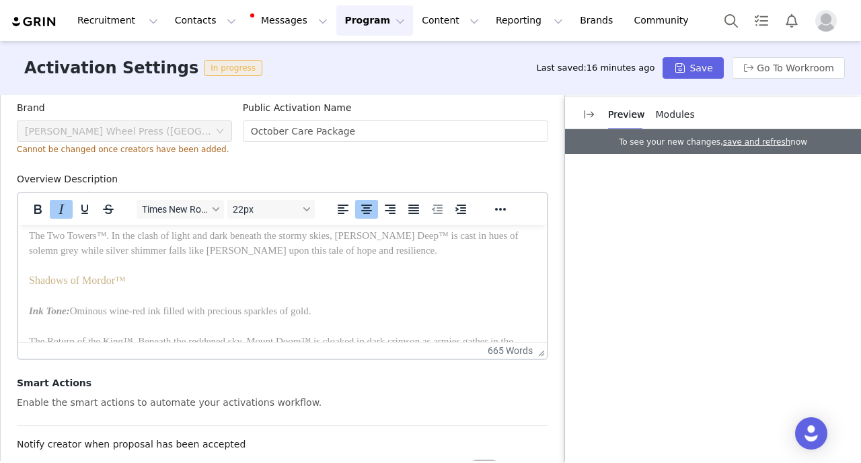
scroll to position [1280, 0]
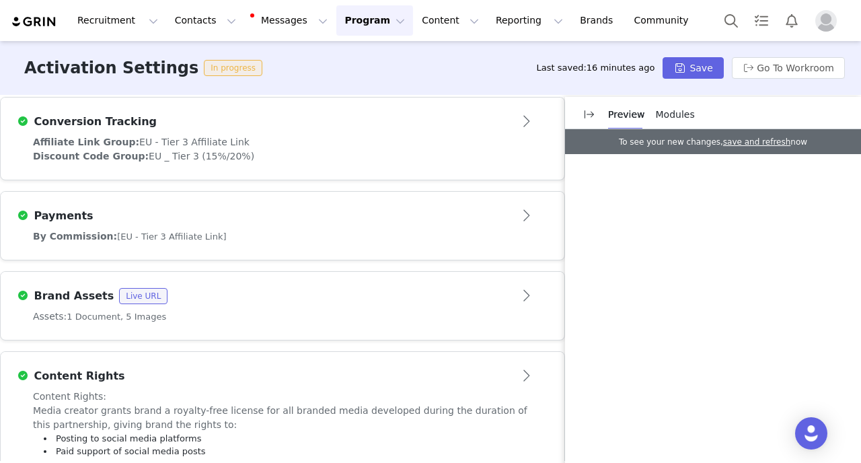
click at [275, 229] on div "By Commission: [EU - Tier 3 Affiliate Link]" at bounding box center [282, 236] width 499 height 14
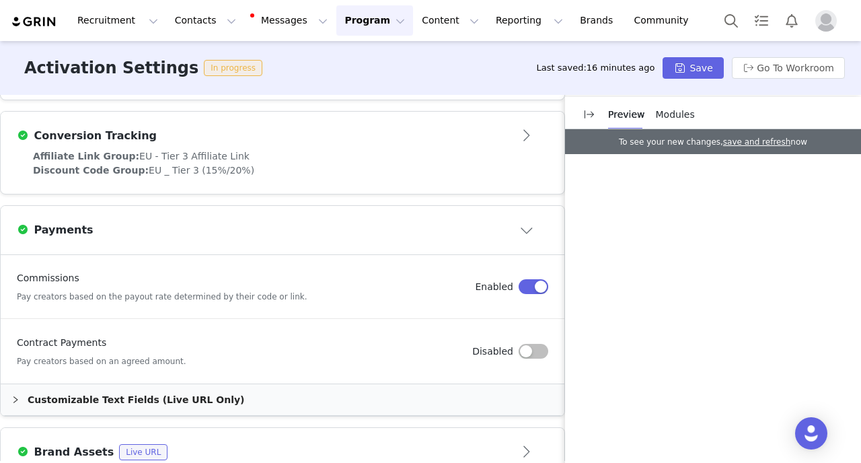
scroll to position [794, 0]
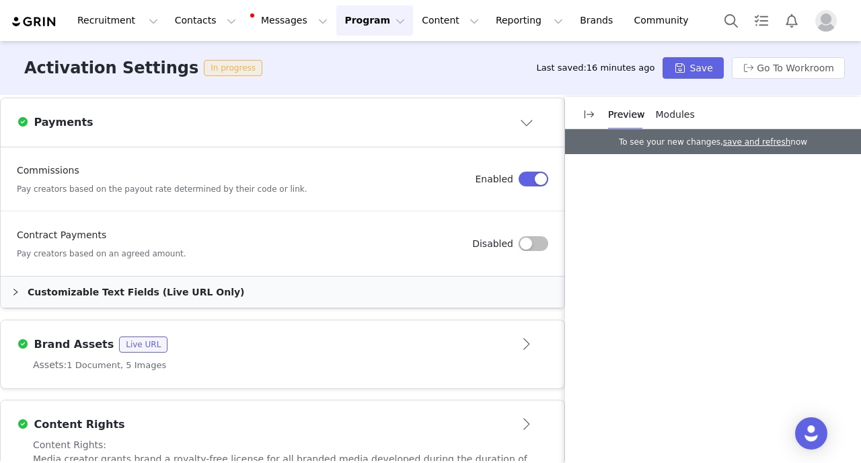
click at [200, 277] on div "Customizable Text Fields (Live URL Only)" at bounding box center [283, 292] width 564 height 31
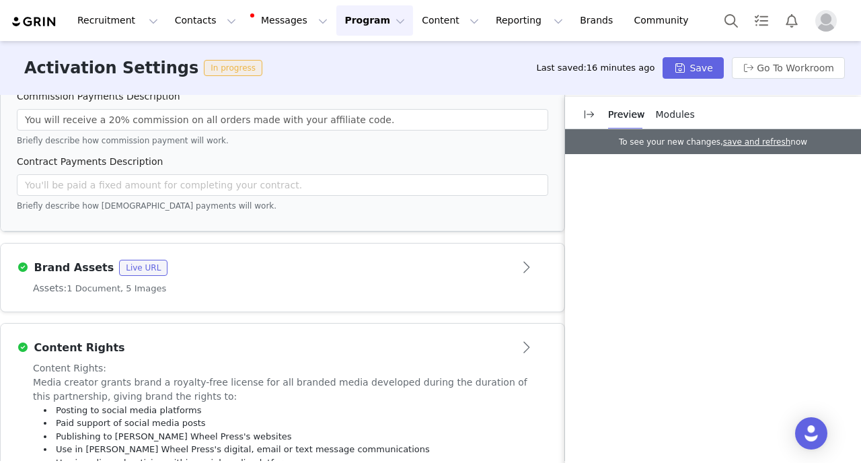
scroll to position [1183, 0]
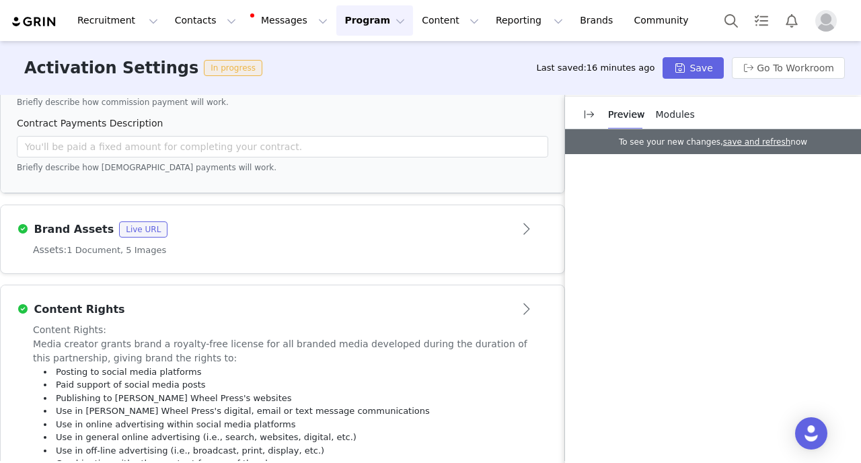
click at [307, 221] on div "Brand Assets Live URL" at bounding box center [260, 229] width 487 height 16
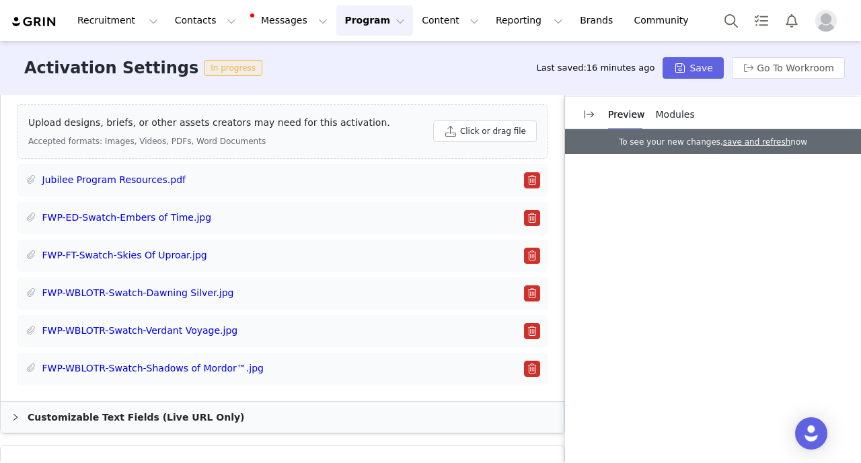
scroll to position [933, 0]
click at [532, 165] on li "Jubilee Program Resources.pdf" at bounding box center [283, 181] width 532 height 32
click at [536, 173] on button "button" at bounding box center [532, 181] width 16 height 16
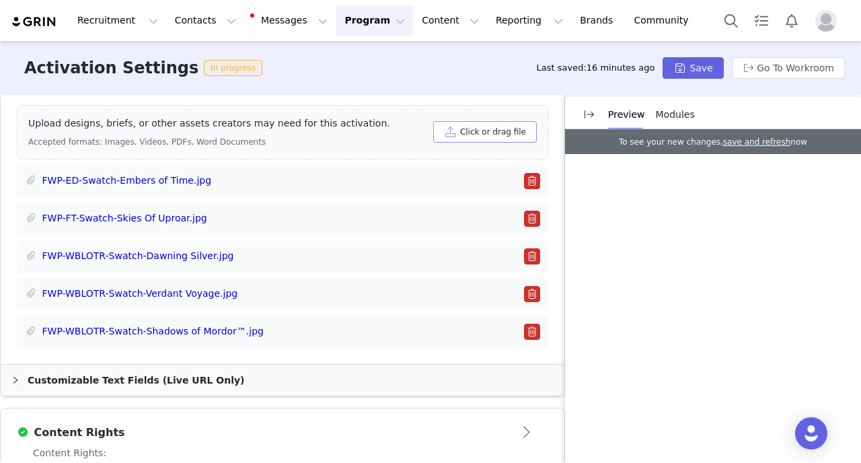
click at [466, 121] on button "Click or drag file" at bounding box center [485, 132] width 104 height 22
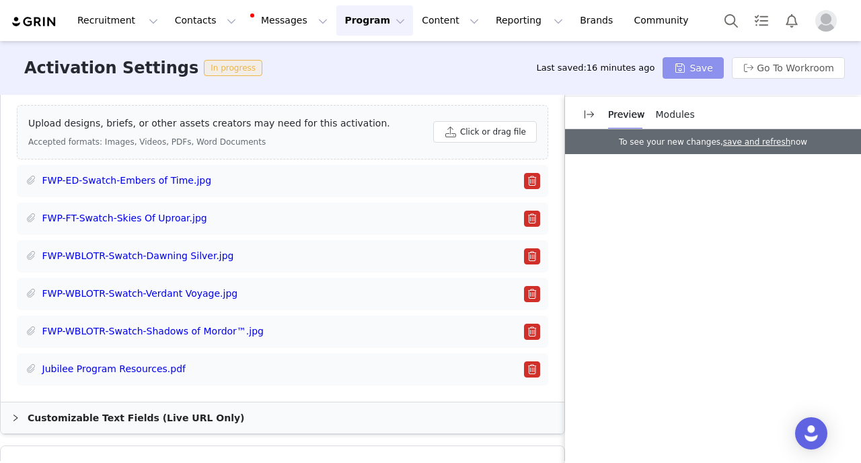
click at [695, 71] on button "Save" at bounding box center [693, 68] width 61 height 22
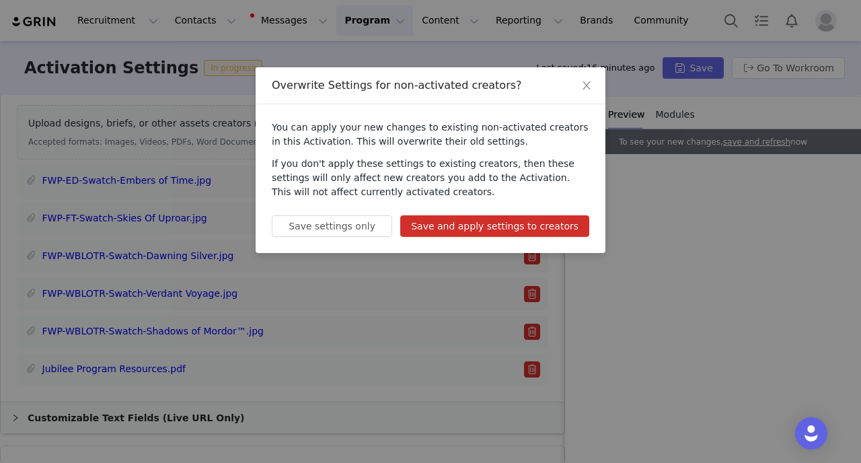
click at [519, 229] on button "Save and apply settings to creators" at bounding box center [494, 226] width 189 height 22
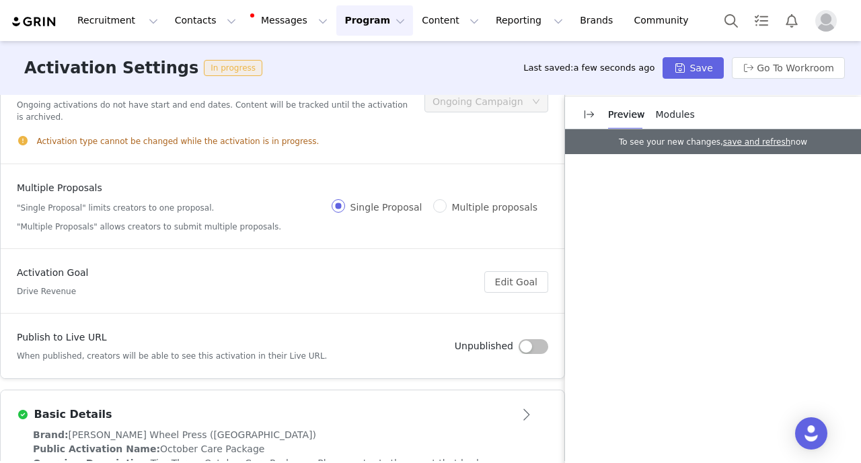
scroll to position [9, 0]
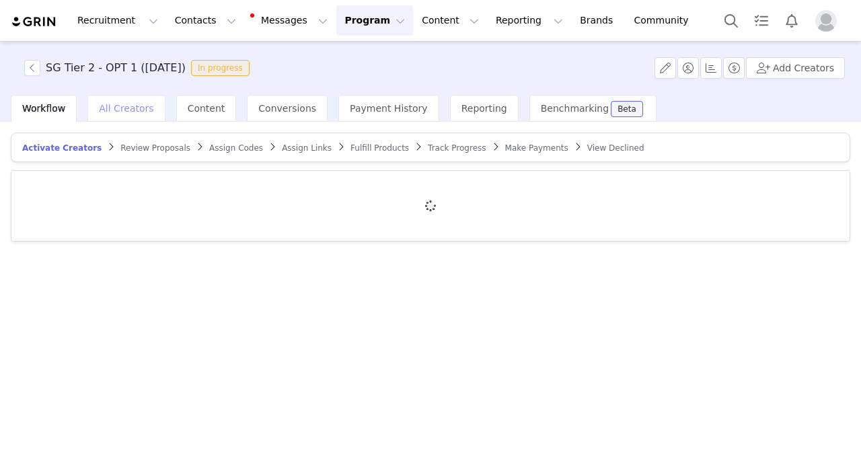
click at [116, 110] on span "All Creators" at bounding box center [126, 108] width 54 height 11
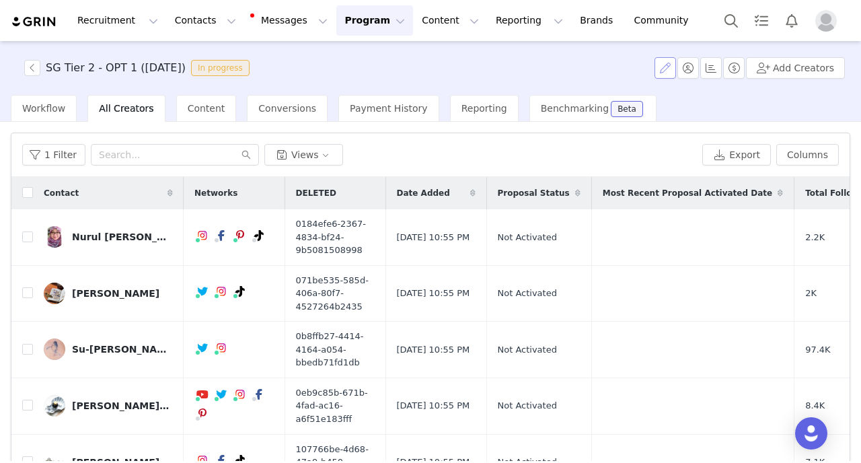
scroll to position [86, 0]
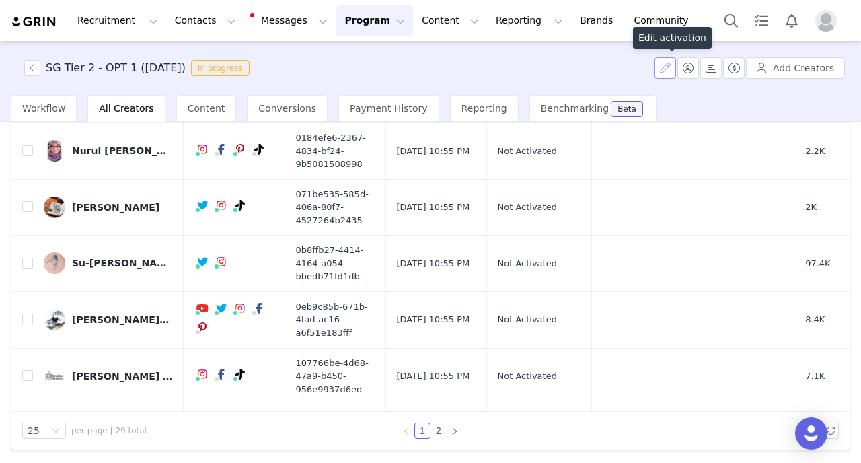
click at [669, 69] on button "button" at bounding box center [666, 68] width 22 height 22
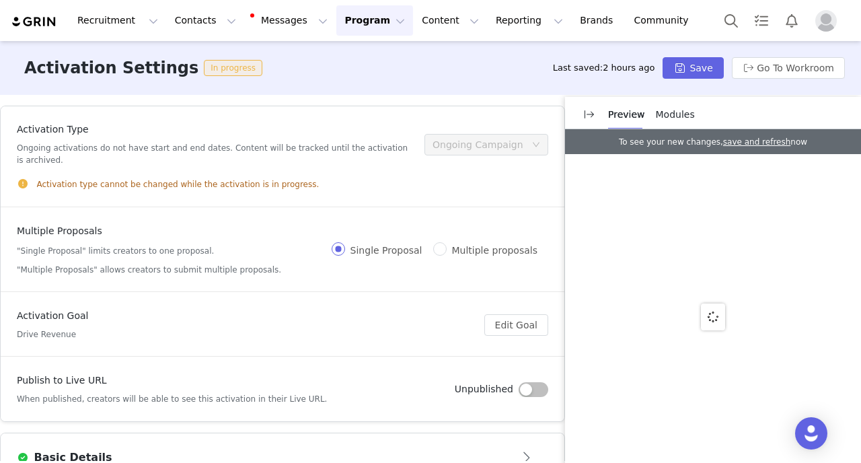
scroll to position [222, 0]
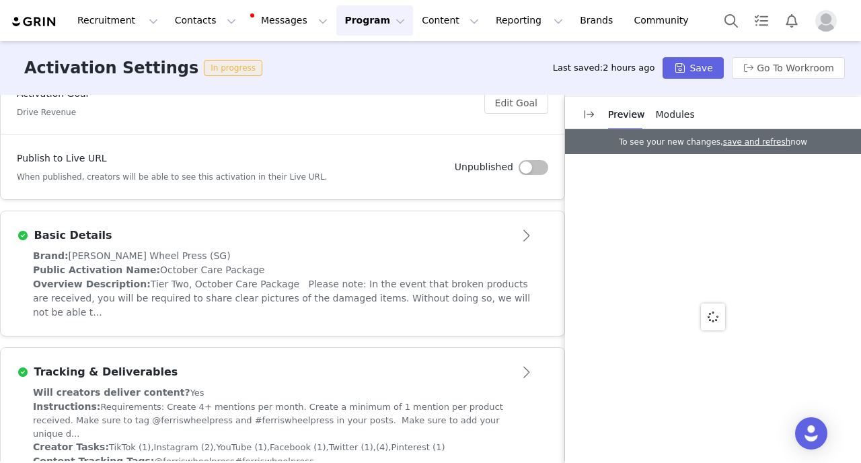
click at [523, 236] on button "Open module" at bounding box center [528, 236] width 42 height 22
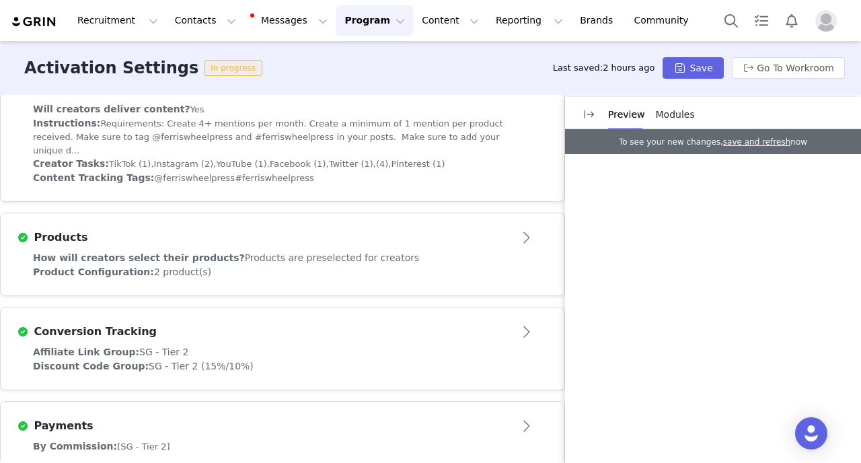
scroll to position [1106, 0]
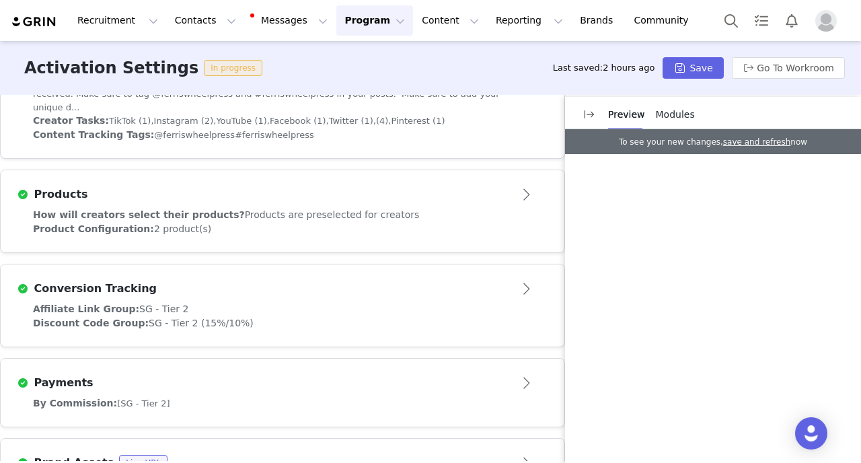
click at [301, 222] on div "Product Configuration: 2 product(s)" at bounding box center [282, 229] width 499 height 14
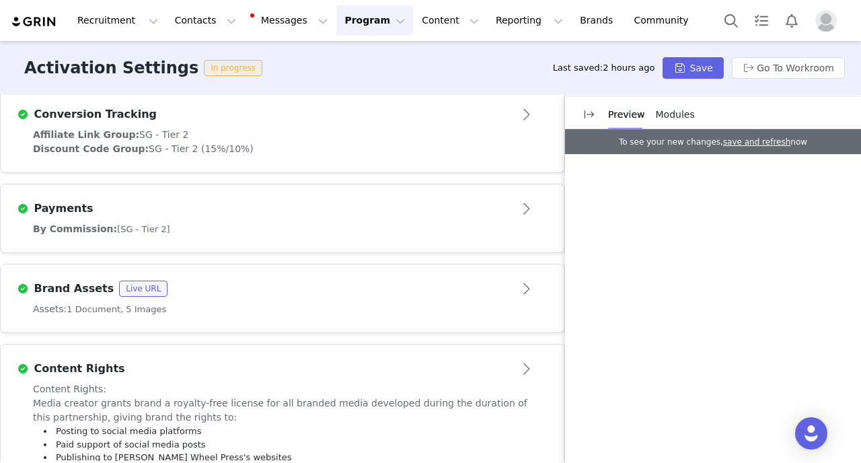
scroll to position [1005, 0]
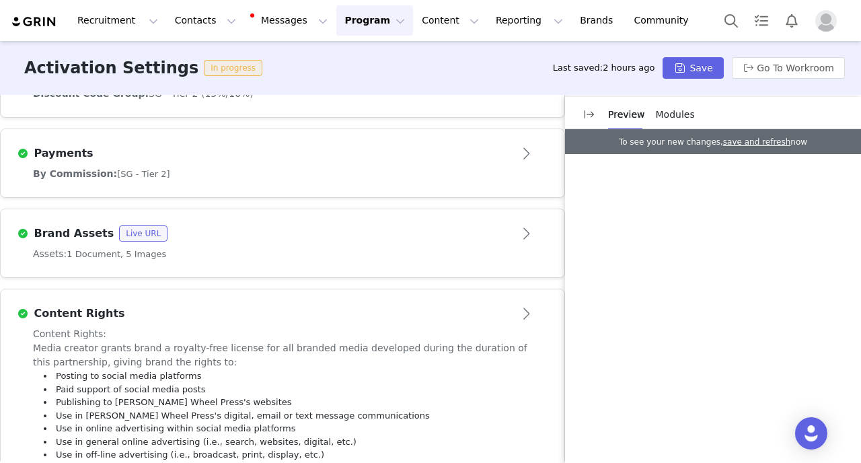
click at [264, 167] on div "By Commission: [SG - Tier 2]" at bounding box center [282, 174] width 499 height 14
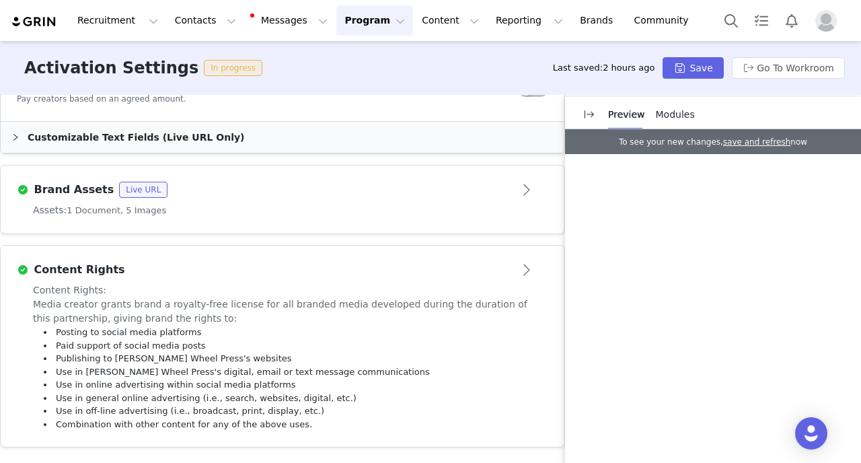
scroll to position [778, 0]
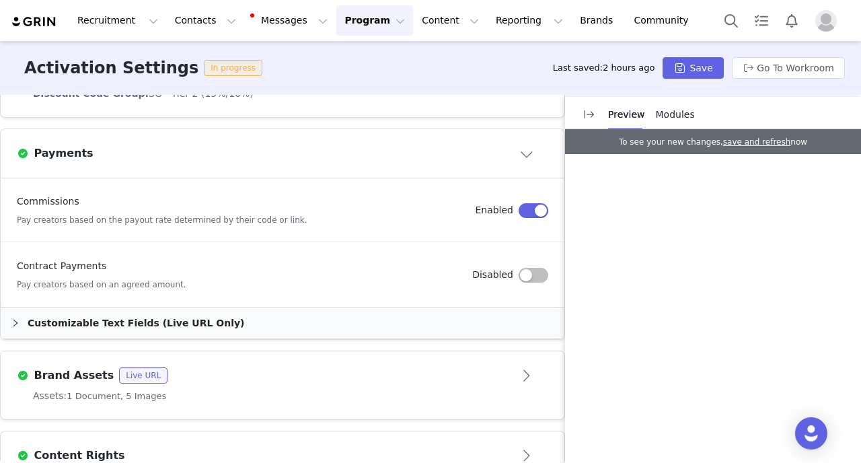
click at [155, 312] on div "Customizable Text Fields (Live URL Only)" at bounding box center [283, 322] width 564 height 31
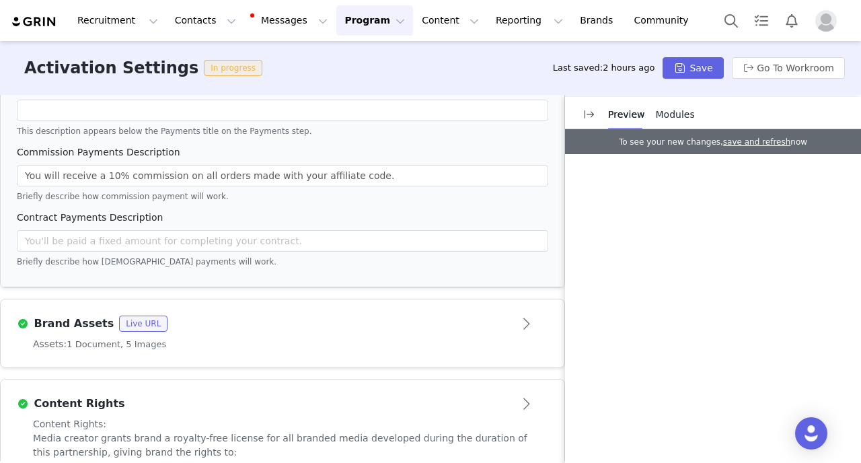
scroll to position [1213, 0]
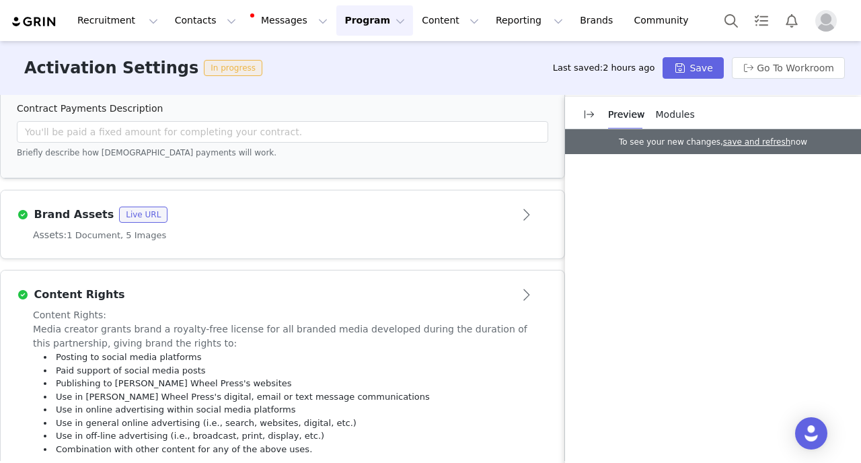
click at [213, 213] on article "Brand Assets Live URL" at bounding box center [283, 209] width 564 height 38
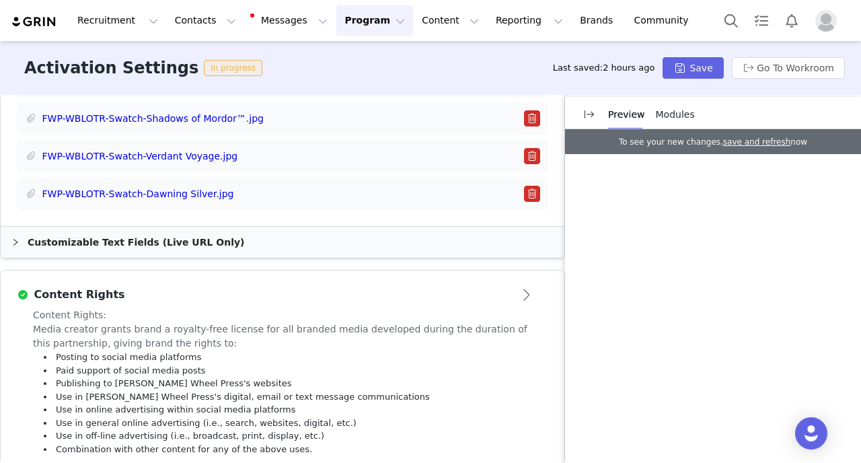
scroll to position [977, 0]
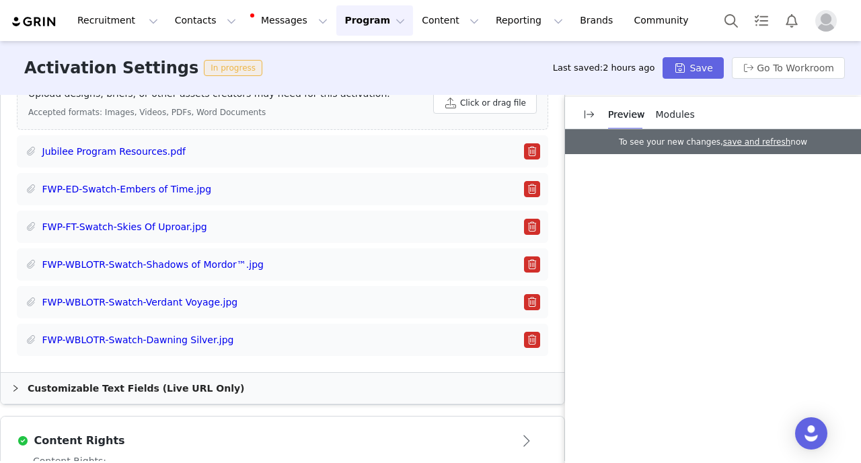
click at [529, 143] on button "button" at bounding box center [532, 151] width 16 height 16
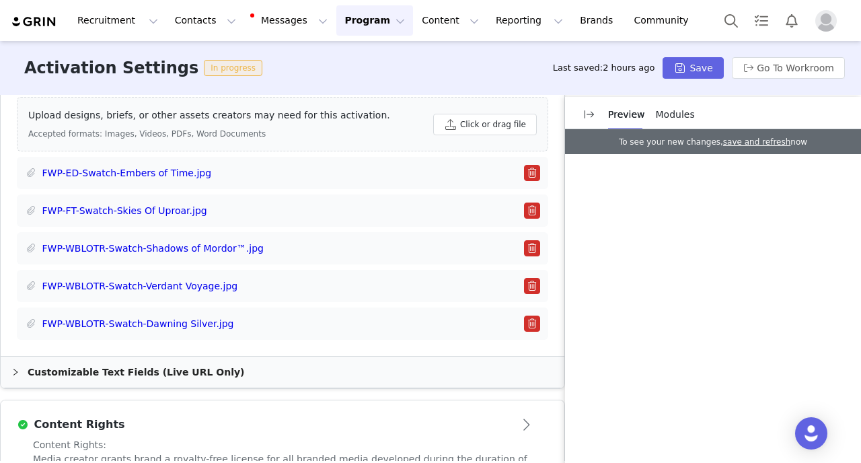
scroll to position [921, 0]
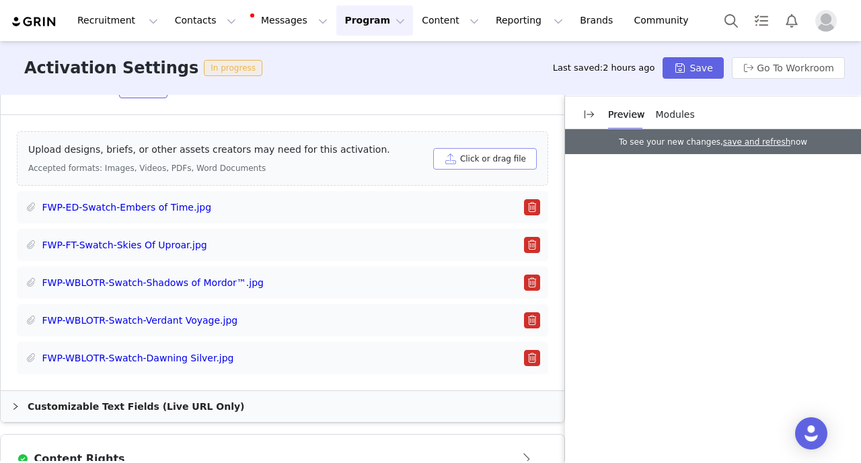
click at [475, 148] on button "Click or drag file" at bounding box center [485, 159] width 104 height 22
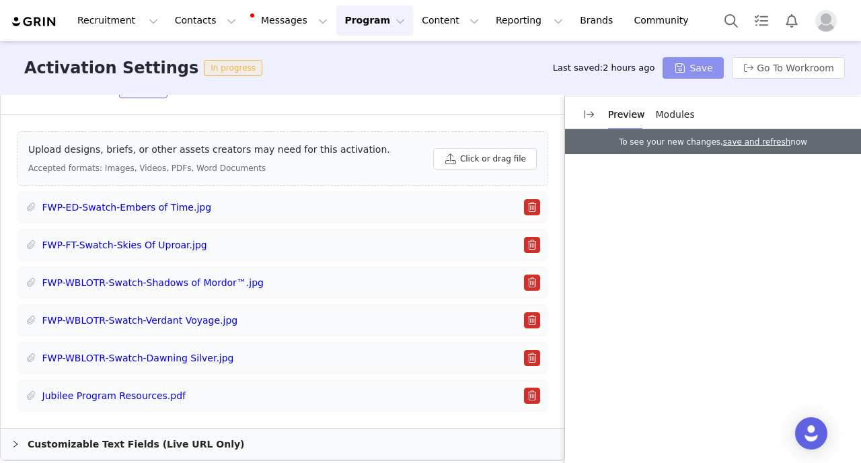
click at [699, 72] on button "Save" at bounding box center [693, 68] width 61 height 22
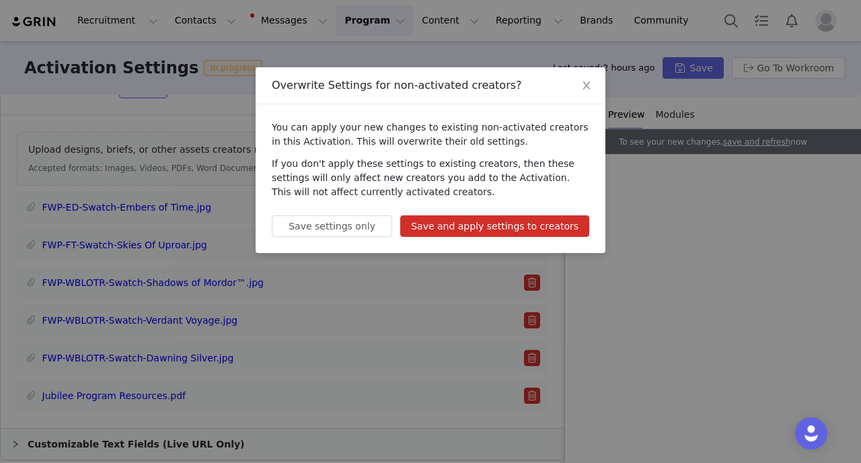
click at [538, 223] on button "Save and apply settings to creators" at bounding box center [494, 226] width 189 height 22
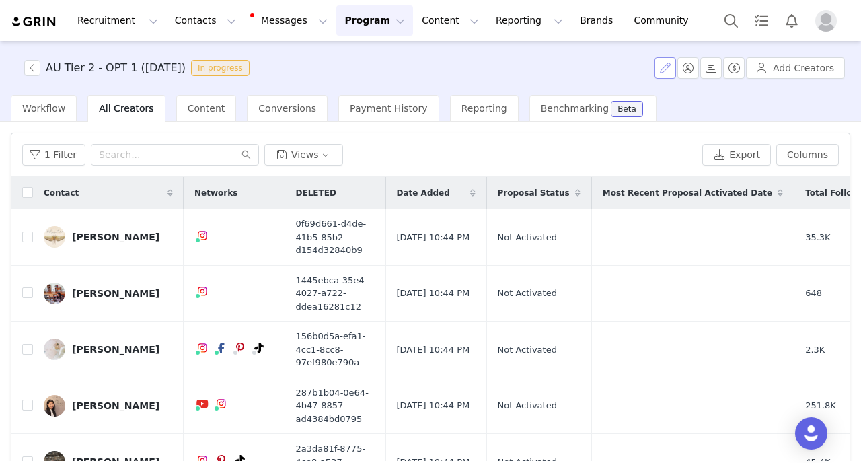
scroll to position [86, 0]
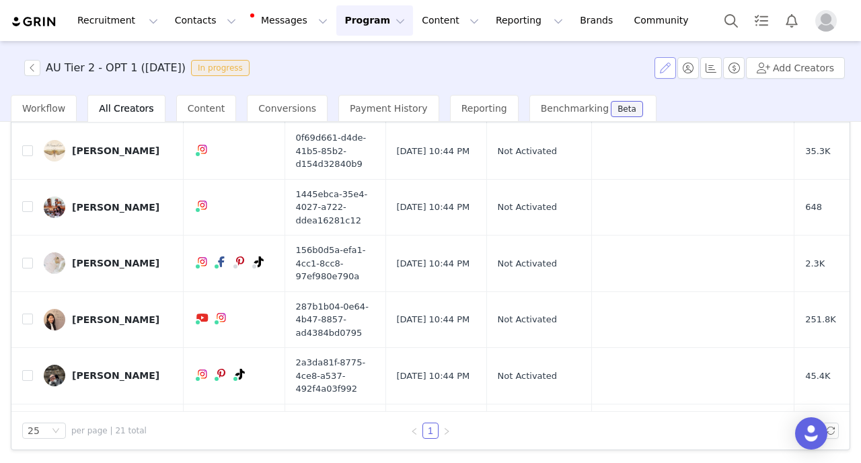
click at [667, 73] on button "button" at bounding box center [666, 68] width 22 height 22
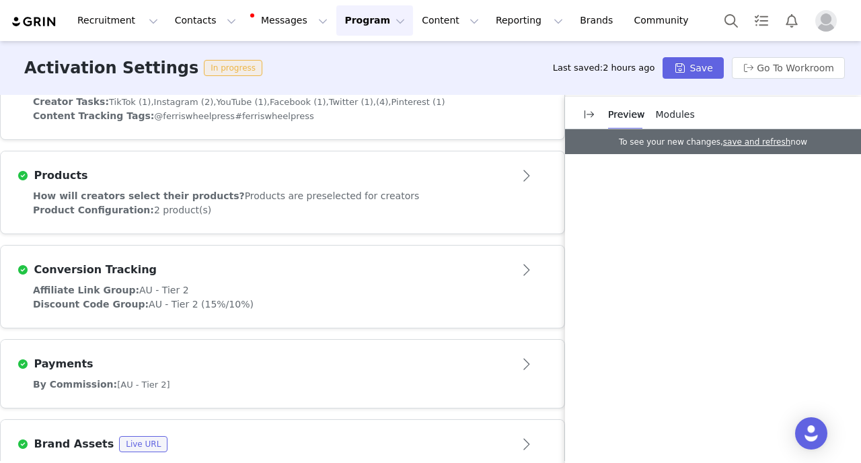
scroll to position [585, 0]
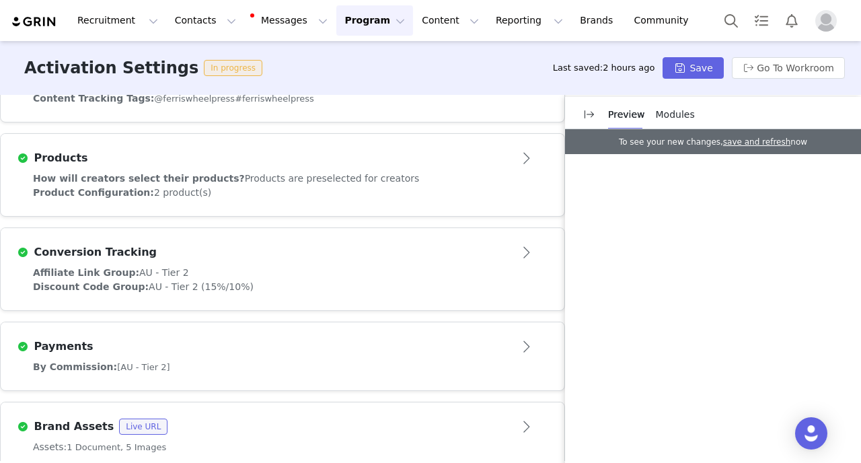
click at [353, 186] on div "Product Configuration: 2 product(s)" at bounding box center [282, 193] width 499 height 14
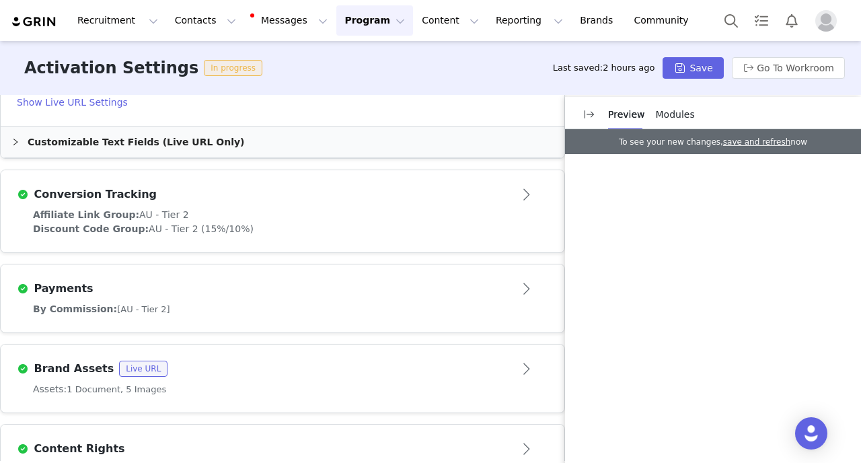
scroll to position [936, 0]
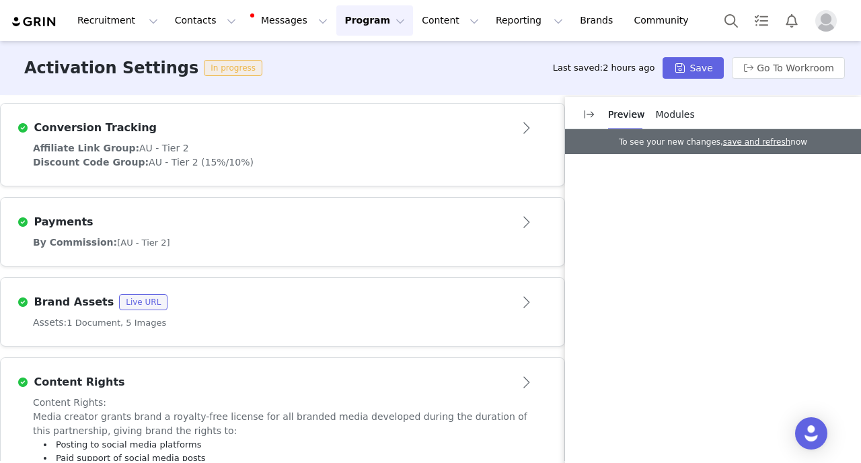
click at [283, 235] on div "By Commission: [AU - Tier 2]" at bounding box center [282, 242] width 499 height 14
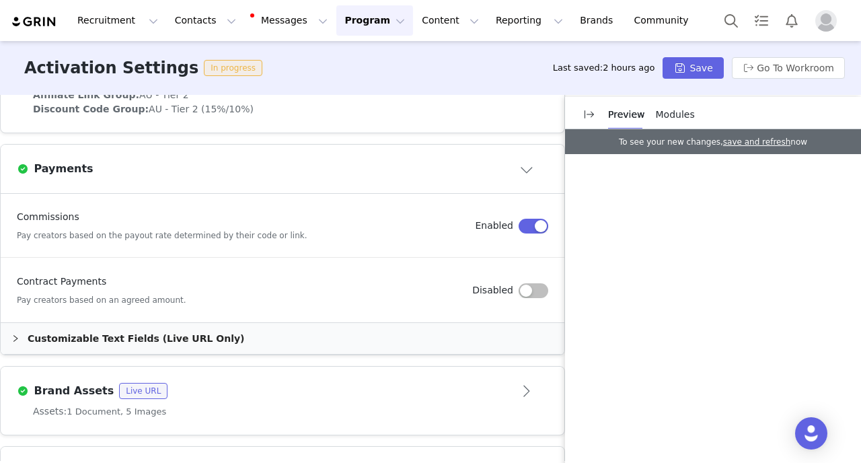
scroll to position [770, 0]
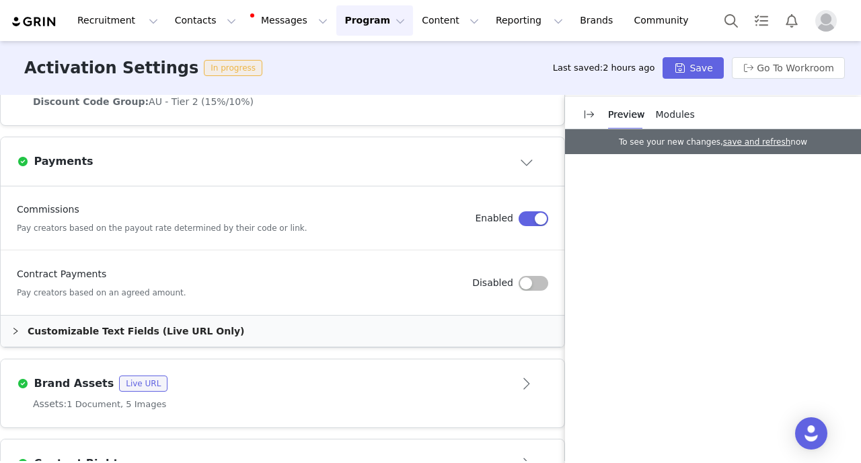
click at [120, 316] on div "Customizable Text Fields (Live URL Only)" at bounding box center [283, 331] width 564 height 31
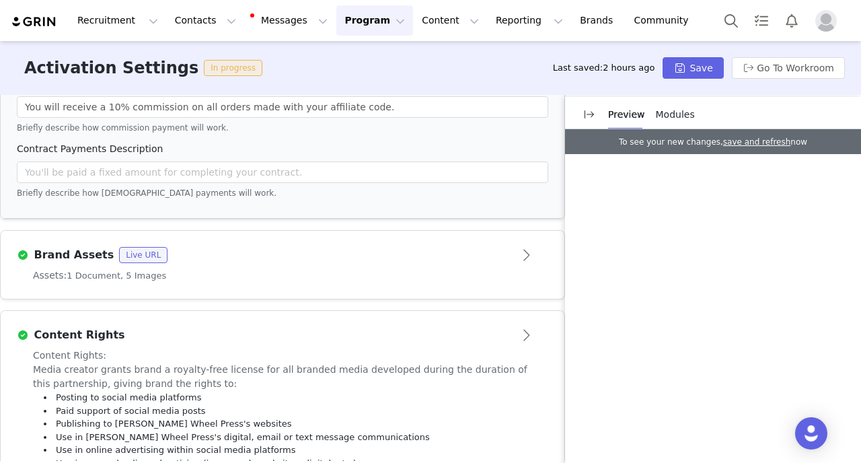
click at [270, 231] on article "Brand Assets Live URL" at bounding box center [283, 250] width 564 height 38
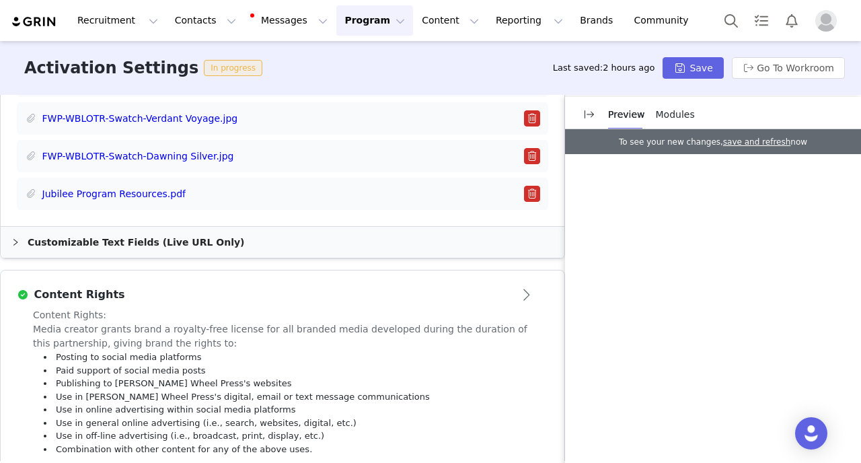
scroll to position [1032, 0]
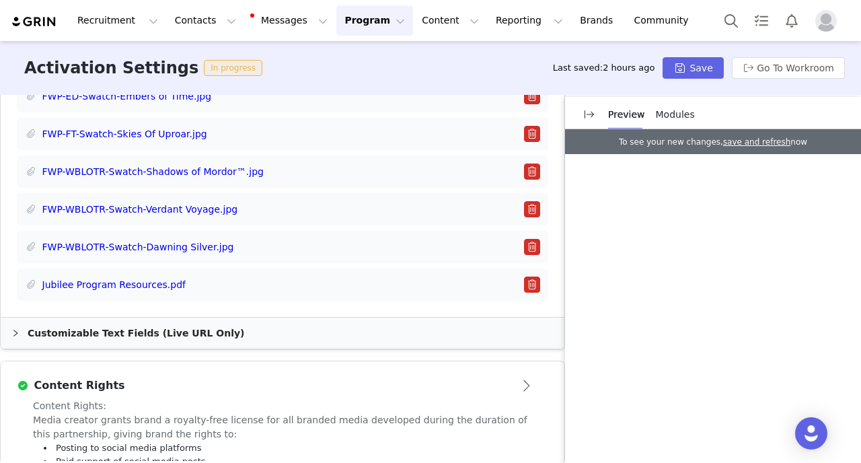
click at [528, 277] on button "button" at bounding box center [532, 285] width 16 height 16
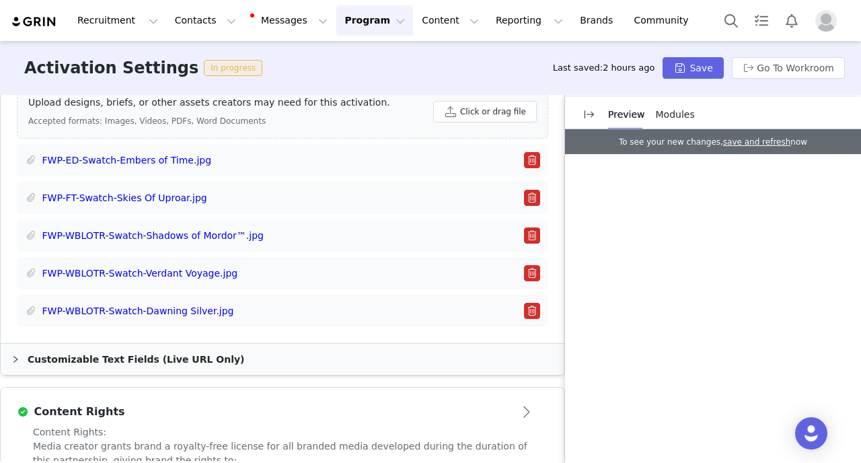
scroll to position [966, 0]
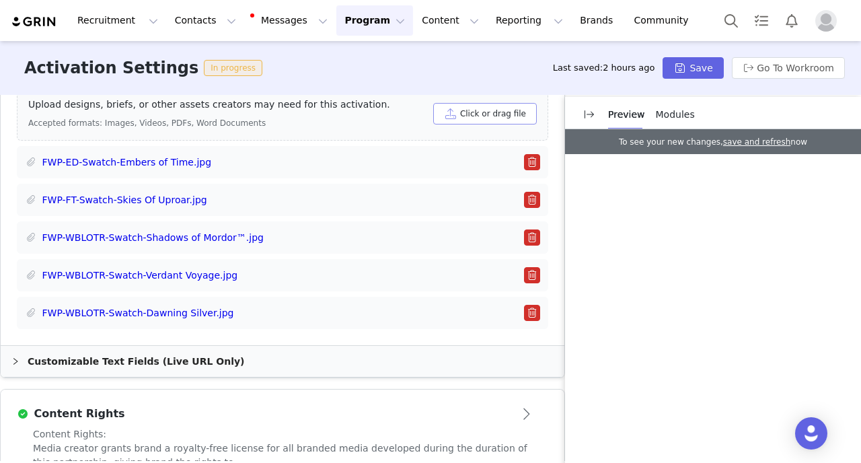
click at [469, 103] on button "Click or drag file" at bounding box center [485, 114] width 104 height 22
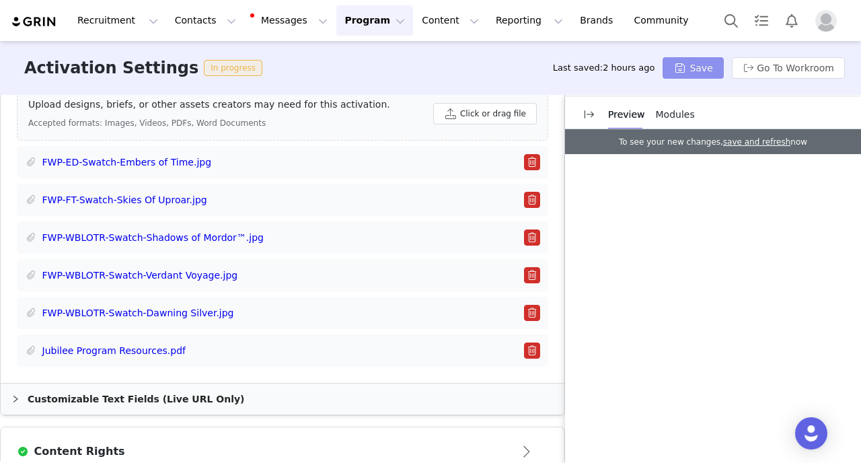
click at [685, 70] on button "Save" at bounding box center [693, 68] width 61 height 22
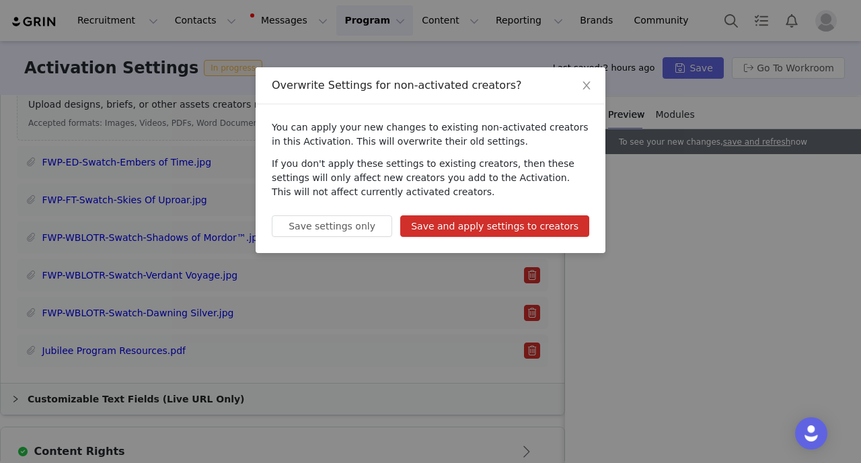
click at [475, 226] on button "Save and apply settings to creators" at bounding box center [494, 226] width 189 height 22
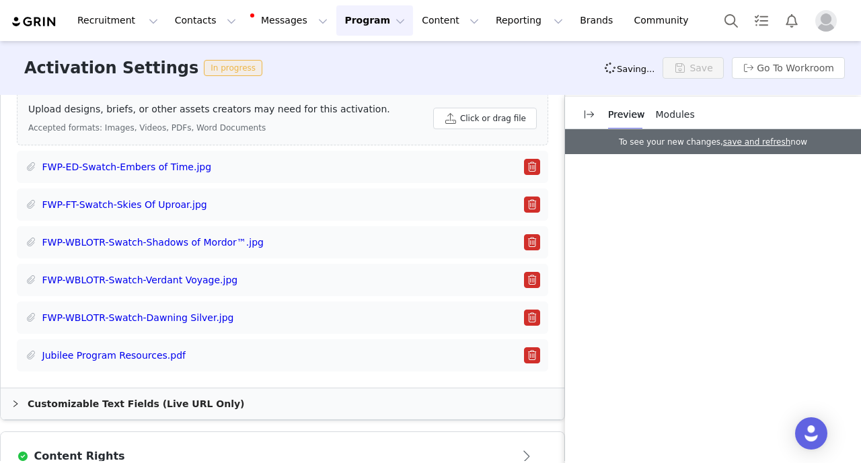
scroll to position [956, 0]
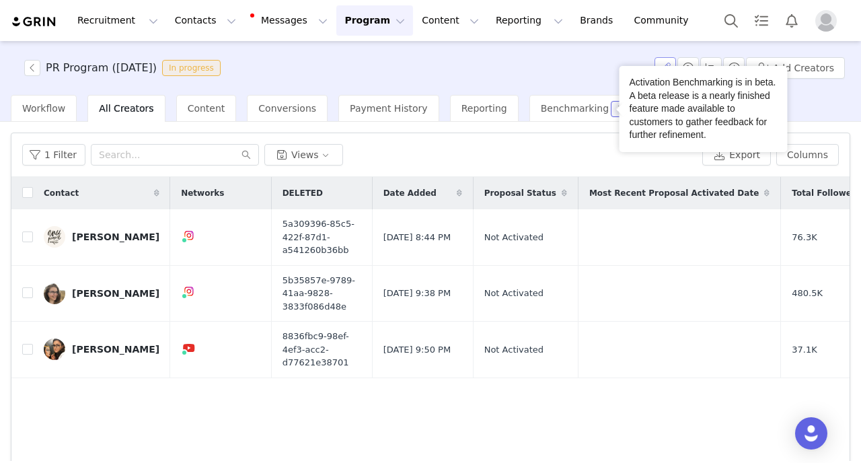
click at [669, 65] on button "button" at bounding box center [666, 68] width 22 height 22
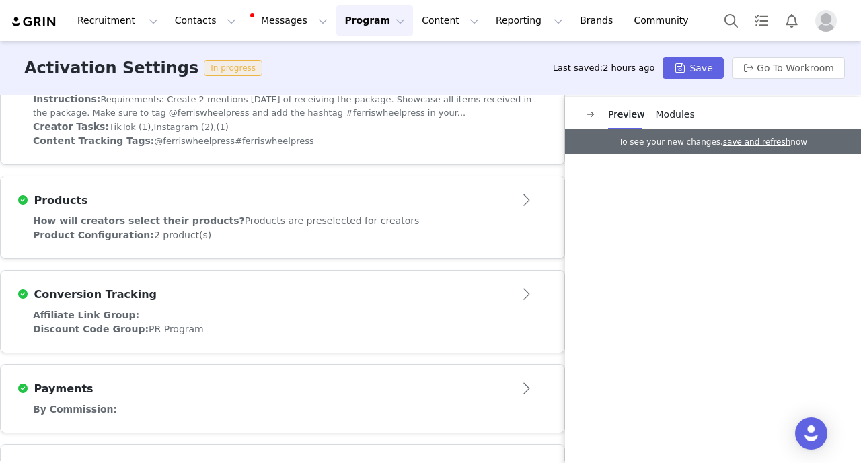
scroll to position [532, 0]
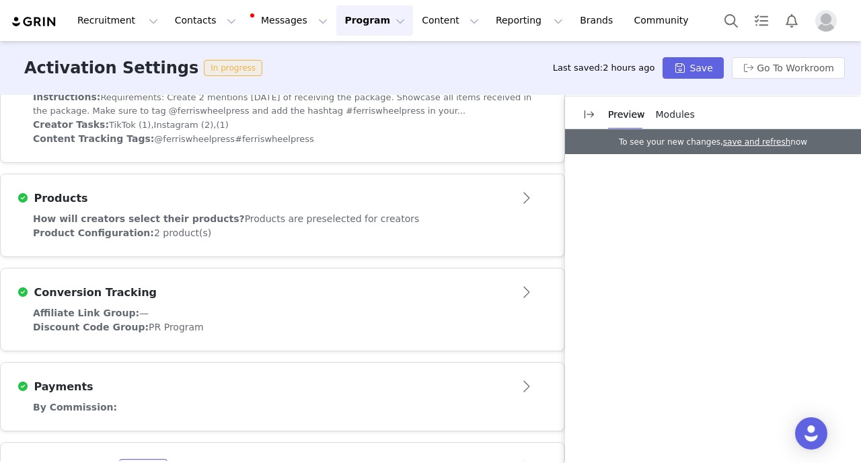
click at [347, 228] on div "Product Configuration: 2 product(s)" at bounding box center [282, 233] width 499 height 14
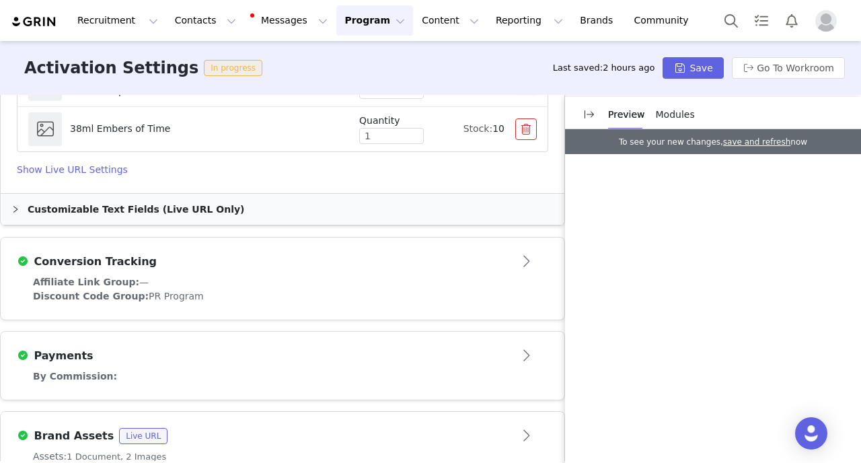
scroll to position [879, 0]
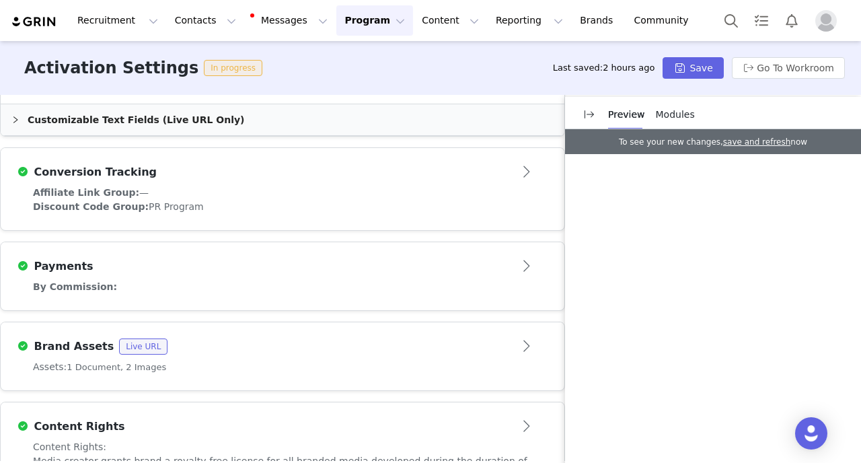
click at [297, 176] on div "Conversion Tracking" at bounding box center [260, 172] width 487 height 16
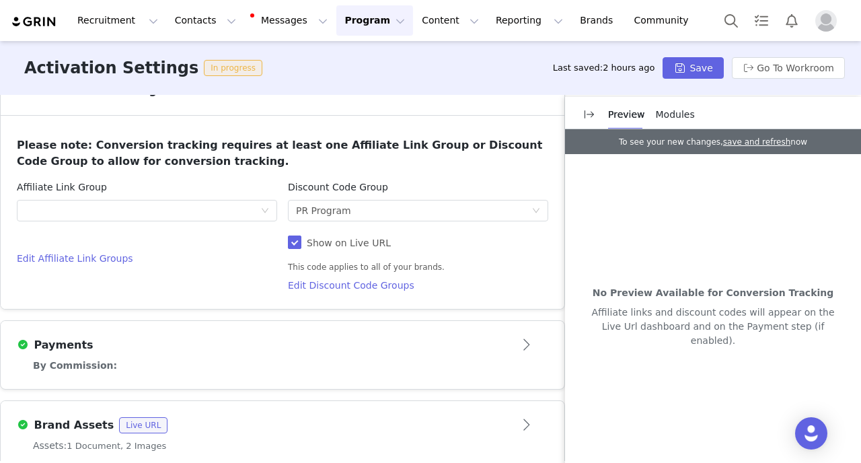
scroll to position [727, 0]
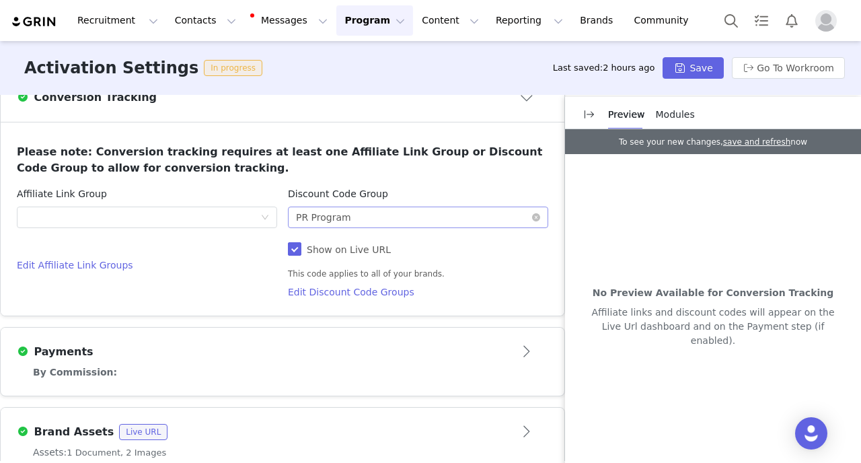
click at [320, 218] on div "PR Program" at bounding box center [323, 217] width 55 height 20
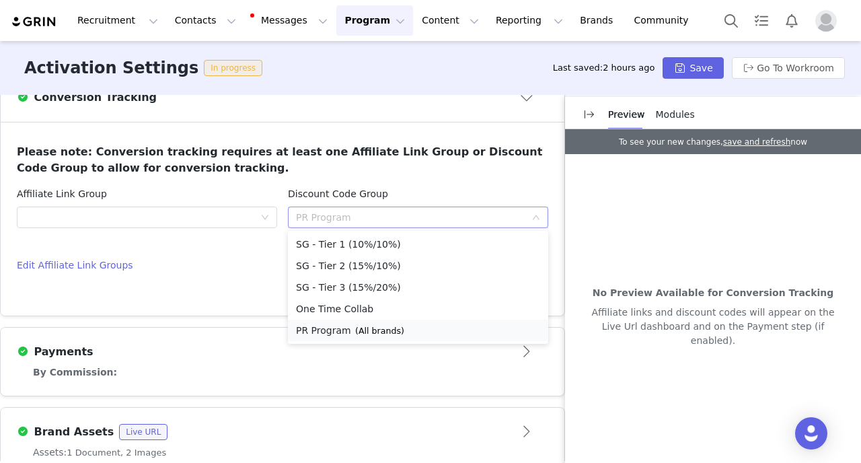
click at [324, 328] on li "PR Program (All brands)" at bounding box center [418, 331] width 260 height 22
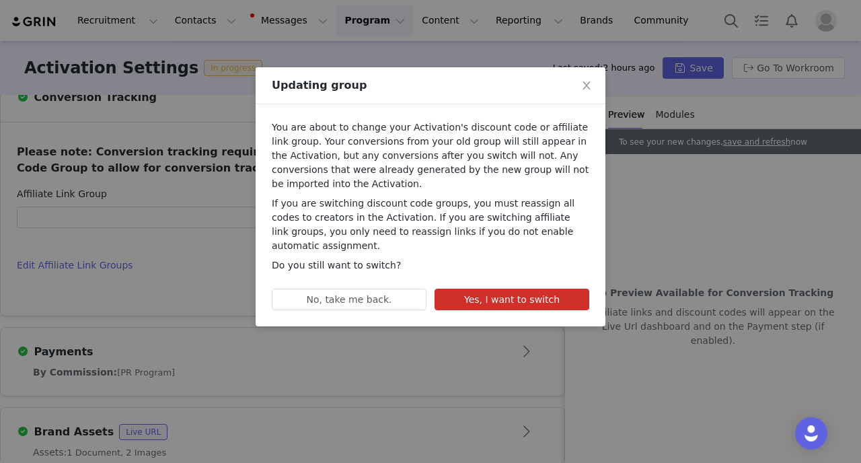
click at [501, 289] on button "Yes, I want to switch" at bounding box center [512, 300] width 155 height 22
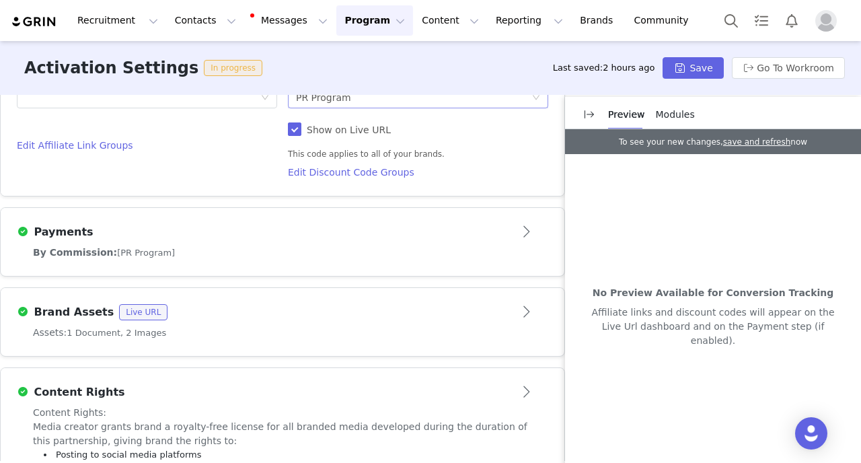
click at [294, 242] on div "Payments" at bounding box center [283, 232] width 532 height 22
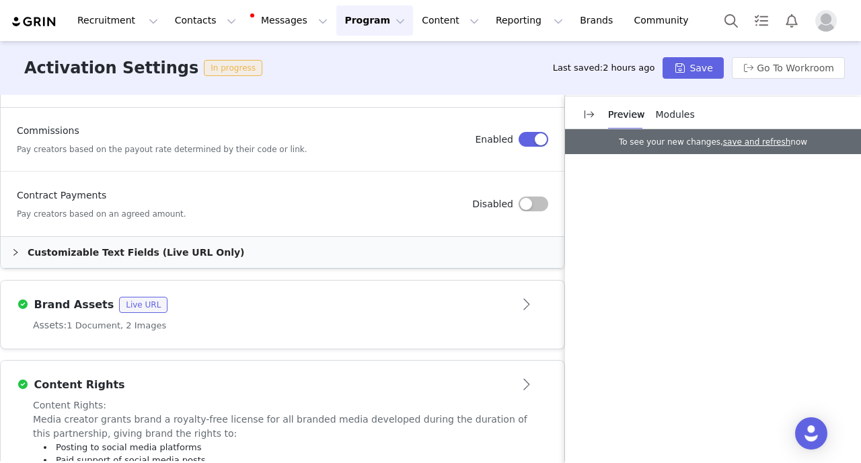
scroll to position [729, 0]
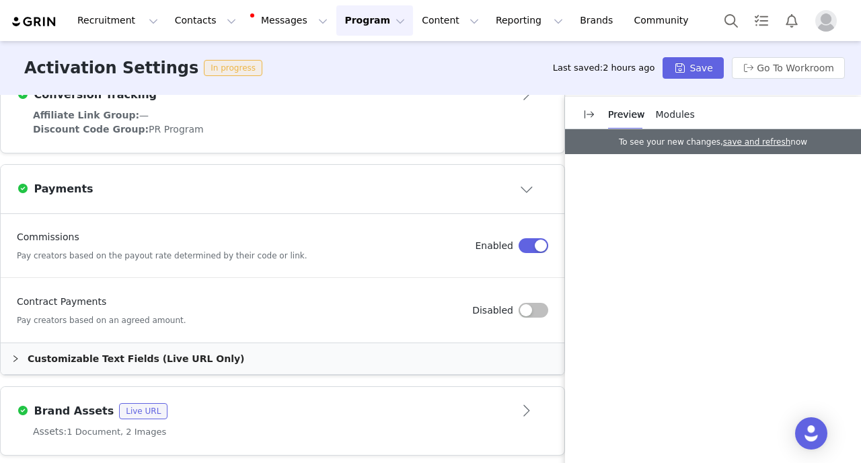
click at [200, 358] on div "Customizable Text Fields (Live URL Only)" at bounding box center [283, 358] width 564 height 31
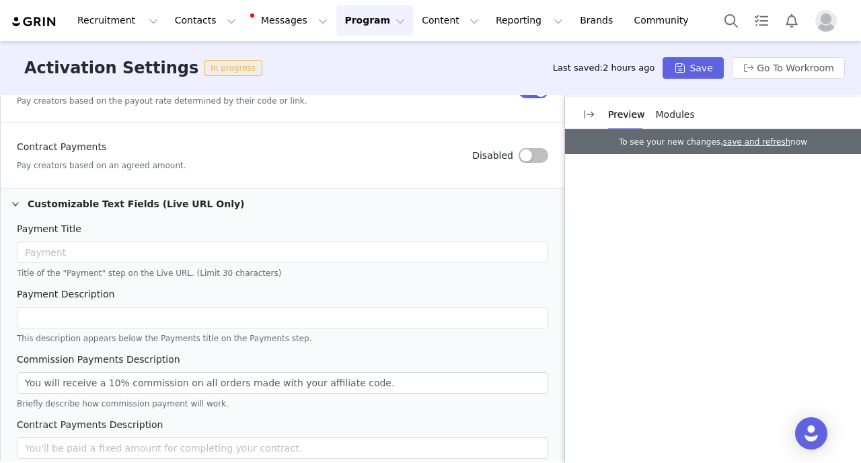
scroll to position [887, 0]
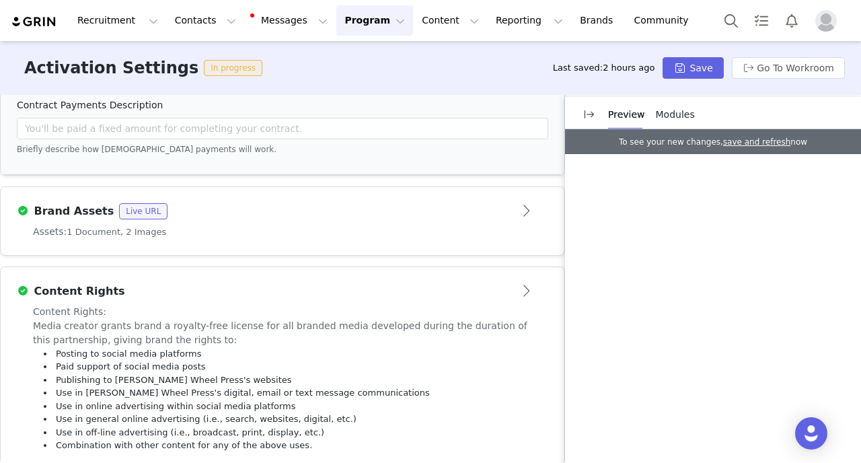
click at [274, 213] on div "Brand Assets Live URL" at bounding box center [260, 211] width 487 height 16
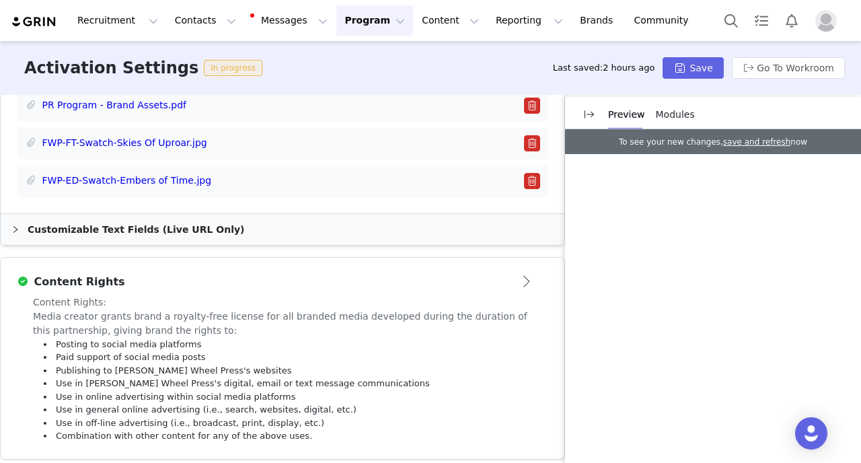
scroll to position [929, 0]
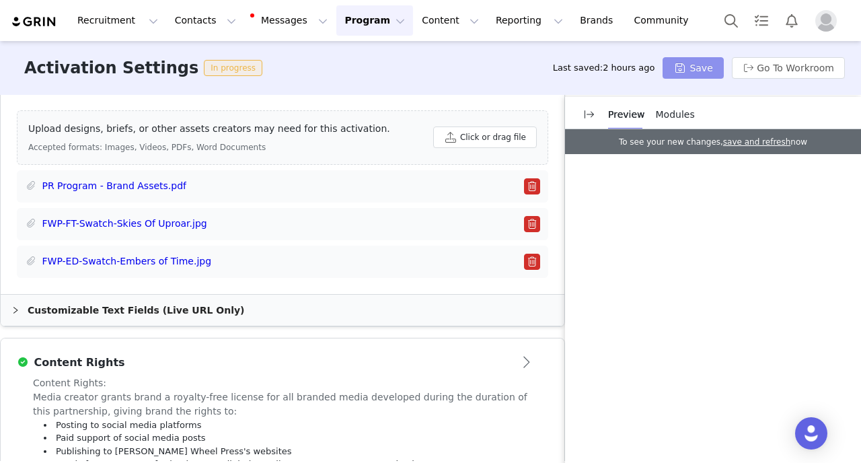
click at [689, 74] on button "Save" at bounding box center [693, 68] width 61 height 22
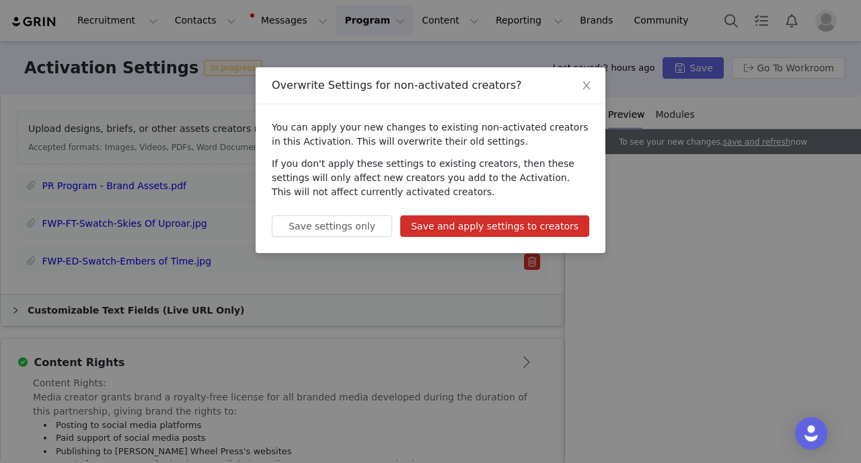
click at [492, 215] on div "You can apply your new changes to existing non-activated creators in this Activ…" at bounding box center [431, 178] width 350 height 149
click at [490, 222] on button "Save and apply settings to creators" at bounding box center [494, 226] width 189 height 22
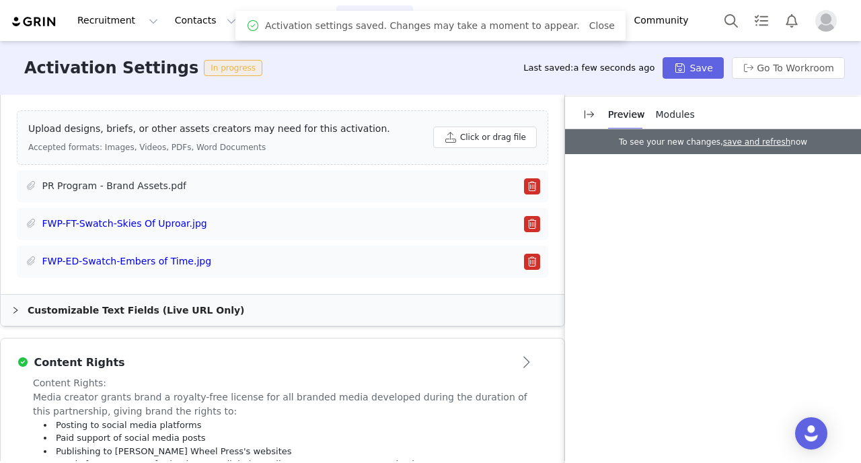
click at [163, 186] on link "PR Program - Brand Assets.pdf" at bounding box center [114, 186] width 145 height 14
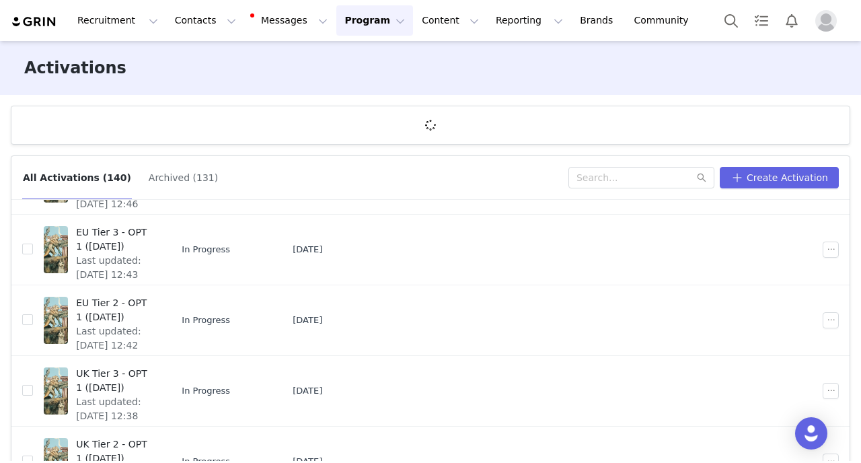
scroll to position [315, 0]
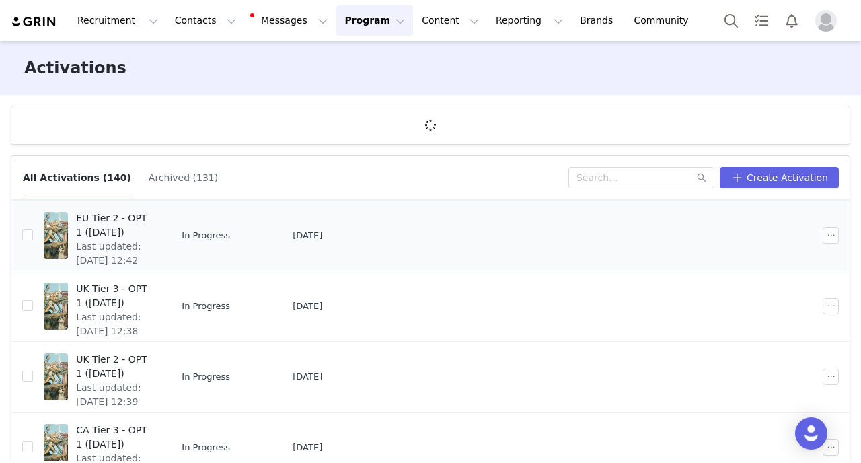
click at [152, 236] on span "EU Tier 2 - OPT 1 ([DATE])" at bounding box center [114, 225] width 76 height 28
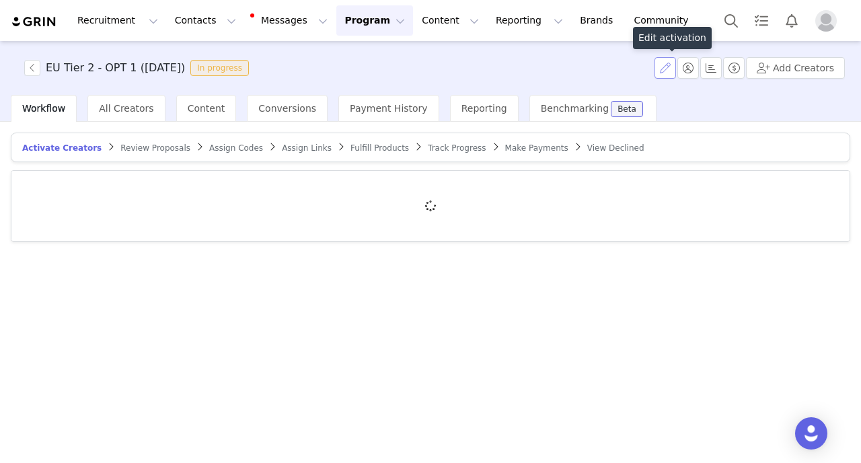
click at [668, 71] on button "button" at bounding box center [666, 68] width 22 height 22
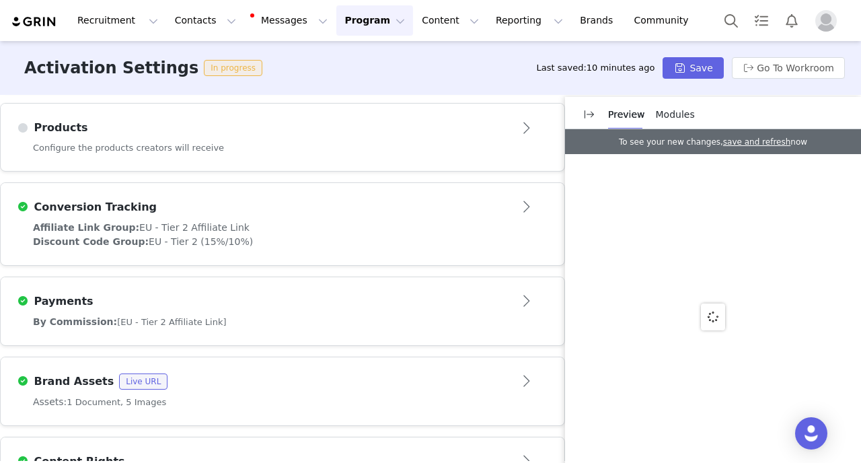
scroll to position [632, 0]
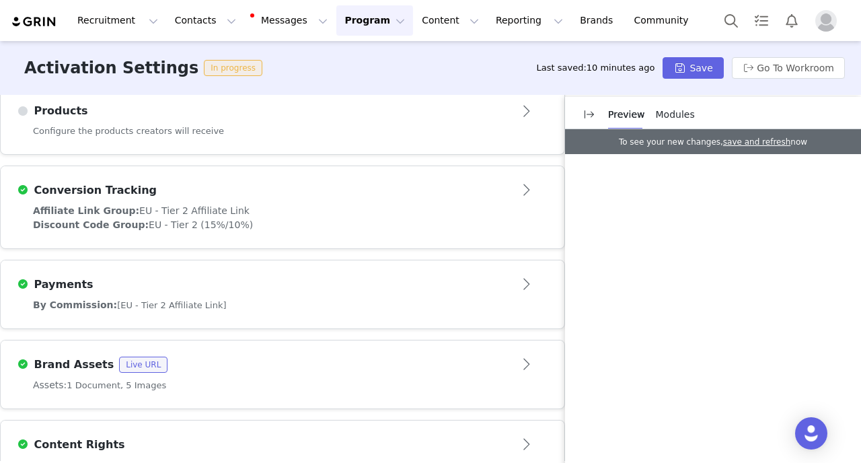
click at [344, 154] on div "Configure the products creators will receive" at bounding box center [283, 139] width 564 height 30
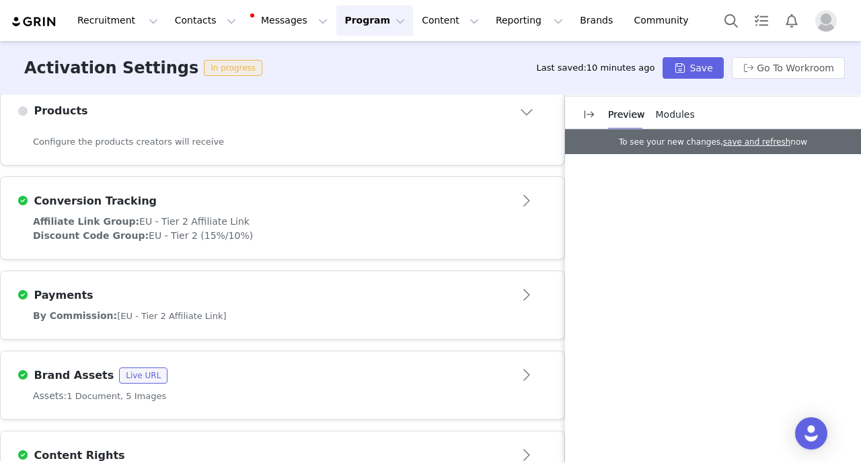
scroll to position [597, 0]
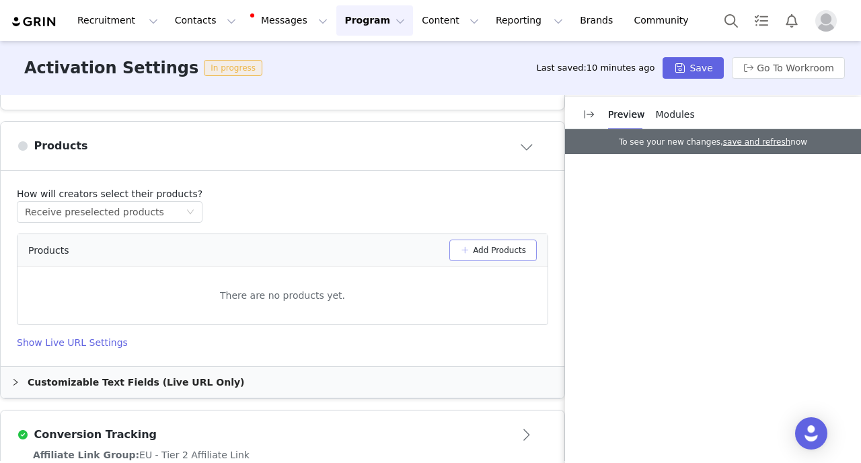
click at [479, 240] on button "Add Products" at bounding box center [492, 251] width 87 height 22
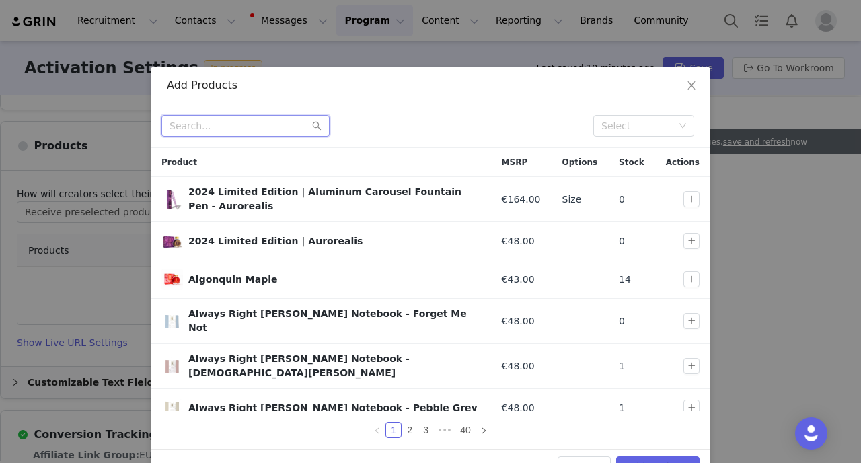
click at [248, 131] on input "text" at bounding box center [245, 126] width 168 height 22
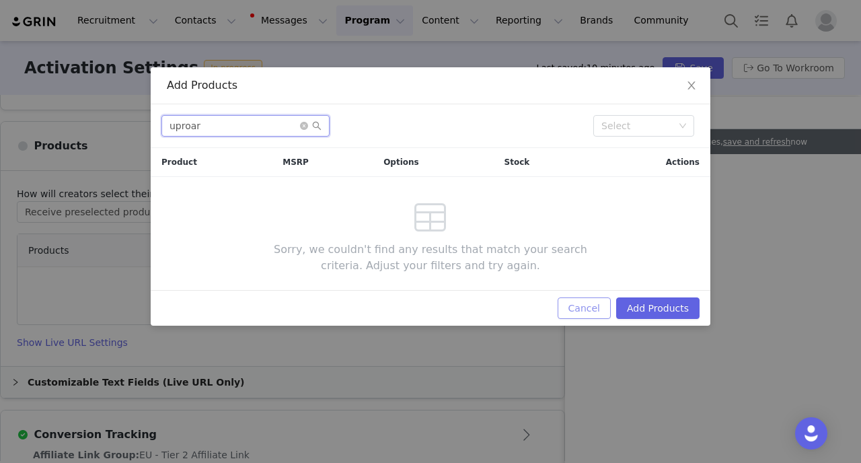
type input "uproar"
click at [587, 312] on button "Cancel" at bounding box center [584, 308] width 53 height 22
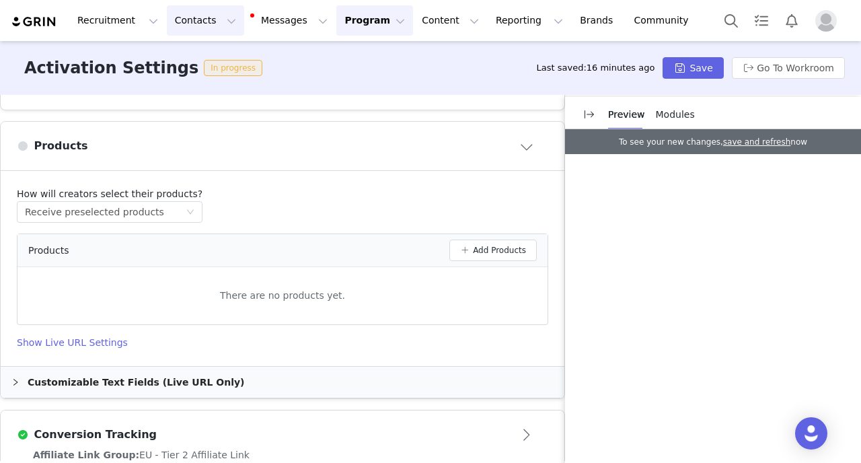
click at [211, 22] on button "Contacts Contacts" at bounding box center [205, 20] width 77 height 30
click at [214, 55] on div "Creators" at bounding box center [211, 59] width 90 height 14
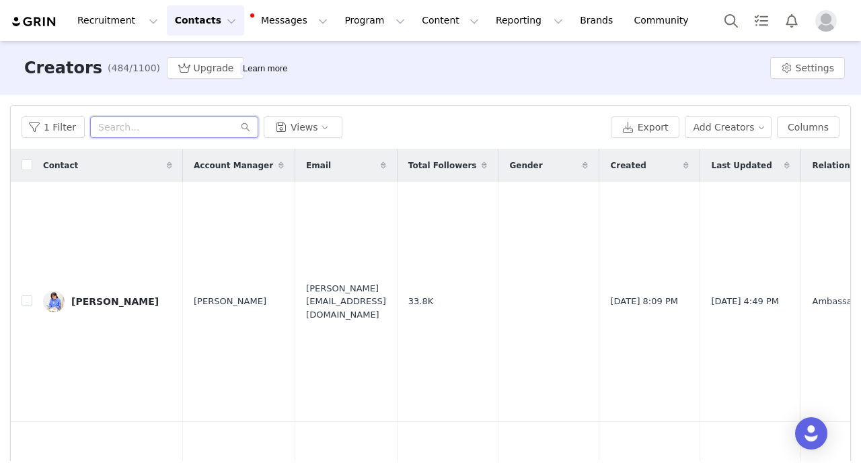
click at [169, 128] on input "text" at bounding box center [174, 127] width 168 height 22
type input "[PERSON_NAME]"
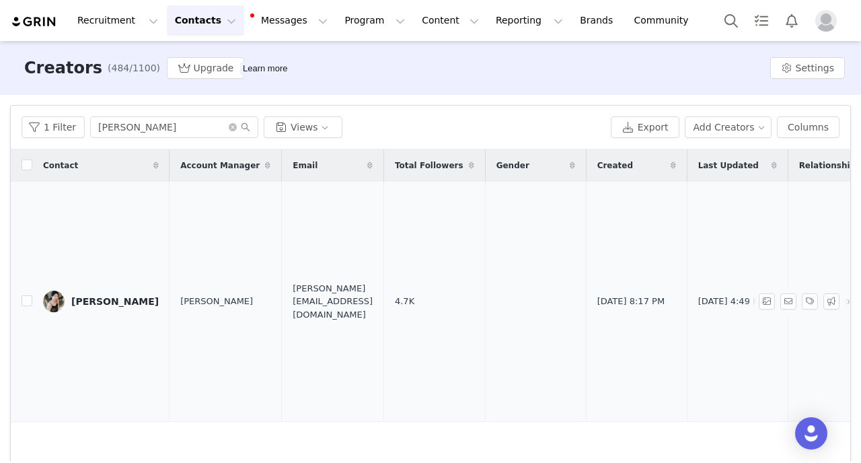
click at [82, 311] on link "[PERSON_NAME]" at bounding box center [101, 302] width 116 height 22
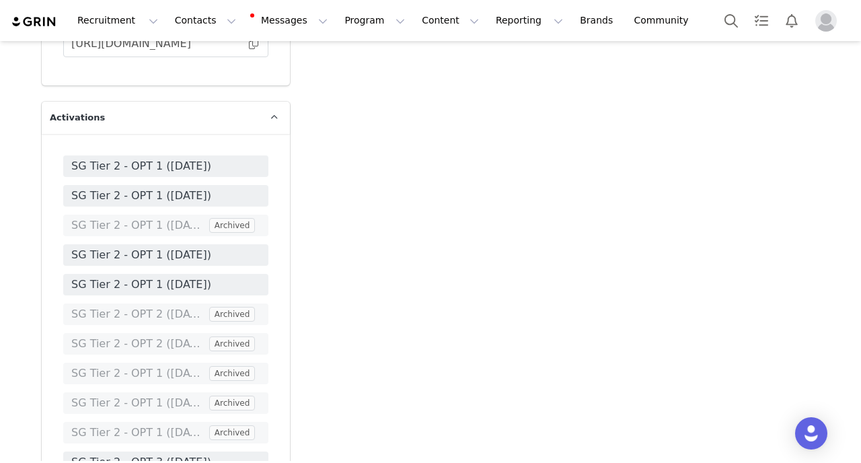
scroll to position [3349, 0]
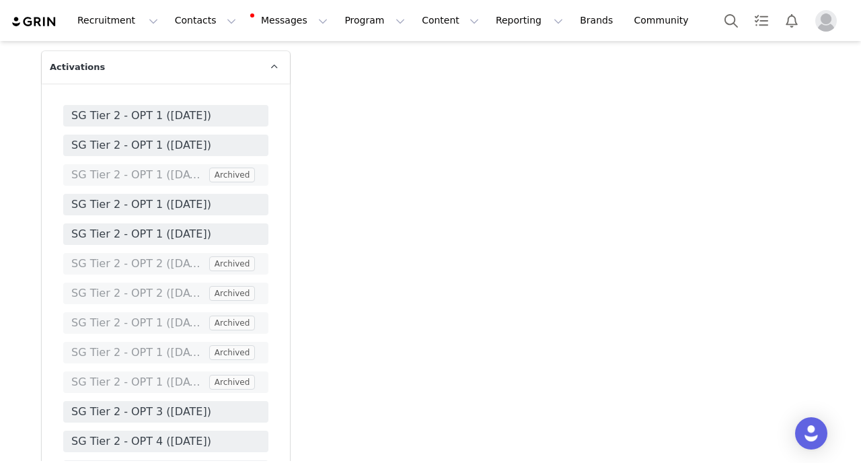
click at [214, 226] on span "SG Tier 2 - OPT 1 ([DATE])" at bounding box center [165, 234] width 189 height 16
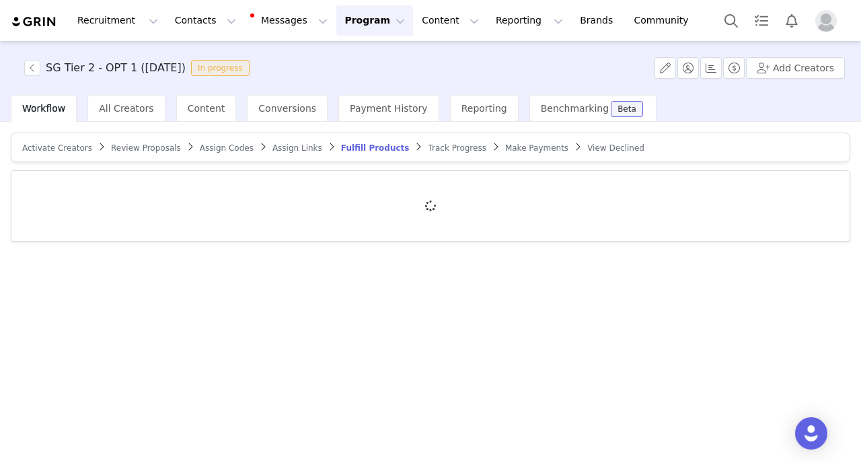
click at [161, 147] on span "Review Proposals" at bounding box center [146, 147] width 70 height 9
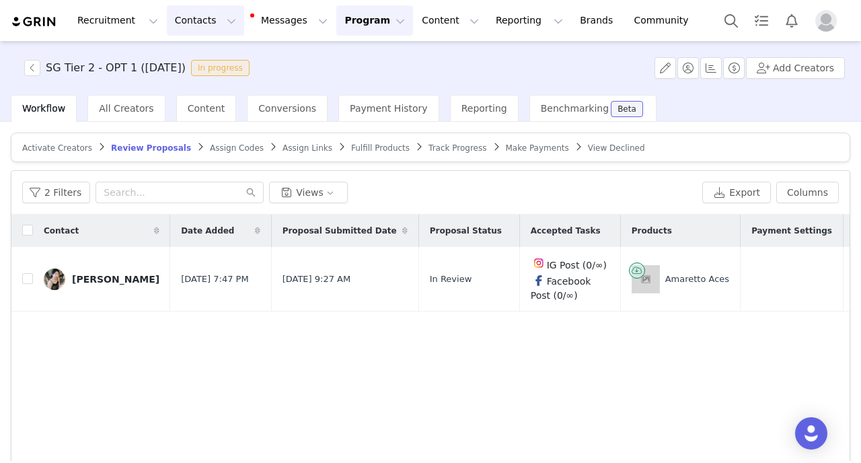
click at [211, 28] on button "Contacts Contacts" at bounding box center [205, 20] width 77 height 30
click at [209, 52] on link "Creators" at bounding box center [210, 59] width 106 height 25
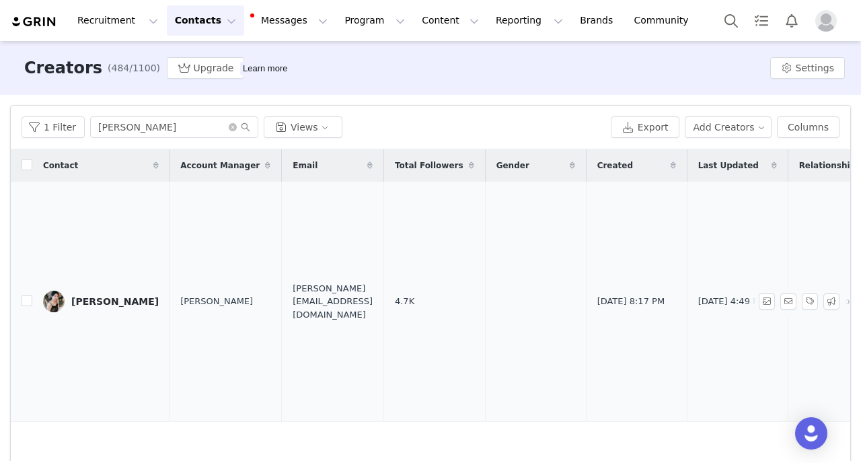
click at [107, 289] on td "[PERSON_NAME]" at bounding box center [100, 302] width 137 height 240
click at [106, 312] on link "[PERSON_NAME]" at bounding box center [101, 302] width 116 height 22
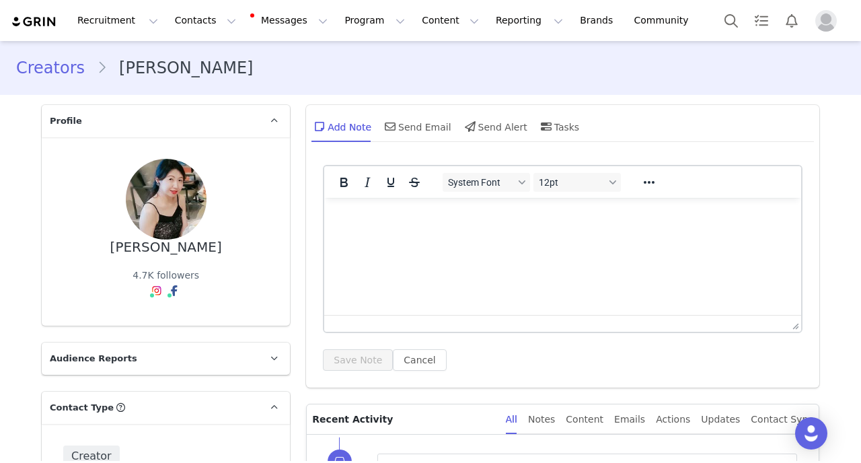
scroll to position [157, 0]
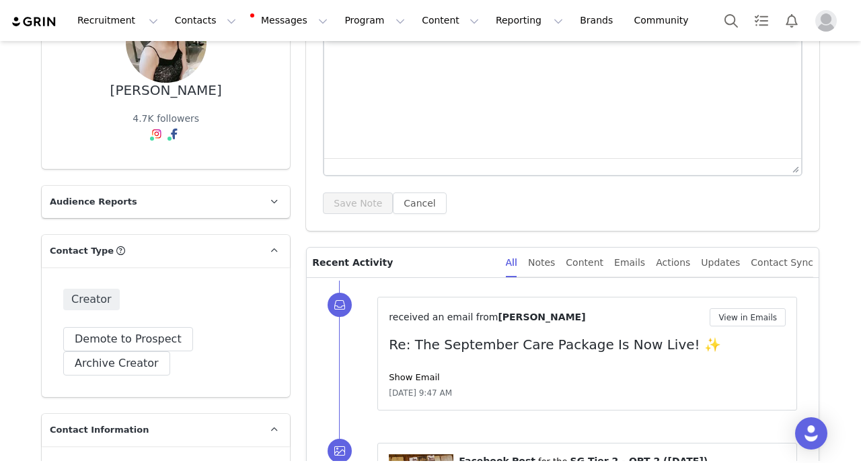
click at [400, 379] on link "Show Email" at bounding box center [414, 377] width 50 height 10
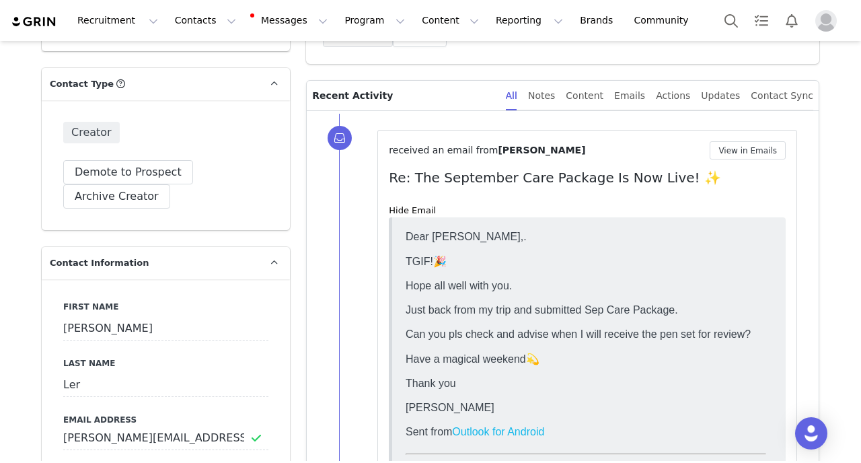
scroll to position [0, 0]
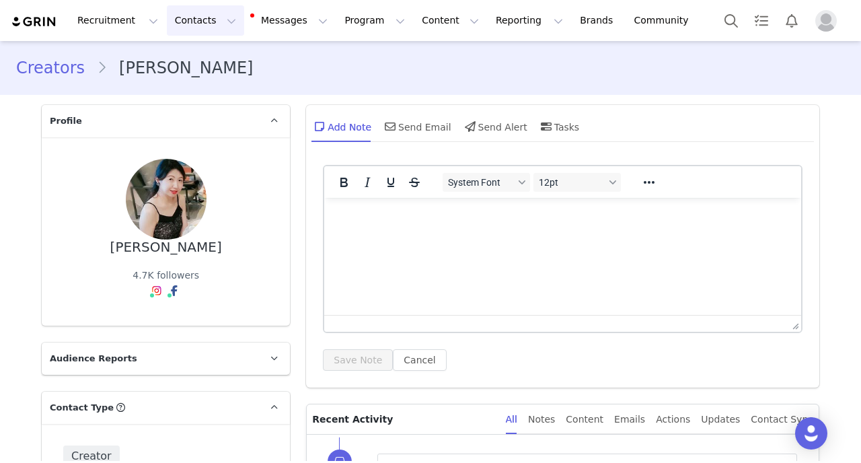
click at [200, 29] on button "Contacts Contacts" at bounding box center [205, 20] width 77 height 30
click at [203, 65] on p "Creators" at bounding box center [188, 59] width 40 height 14
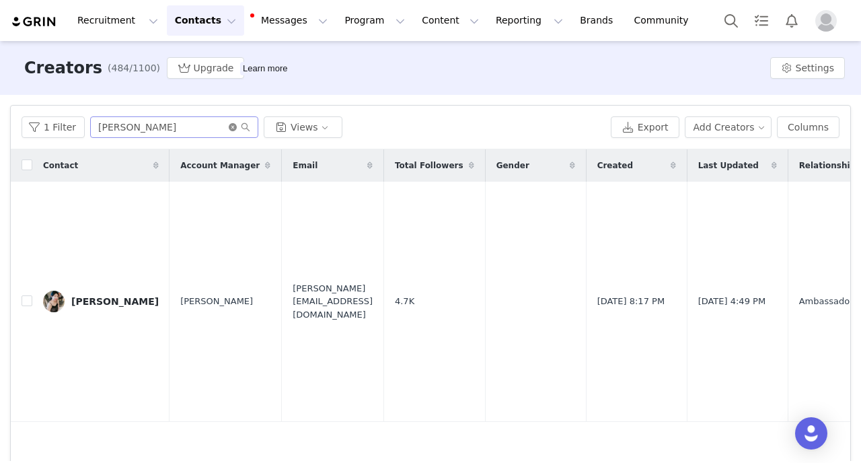
click at [231, 126] on icon "icon: close-circle" at bounding box center [233, 127] width 8 height 8
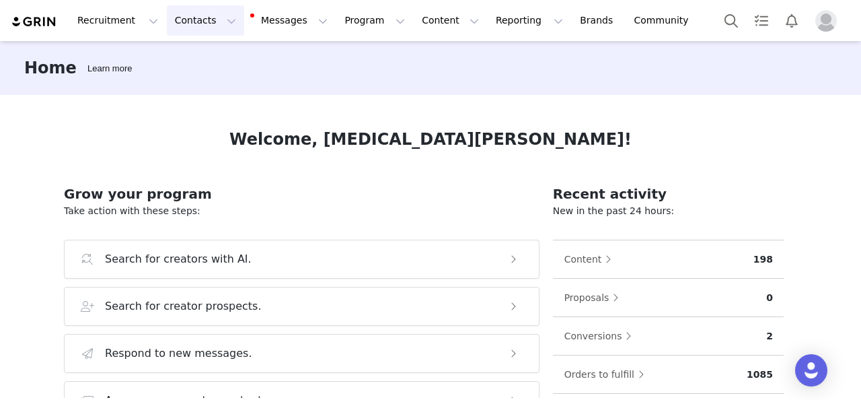
click at [203, 32] on button "Contacts Contacts" at bounding box center [205, 20] width 77 height 30
click at [202, 51] on link "Creators" at bounding box center [210, 59] width 106 height 25
